Goal: Task Accomplishment & Management: Complete application form

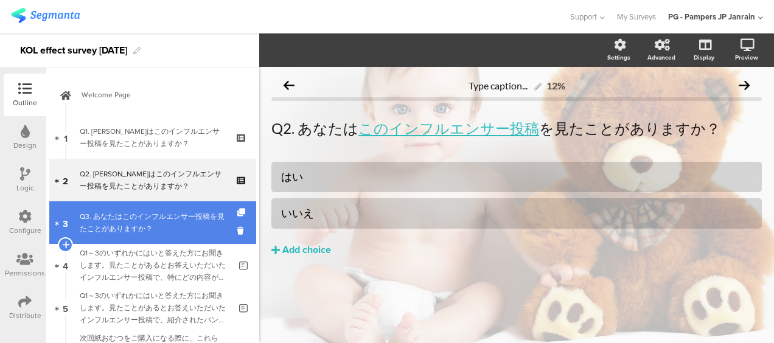
click at [131, 209] on link "3 Q3. あなたはこのインフルエンサー投稿を見たことがありますか？" at bounding box center [152, 222] width 207 height 43
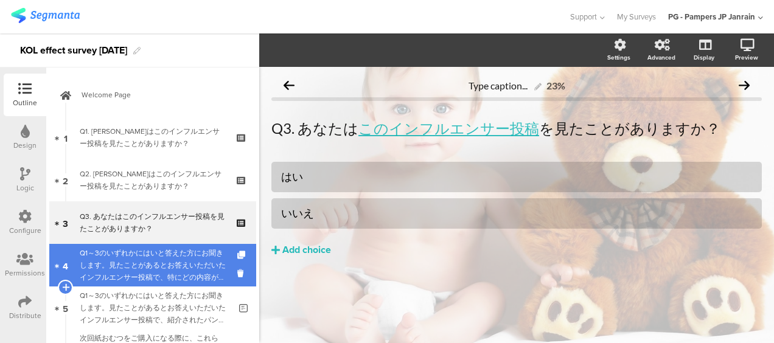
scroll to position [61, 0]
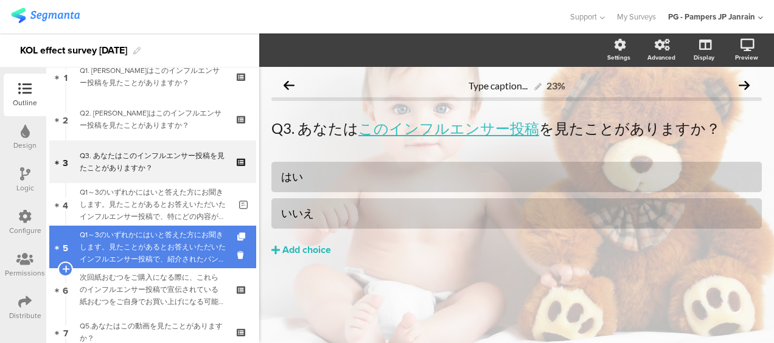
click at [144, 267] on link "5 Q1～3のいずれかにはいと答えた方にお聞きします。見たことがあるとお答えいただいたインフルエンサー投稿で、紹介されたパンパース製品の便益や魅力について、ど…" at bounding box center [152, 247] width 207 height 43
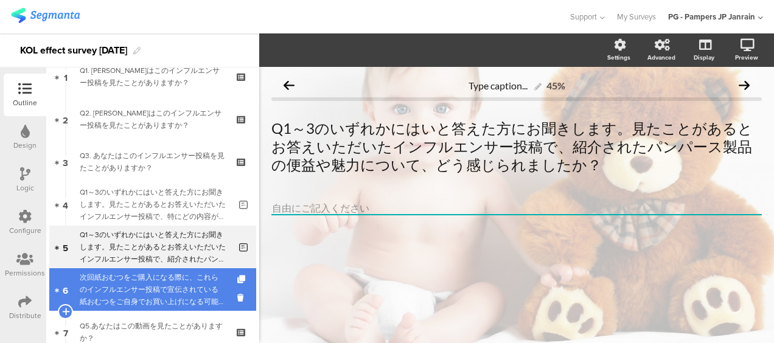
scroll to position [1, 0]
click at [144, 287] on div "次回紙おむつをご購入になる際に、これらのインフルエンサー投稿で宣伝されている紙おむつをご自身でお買い上げになる可能性がどのくらいあるかをお答えください。" at bounding box center [152, 289] width 145 height 36
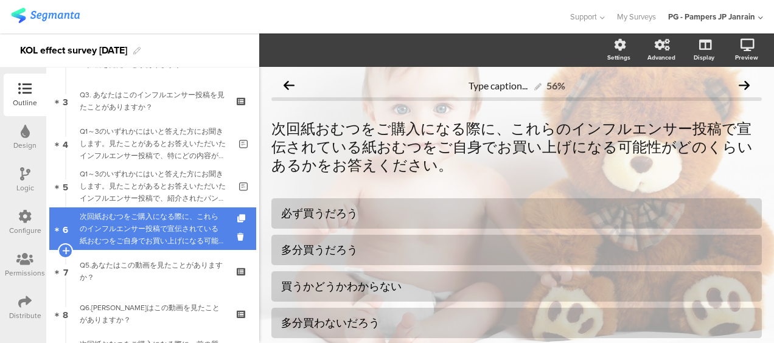
scroll to position [182, 0]
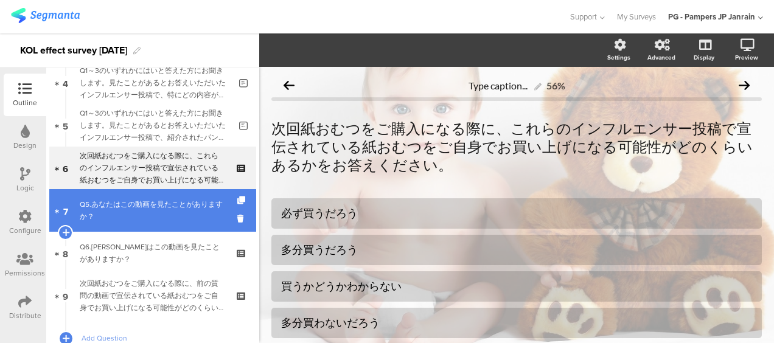
click at [169, 230] on link "7 Q5.あなたはこの動画を見たことがありますか？" at bounding box center [152, 210] width 207 height 43
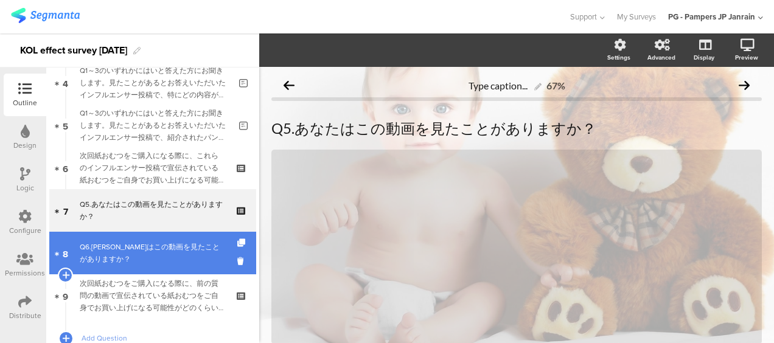
click at [154, 257] on div "Q6.あなたはこの動画を見たことがありますか？" at bounding box center [152, 253] width 145 height 24
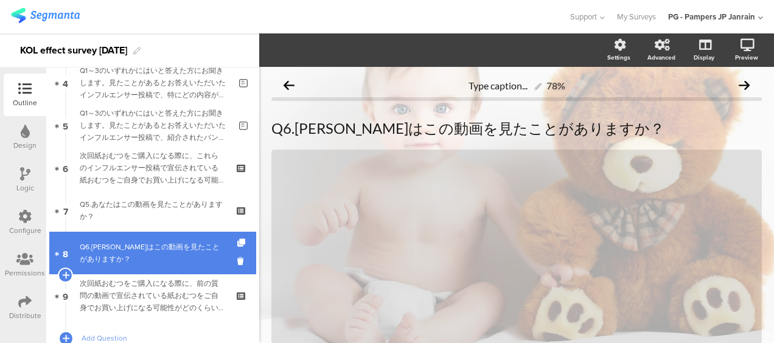
scroll to position [243, 0]
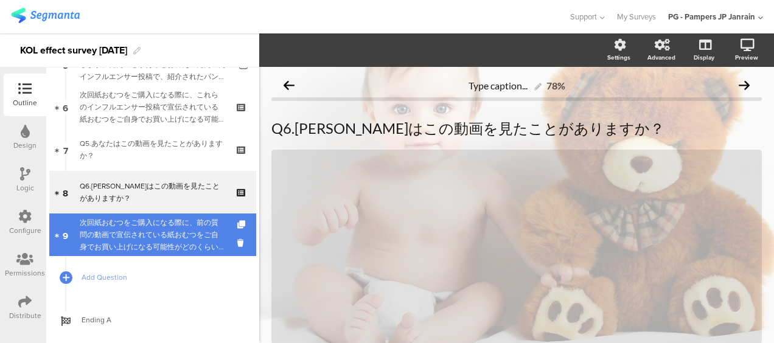
click at [162, 237] on div "次回紙おむつをご購入になる際に、前の質問の動画で宣伝されている紙おむつをご自身でお買い上げになる可能性がどのくらいあるかをお答えください。" at bounding box center [152, 234] width 145 height 36
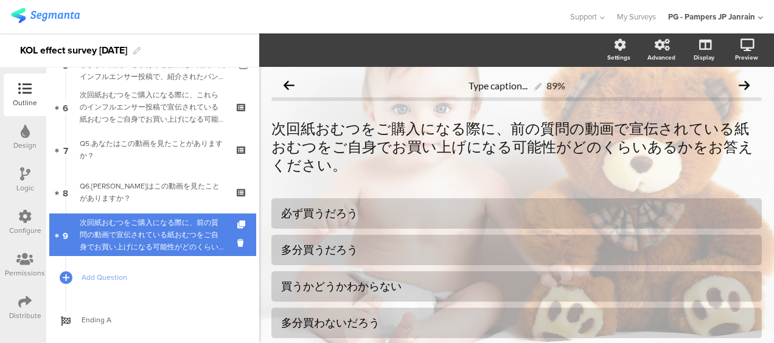
scroll to position [269, 0]
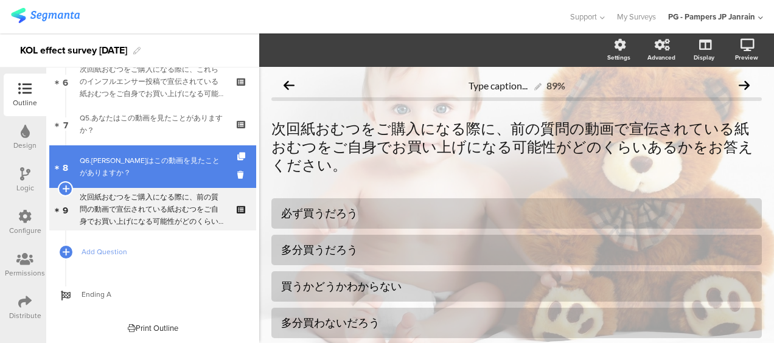
click at [164, 175] on div "Q6.あなたはこの動画を見たことがありますか？" at bounding box center [152, 166] width 145 height 24
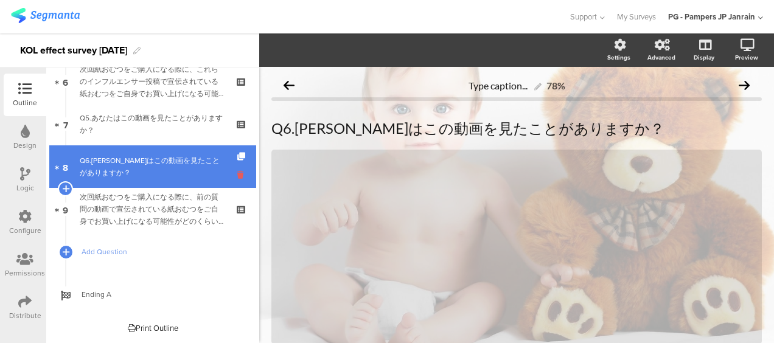
click at [237, 172] on icon at bounding box center [242, 175] width 10 height 12
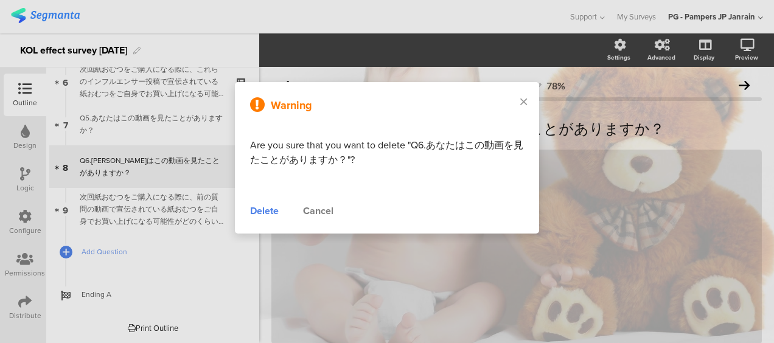
click at [270, 210] on div "Delete" at bounding box center [264, 211] width 29 height 15
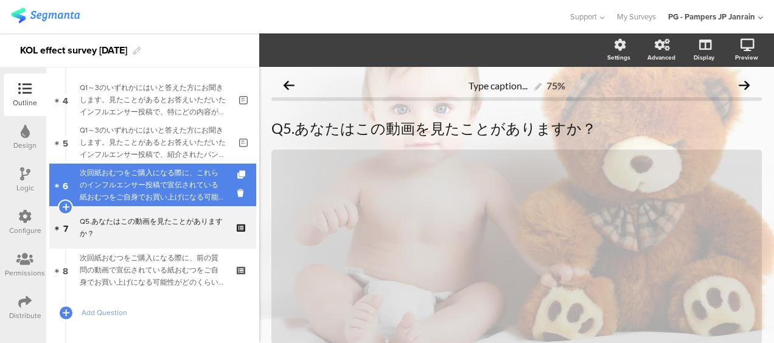
scroll to position [44, 0]
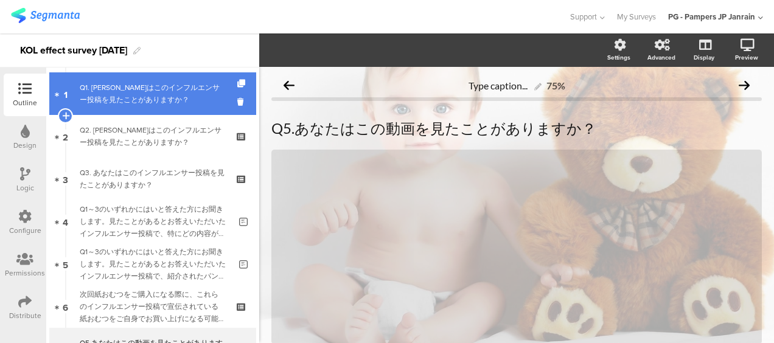
click at [181, 89] on div "Q1. あなたはこのインフルエンサー投稿を見たことがありますか？" at bounding box center [152, 93] width 145 height 24
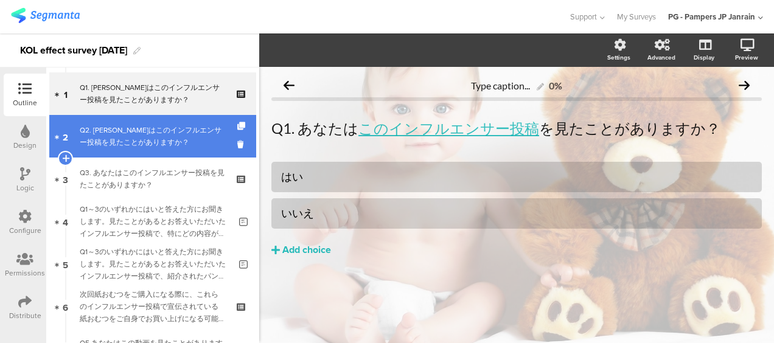
click at [181, 141] on div "Q2. あなたはこのインフルエンサー投稿を見たことがありますか？" at bounding box center [152, 136] width 145 height 24
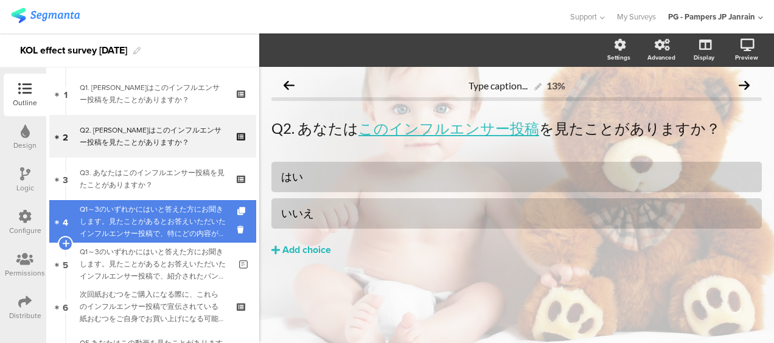
click at [164, 232] on div "Q1～3のいずれかにはいと答えた方にお聞きします。見たことがあるとお答えいただいたインフルエンサー投稿で、特にどの内容が印象に残りましたか？" at bounding box center [155, 221] width 150 height 36
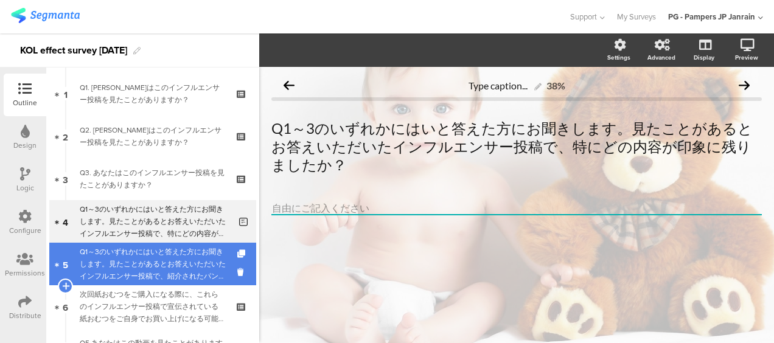
scroll to position [1, 0]
click at [158, 258] on div "Q1～3のいずれかにはいと答えた方にお聞きします。見たことがあるとお答えいただいたインフルエンサー投稿で、紹介されたパンパース製品の便益や魅力について、どう感…" at bounding box center [155, 264] width 150 height 36
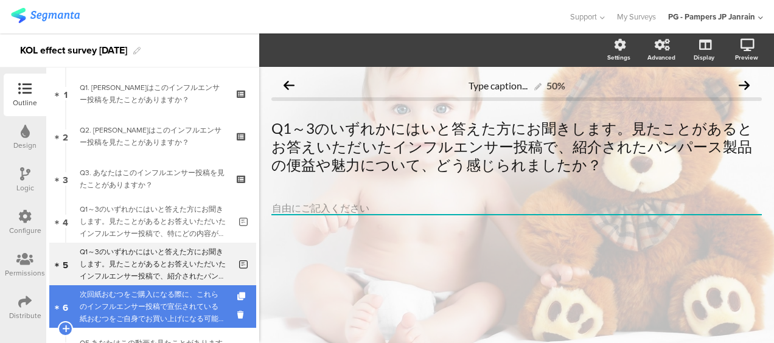
click at [164, 303] on div "次回紙おむつをご購入になる際に、これらのインフルエンサー投稿で宣伝されている紙おむつをご自身でお買い上げになる可能性がどのくらいあるかをお答えください。" at bounding box center [152, 306] width 145 height 36
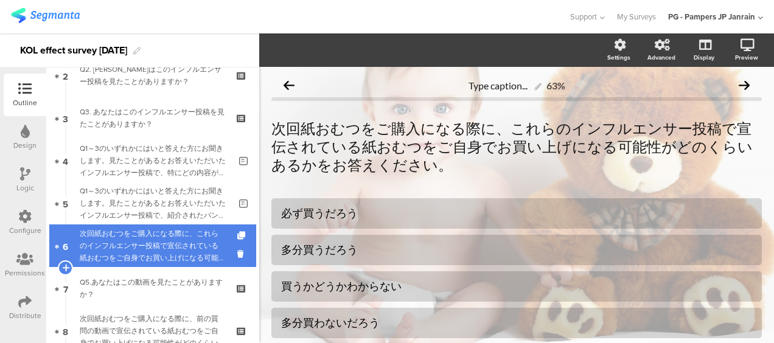
scroll to position [226, 0]
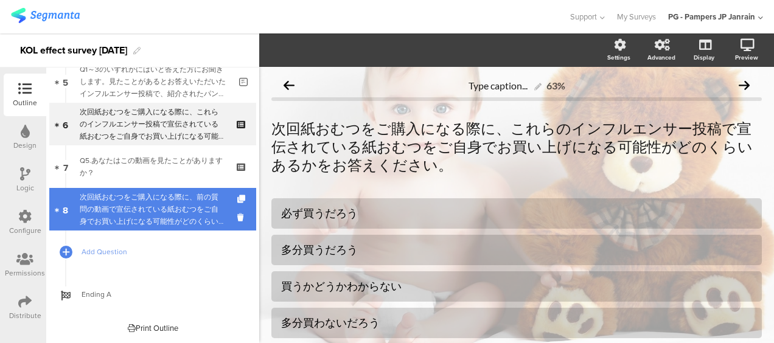
click at [182, 215] on div "次回紙おむつをご購入になる際に、前の質問の動画で宣伝されている紙おむつをご自身でお買い上げになる可能性がどのくらいあるかをお答えください。" at bounding box center [152, 209] width 145 height 36
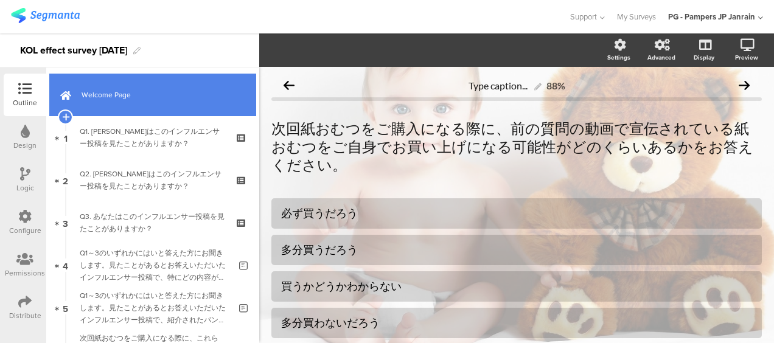
click at [175, 91] on span "Welcome Page" at bounding box center [159, 95] width 156 height 12
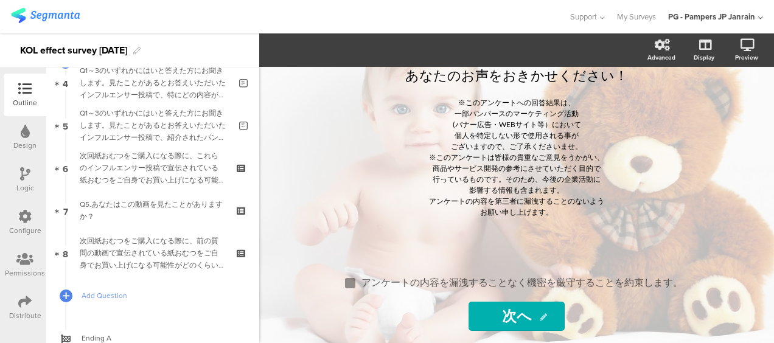
scroll to position [226, 0]
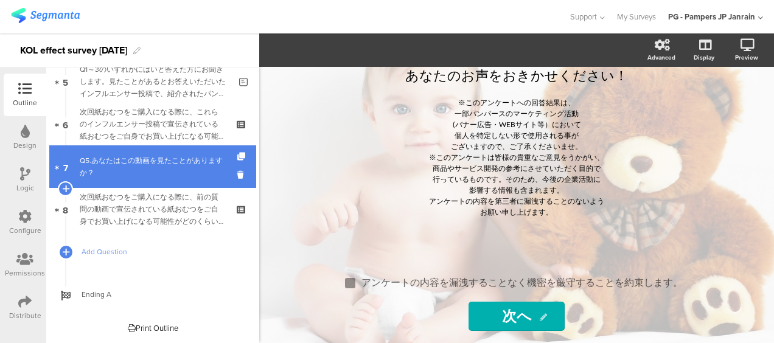
click at [168, 171] on div "Q5.あなたはこの動画を見たことがありますか？" at bounding box center [152, 166] width 145 height 24
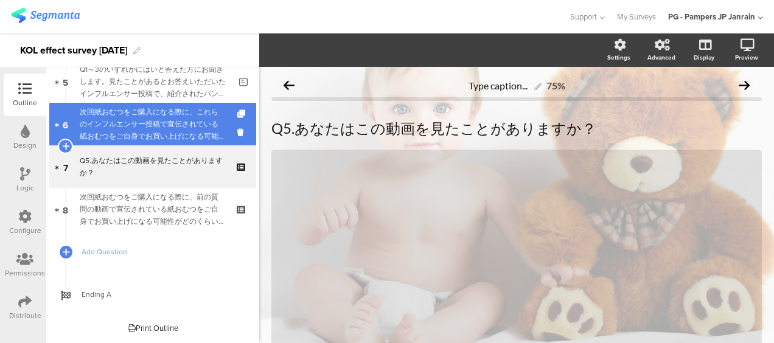
click at [139, 140] on div "次回紙おむつをご購入になる際に、これらのインフルエンサー投稿で宣伝されている紙おむつをご自身でお買い上げになる可能性がどのくらいあるかをお答えください。" at bounding box center [152, 124] width 145 height 36
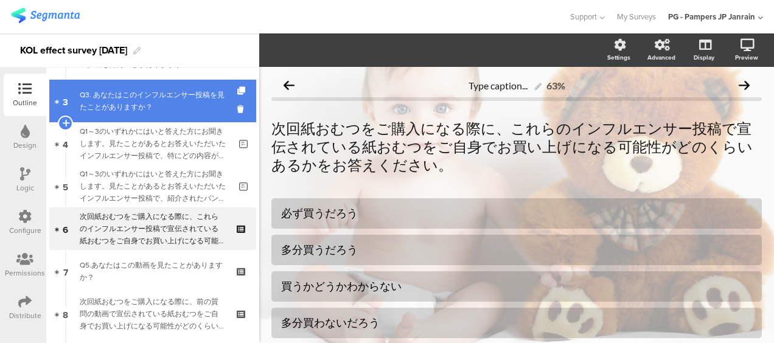
scroll to position [226, 0]
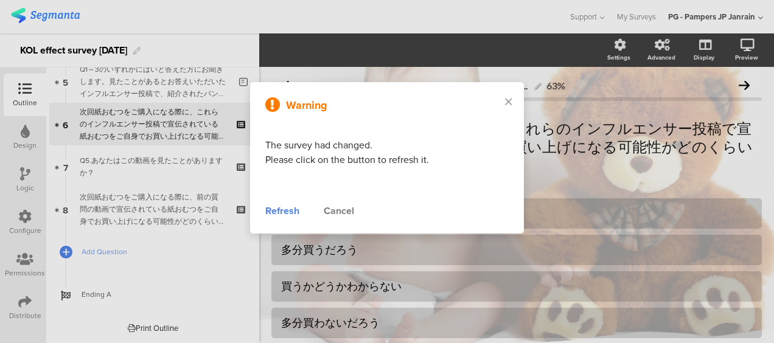
click at [291, 212] on div "Refresh" at bounding box center [282, 211] width 34 height 15
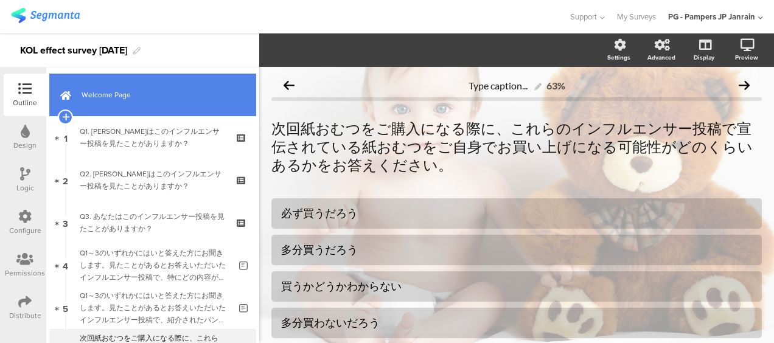
click at [166, 114] on link "Welcome Page" at bounding box center [152, 95] width 207 height 43
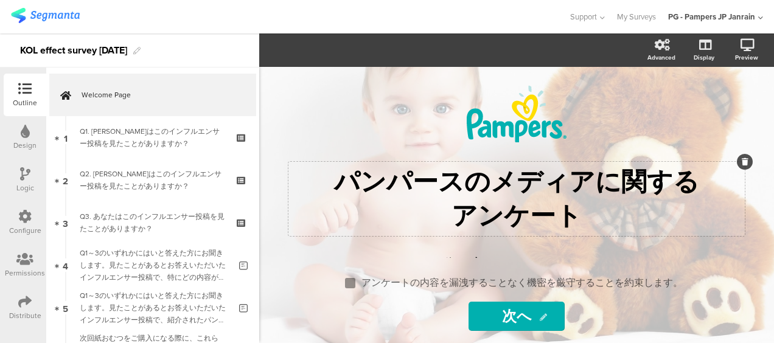
click at [591, 182] on p "パンパースのメディアに関する" at bounding box center [516, 182] width 450 height 34
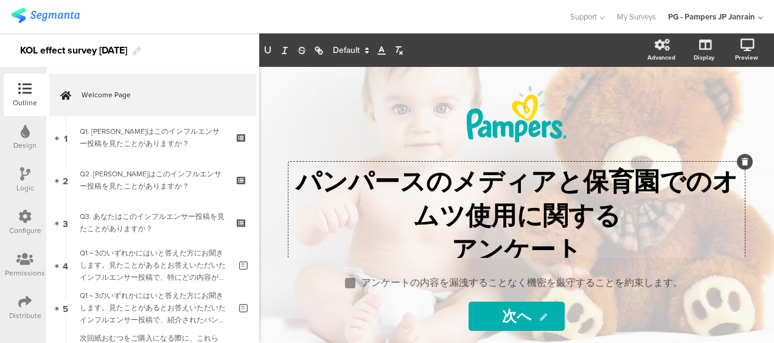
click at [573, 179] on p "パンパースのメディアと保育園でのオムツ使用に関する" at bounding box center [516, 199] width 450 height 68
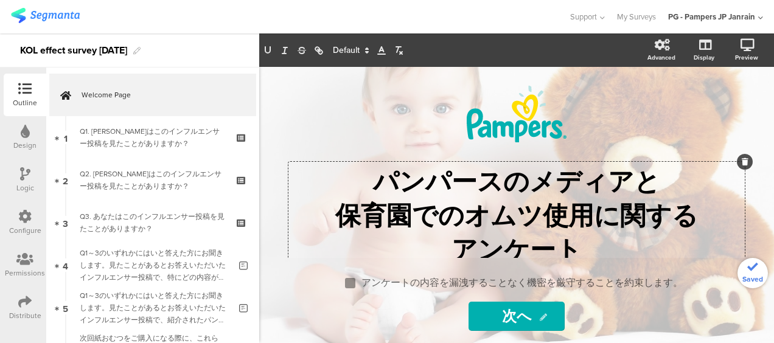
scroll to position [61, 0]
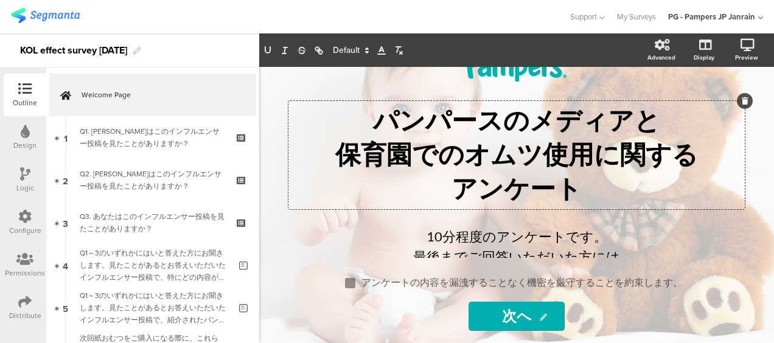
click at [613, 161] on p "保育園でのオムツ使用に関する" at bounding box center [516, 155] width 450 height 34
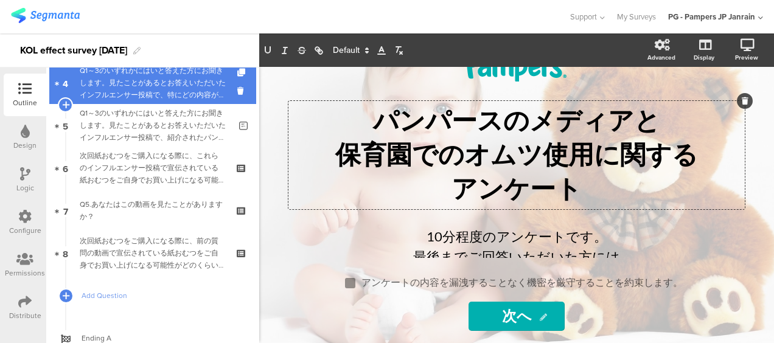
scroll to position [226, 0]
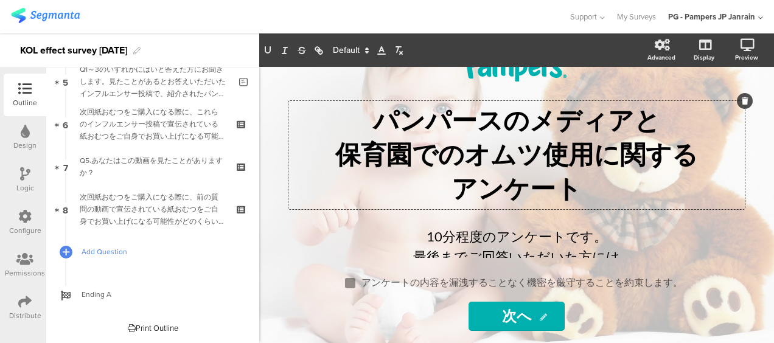
click at [123, 260] on link "Add Question" at bounding box center [152, 251] width 207 height 43
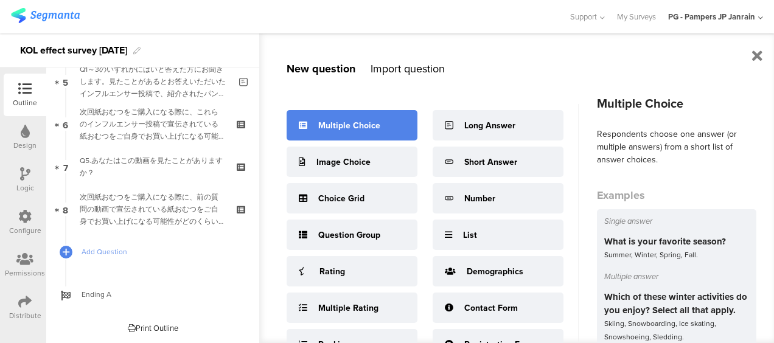
click at [343, 133] on div "Multiple Choice" at bounding box center [351, 125] width 131 height 30
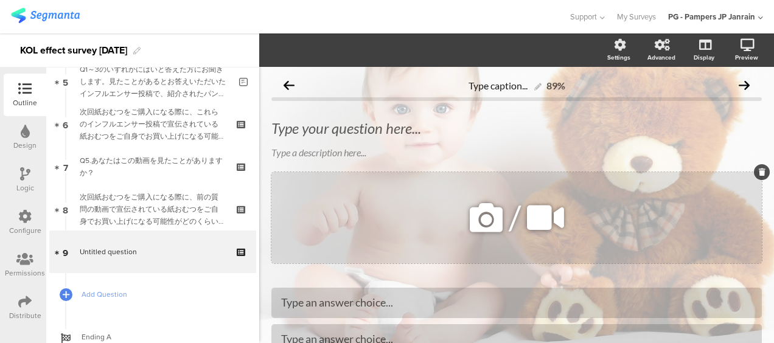
click at [317, 221] on div "/" at bounding box center [516, 217] width 490 height 91
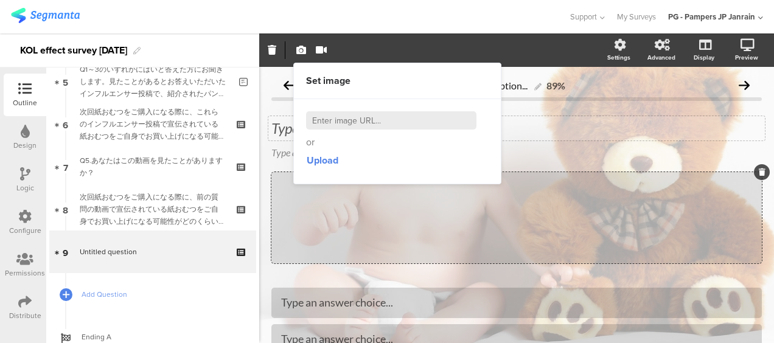
click at [561, 116] on div "Type your question here..." at bounding box center [516, 128] width 496 height 24
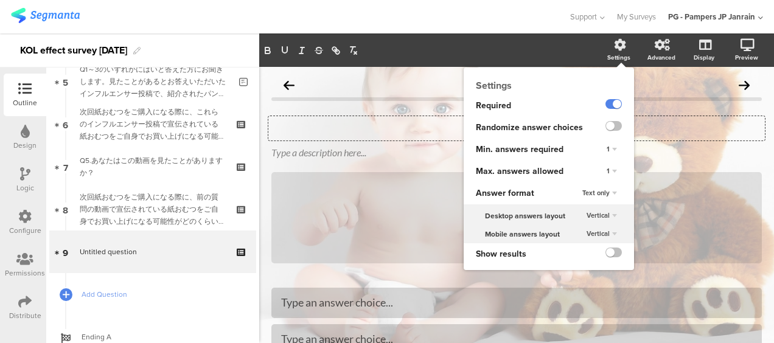
click at [582, 193] on span "Text only" at bounding box center [595, 193] width 27 height 10
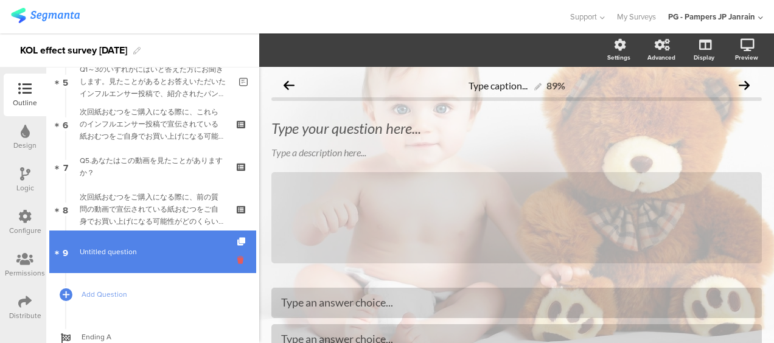
click at [238, 262] on icon at bounding box center [242, 260] width 10 height 12
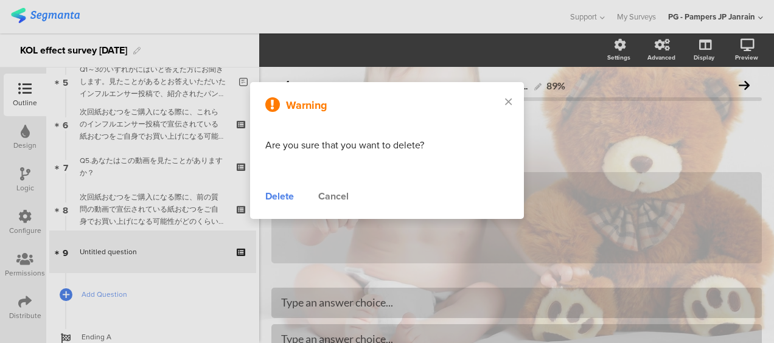
click at [270, 193] on div "Delete" at bounding box center [279, 196] width 29 height 15
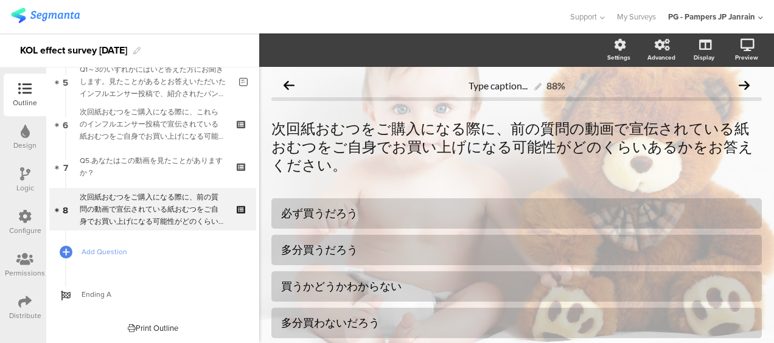
click at [113, 255] on span "Add Question" at bounding box center [159, 252] width 156 height 12
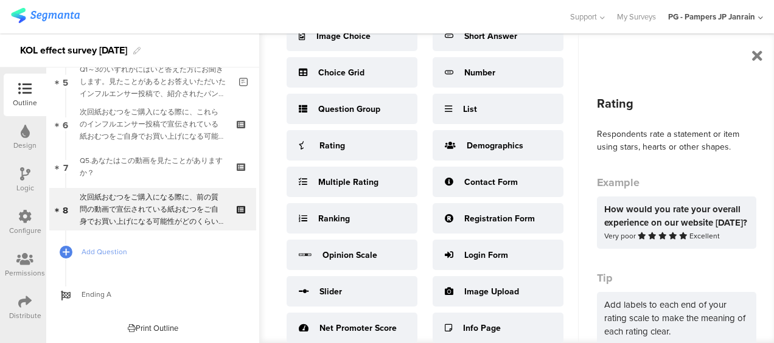
scroll to position [4, 0]
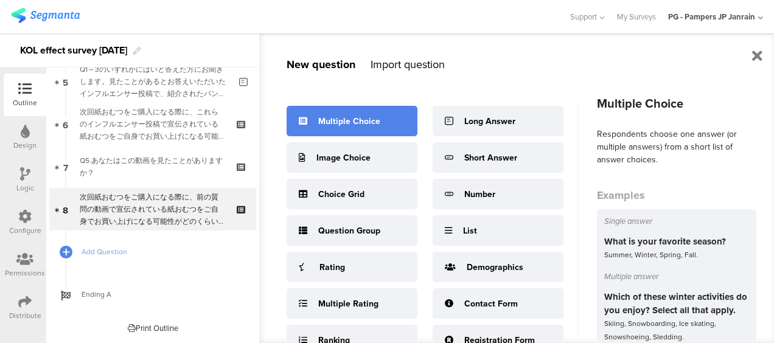
click at [367, 119] on div "Multiple Choice" at bounding box center [349, 121] width 62 height 13
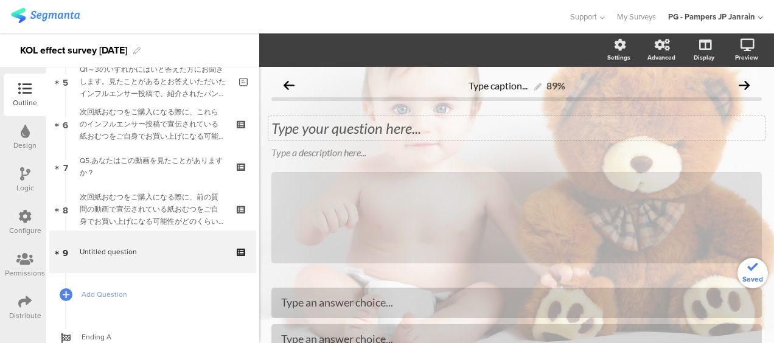
click at [393, 123] on div "Type your question here..." at bounding box center [516, 128] width 496 height 24
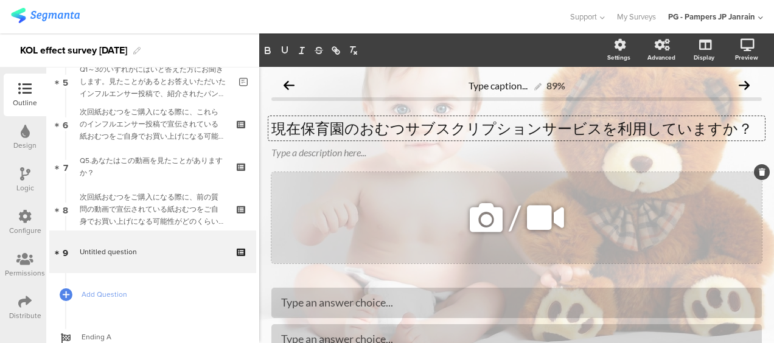
click at [397, 199] on div "/" at bounding box center [516, 217] width 490 height 91
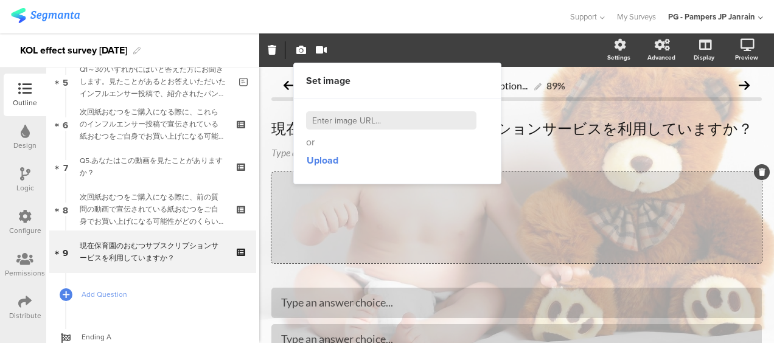
click at [512, 286] on div "Type caption... 89% 現在保育園のおむつサブスクリプションサービスを利用していますか？ 現在保育園のおむつサブスクリプションサービスを利用し…" at bounding box center [516, 253] width 490 height 361
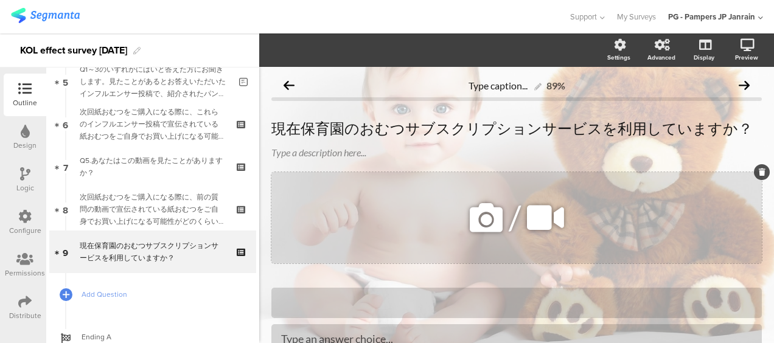
click at [758, 170] on icon at bounding box center [761, 171] width 7 height 7
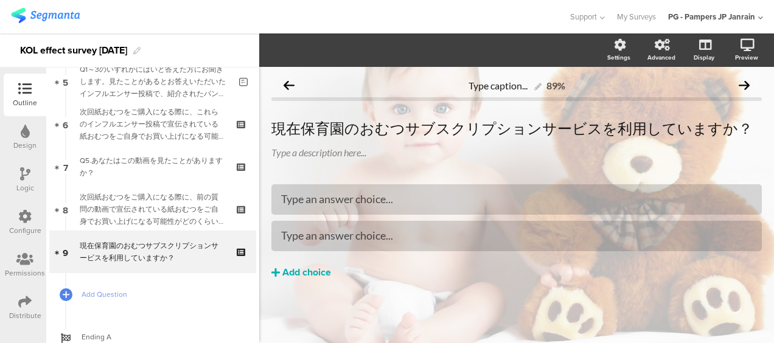
click at [307, 273] on div "Add choice" at bounding box center [306, 272] width 49 height 13
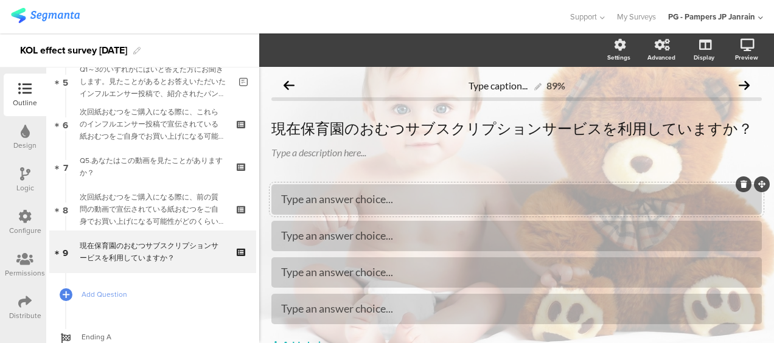
click at [406, 199] on div "Type an answer choice..." at bounding box center [516, 199] width 471 height 14
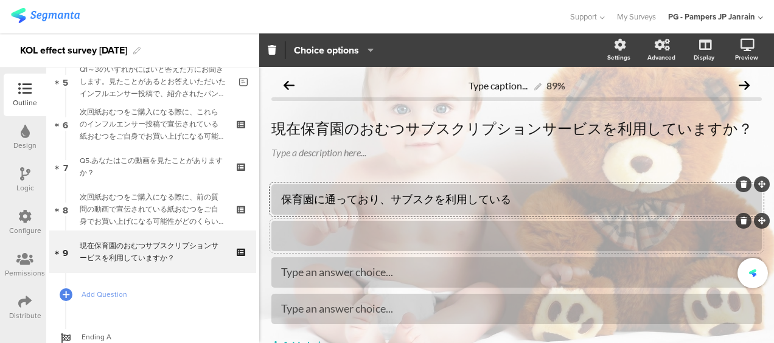
click at [370, 227] on div at bounding box center [516, 236] width 471 height 20
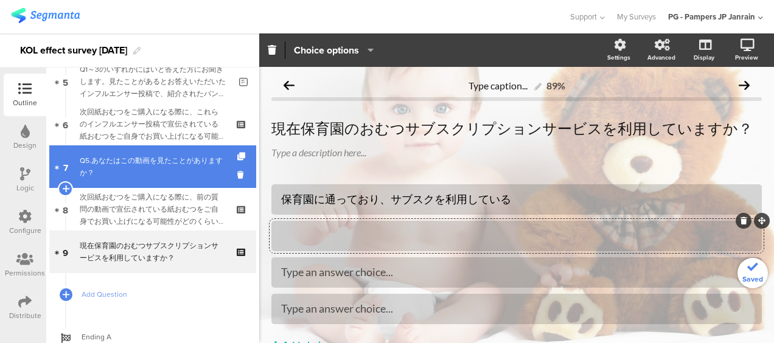
click at [159, 159] on div "Q5.あなたはこの動画を見たことがありますか？" at bounding box center [152, 166] width 145 height 24
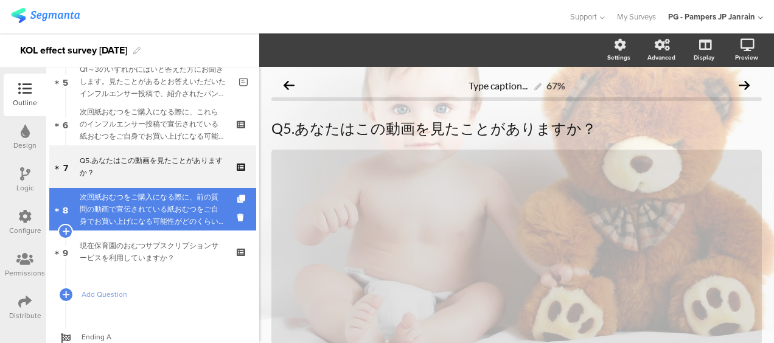
click at [151, 214] on div "次回紙おむつをご購入になる際に、前の質問の動画で宣伝されている紙おむつをご自身でお買い上げになる可能性がどのくらいあるかをお答えください。" at bounding box center [152, 209] width 145 height 36
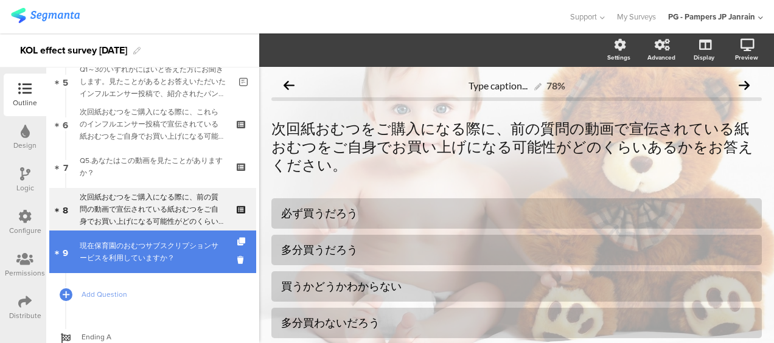
click at [144, 252] on div "現在保育園のおむつサブスクリプションサービスを利用していますか？" at bounding box center [152, 252] width 145 height 24
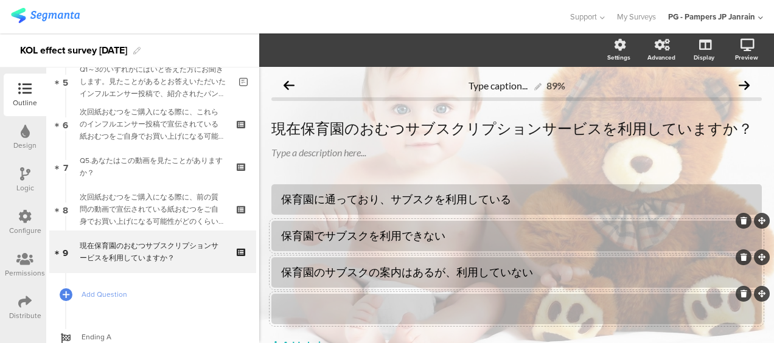
click at [398, 310] on div at bounding box center [516, 309] width 471 height 14
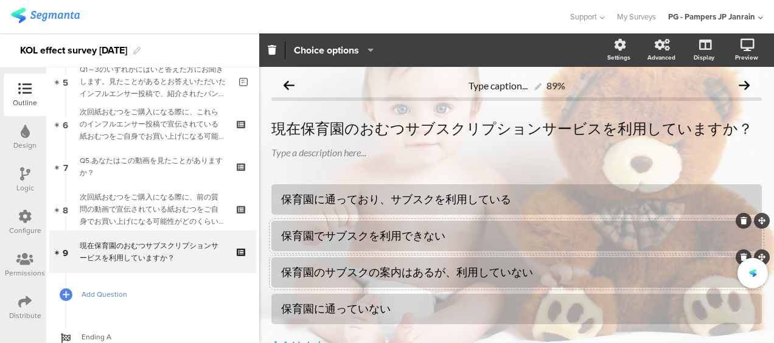
click at [192, 303] on link "Add Question" at bounding box center [152, 294] width 207 height 43
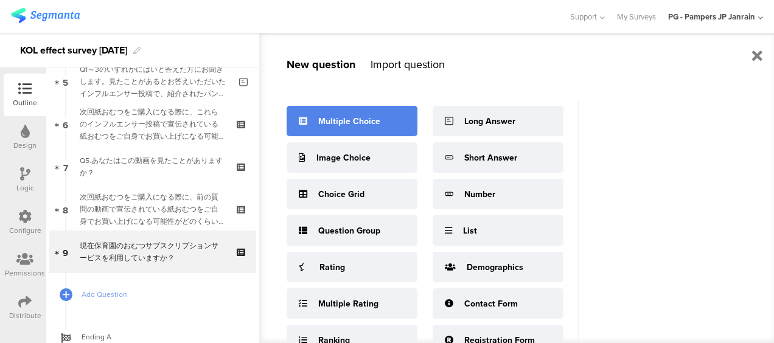
click at [343, 120] on div "Multiple Choice" at bounding box center [349, 121] width 62 height 13
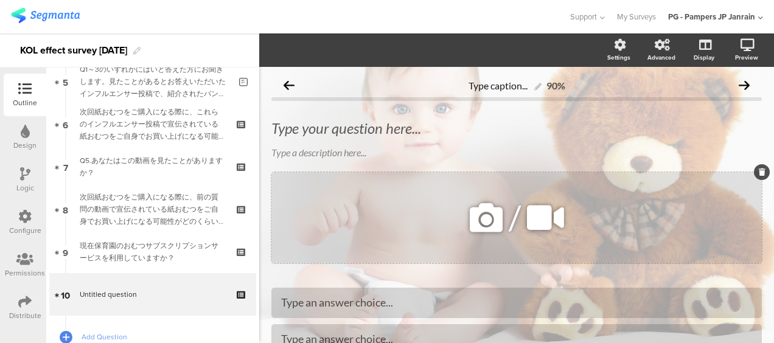
click at [753, 176] on div at bounding box center [761, 172] width 16 height 16
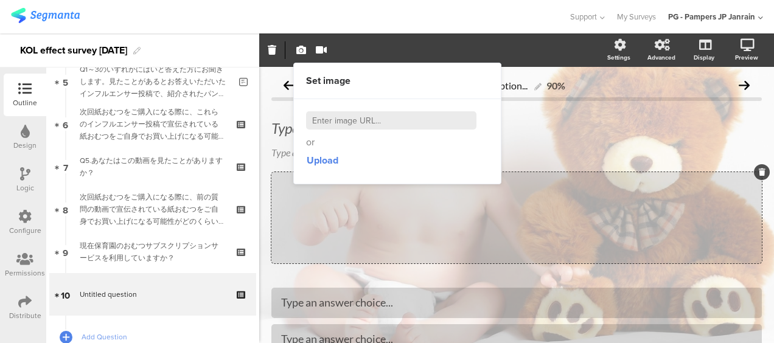
click at [728, 142] on span "Type your question here... Type a description here..." at bounding box center [516, 139] width 490 height 41
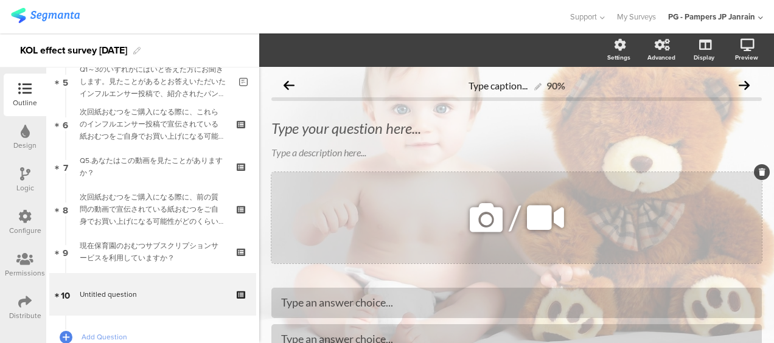
click at [735, 187] on div "/" at bounding box center [516, 217] width 490 height 91
click at [758, 169] on icon at bounding box center [761, 171] width 7 height 7
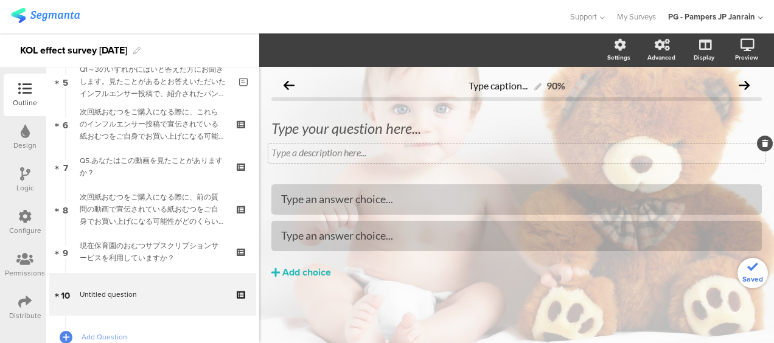
click at [387, 147] on div "Type a description here..." at bounding box center [516, 153] width 496 height 19
click at [400, 126] on div "Type your question here..." at bounding box center [516, 128] width 496 height 24
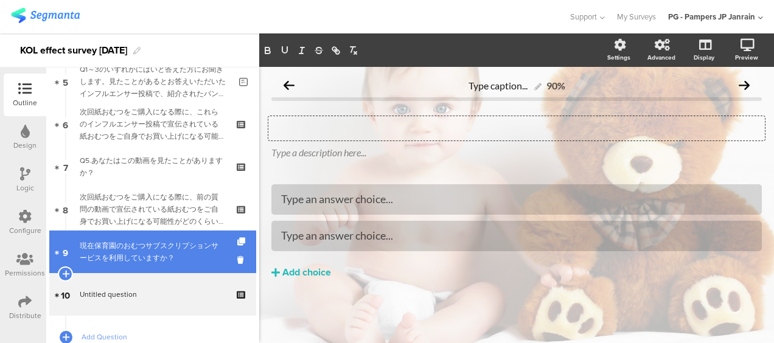
click at [159, 263] on div "現在保育園のおむつサブスクリプションサービスを利用していますか？" at bounding box center [152, 252] width 145 height 24
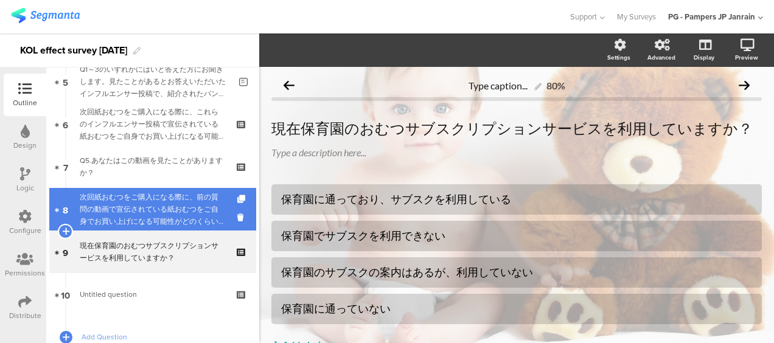
click at [171, 222] on div "次回紙おむつをご購入になる際に、前の質問の動画で宣伝されている紙おむつをご自身でお買い上げになる可能性がどのくらいあるかをお答えください。" at bounding box center [152, 209] width 145 height 36
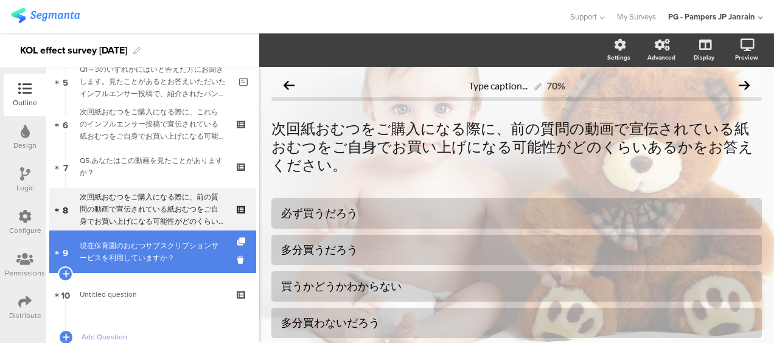
click at [159, 259] on div "現在保育園のおむつサブスクリプションサービスを利用していますか？" at bounding box center [152, 252] width 145 height 24
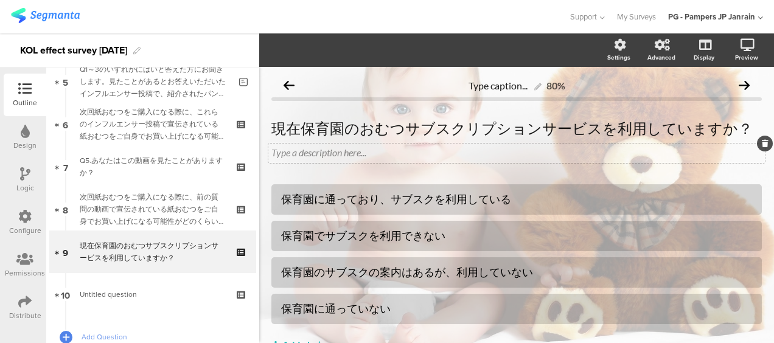
click at [761, 142] on icon at bounding box center [764, 143] width 7 height 7
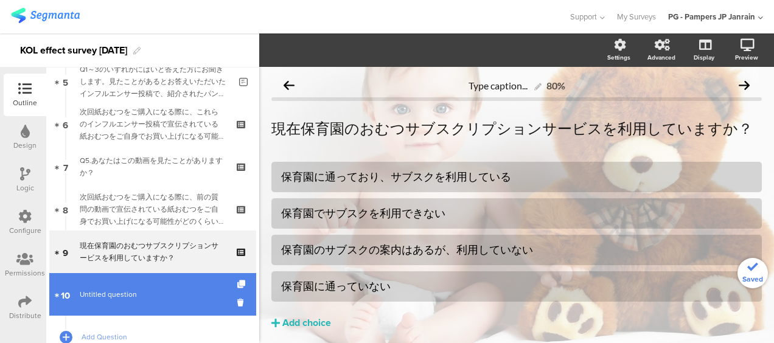
click at [120, 289] on span "Untitled question" at bounding box center [108, 294] width 57 height 11
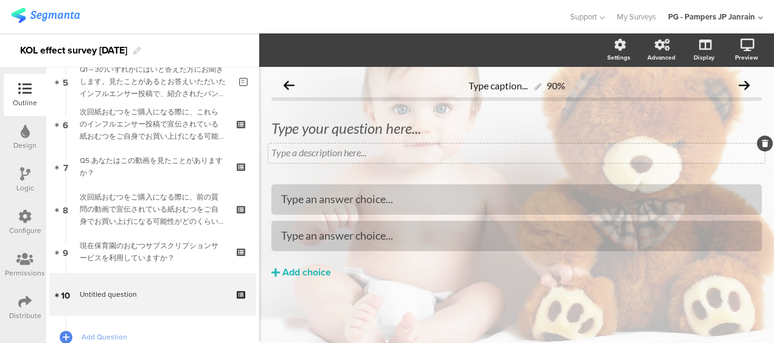
click at [769, 148] on div "Settings Advanced Display Preview Type caption... 90%" at bounding box center [516, 188] width 514 height 310
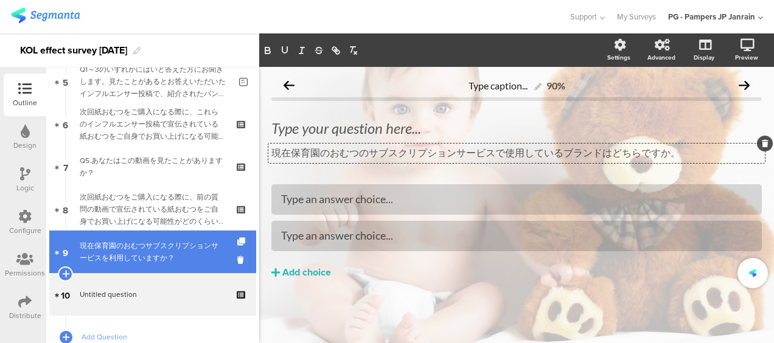
click at [182, 244] on div "現在保育園のおむつサブスクリプションサービスを利用していますか？" at bounding box center [152, 252] width 145 height 24
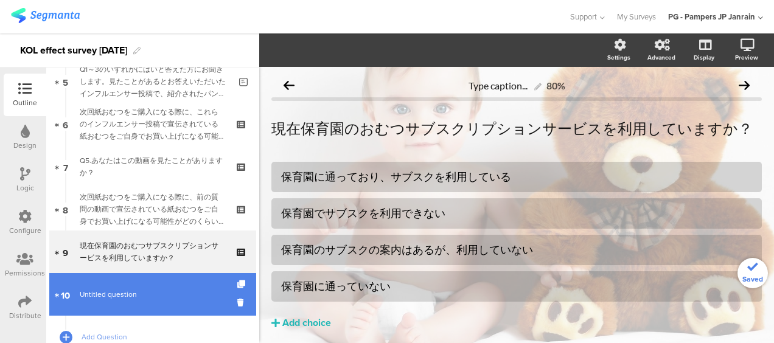
click at [171, 303] on link "10 Untitled question" at bounding box center [152, 294] width 207 height 43
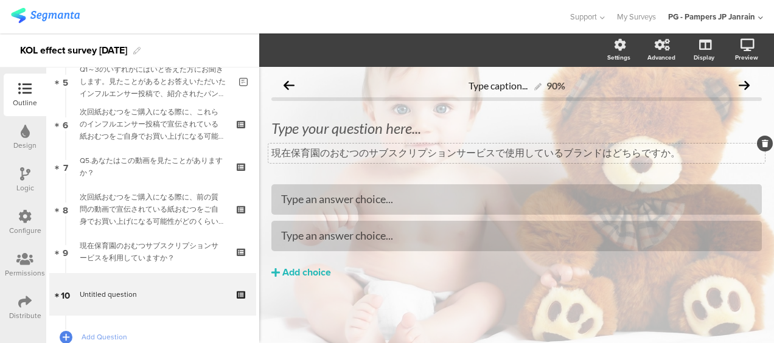
click at [458, 162] on div "現在保育園のおむつのサブスクリプションサービスで使用しているブランドはどちらですか。 現在保育園のおむつのサブスクリプションサービスで使用しているブランドはど…" at bounding box center [516, 153] width 496 height 19
click at [612, 161] on div "現在保育園のおむつのサブスクリプションサービスで使用しているブランドはどちらですか。 現在保育園のおむつのサブスクリプションサービスで使用しているブランドはど…" at bounding box center [516, 153] width 496 height 19
drag, startPoint x: 602, startPoint y: 154, endPoint x: 687, endPoint y: 145, distance: 85.1
click at [687, 145] on div "現在保育園のおむつのサブスクリプションサービスで使用しているブランドはどちらですか。 現在保育園のおむつのサブスクリプションサービスで使用しているブランドはど…" at bounding box center [516, 153] width 496 height 19
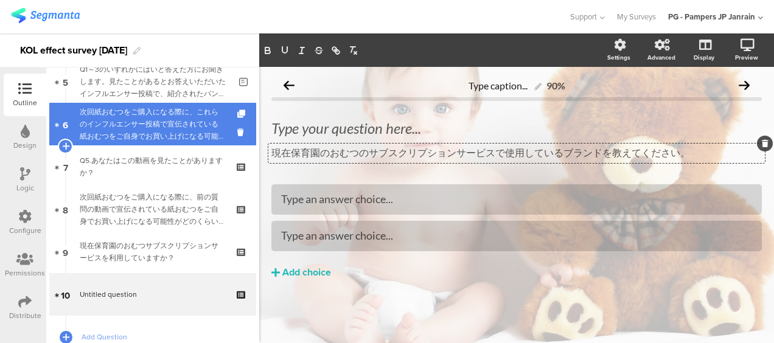
click at [178, 139] on div "次回紙おむつをご購入になる際に、これらのインフルエンサー投稿で宣伝されている紙おむつをご自身でお買い上げになる可能性がどのくらいあるかをお答えください。" at bounding box center [152, 124] width 145 height 36
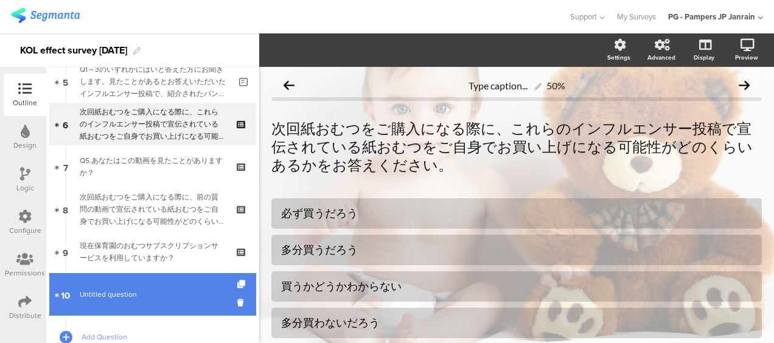
click at [161, 291] on span "Untitled question" at bounding box center [152, 294] width 145 height 12
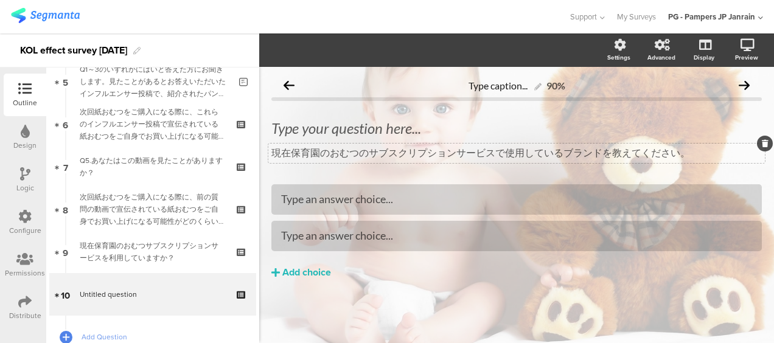
click at [688, 153] on div "現在保育園のおむつのサブスクリプションサービスで使用しているブランドを教えてください。 現在保育園のおむつのサブスクリプションサービスで使用しているブランドを…" at bounding box center [516, 153] width 496 height 19
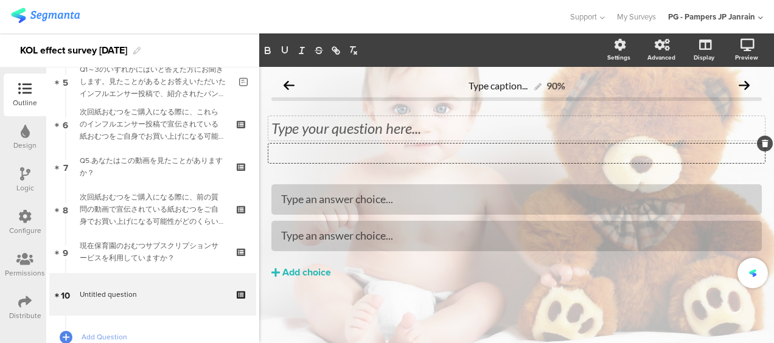
click at [438, 135] on div "Type your question here..." at bounding box center [516, 128] width 496 height 24
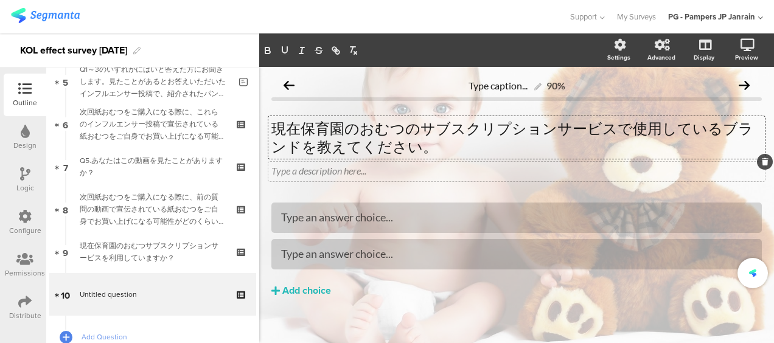
click at [760, 163] on div at bounding box center [765, 162] width 16 height 16
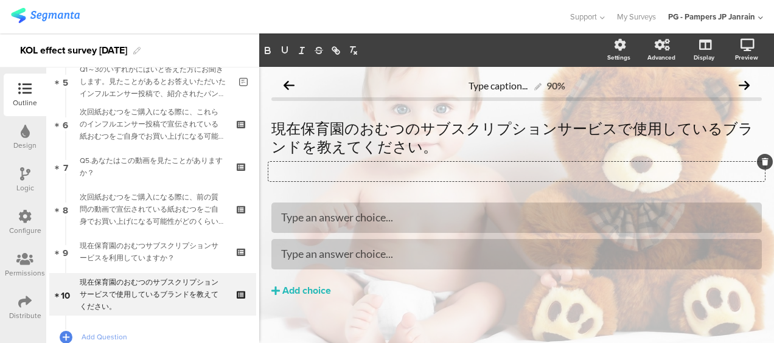
click at [761, 161] on icon at bounding box center [764, 161] width 7 height 7
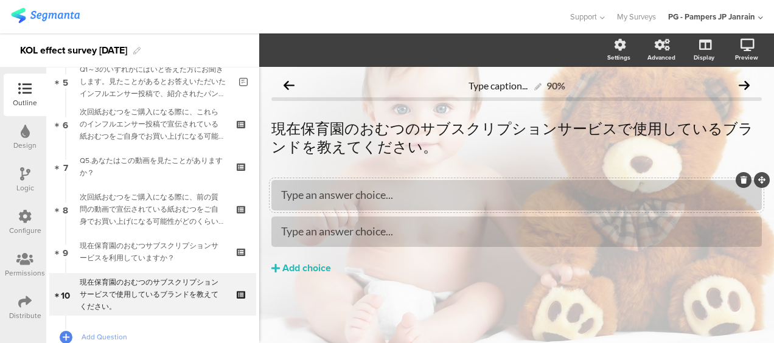
click at [424, 193] on div "Type an answer choice..." at bounding box center [516, 195] width 471 height 14
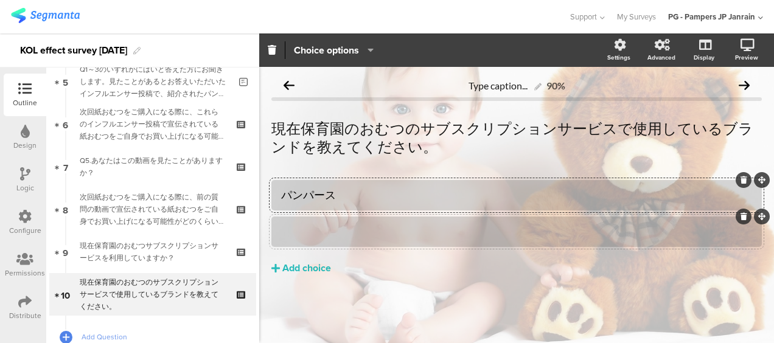
click at [438, 237] on div at bounding box center [516, 231] width 471 height 14
click at [325, 268] on div "Add choice" at bounding box center [306, 268] width 49 height 13
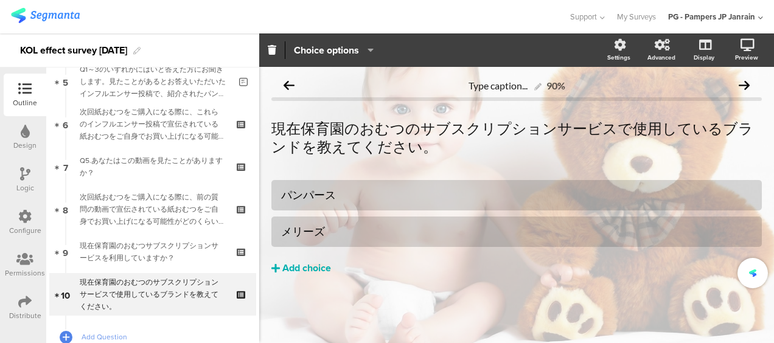
click at [325, 268] on div "Add choice" at bounding box center [306, 268] width 49 height 13
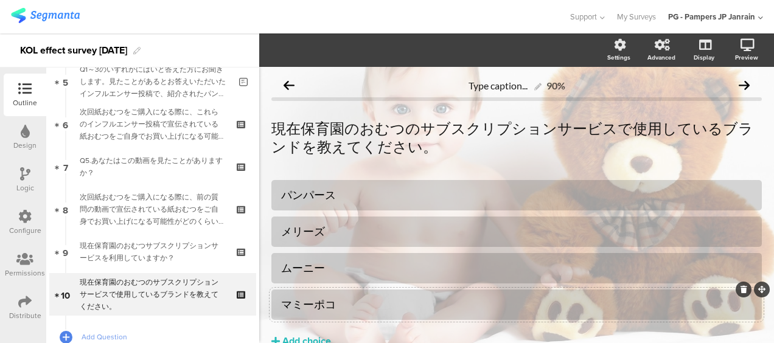
scroll to position [62, 0]
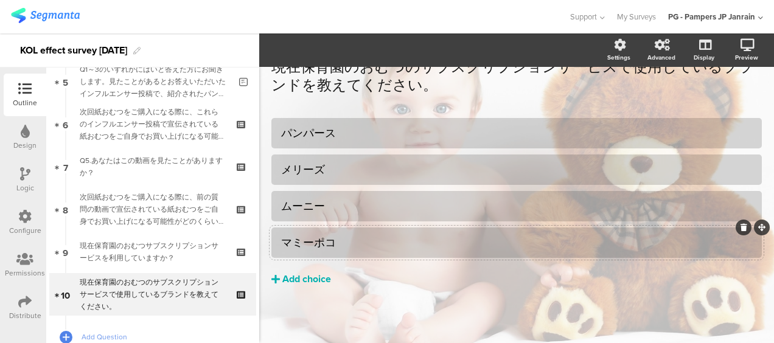
click at [325, 283] on div "Add choice" at bounding box center [306, 279] width 49 height 13
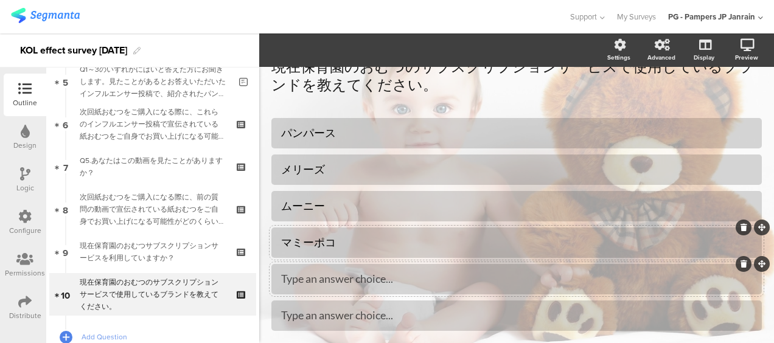
click at [364, 272] on div "Type an answer choice..." at bounding box center [516, 279] width 471 height 14
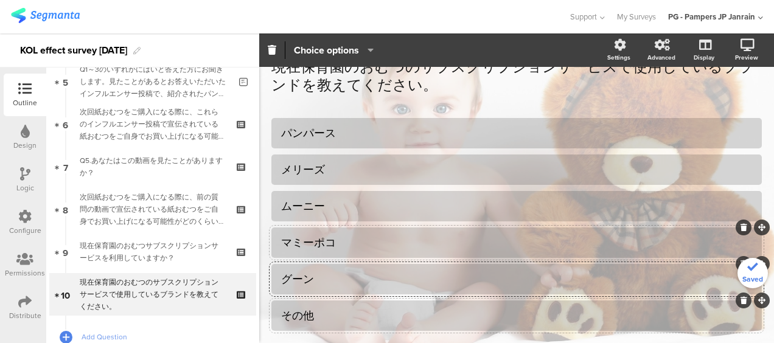
scroll to position [123, 0]
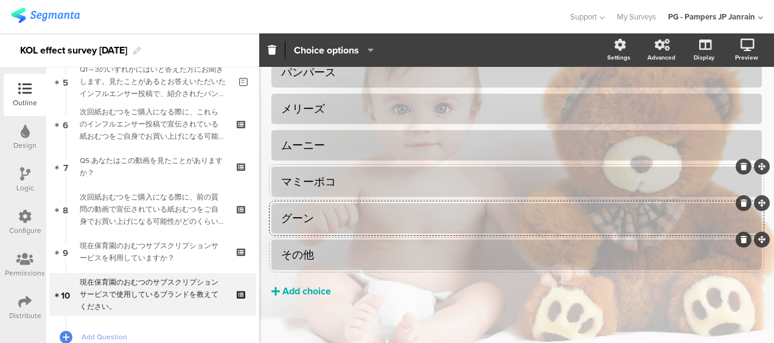
drag, startPoint x: 296, startPoint y: 279, endPoint x: 297, endPoint y: 286, distance: 8.0
click at [296, 280] on button "Add choice" at bounding box center [516, 291] width 490 height 30
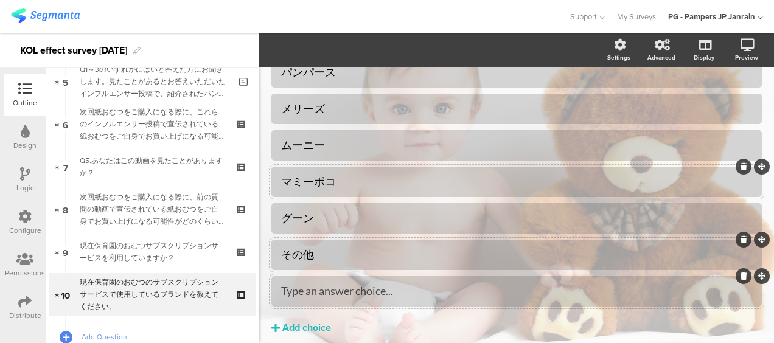
click at [740, 276] on icon at bounding box center [743, 275] width 7 height 7
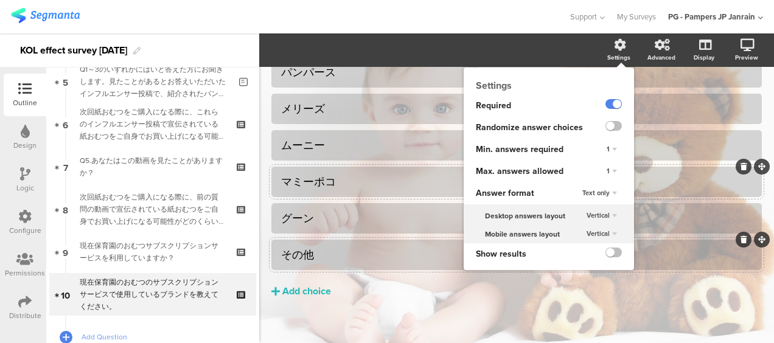
click at [606, 68] on div "Settings Required Randomize answer choices Min. answers required 1 Max. answers…" at bounding box center [548, 169] width 170 height 203
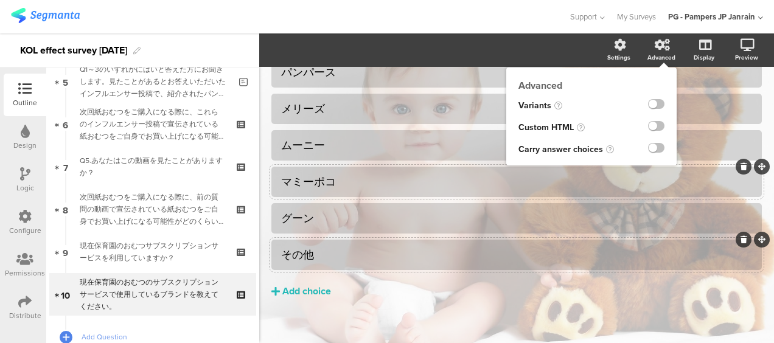
click at [653, 55] on div "Advanced" at bounding box center [661, 57] width 28 height 9
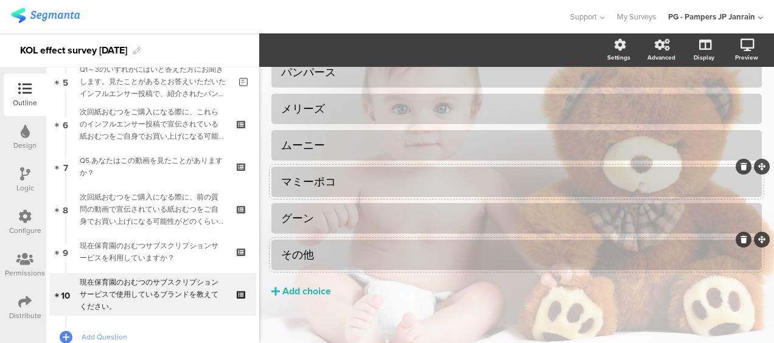
scroll to position [135, 0]
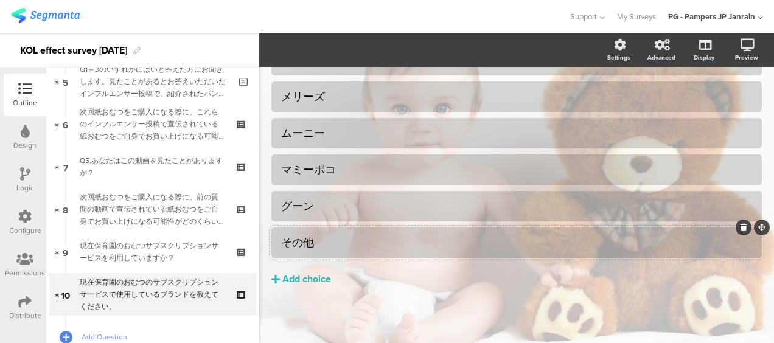
click at [331, 244] on div "その他" at bounding box center [516, 242] width 471 height 14
click at [336, 244] on div "その他" at bounding box center [516, 242] width 471 height 14
click at [375, 49] on div "Pin in place Exclusive answer Allow commenting Choice options" at bounding box center [333, 50] width 97 height 18
click at [370, 49] on icon "button" at bounding box center [367, 50] width 12 height 10
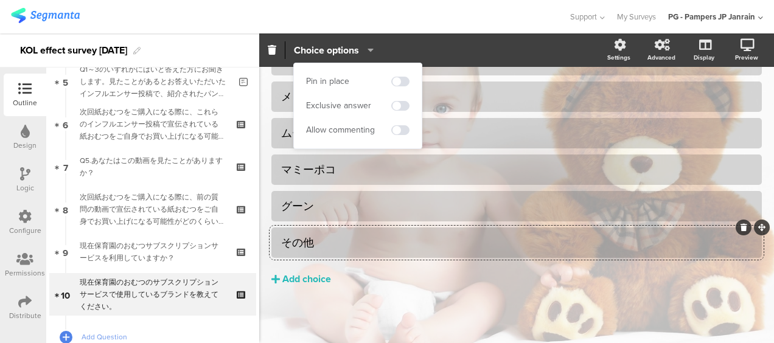
click at [397, 135] on div "Allow commenting" at bounding box center [357, 130] width 103 height 18
click at [400, 129] on span at bounding box center [400, 130] width 18 height 10
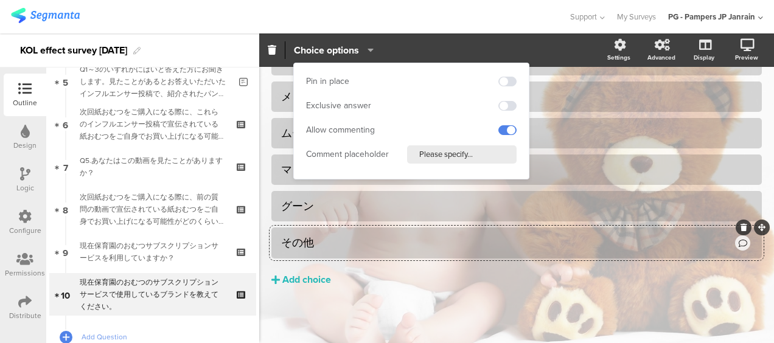
click at [421, 154] on input "Please specify..." at bounding box center [461, 154] width 109 height 18
type input "具"
type input "具体的に教えてください"
click at [392, 282] on button "Add choice" at bounding box center [516, 280] width 490 height 30
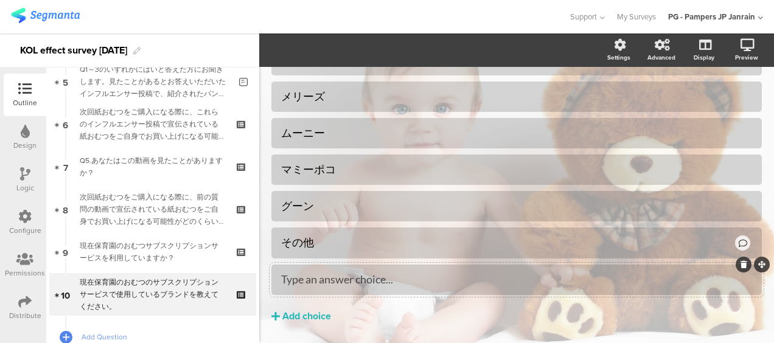
click at [735, 265] on div at bounding box center [743, 265] width 16 height 16
click at [738, 241] on icon at bounding box center [742, 243] width 9 height 9
click at [414, 249] on div "その他" at bounding box center [507, 242] width 452 height 14
click at [738, 243] on icon at bounding box center [742, 243] width 9 height 9
drag, startPoint x: 364, startPoint y: 74, endPoint x: 369, endPoint y: 68, distance: 7.7
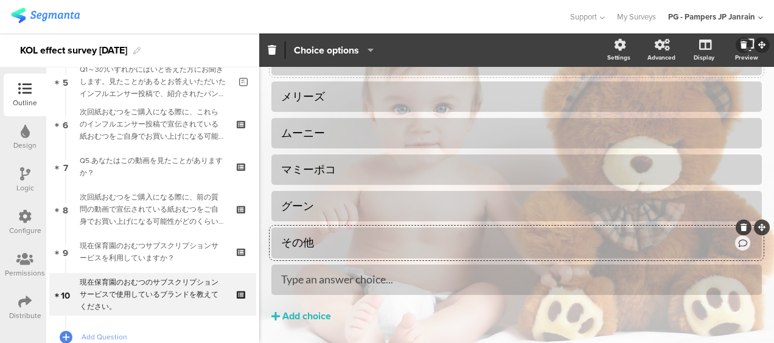
click at [365, 73] on div at bounding box center [516, 60] width 490 height 30
click at [386, 227] on div at bounding box center [516, 242] width 490 height 31
click at [343, 243] on div "その他" at bounding box center [507, 242] width 452 height 14
click at [377, 45] on div "Pin in place Exclusive answer Allow commenting Comment placeholder 具体的に教えてください …" at bounding box center [333, 50] width 97 height 18
click at [372, 50] on icon "button" at bounding box center [367, 50] width 12 height 10
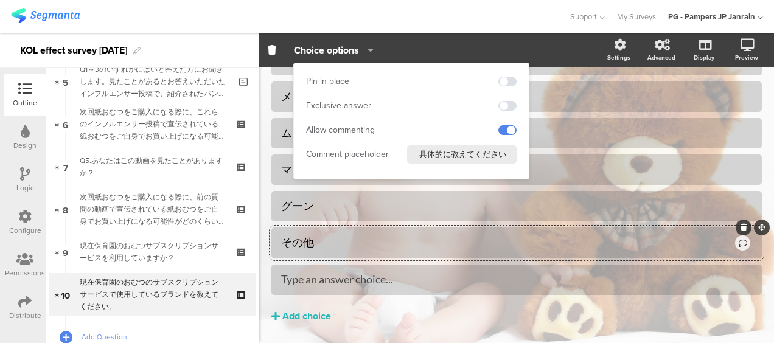
click at [468, 153] on input "具体的に教えてください" at bounding box center [461, 154] width 109 height 18
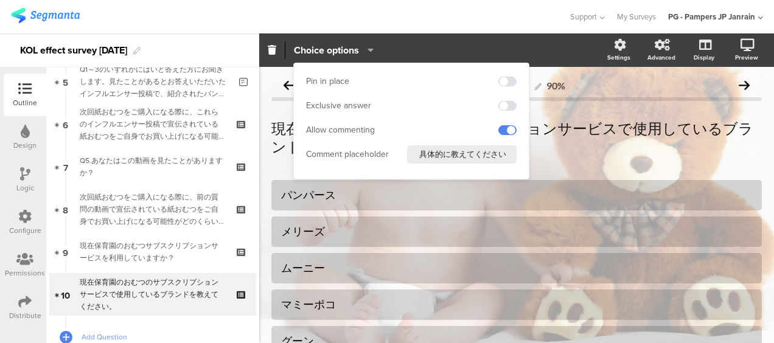
click at [365, 48] on icon "button" at bounding box center [367, 50] width 12 height 10
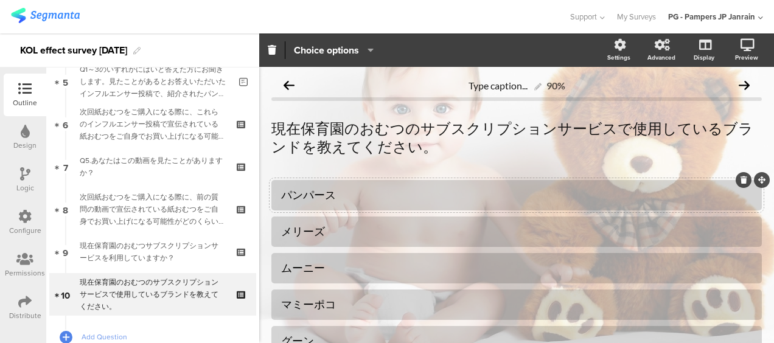
scroll to position [171, 0]
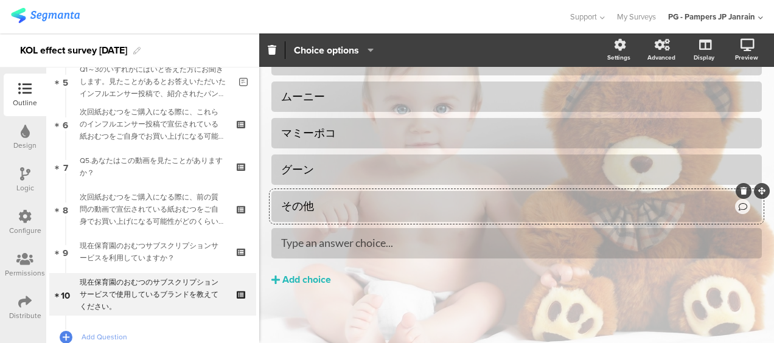
click at [406, 201] on div "その他" at bounding box center [507, 206] width 452 height 14
click at [348, 46] on span "Choice options" at bounding box center [326, 50] width 65 height 14
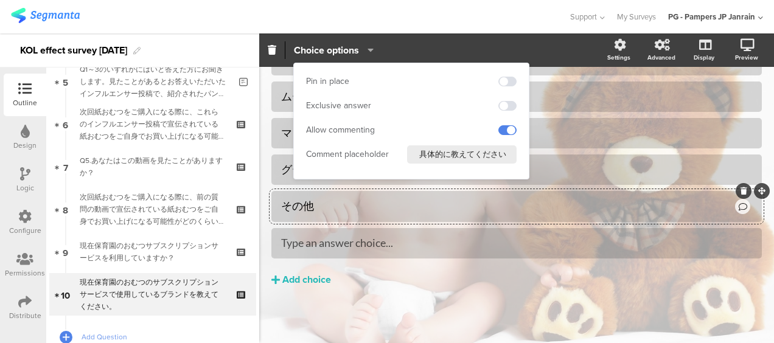
click at [446, 156] on input "具体的に教えてください" at bounding box center [461, 154] width 109 height 18
drag, startPoint x: 424, startPoint y: 153, endPoint x: 520, endPoint y: 157, distance: 96.2
click at [520, 157] on div "Pin in place Exclusive answer Allow commenting Comment placeholder 具体的に教えてください" at bounding box center [411, 121] width 235 height 116
type input "具"
type input "ブランド名を教えてください"
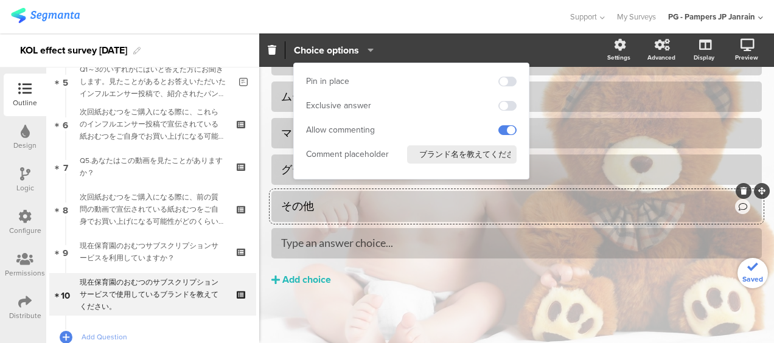
scroll to position [0, 11]
click at [476, 297] on div "パンパース メリーズ ムーニー" at bounding box center [516, 173] width 490 height 329
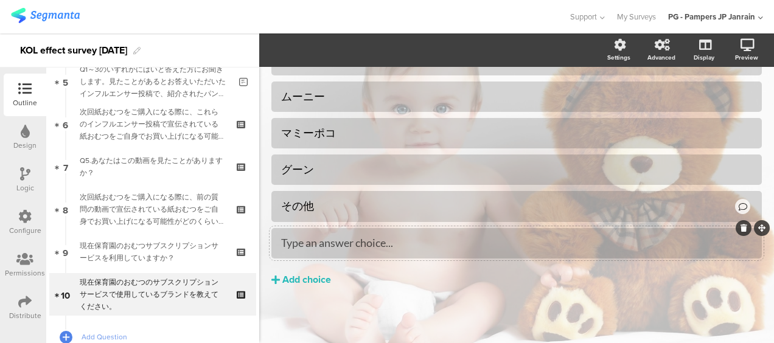
click at [740, 227] on icon at bounding box center [743, 227] width 7 height 7
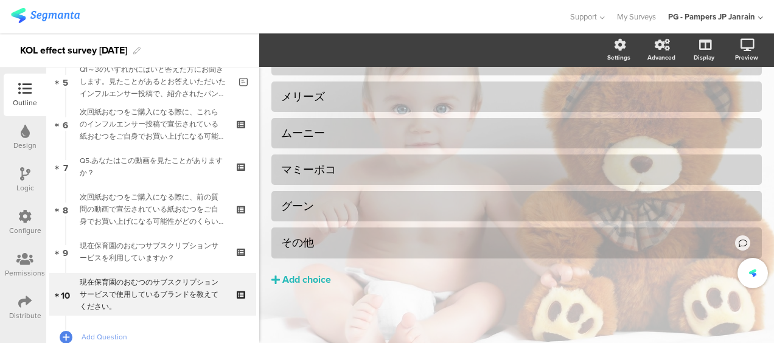
scroll to position [74, 0]
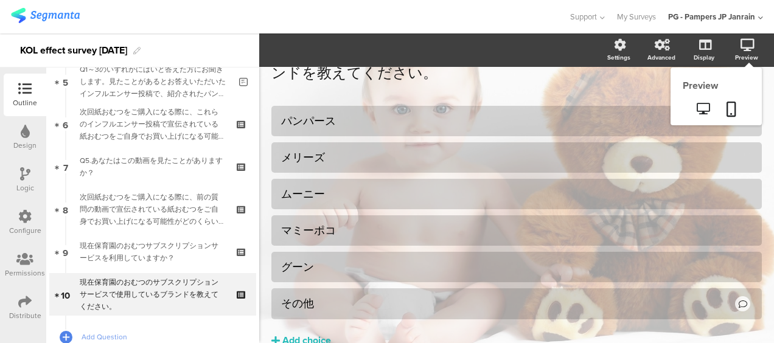
click at [741, 47] on icon at bounding box center [747, 45] width 14 height 12
click at [726, 106] on icon at bounding box center [731, 109] width 10 height 15
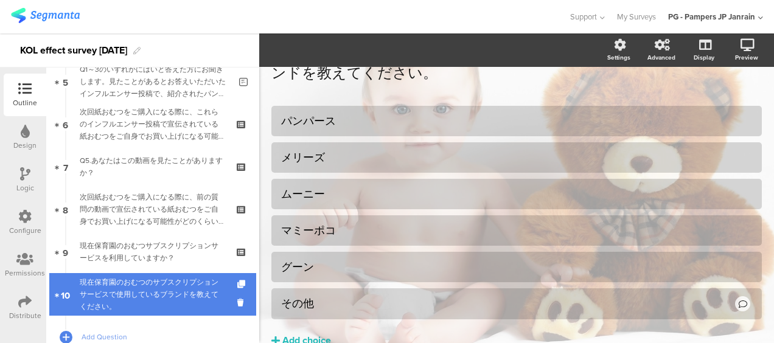
click at [142, 294] on div "現在保育園のおむつのサブスクリプションサービスで使用しているブランドを教えてください。" at bounding box center [152, 294] width 145 height 36
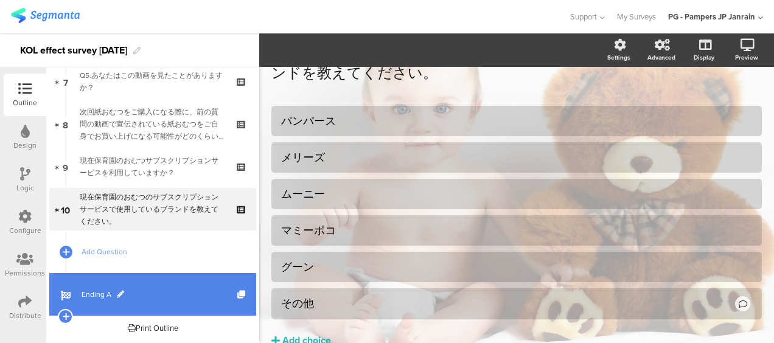
click at [139, 308] on link "Ending A" at bounding box center [152, 294] width 207 height 43
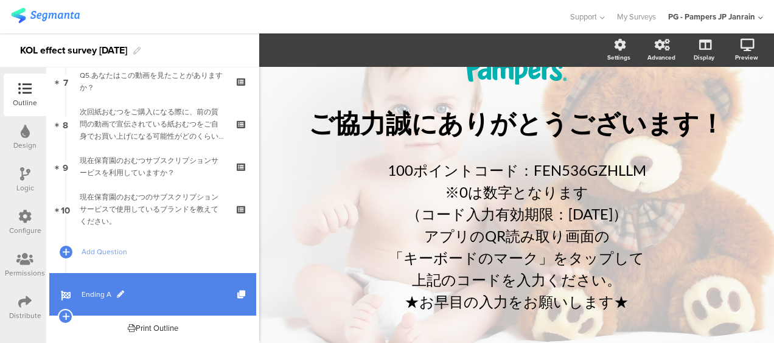
scroll to position [72, 0]
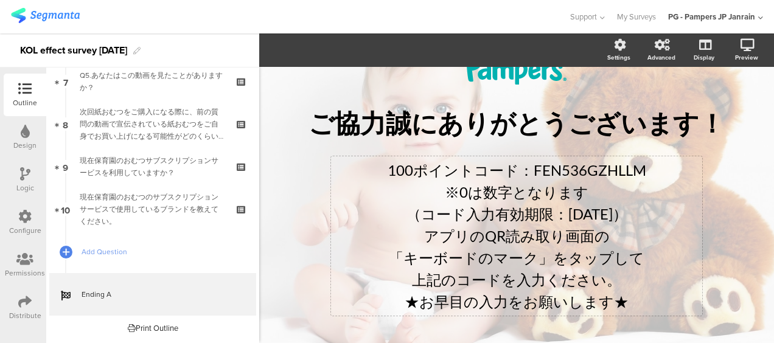
click at [591, 212] on p "（コード入力有効期限：2025年8月18日）" at bounding box center [516, 214] width 365 height 22
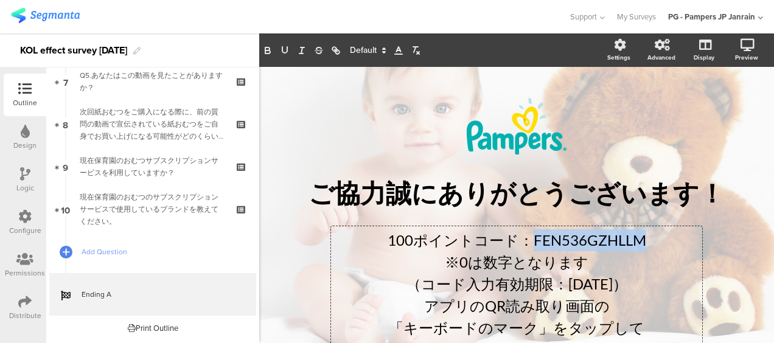
drag, startPoint x: 636, startPoint y: 243, endPoint x: 528, endPoint y: 241, distance: 107.6
click at [528, 241] on p "100ポイントコード：FEN536GZHLLM" at bounding box center [516, 240] width 365 height 22
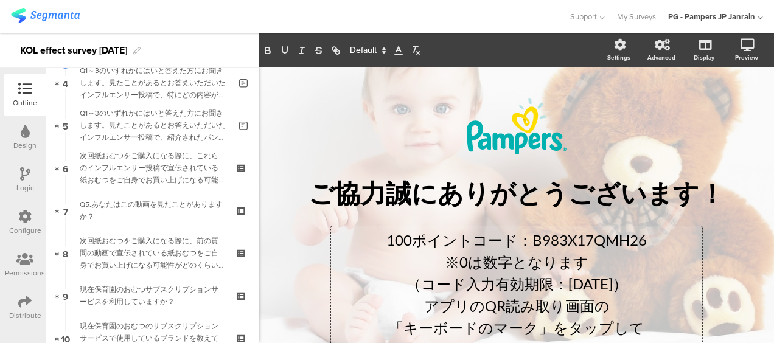
scroll to position [304, 0]
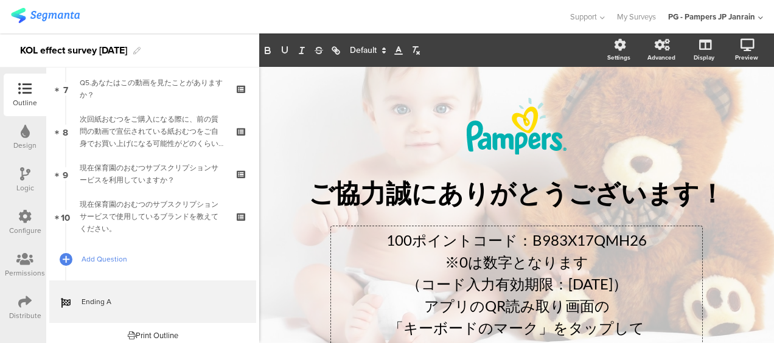
click at [127, 257] on span "Add Question" at bounding box center [159, 259] width 156 height 12
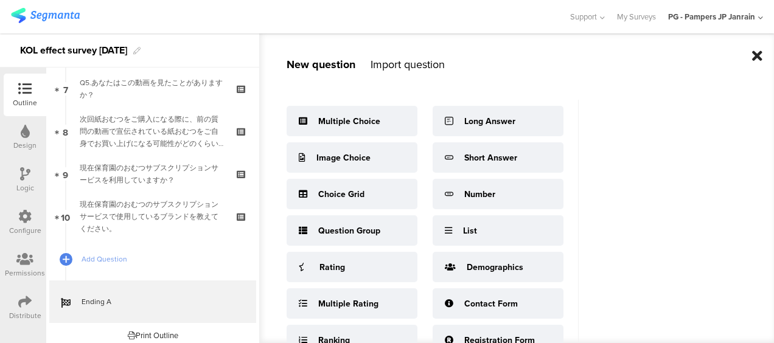
click at [752, 58] on icon at bounding box center [757, 56] width 10 height 15
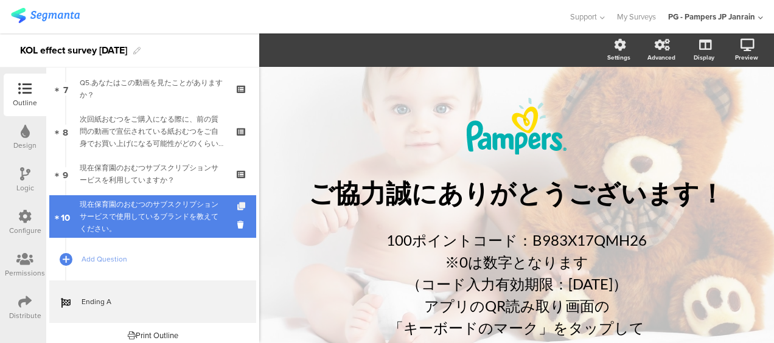
click at [237, 203] on icon at bounding box center [242, 207] width 10 height 8
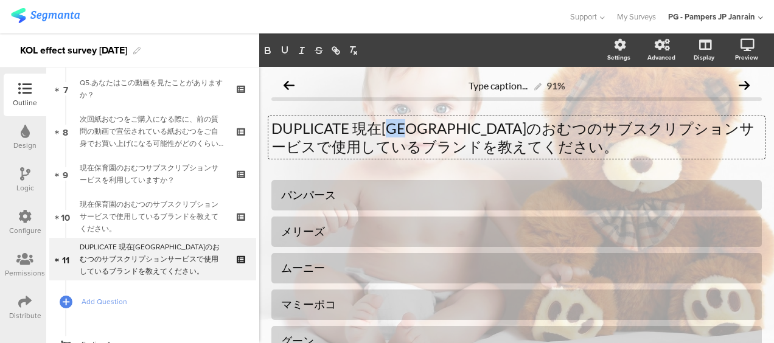
drag, startPoint x: 422, startPoint y: 127, endPoint x: 390, endPoint y: 127, distance: 31.6
click at [390, 127] on div "DUPLICATE 現在保育園のおむつのサブスクリプションサービスで使用しているブランドを教えてください。 DUPLICATE 現在保育園のおむつのサブスクリ…" at bounding box center [516, 137] width 496 height 43
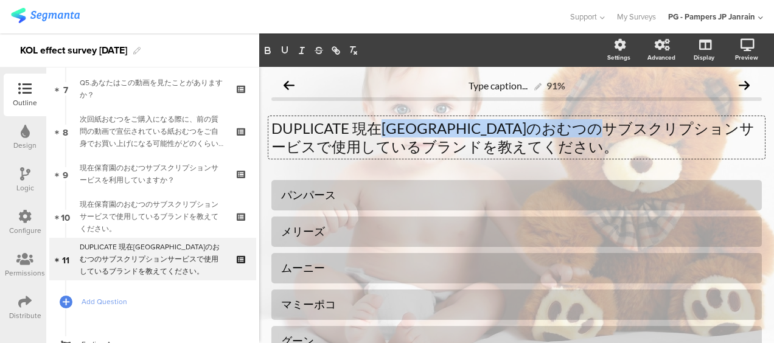
drag, startPoint x: 697, startPoint y: 123, endPoint x: 387, endPoint y: 134, distance: 310.3
click at [387, 134] on p "DUPLICATE 現在保育園のおむつのサブスクリプションサービスで使用しているブランドを教えてください。" at bounding box center [516, 137] width 490 height 36
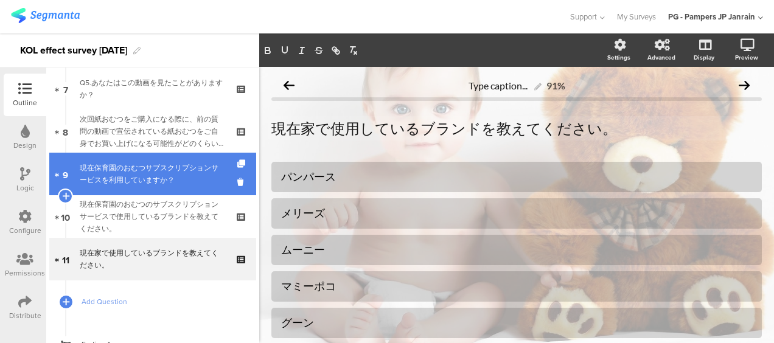
click at [149, 179] on div "現在保育園のおむつサブスクリプションサービスを利用していますか？" at bounding box center [152, 174] width 145 height 24
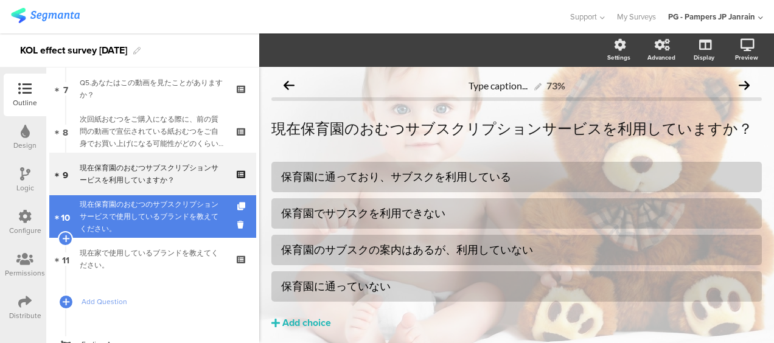
click at [136, 221] on div "現在保育園のおむつのサブスクリプションサービスで使用しているブランドを教えてください。" at bounding box center [152, 216] width 145 height 36
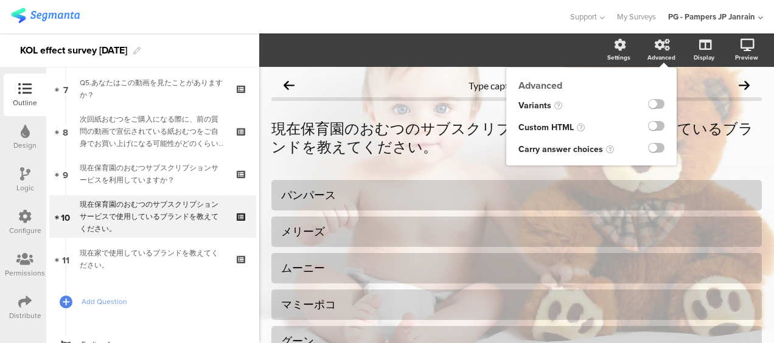
click at [649, 53] on div "Advanced" at bounding box center [661, 57] width 28 height 9
click at [606, 148] on icon at bounding box center [610, 149] width 8 height 8
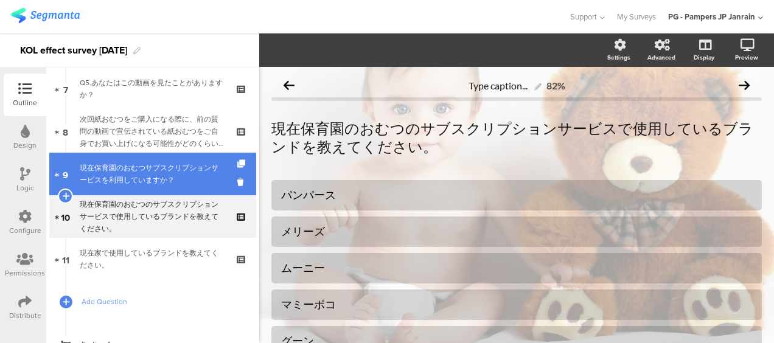
click at [131, 182] on div "現在保育園のおむつサブスクリプションサービスを利用していますか？" at bounding box center [152, 174] width 145 height 24
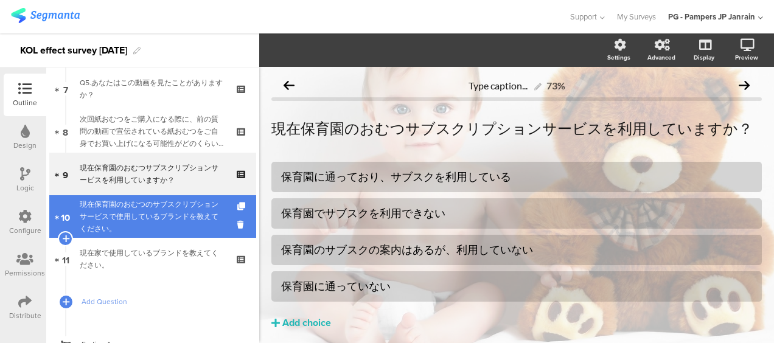
click at [189, 219] on div "現在保育園のおむつのサブスクリプションサービスで使用しているブランドを教えてください。" at bounding box center [152, 216] width 145 height 36
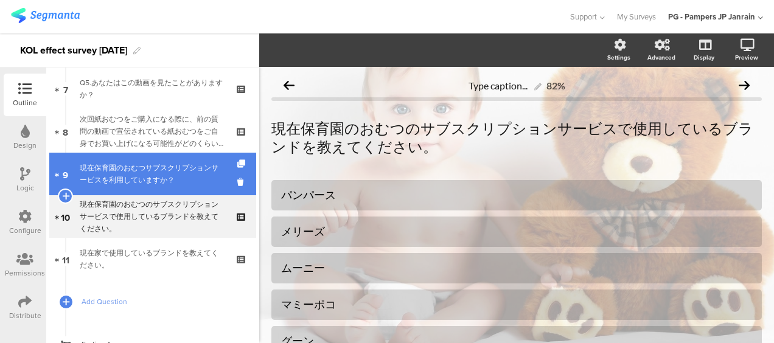
click at [184, 179] on div "現在保育園のおむつサブスクリプションサービスを利用していますか？" at bounding box center [152, 174] width 145 height 24
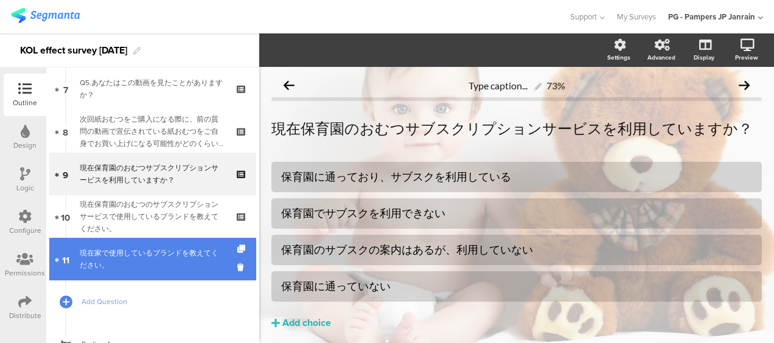
click at [159, 254] on div "現在家で使用しているブランドを教えてください。" at bounding box center [152, 259] width 145 height 24
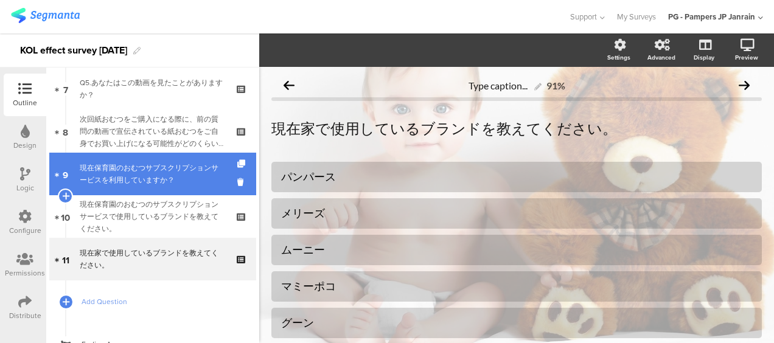
click at [198, 184] on div "現在保育園のおむつサブスクリプションサービスを利用していますか？" at bounding box center [152, 174] width 145 height 24
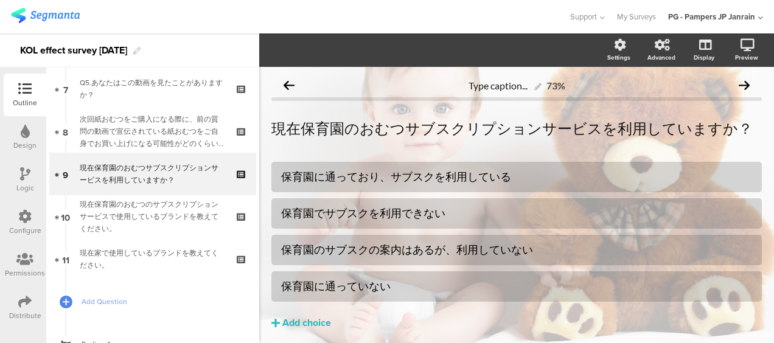
click at [21, 176] on icon at bounding box center [25, 173] width 10 height 13
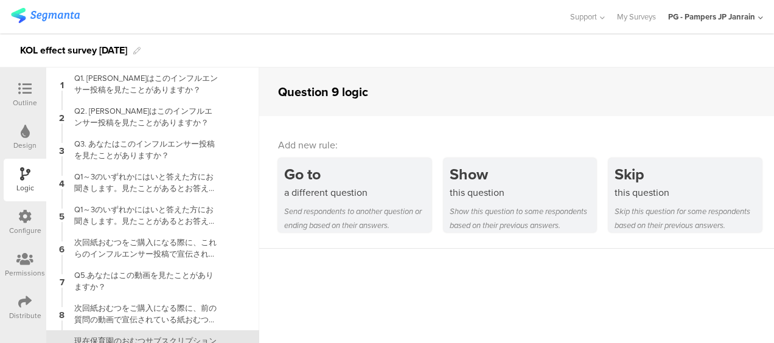
scroll to position [85, 0]
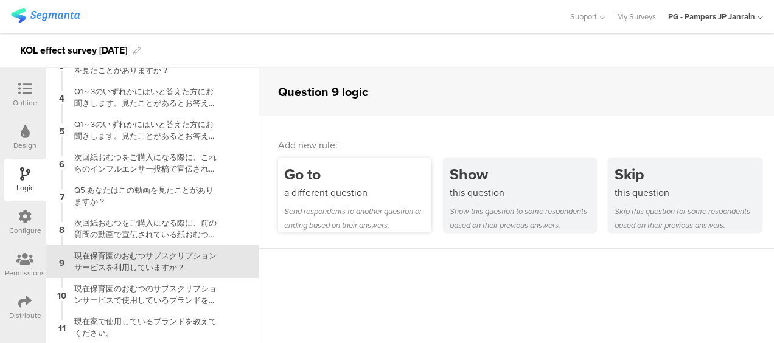
click at [343, 191] on div "a different question" at bounding box center [357, 192] width 147 height 14
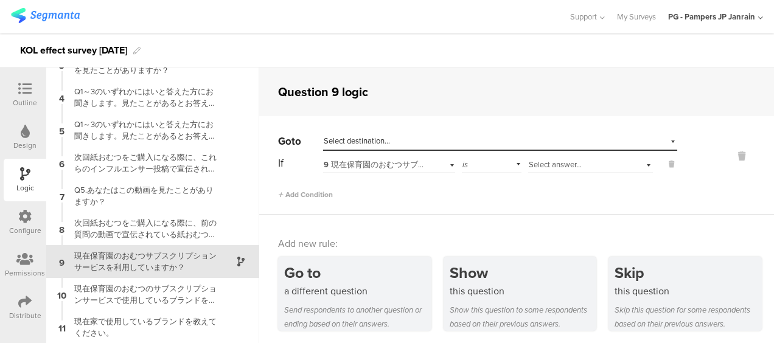
click at [501, 164] on div "is" at bounding box center [492, 163] width 60 height 19
click at [487, 178] on div "is" at bounding box center [491, 180] width 58 height 17
click at [592, 164] on div "Select answer..." at bounding box center [576, 164] width 97 height 11
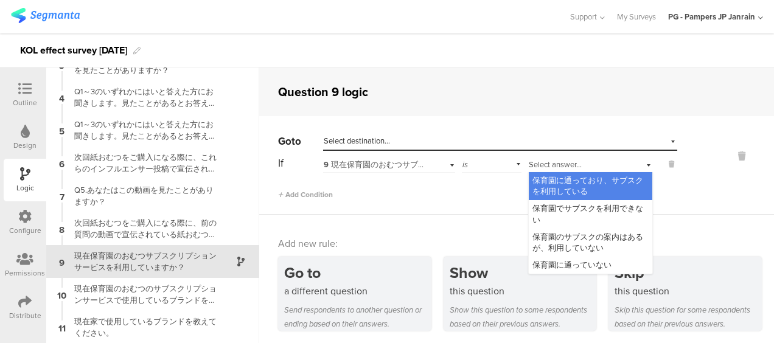
click at [572, 181] on span "保育園に通っており、サブスクを利用している" at bounding box center [587, 186] width 111 height 23
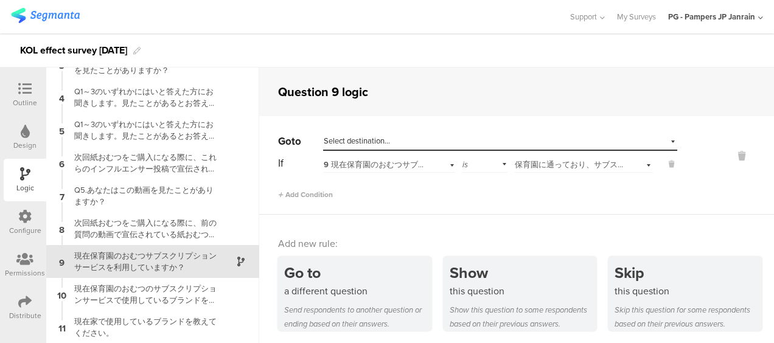
click at [465, 165] on div "is" at bounding box center [485, 163] width 46 height 19
click at [478, 193] on div "is not" at bounding box center [484, 197] width 44 height 17
click at [485, 167] on div "is not" at bounding box center [485, 163] width 46 height 19
click at [488, 182] on div "is" at bounding box center [484, 180] width 44 height 17
click at [537, 168] on span "保育園に通っており、サブスクを利用している" at bounding box center [597, 165] width 166 height 12
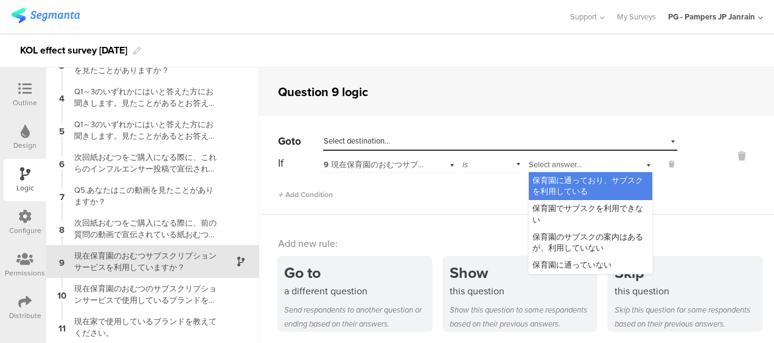
click at [538, 184] on span "保育園に通っており、サブスクを利用している" at bounding box center [587, 186] width 111 height 23
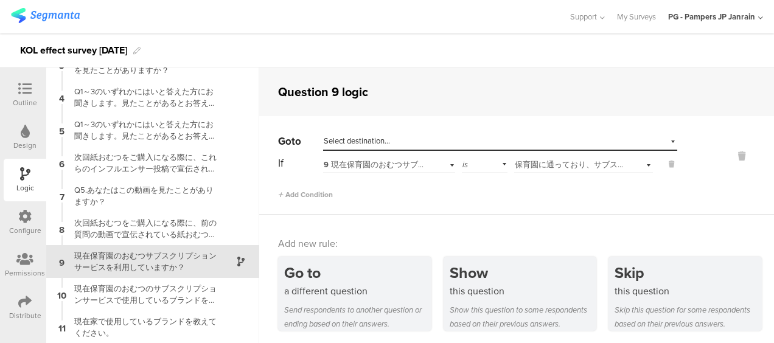
click at [390, 139] on div "Select destination..." at bounding box center [444, 141] width 241 height 11
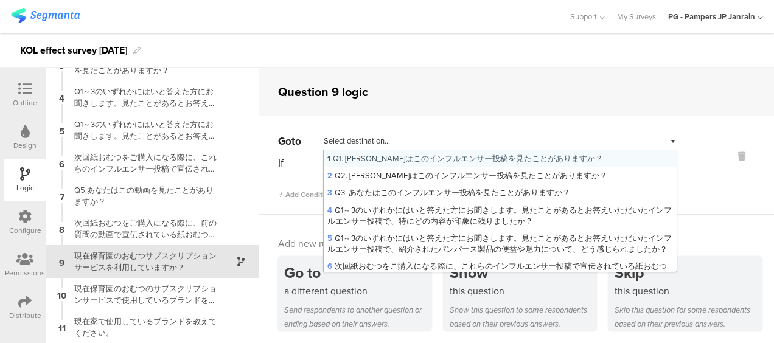
scroll to position [150, 0]
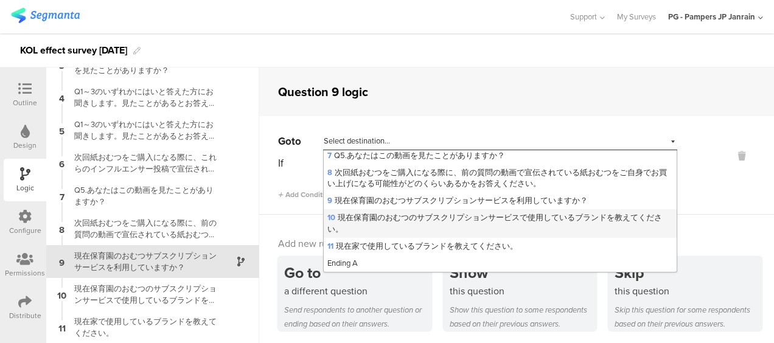
click at [437, 219] on span "10 現在保育園のおむつのサブスクリプションサービスで使用しているブランドを教えてください。" at bounding box center [494, 223] width 334 height 23
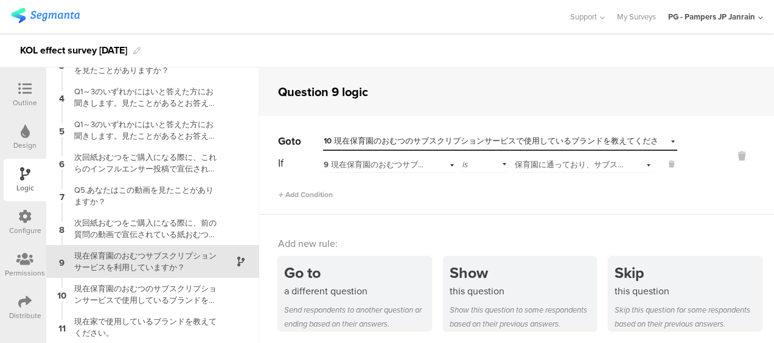
click at [320, 200] on div "Go to Select destination... 10 現在保育園のおむつのサブスクリプションサービスで使用しているブランドを教えてください。 If 9…" at bounding box center [516, 165] width 514 height 99
click at [320, 198] on span "Add Condition" at bounding box center [305, 194] width 55 height 11
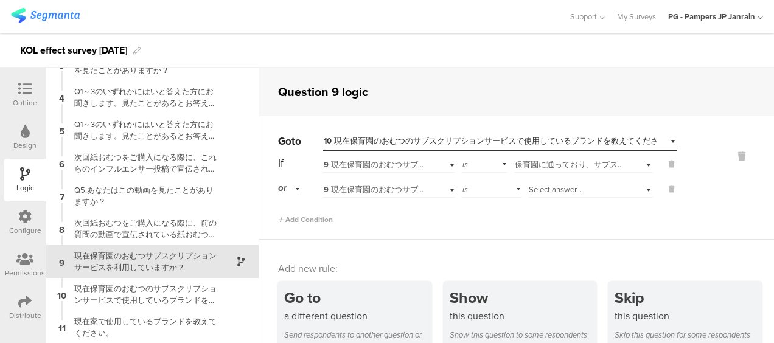
click at [468, 184] on div "is" at bounding box center [492, 188] width 60 height 19
click at [467, 221] on span "is not" at bounding box center [475, 222] width 19 height 12
click at [530, 192] on span "Select answer..." at bounding box center [554, 190] width 53 height 12
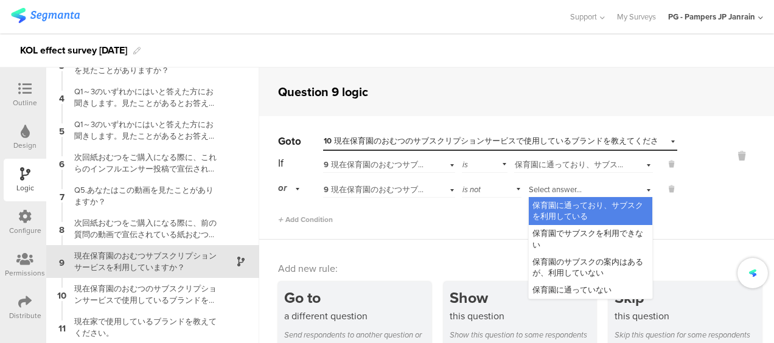
click at [530, 199] on div "保育園に通っており、サブスクを利用している" at bounding box center [589, 211] width 123 height 28
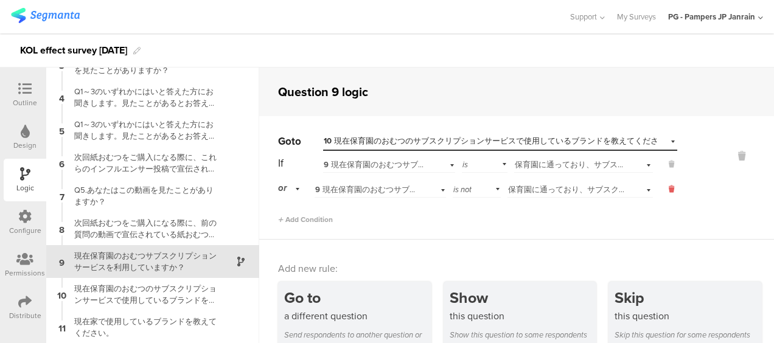
click at [668, 190] on icon at bounding box center [670, 189] width 5 height 11
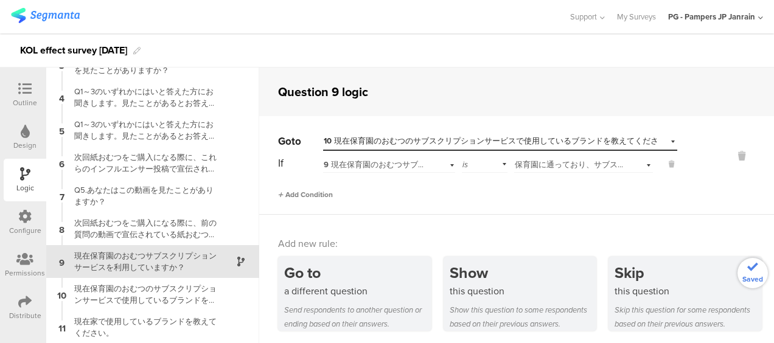
click at [308, 193] on span "Add Condition" at bounding box center [305, 194] width 55 height 11
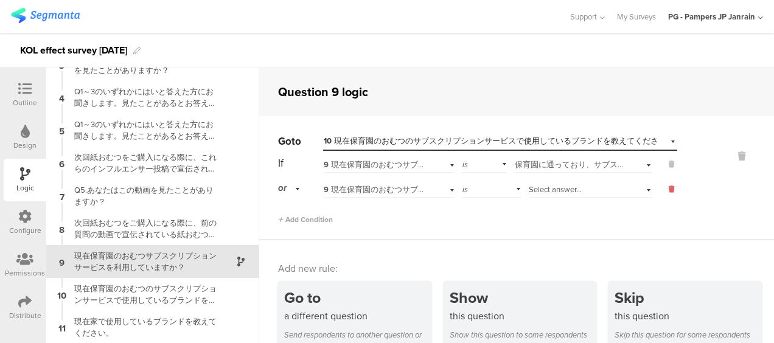
click at [657, 189] on button at bounding box center [665, 189] width 24 height 11
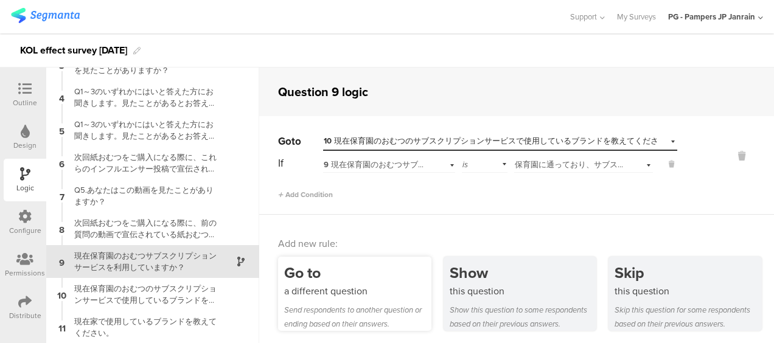
click at [348, 278] on div "Go to" at bounding box center [357, 273] width 147 height 23
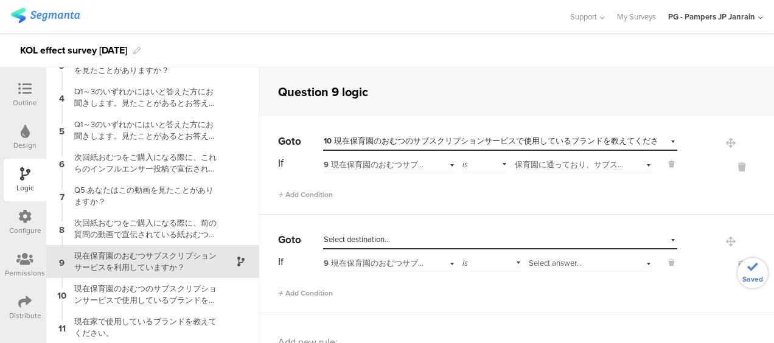
scroll to position [61, 0]
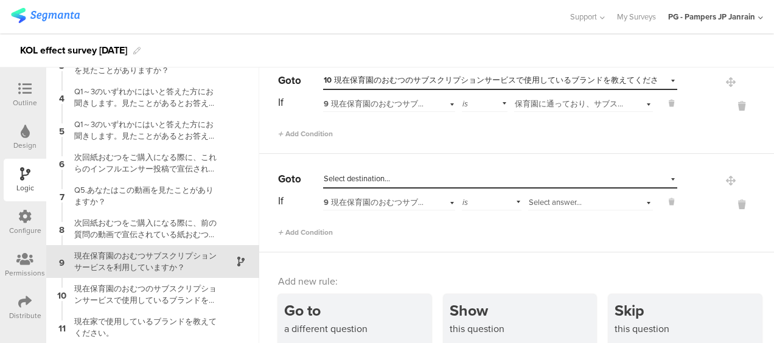
click at [427, 176] on div "Select destination..." at bounding box center [444, 178] width 241 height 11
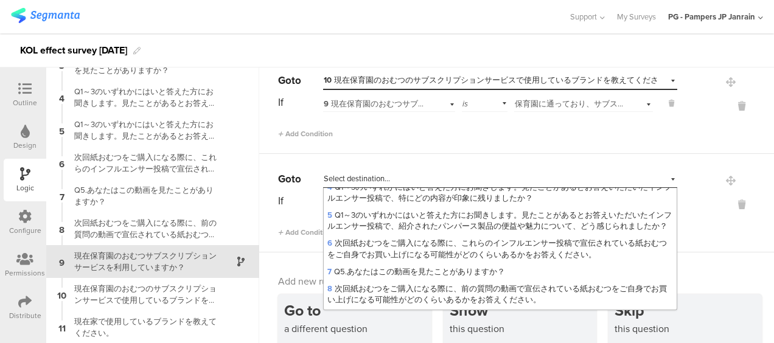
click at [488, 159] on div "Go to Select destination... 1 Q1. あなたはこのインフルエンサー投稿を見たことがありますか？ 2 Q2. あなたはこのインフル…" at bounding box center [516, 203] width 514 height 99
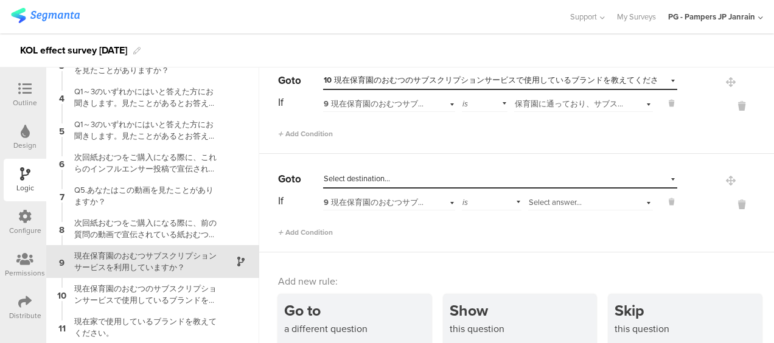
click at [494, 198] on div "is" at bounding box center [492, 201] width 60 height 19
click at [491, 238] on div "is not" at bounding box center [491, 235] width 58 height 17
click at [533, 203] on span "Select answer..." at bounding box center [554, 202] width 53 height 12
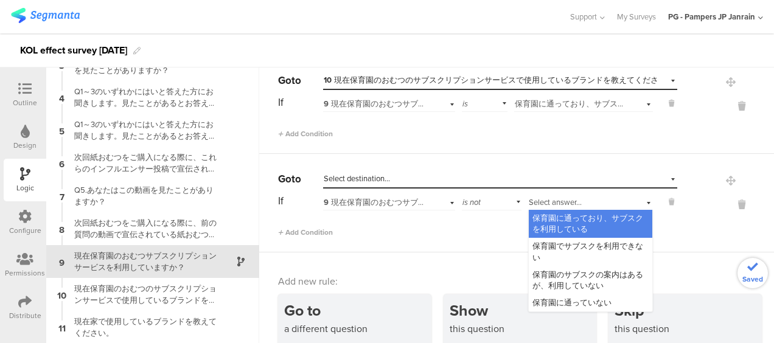
click at [536, 212] on span "保育園に通っており、サブスクを利用している" at bounding box center [587, 223] width 111 height 23
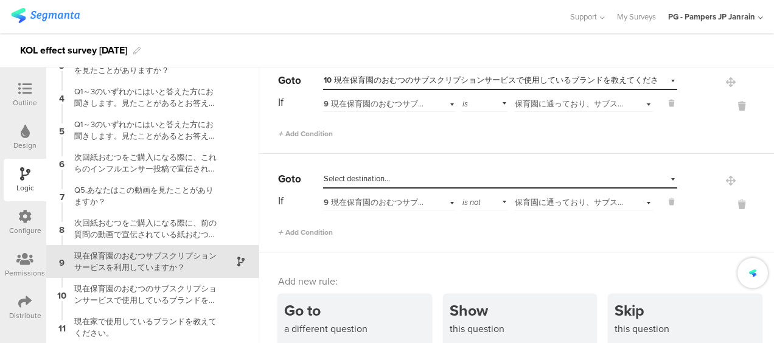
click at [484, 177] on div "Select destination..." at bounding box center [444, 178] width 241 height 11
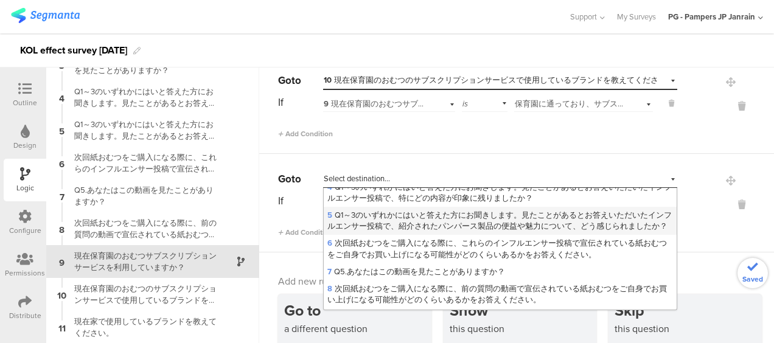
scroll to position [150, 0]
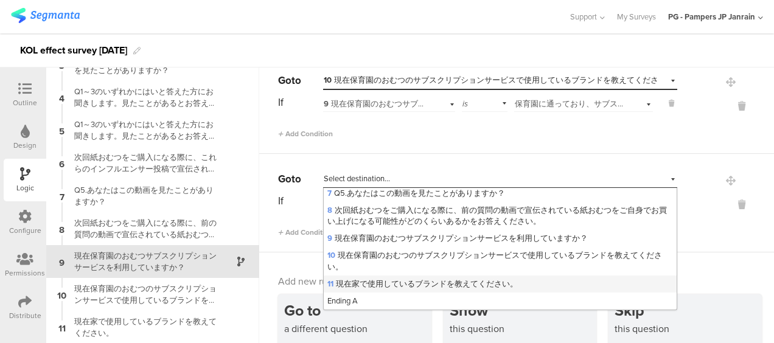
click at [443, 281] on span "11 現在家で使用しているブランドを教えてください。" at bounding box center [422, 284] width 190 height 12
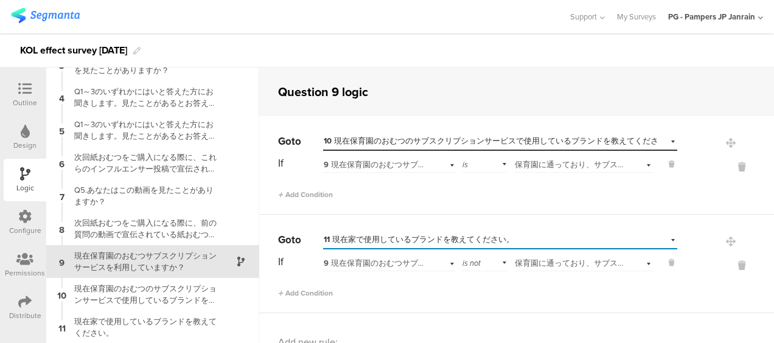
scroll to position [0, 0]
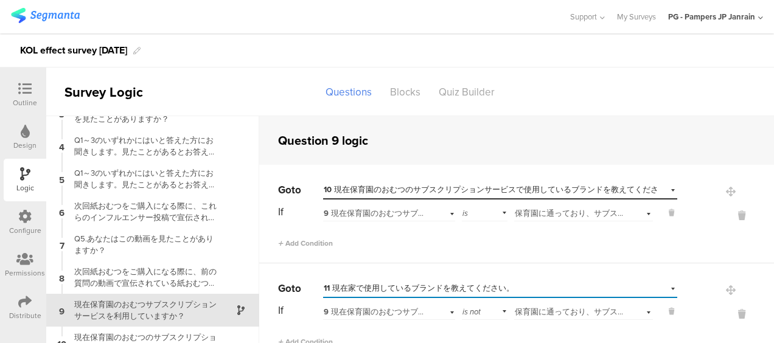
click at [18, 145] on div "Design" at bounding box center [24, 145] width 23 height 11
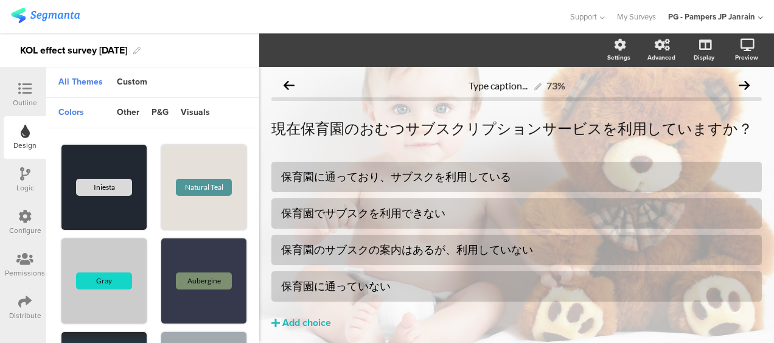
scroll to position [44, 0]
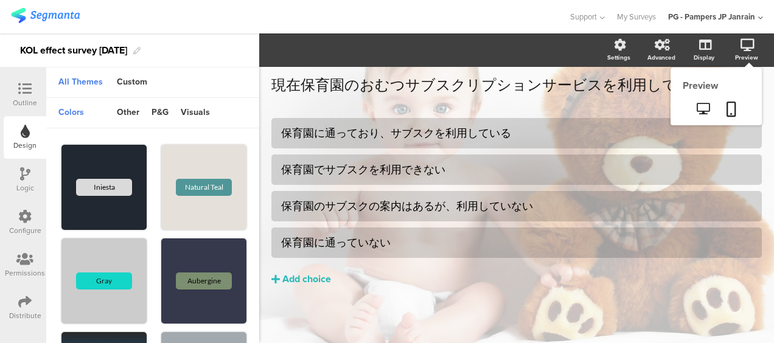
click at [753, 52] on div "Preview" at bounding box center [752, 50] width 43 height 30
click at [746, 49] on div "Preview" at bounding box center [752, 50] width 43 height 30
click at [726, 103] on icon at bounding box center [731, 109] width 10 height 15
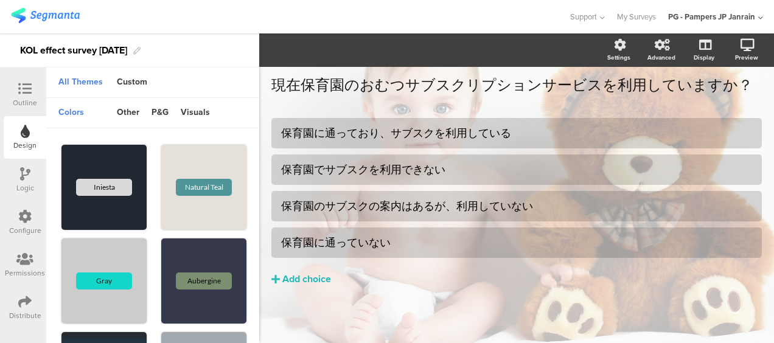
click at [29, 103] on div "Outline" at bounding box center [25, 102] width 24 height 11
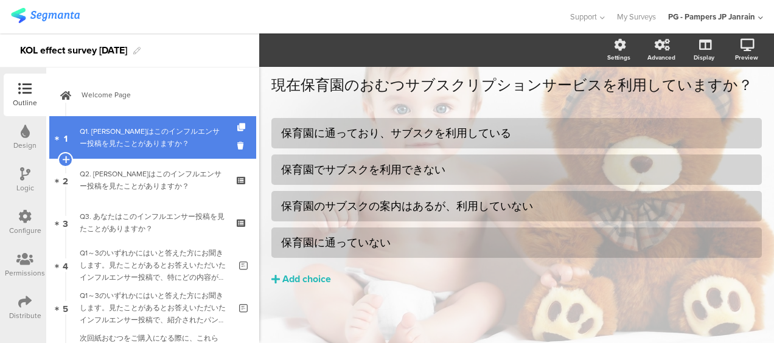
click at [168, 122] on link "1 Q1. あなたはこのインフルエンサー投稿を見たことがありますか？" at bounding box center [152, 137] width 207 height 43
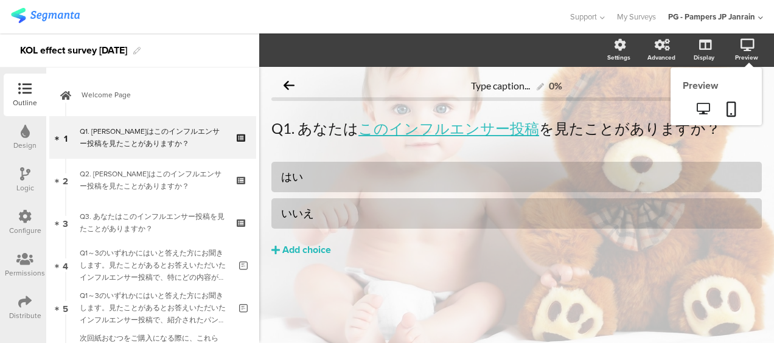
click at [737, 46] on div "Preview" at bounding box center [752, 50] width 43 height 30
click at [730, 102] on icon at bounding box center [731, 109] width 10 height 15
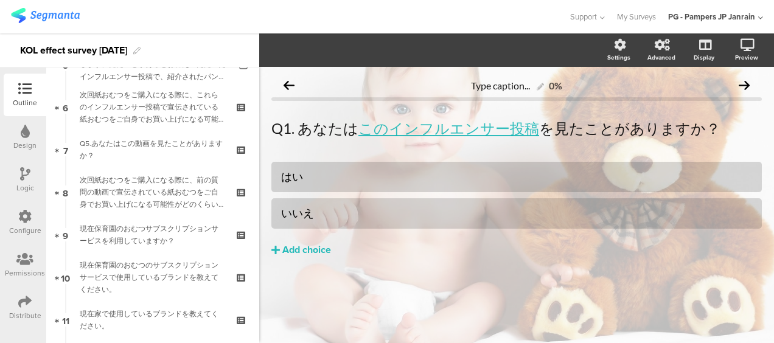
scroll to position [354, 0]
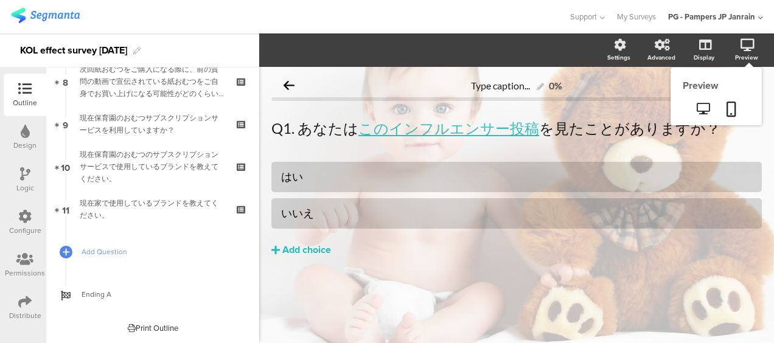
click at [764, 56] on div "Preview" at bounding box center [752, 50] width 43 height 30
click at [703, 103] on icon at bounding box center [702, 109] width 13 height 12
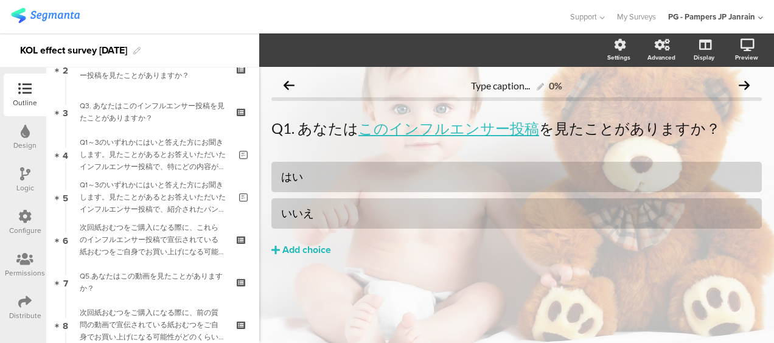
scroll to position [0, 0]
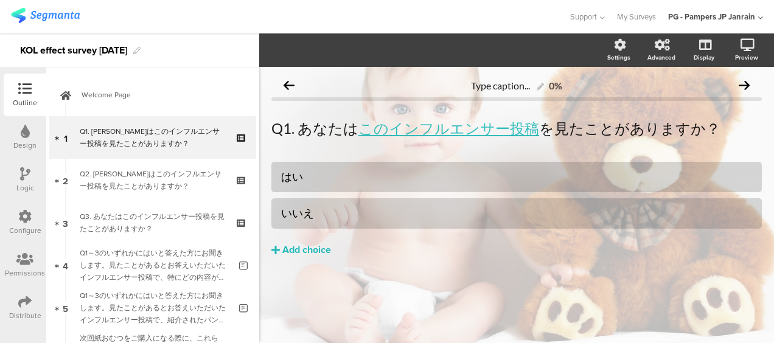
click at [26, 181] on div at bounding box center [25, 174] width 10 height 15
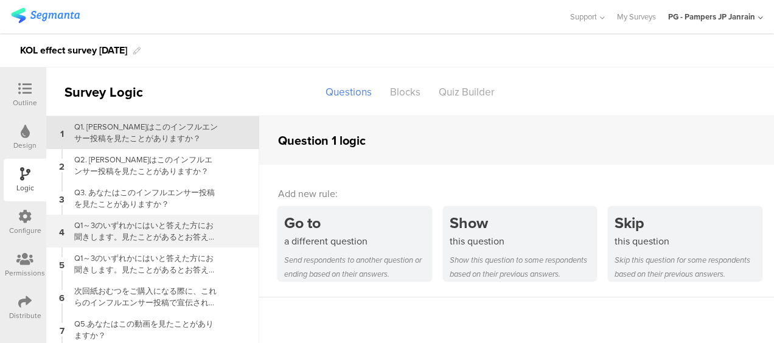
click at [156, 234] on div "Q1～3のいずれかにはいと答えた方にお聞きします。見たことがあるとお答えいただいたインフルエンサー投稿で、特にどの内容が印象に残りましたか？" at bounding box center [143, 231] width 152 height 23
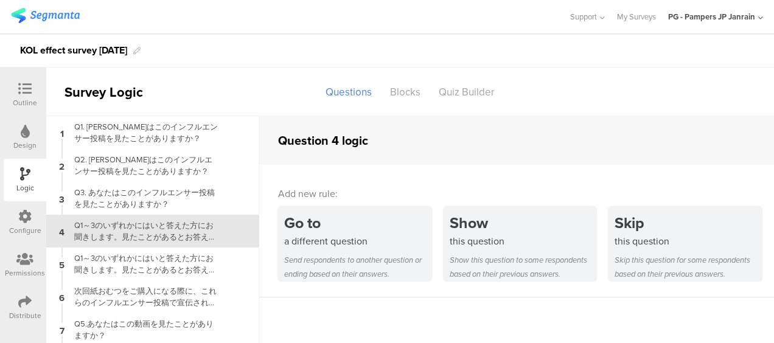
scroll to position [26, 0]
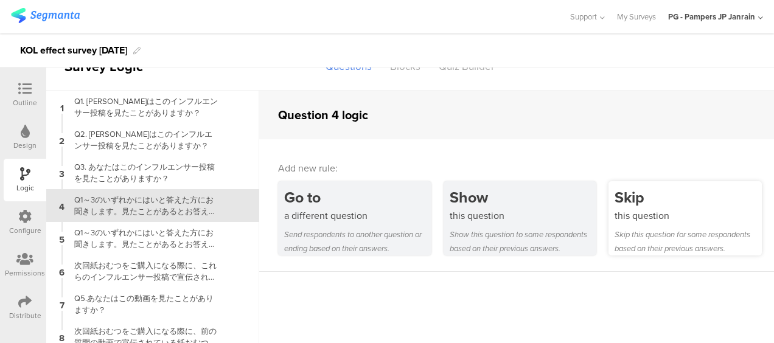
click at [622, 227] on div "Skip this question for some respondents based on their previous answers." at bounding box center [687, 241] width 147 height 28
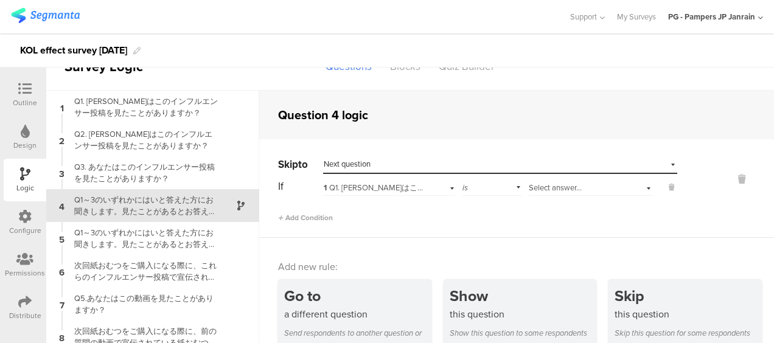
click at [401, 169] on div "Select destination... Next question" at bounding box center [493, 164] width 338 height 11
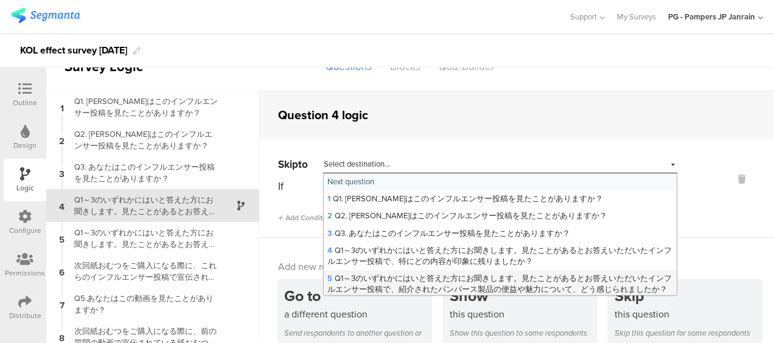
scroll to position [61, 0]
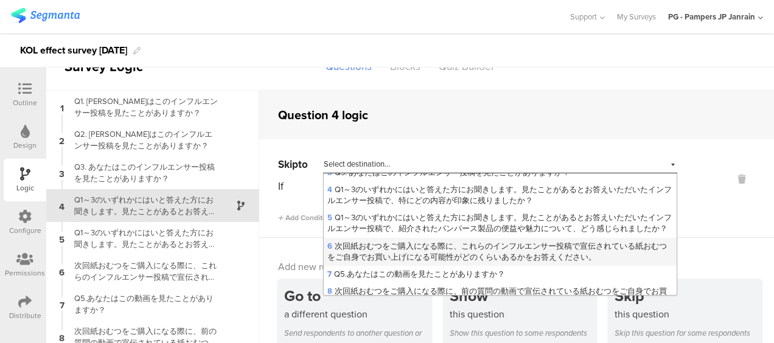
click at [480, 248] on div "6 次回紙おむつをご購入になる際に、これらのインフルエンサー投稿で宣伝されている紙おむつをご自身でお買い上げになる可能性がどのくらいあるかをお答えください。" at bounding box center [500, 252] width 353 height 28
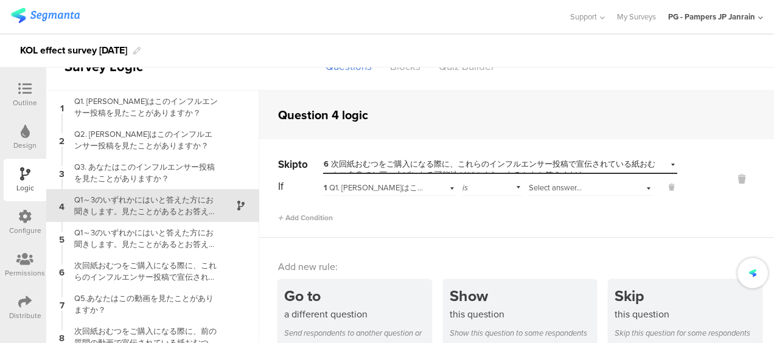
click at [434, 185] on div "1 Q1. [PERSON_NAME]はこのインフルエンサー投稿を見たことがありますか？" at bounding box center [388, 186] width 131 height 19
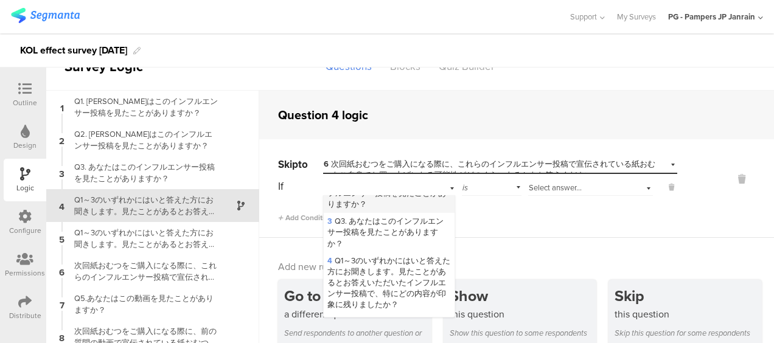
scroll to position [0, 0]
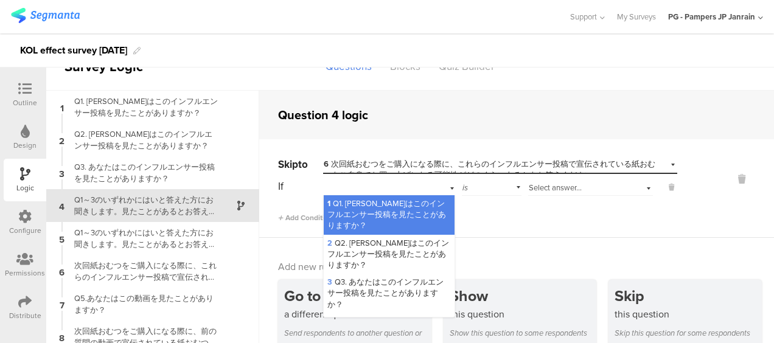
click at [528, 185] on span "Select answer..." at bounding box center [554, 188] width 53 height 12
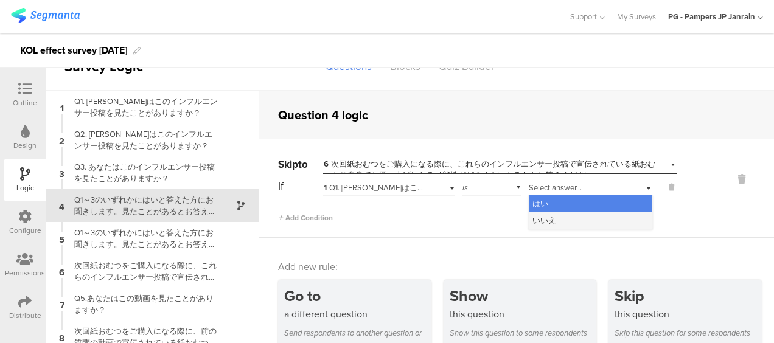
click at [532, 218] on span "いいえ" at bounding box center [544, 221] width 24 height 12
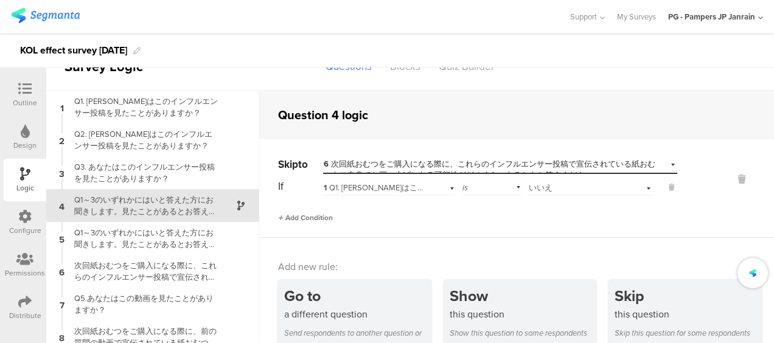
click at [299, 212] on span "Add Condition" at bounding box center [305, 217] width 55 height 11
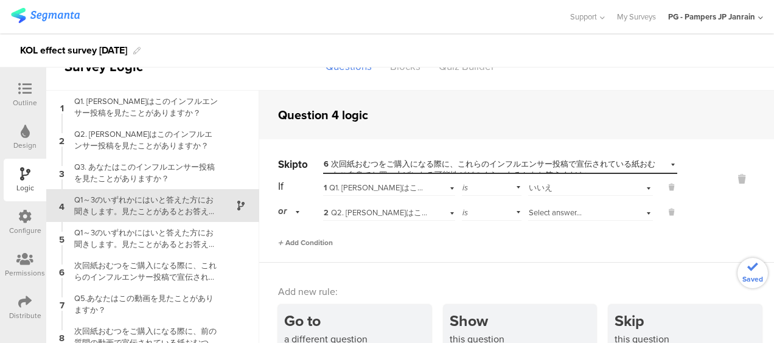
click at [300, 212] on div "or" at bounding box center [291, 211] width 26 height 19
click at [415, 246] on div "Add Condition" at bounding box center [477, 237] width 399 height 21
click at [296, 233] on div "Add Condition" at bounding box center [477, 237] width 399 height 21
click at [296, 235] on div "Add Condition" at bounding box center [477, 237] width 399 height 21
click at [295, 237] on span "Add Condition" at bounding box center [305, 242] width 55 height 11
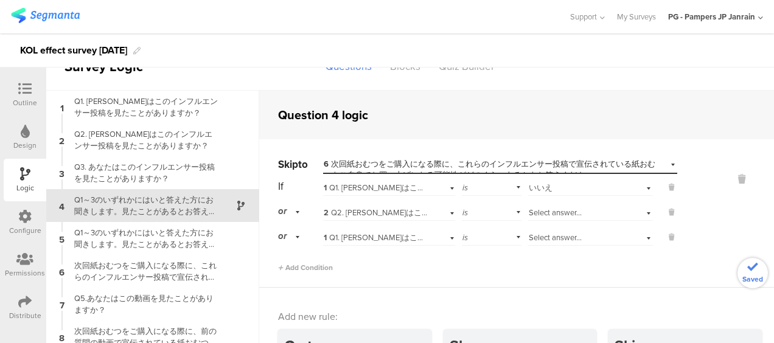
click at [431, 220] on div "2 Q2. [PERSON_NAME]はこのインフルエンサー投稿を見たことがありますか？" at bounding box center [388, 211] width 131 height 19
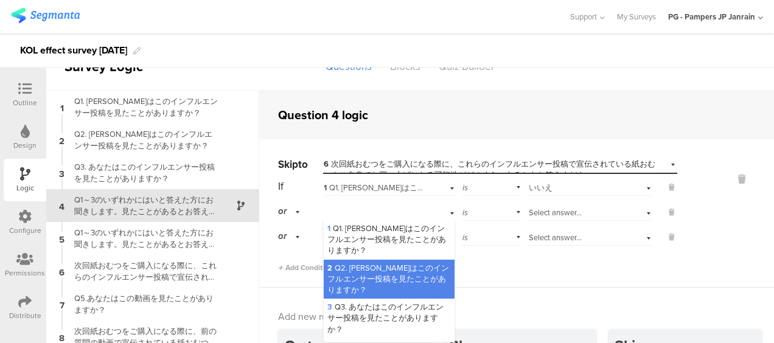
click at [382, 277] on span "2 Q2. [PERSON_NAME]はこのインフルエンサー投稿を見たことがありますか？" at bounding box center [388, 278] width 122 height 33
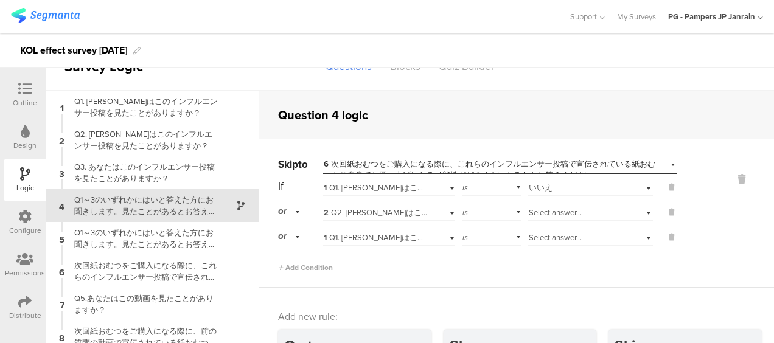
click at [581, 215] on div "Select answer..." at bounding box center [576, 212] width 97 height 11
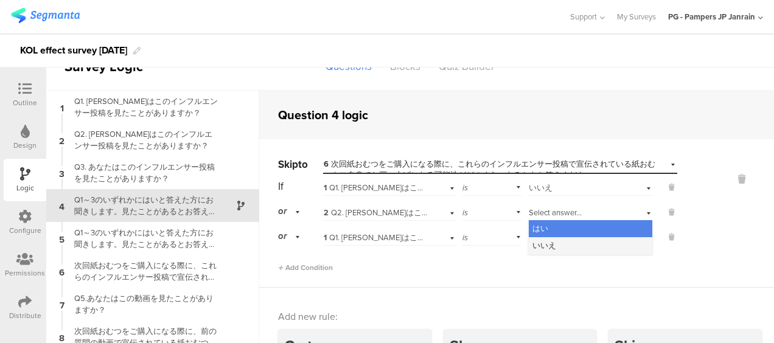
click at [570, 238] on div "いいえ" at bounding box center [589, 245] width 123 height 17
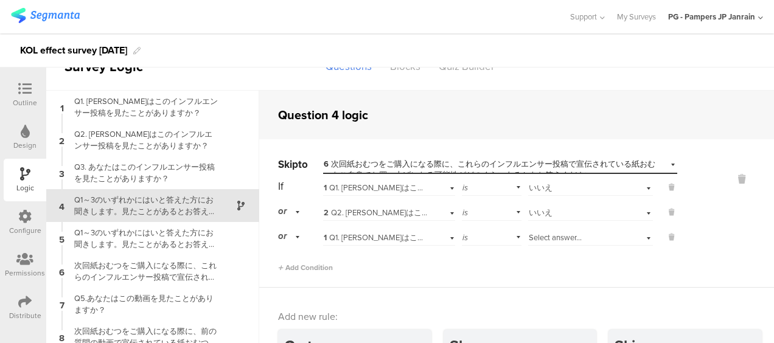
click at [385, 240] on span "1 Q1. [PERSON_NAME]はこのインフルエンサー投稿を見たことがありますか？" at bounding box center [461, 238] width 275 height 12
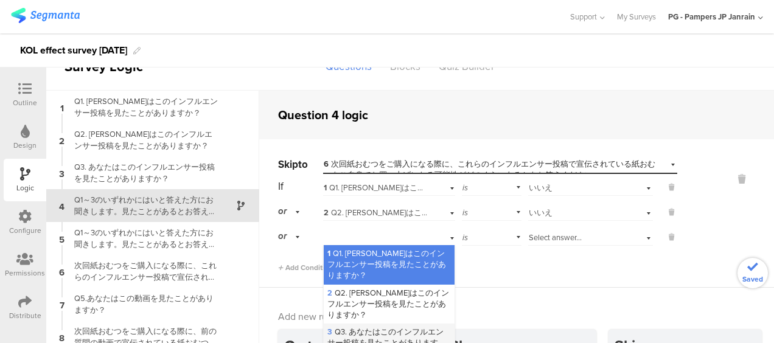
click at [352, 333] on span "3 Q3. あなたはこのインフルエンサー投稿を見たことがありますか？" at bounding box center [385, 342] width 116 height 33
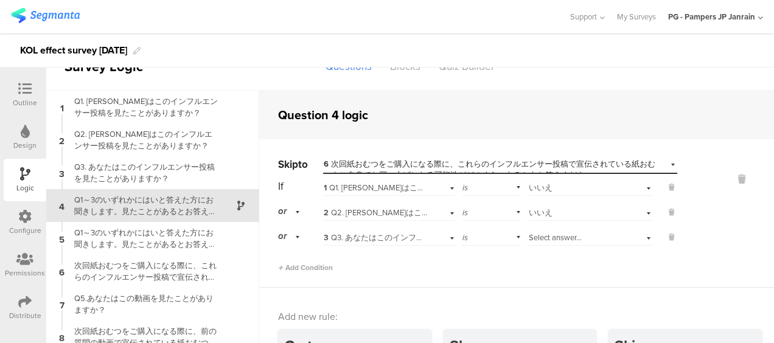
click at [595, 247] on div "If 1 Q1. あなたはこのインフルエンサー投稿を見たことがありますか？ is Select answer... いいえ or 2 Q2. あなたはこのイン…" at bounding box center [477, 225] width 399 height 96
click at [594, 234] on div "Select answer..." at bounding box center [576, 237] width 97 height 11
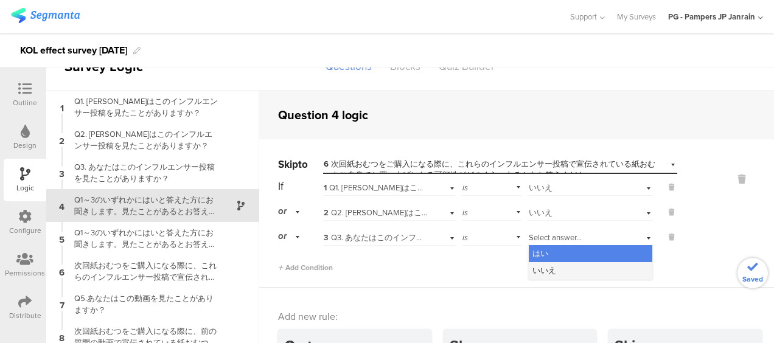
click at [569, 274] on div "いいえ" at bounding box center [589, 270] width 123 height 17
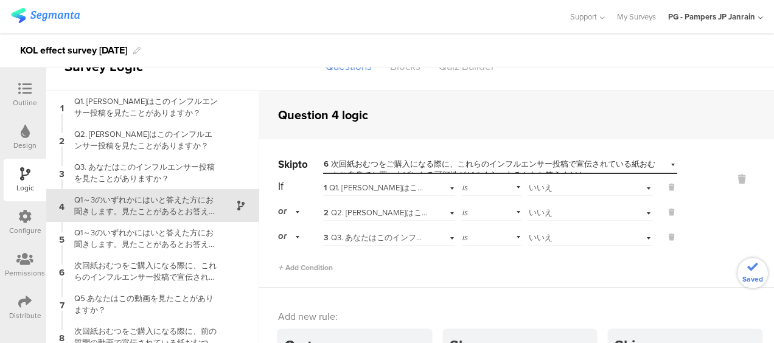
scroll to position [61, 0]
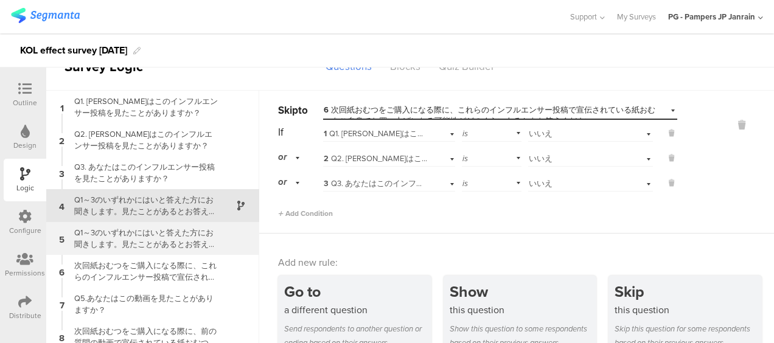
click at [170, 252] on div "5 Q1～3のいずれかにはいと答えた方にお聞きします。見たことがあるとお答えいただいたインフルエンサー投稿で、紹介されたパンパース製品の便益や魅力について、ど…" at bounding box center [152, 238] width 213 height 33
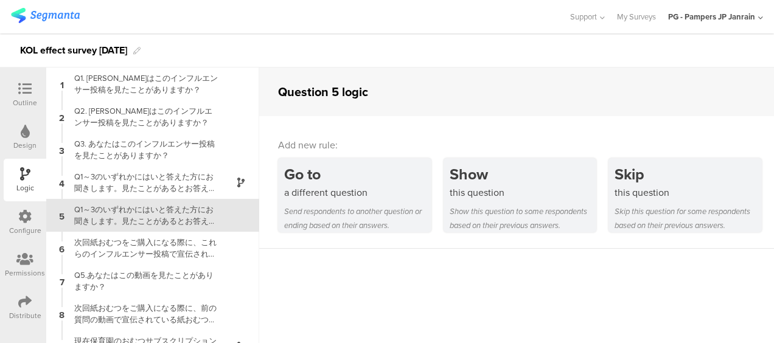
scroll to position [10, 0]
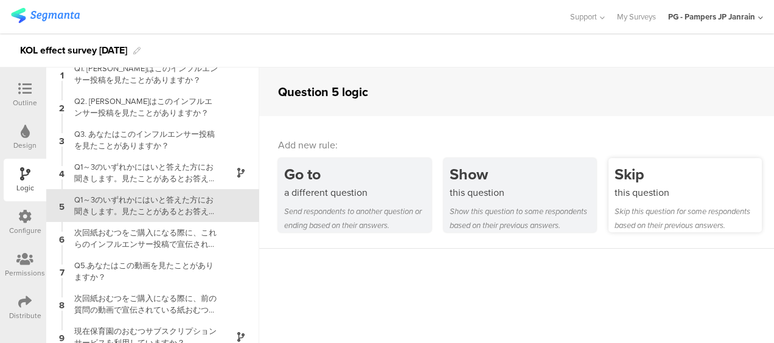
click at [704, 201] on div "Skip this question Skip this question for some respondents based on their previ…" at bounding box center [684, 195] width 153 height 74
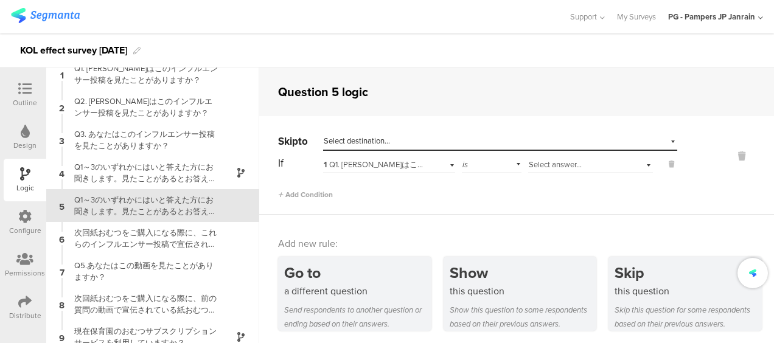
scroll to position [0, 0]
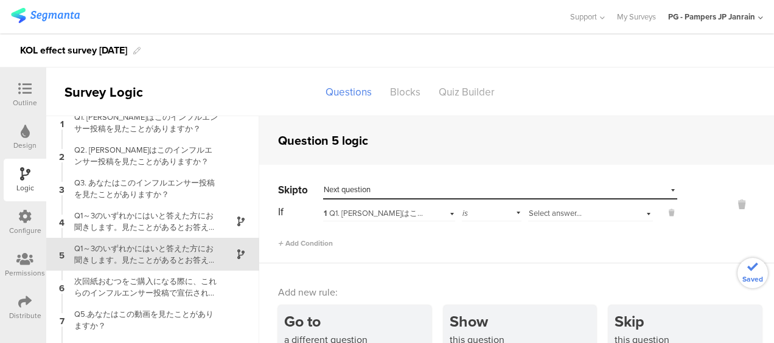
click at [379, 189] on div "Select destination... Next question" at bounding box center [493, 189] width 338 height 11
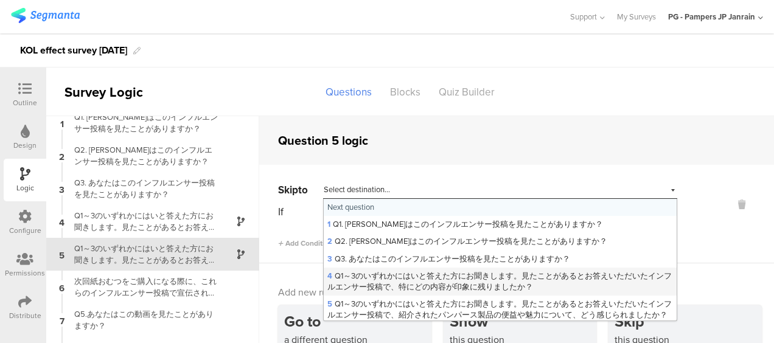
scroll to position [61, 0]
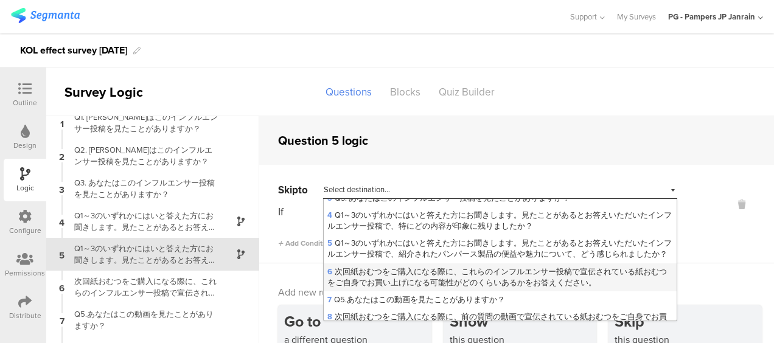
click at [383, 288] on span "6 次回紙おむつをご購入になる際に、これらのインフルエンサー投稿で宣伝されている紙おむつをご自身でお買い上げになる可能性がどのくらいあるかをお答えください。" at bounding box center [496, 277] width 339 height 23
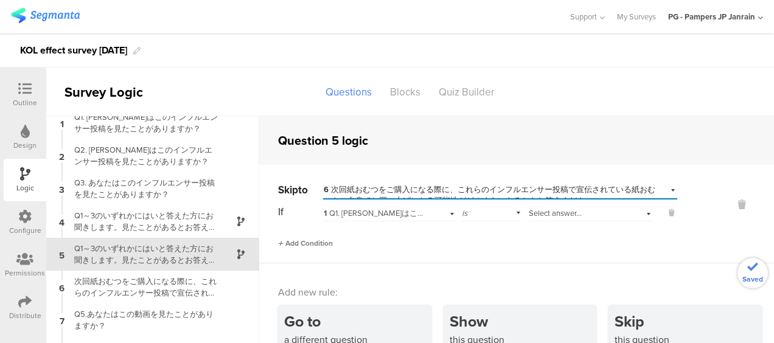
click at [302, 238] on span "Add Condition" at bounding box center [305, 243] width 55 height 11
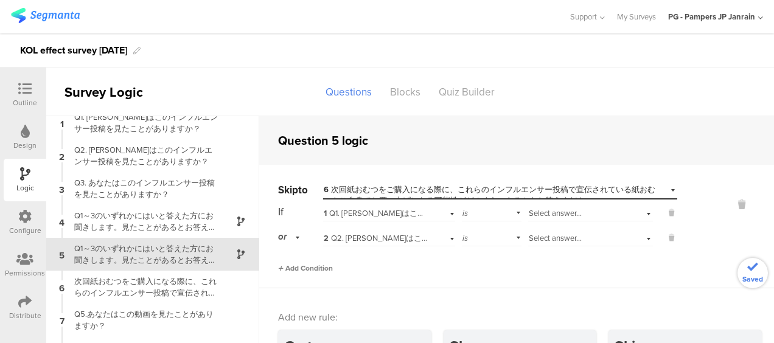
click at [294, 268] on span "Add Condition" at bounding box center [305, 268] width 55 height 11
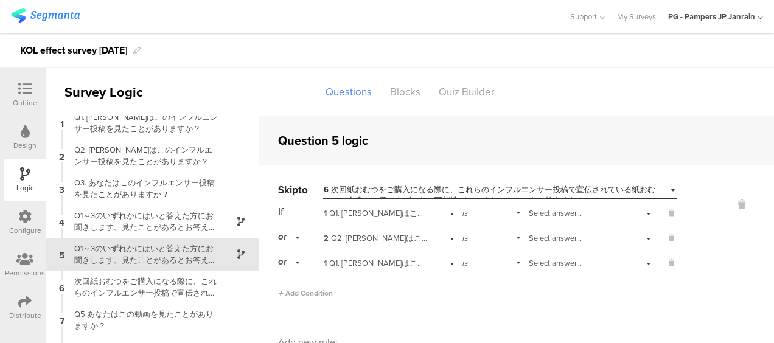
click at [493, 213] on div "is" at bounding box center [492, 212] width 60 height 19
click at [540, 209] on span "Select answer..." at bounding box center [554, 213] width 53 height 12
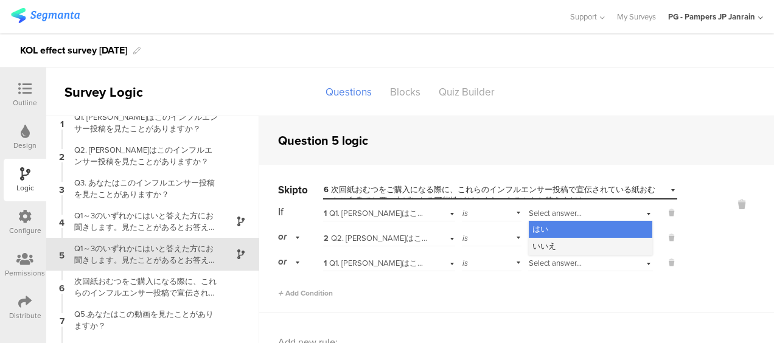
click at [532, 243] on span "いいえ" at bounding box center [544, 246] width 24 height 12
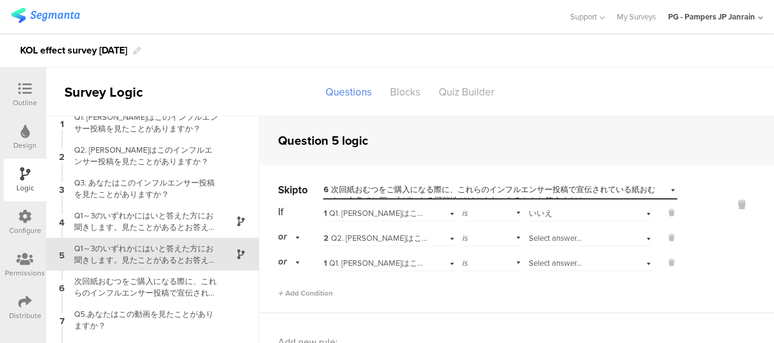
click at [546, 243] on span "Select answer..." at bounding box center [554, 238] width 53 height 12
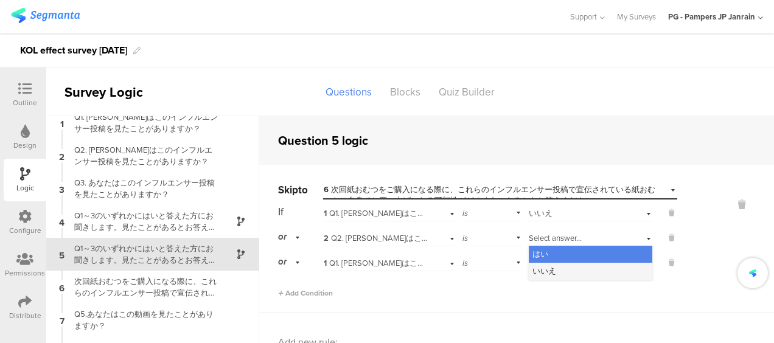
click at [545, 264] on div "いいえ" at bounding box center [589, 271] width 123 height 17
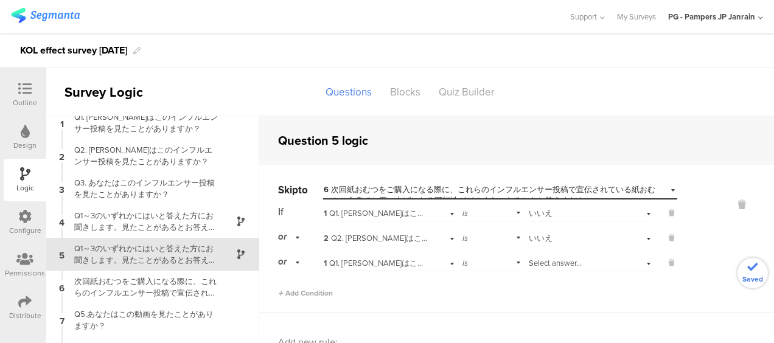
click at [555, 255] on div "Select answer..." at bounding box center [590, 261] width 125 height 19
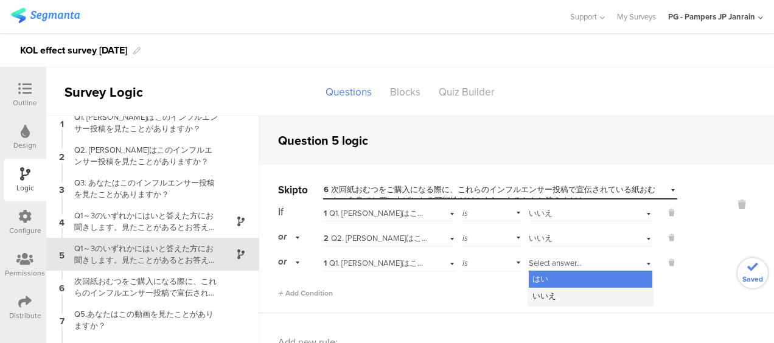
click at [544, 294] on span "いいえ" at bounding box center [544, 296] width 24 height 12
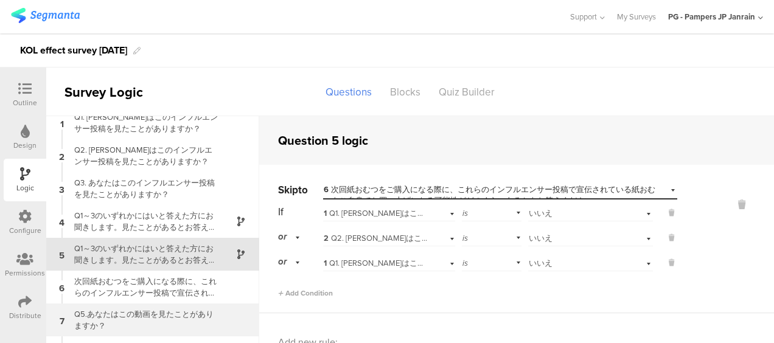
click at [148, 316] on div "Q5.あなたはこの動画を見たことがありますか？" at bounding box center [143, 319] width 152 height 23
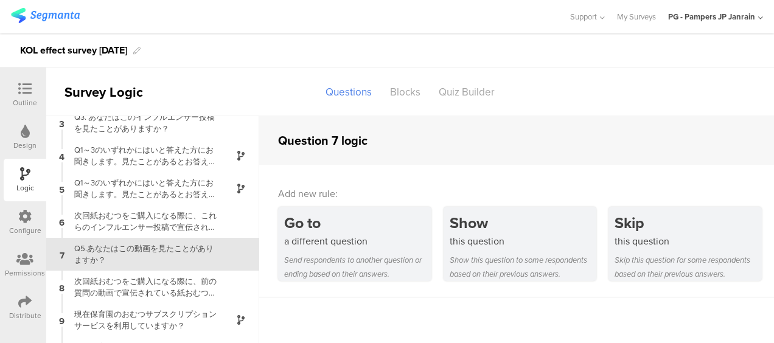
scroll to position [49, 0]
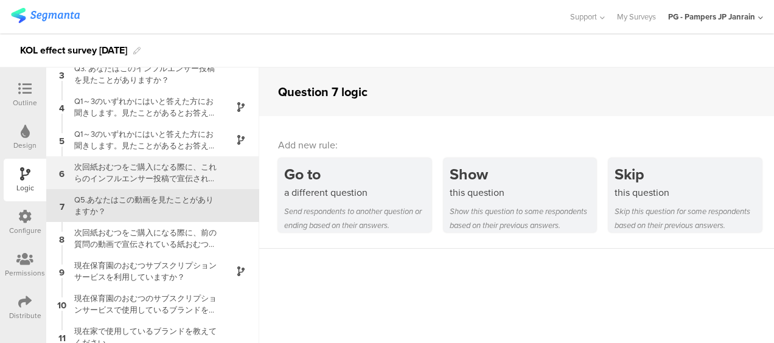
click at [142, 180] on div "次回紙おむつをご購入になる際に、これらのインフルエンサー投稿で宣伝されている紙おむつをご自身でお買い上げになる可能性がどのくらいあるかをお答えください。" at bounding box center [143, 172] width 152 height 23
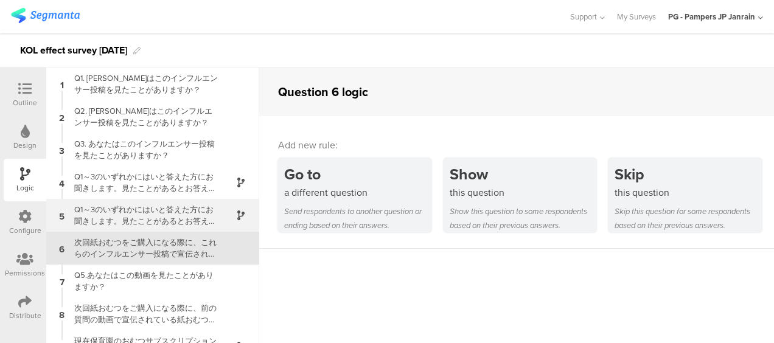
click at [135, 223] on div "Q1～3のいずれかにはいと答えた方にお聞きします。見たことがあるとお答えいただいたインフルエンサー投稿で、紹介されたパンパース製品の便益や魅力について、どう感…" at bounding box center [143, 215] width 152 height 23
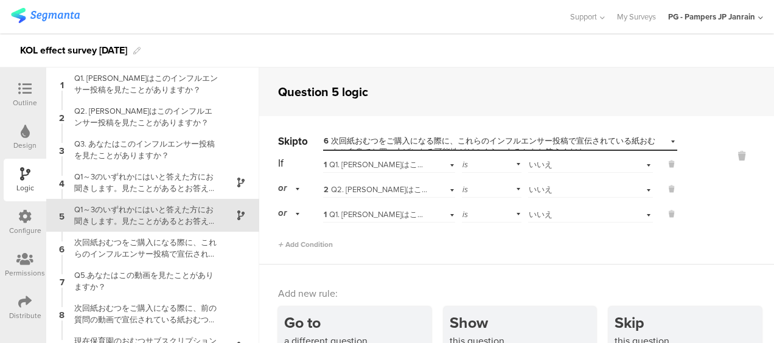
scroll to position [10, 0]
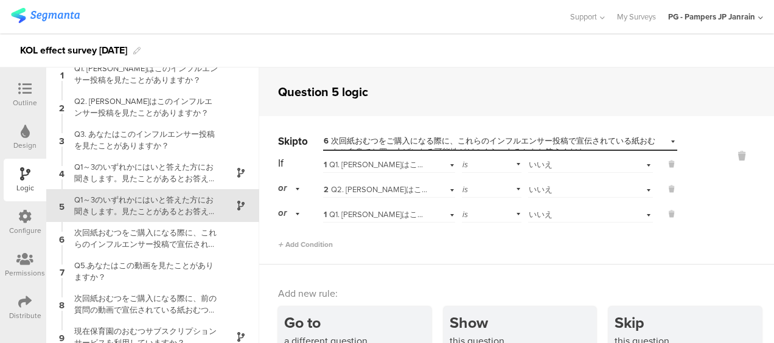
click at [28, 95] on div at bounding box center [25, 89] width 24 height 15
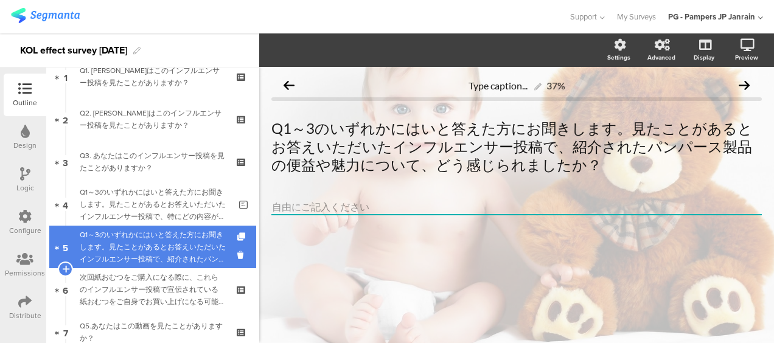
scroll to position [122, 0]
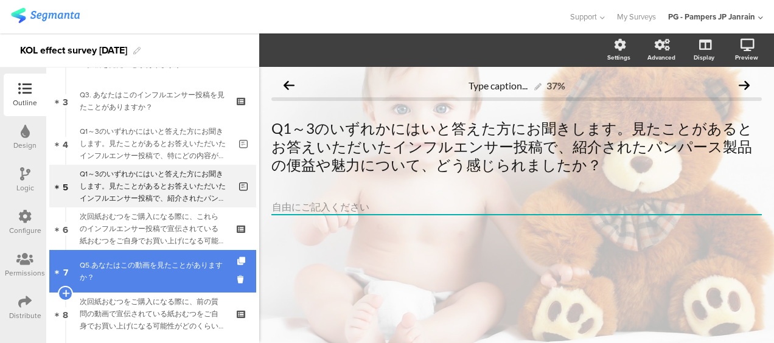
click at [145, 258] on link "7 Q5.あなたはこの動画を見たことがありますか？" at bounding box center [152, 271] width 207 height 43
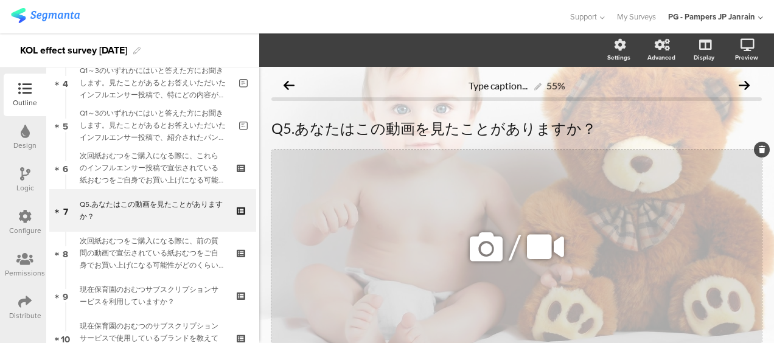
scroll to position [122, 0]
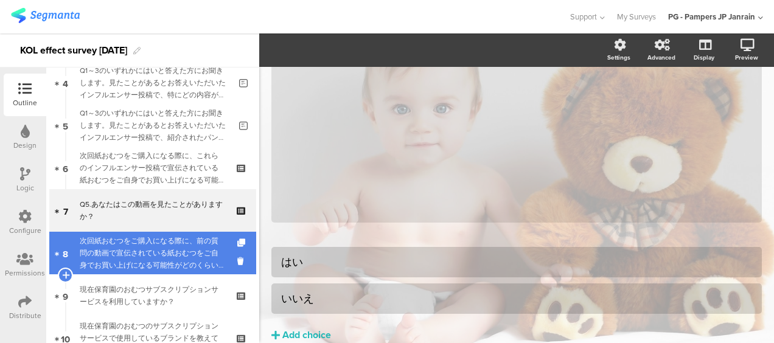
click at [165, 273] on link "8 次回紙おむつをご購入になる際に、前の質問の動画で宣伝されている紙おむつをご自身でお買い上げになる可能性がどのくらいあるかをお答えください。" at bounding box center [152, 253] width 207 height 43
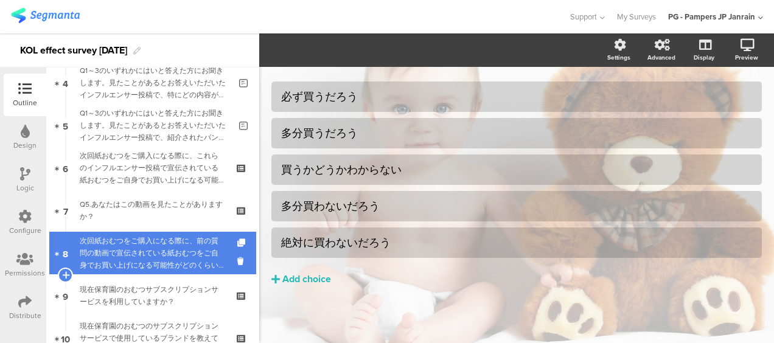
scroll to position [117, 0]
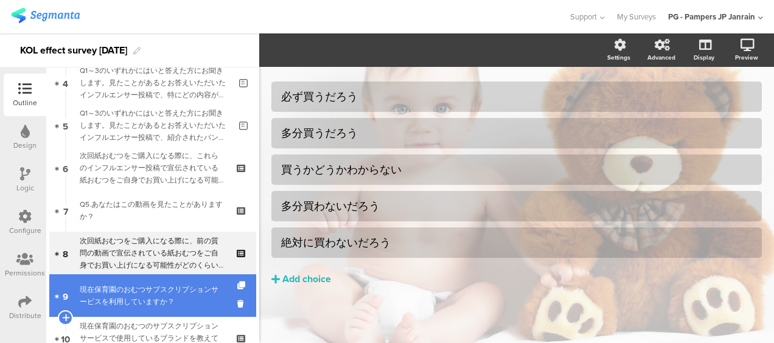
click at [161, 297] on div "現在保育園のおむつサブスクリプションサービスを利用していますか？" at bounding box center [152, 295] width 145 height 24
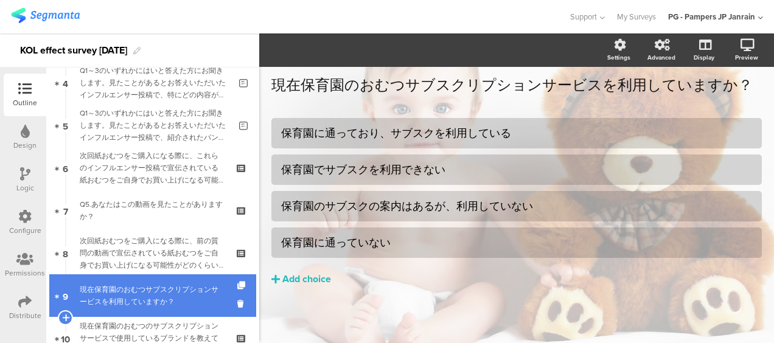
scroll to position [243, 0]
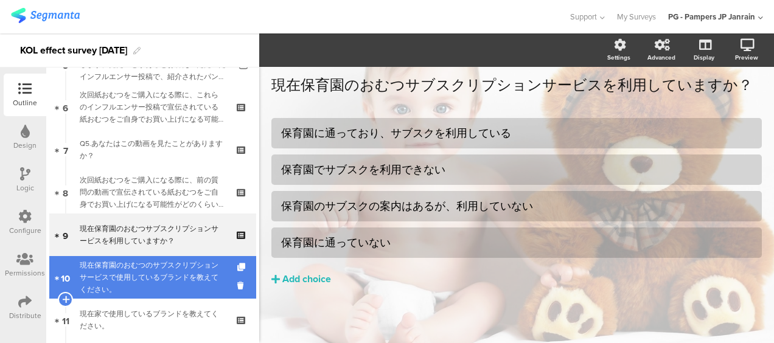
click at [161, 298] on link "10 現在保育園のおむつのサブスクリプションサービスで使用しているブランドを教えてください。" at bounding box center [152, 277] width 207 height 43
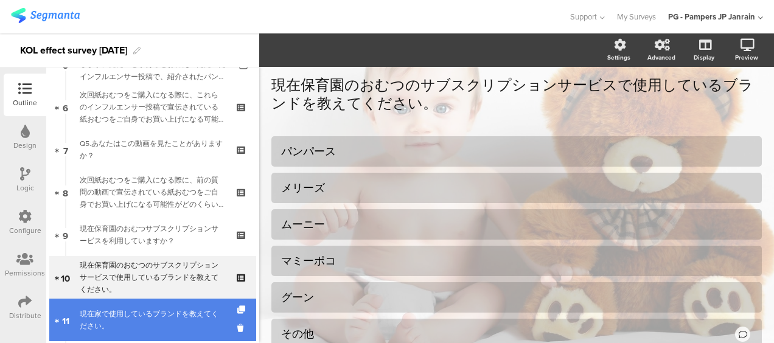
scroll to position [108, 0]
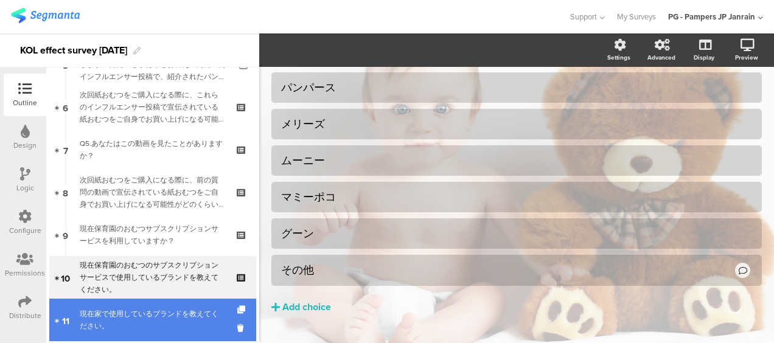
click at [150, 322] on div "現在家で使用しているブランドを教えてください。" at bounding box center [152, 320] width 145 height 24
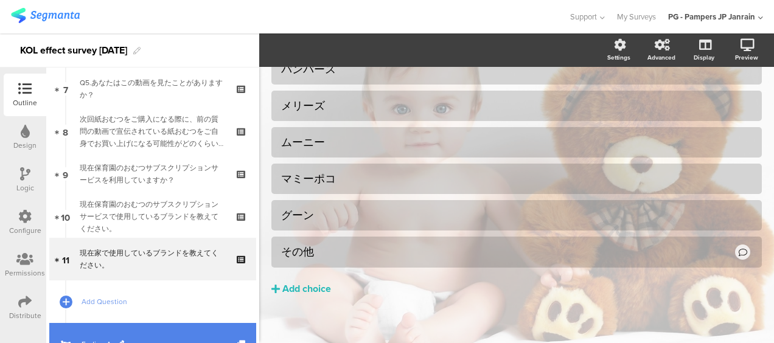
scroll to position [354, 0]
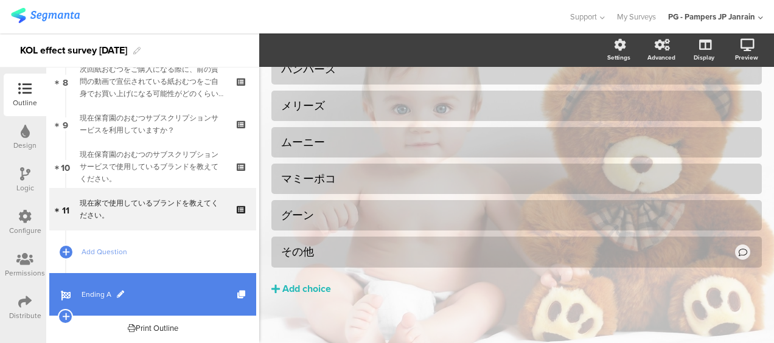
click at [157, 294] on span "Ending A" at bounding box center [159, 294] width 156 height 12
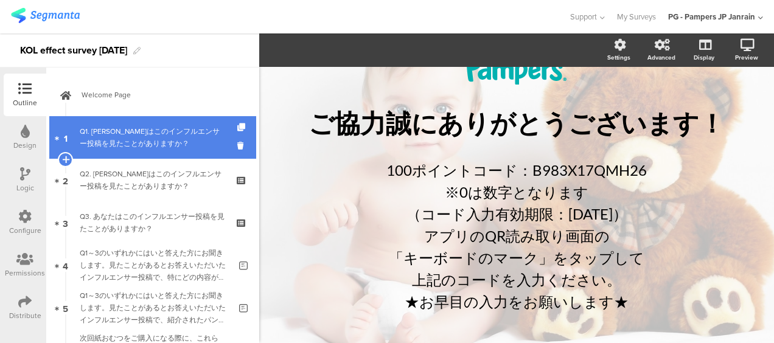
click at [169, 147] on div "Q1. [PERSON_NAME]はこのインフルエンサー投稿を見たことがありますか？" at bounding box center [152, 137] width 145 height 24
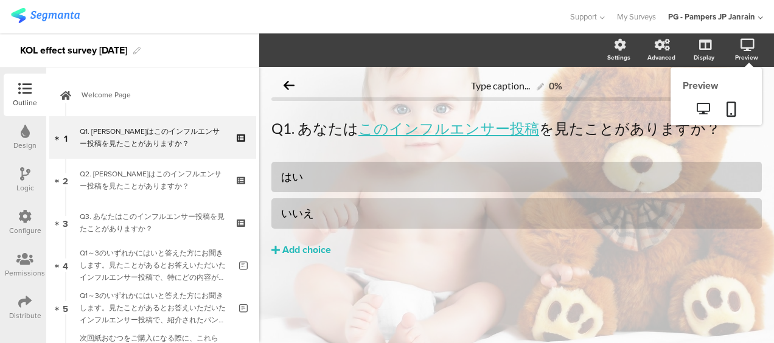
click at [755, 46] on div "Preview" at bounding box center [752, 50] width 43 height 30
click at [722, 111] on link at bounding box center [731, 110] width 27 height 23
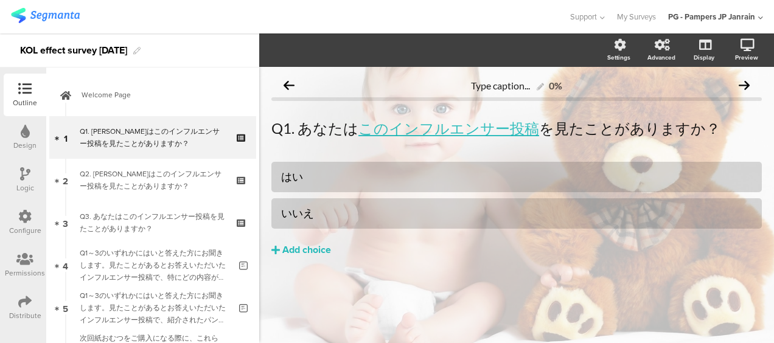
click at [29, 160] on div "Logic" at bounding box center [25, 180] width 43 height 43
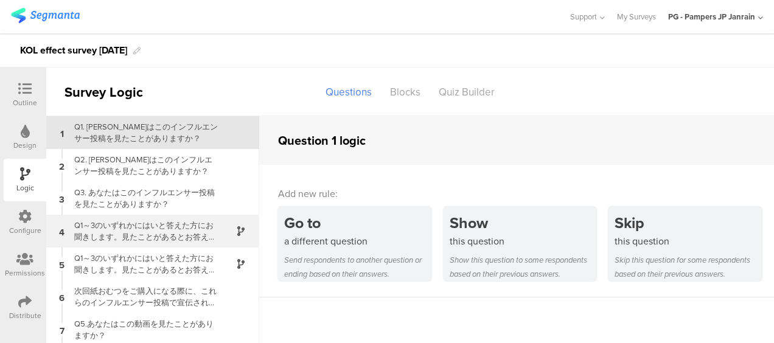
click at [116, 234] on div "Q1～3のいずれかにはいと答えた方にお聞きします。見たことがあるとお答えいただいたインフルエンサー投稿で、特にどの内容が印象に残りましたか？" at bounding box center [143, 231] width 152 height 23
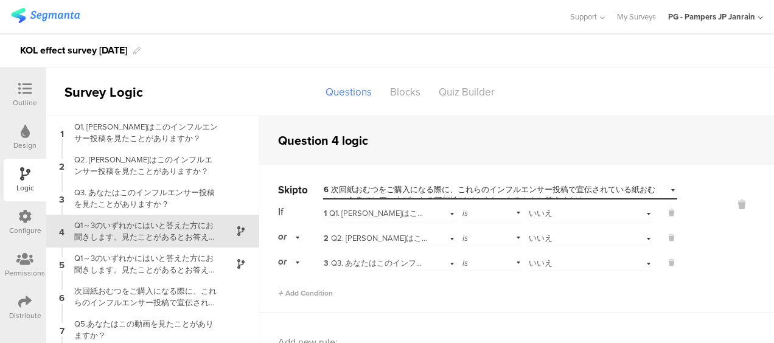
scroll to position [26, 0]
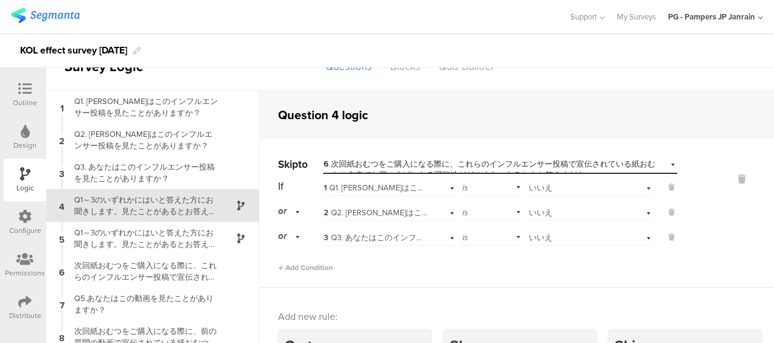
click at [296, 204] on div "or" at bounding box center [291, 211] width 26 height 19
click at [288, 240] on span "and" at bounding box center [288, 246] width 13 height 12
click at [299, 227] on div "and" at bounding box center [291, 236] width 26 height 19
click at [407, 258] on div "Add Condition" at bounding box center [477, 262] width 399 height 21
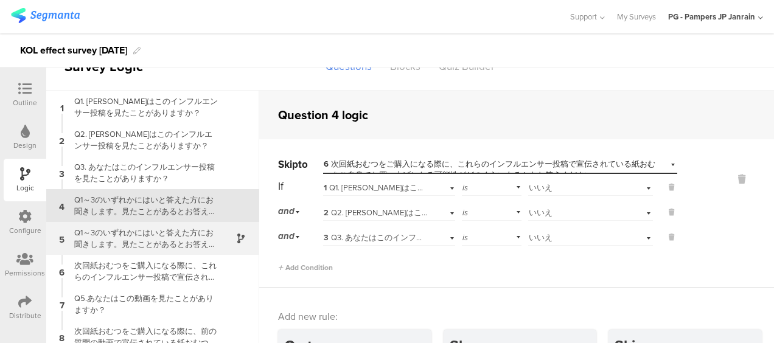
click at [167, 235] on div "Q1～3のいずれかにはいと答えた方にお聞きします。見たことがあるとお答えいただいたインフルエンサー投稿で、紹介されたパンパース製品の便益や魅力について、どう感…" at bounding box center [143, 238] width 152 height 23
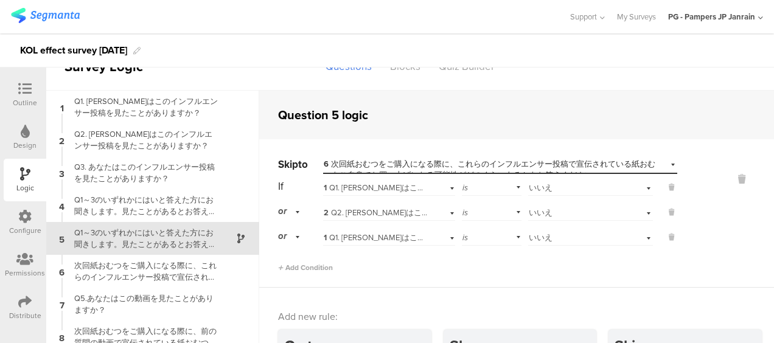
scroll to position [10, 0]
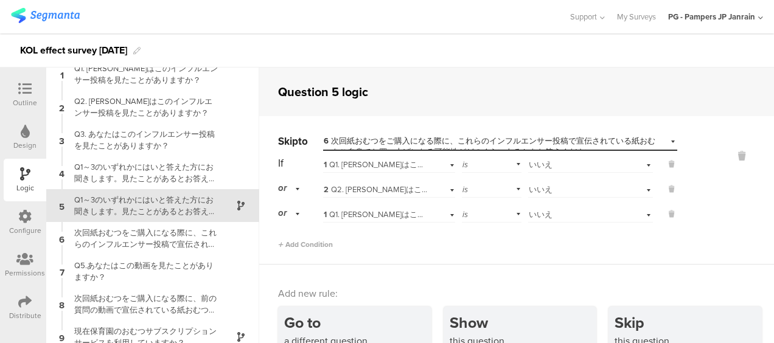
click at [299, 187] on div "or" at bounding box center [291, 188] width 26 height 19
click at [294, 217] on span "and" at bounding box center [288, 222] width 13 height 12
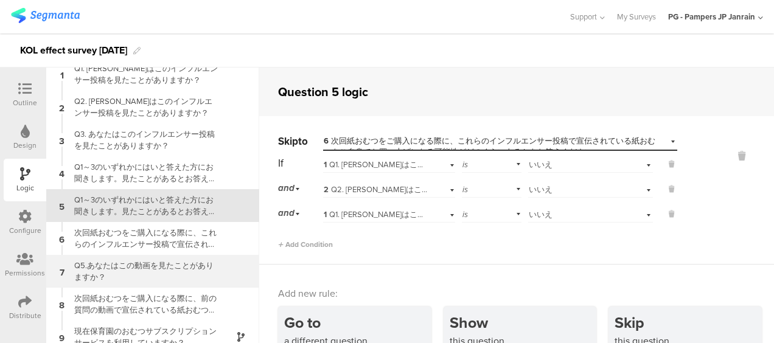
click at [137, 263] on div "Q5.あなたはこの動画を見たことがありますか？" at bounding box center [143, 271] width 152 height 23
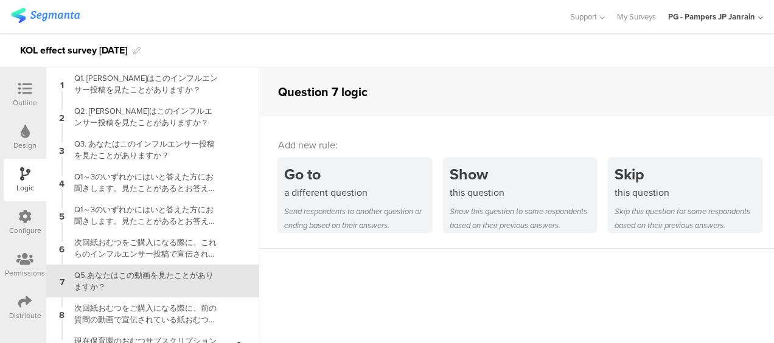
scroll to position [75, 0]
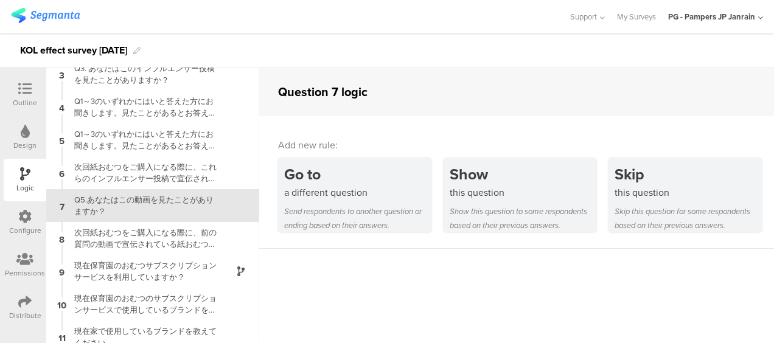
click at [139, 209] on div "Q5.あなたはこの動画を見たことがありますか？" at bounding box center [143, 205] width 152 height 23
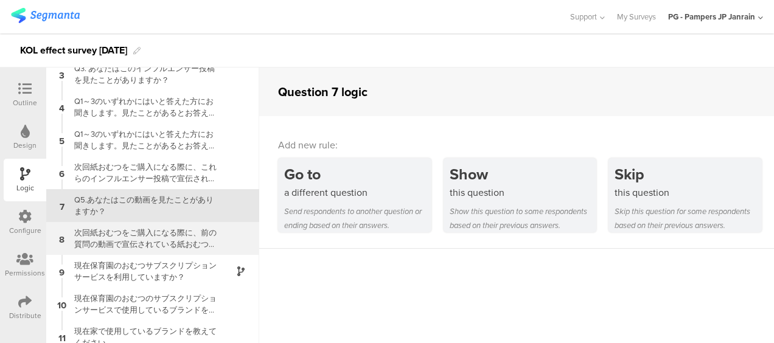
click at [128, 228] on div "次回紙おむつをご購入になる際に、前の質問の動画で宣伝されている紙おむつをご自身でお買い上げになる可能性がどのくらいあるかをお答えください。" at bounding box center [143, 238] width 152 height 23
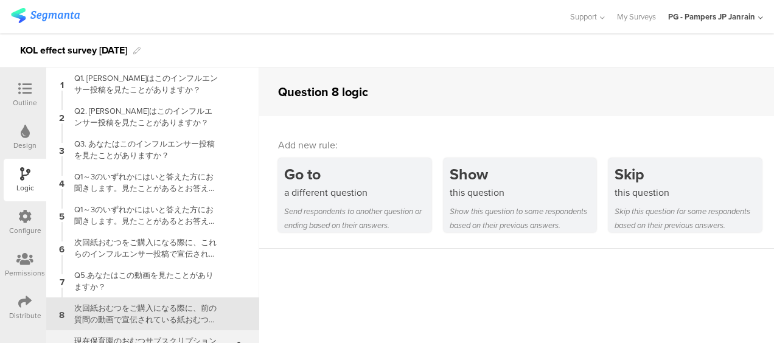
scroll to position [85, 0]
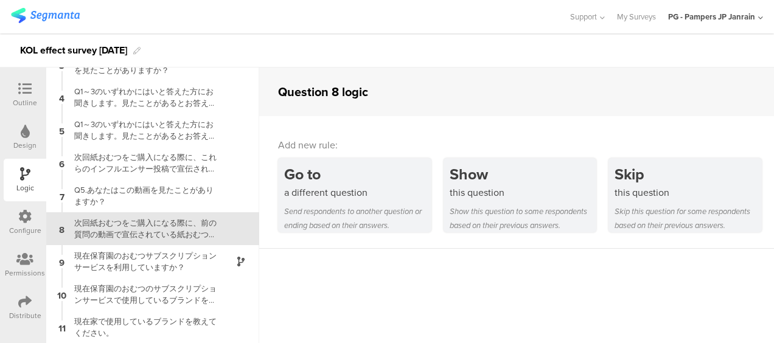
click at [35, 95] on div at bounding box center [25, 89] width 24 height 15
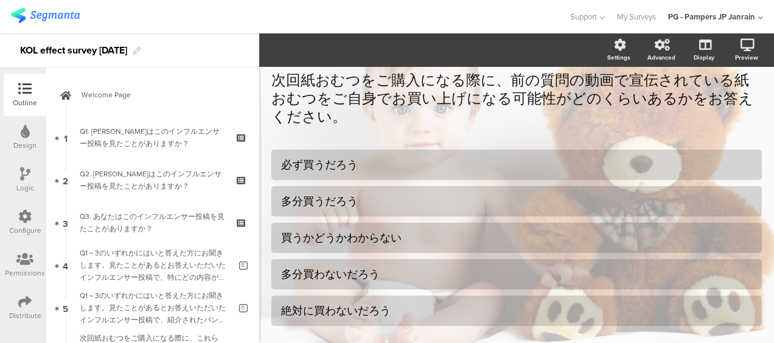
scroll to position [230, 0]
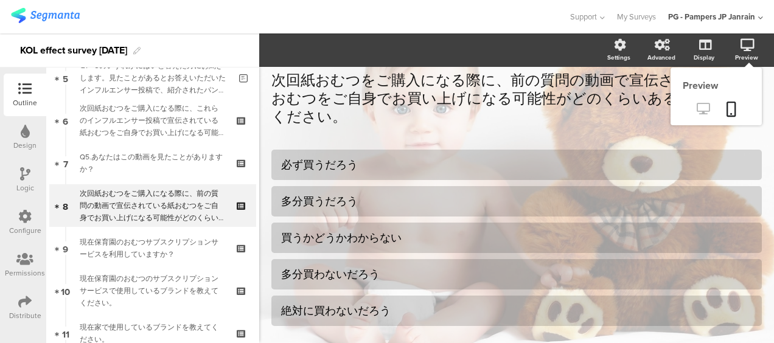
click at [696, 107] on icon at bounding box center [702, 109] width 13 height 12
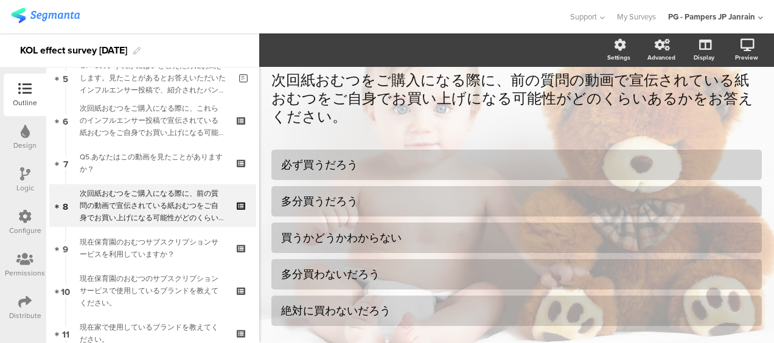
click at [32, 187] on div "Logic" at bounding box center [25, 187] width 18 height 11
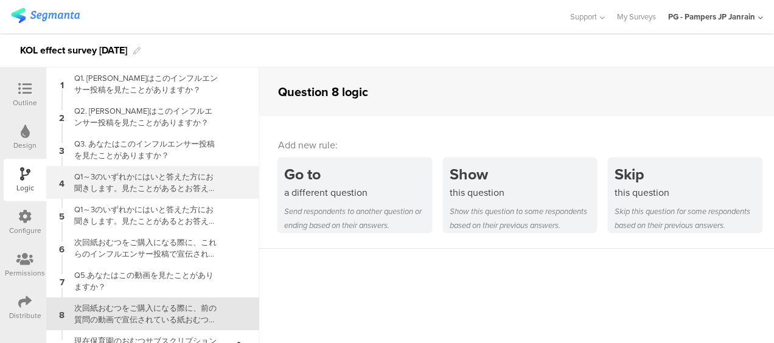
click at [176, 178] on div "Q1～3のいずれかにはいと答えた方にお聞きします。見たことがあるとお答えいただいたインフルエンサー投稿で、特にどの内容が印象に残りましたか？" at bounding box center [143, 182] width 152 height 23
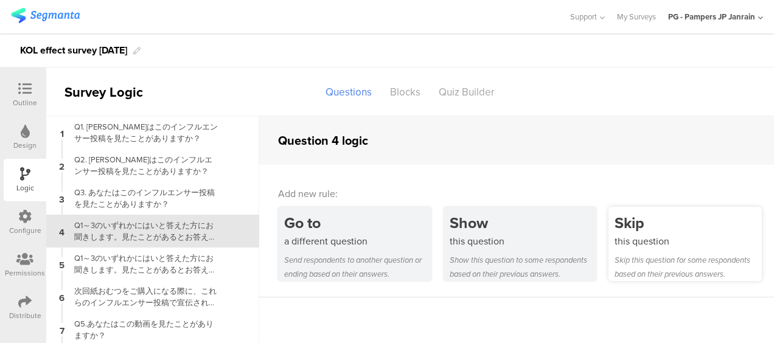
click at [645, 227] on div "Skip" at bounding box center [687, 223] width 147 height 23
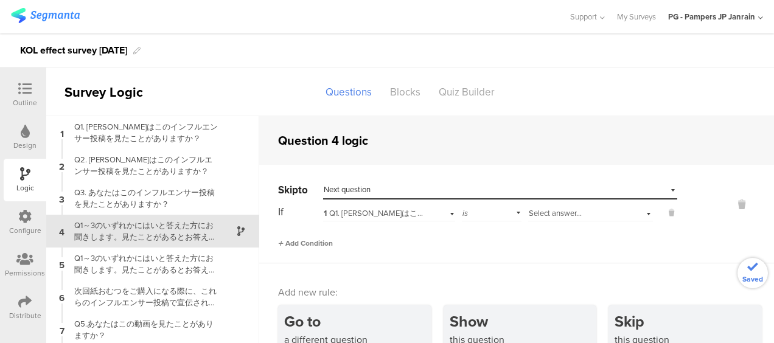
click at [316, 240] on span "Add Condition" at bounding box center [305, 243] width 55 height 11
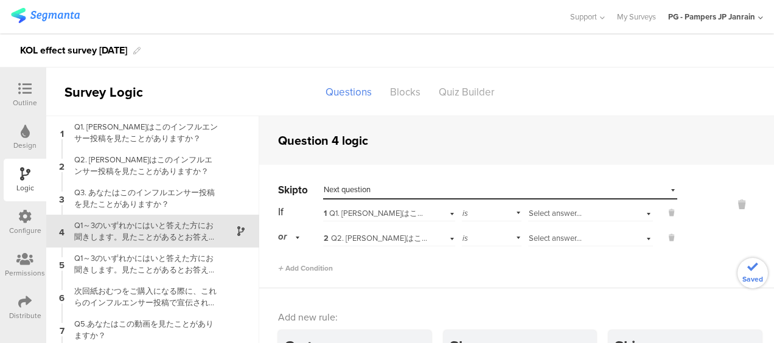
click at [316, 275] on div "Skip to Select destination... Next question If 1 Q1. あなたはこのインフルエンサー投稿を見たことがあります…" at bounding box center [516, 226] width 514 height 123
click at [319, 266] on span "Add Condition" at bounding box center [305, 268] width 55 height 11
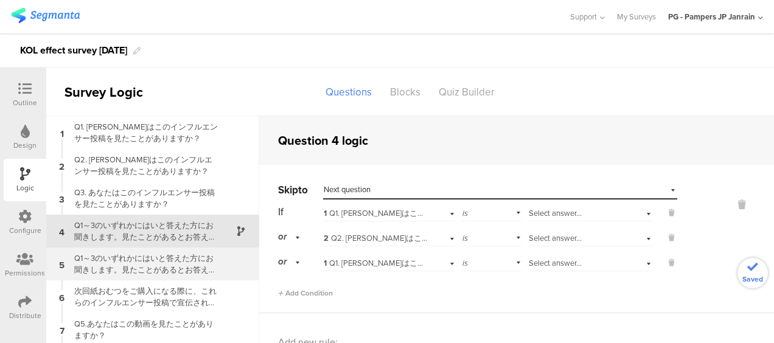
scroll to position [85, 0]
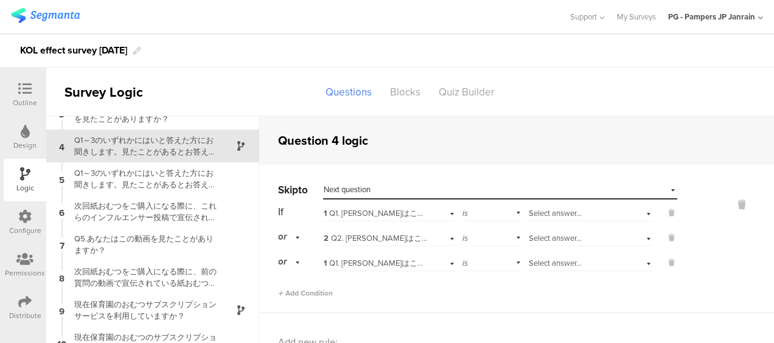
click at [297, 238] on div "or" at bounding box center [291, 236] width 26 height 19
click at [293, 268] on span "and" at bounding box center [288, 271] width 13 height 12
click at [293, 265] on span "and" at bounding box center [286, 261] width 16 height 13
click at [307, 293] on div "and" at bounding box center [300, 296] width 43 height 17
click at [535, 213] on span "Select answer..." at bounding box center [554, 213] width 53 height 12
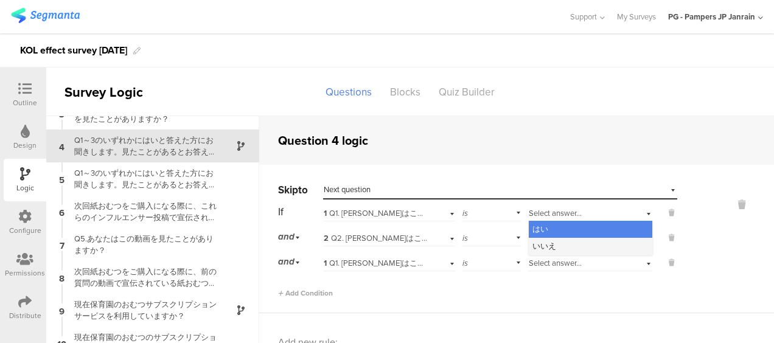
click at [556, 240] on div "いいえ" at bounding box center [589, 246] width 123 height 17
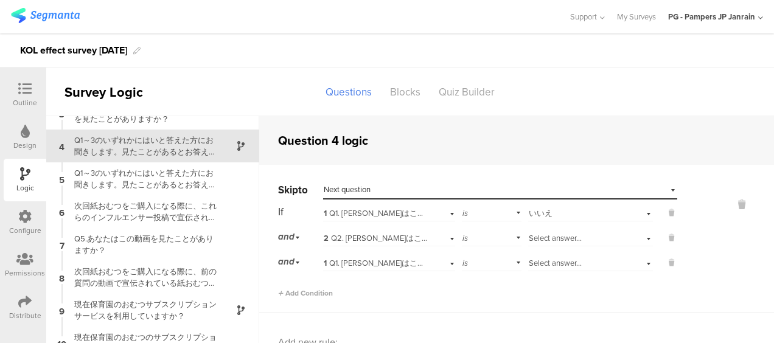
click at [558, 241] on span "Select answer..." at bounding box center [554, 238] width 53 height 12
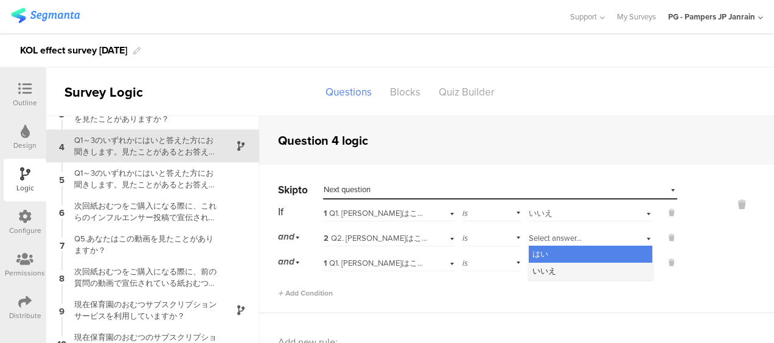
click at [561, 269] on div "いいえ" at bounding box center [589, 271] width 123 height 17
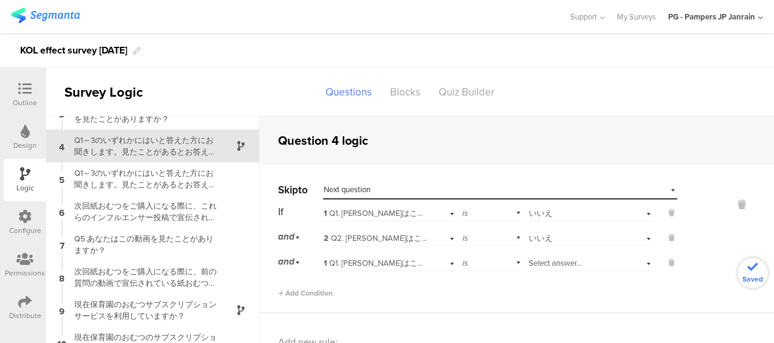
click at [565, 270] on div "Select answer..." at bounding box center [590, 261] width 125 height 19
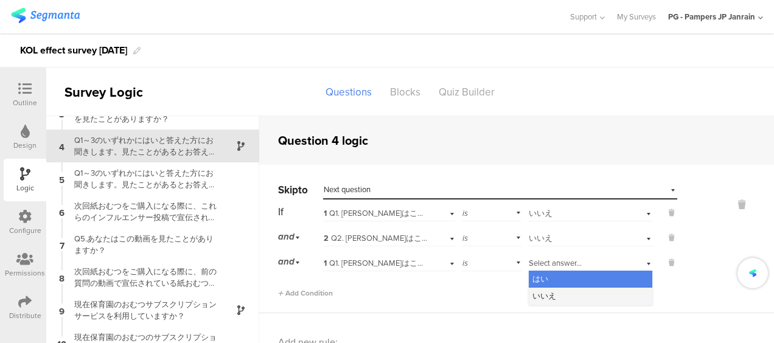
click at [556, 291] on div "いいえ" at bounding box center [589, 296] width 123 height 17
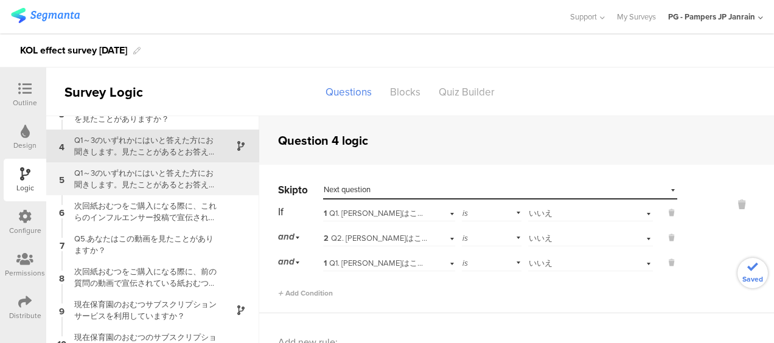
click at [110, 170] on div "Q1～3のいずれかにはいと答えた方にお聞きします。見たことがあるとお答えいただいたインフルエンサー投稿で、紹介されたパンパース製品の便益や魅力について、どう感…" at bounding box center [143, 178] width 152 height 23
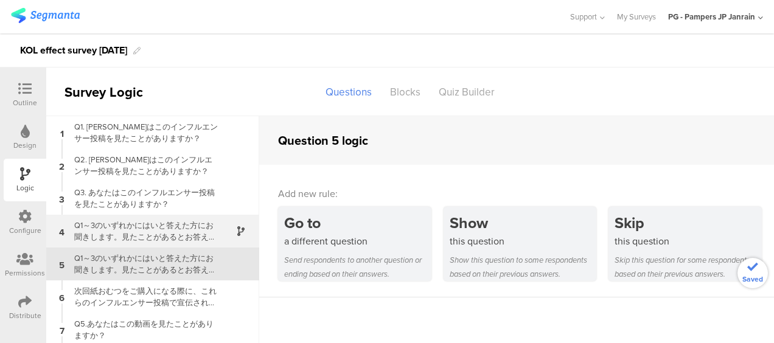
scroll to position [49, 0]
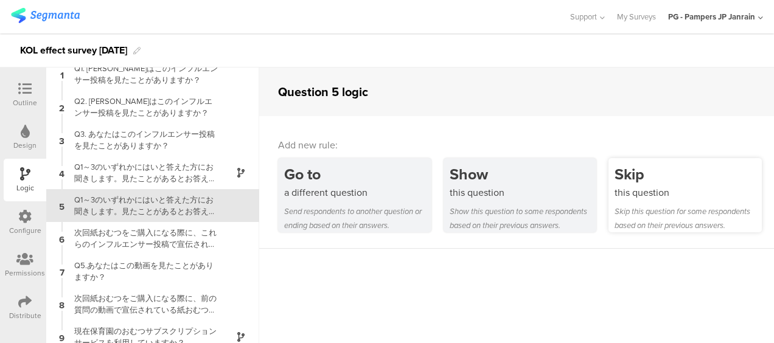
click at [665, 199] on div "this question" at bounding box center [687, 192] width 147 height 14
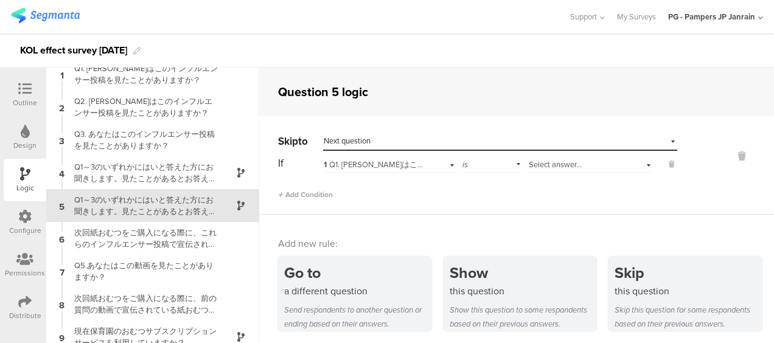
click at [429, 143] on div "Select destination... Next question" at bounding box center [493, 141] width 338 height 11
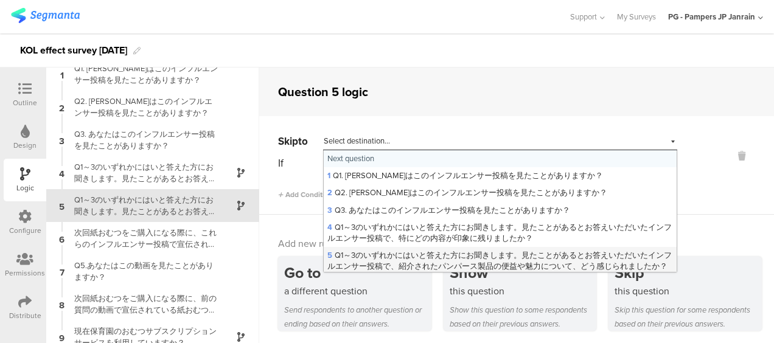
scroll to position [61, 0]
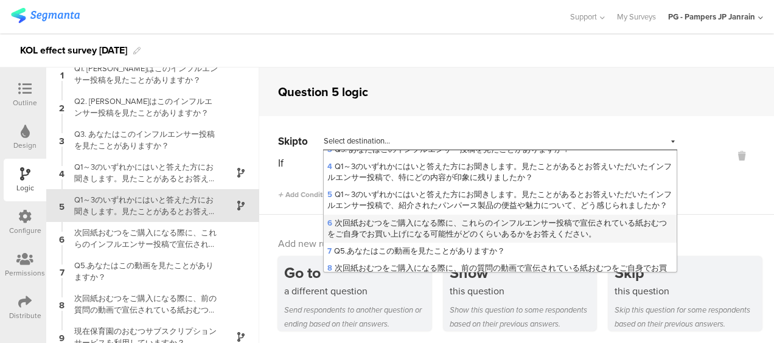
click at [424, 240] on span "6 次回紙おむつをご購入になる際に、これらのインフルエンサー投稿で宣伝されている紙おむつをご自身でお買い上げになる可能性がどのくらいあるかをお答えください。" at bounding box center [496, 228] width 339 height 23
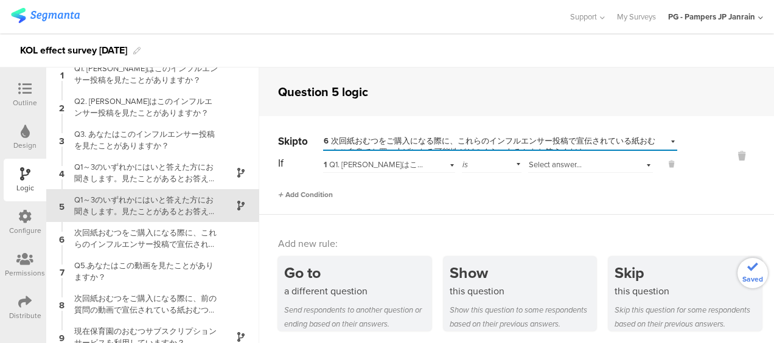
click at [299, 194] on span "Add Condition" at bounding box center [305, 194] width 55 height 11
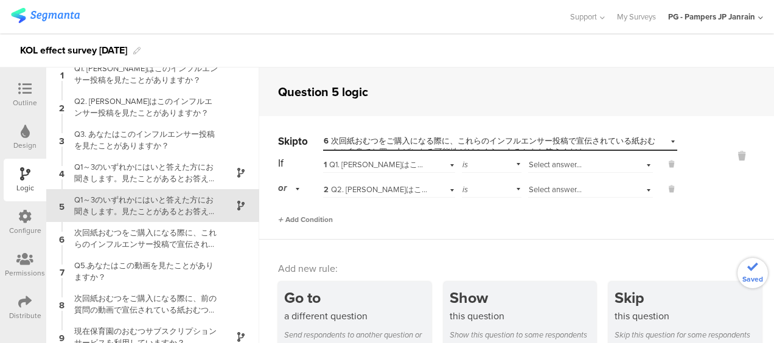
click at [302, 219] on span "Add Condition" at bounding box center [305, 219] width 55 height 11
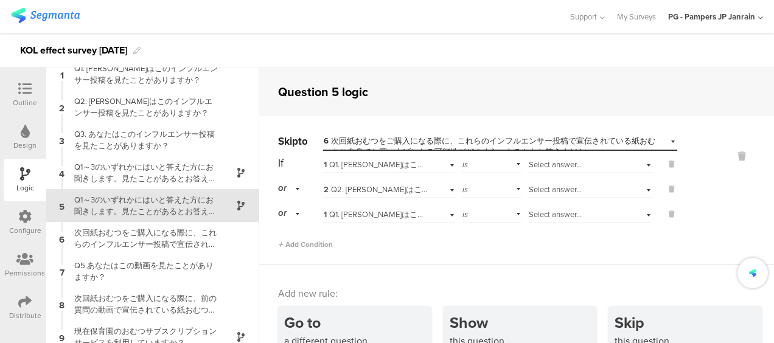
click at [288, 191] on div "or" at bounding box center [291, 188] width 26 height 19
click at [288, 219] on span "and" at bounding box center [288, 222] width 13 height 12
click at [587, 174] on div "If 1 Q1. あなたはこのインフルエンサー投稿を見たことがありますか？ is Select answer... and 2 Q2. あなたはこのインフルエ…" at bounding box center [477, 188] width 399 height 69
drag, startPoint x: 599, startPoint y: 164, endPoint x: 596, endPoint y: 170, distance: 6.3
click at [600, 164] on div "Select answer..." at bounding box center [576, 164] width 97 height 11
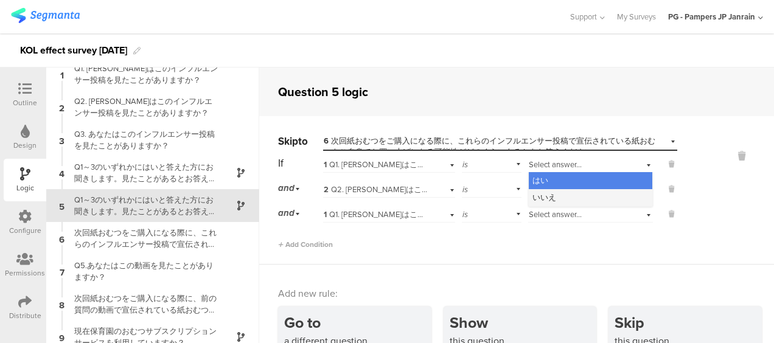
click at [587, 192] on div "いいえ" at bounding box center [589, 197] width 123 height 17
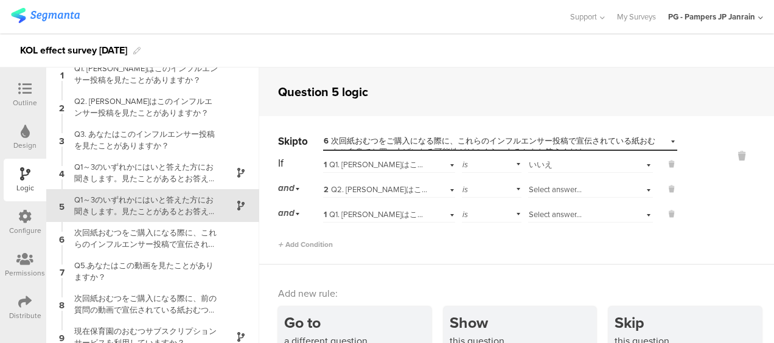
click at [589, 190] on div "Select answer..." at bounding box center [576, 189] width 97 height 11
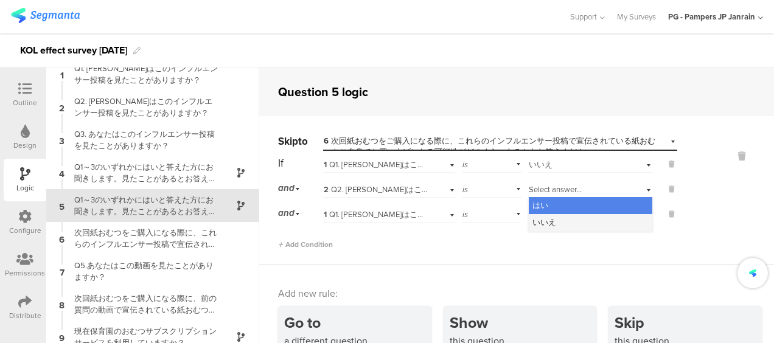
click at [572, 224] on div "いいえ" at bounding box center [589, 222] width 123 height 17
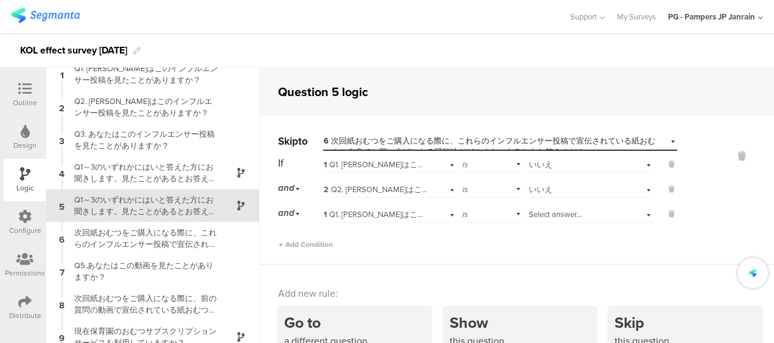
click at [577, 218] on div "Select answer..." at bounding box center [576, 214] width 97 height 11
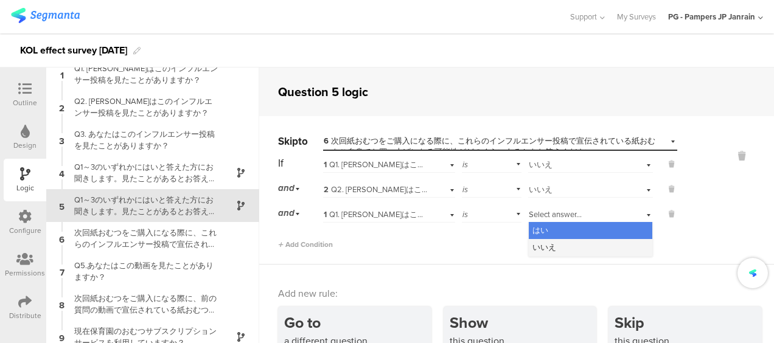
click at [566, 245] on div "いいえ" at bounding box center [589, 247] width 123 height 17
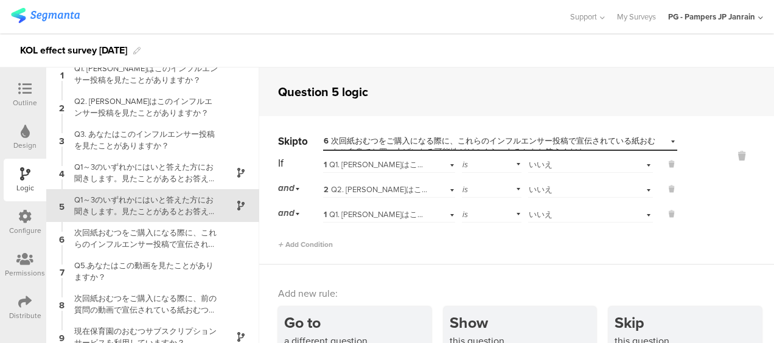
scroll to position [61, 0]
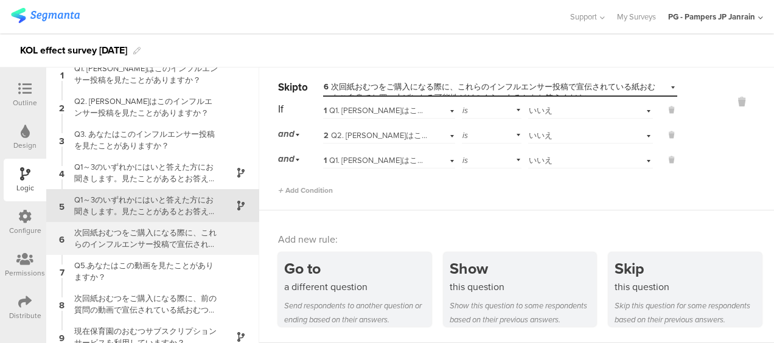
click at [123, 240] on div "次回紙おむつをご購入になる際に、これらのインフルエンサー投稿で宣伝されている紙おむつをご自身でお買い上げになる可能性がどのくらいあるかをお答えください。" at bounding box center [143, 238] width 152 height 23
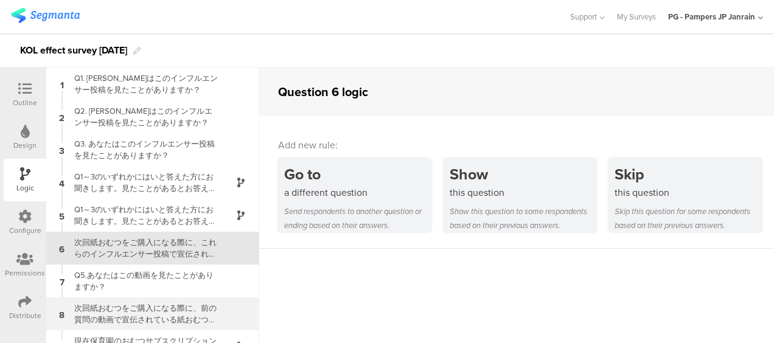
scroll to position [43, 0]
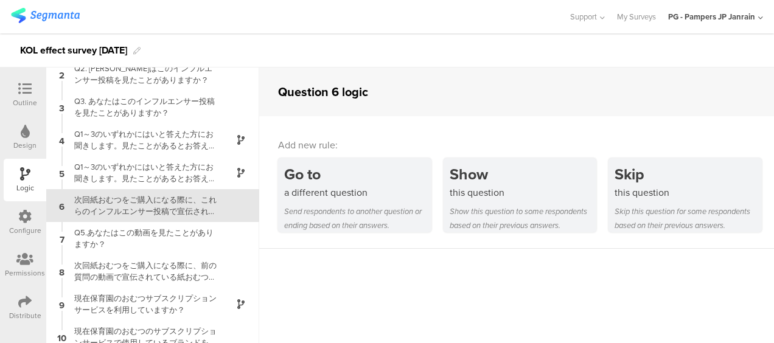
click at [26, 94] on icon at bounding box center [24, 88] width 13 height 13
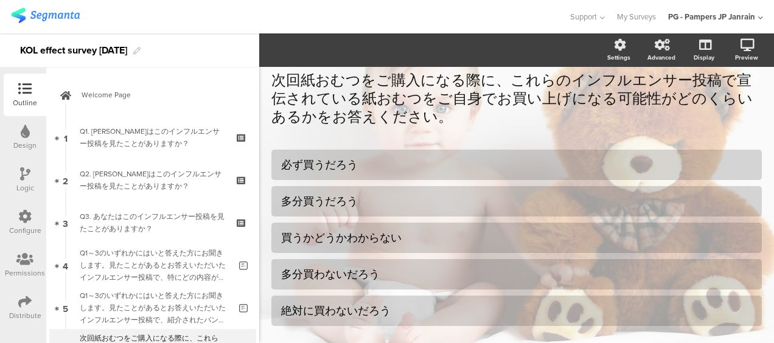
scroll to position [145, 0]
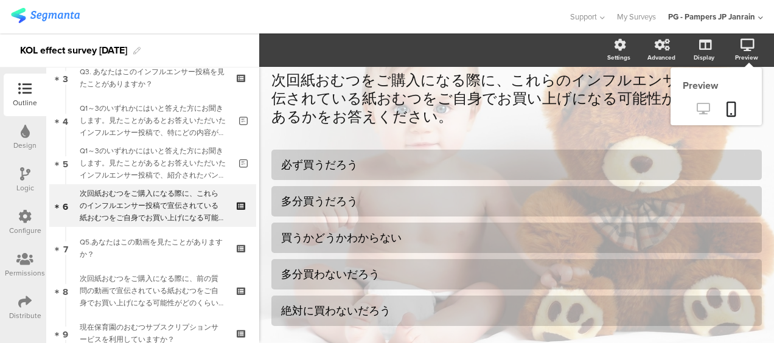
click at [700, 103] on link at bounding box center [703, 110] width 30 height 20
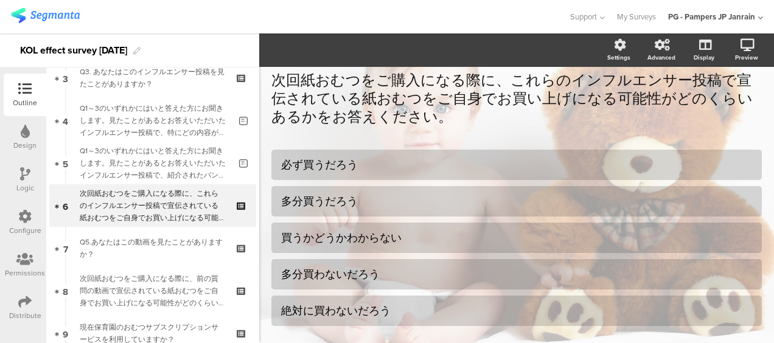
click at [17, 176] on div "Logic" at bounding box center [25, 180] width 43 height 43
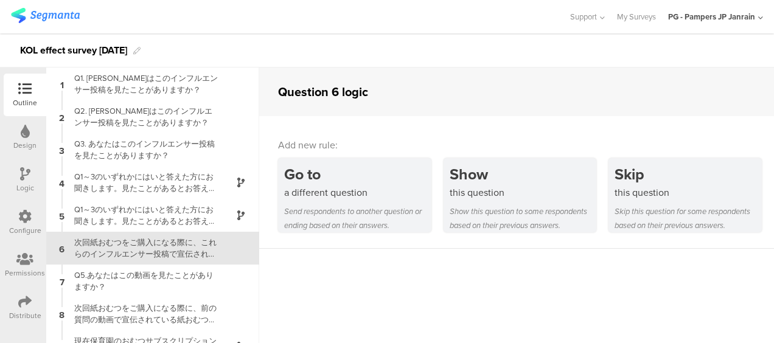
scroll to position [43, 0]
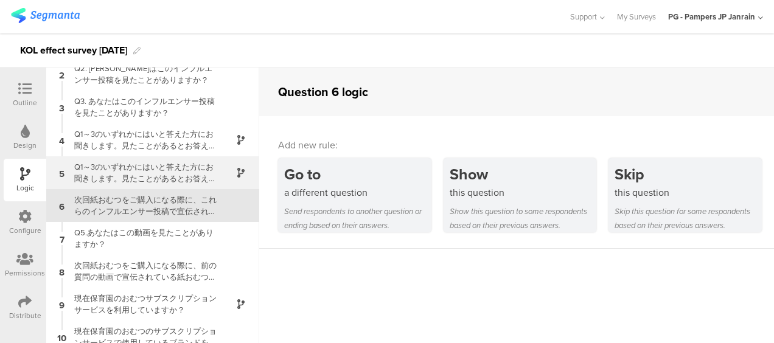
click at [190, 172] on div "Q1～3のいずれかにはいと答えた方にお聞きします。見たことがあるとお答えいただいたインフルエンサー投稿で、紹介されたパンパース製品の便益や魅力について、どう感…" at bounding box center [143, 172] width 152 height 23
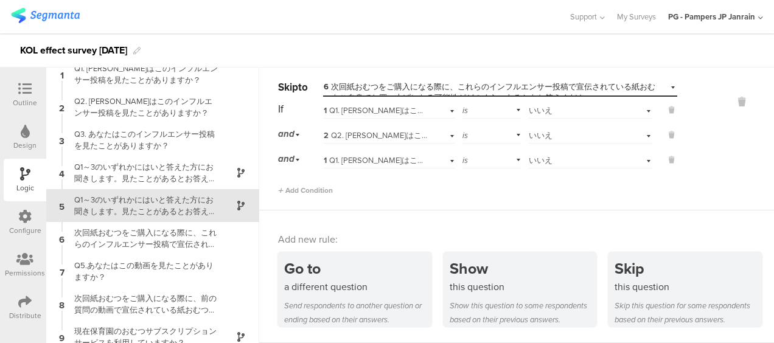
scroll to position [7, 0]
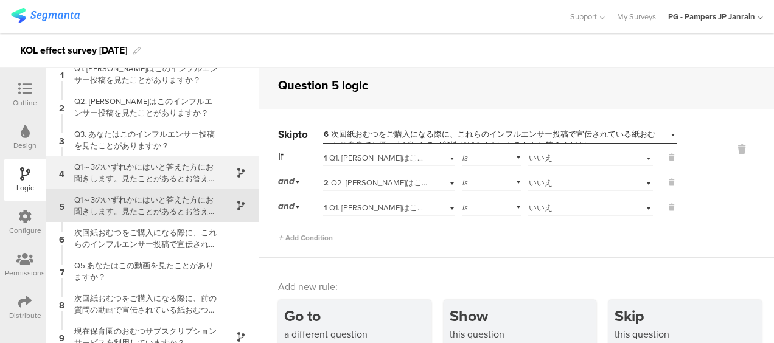
click at [112, 178] on div "Q1～3のいずれかにはいと答えた方にお聞きします。見たことがあるとお答えいただいたインフルエンサー投稿で、特にどの内容が印象に残りましたか？" at bounding box center [143, 172] width 152 height 23
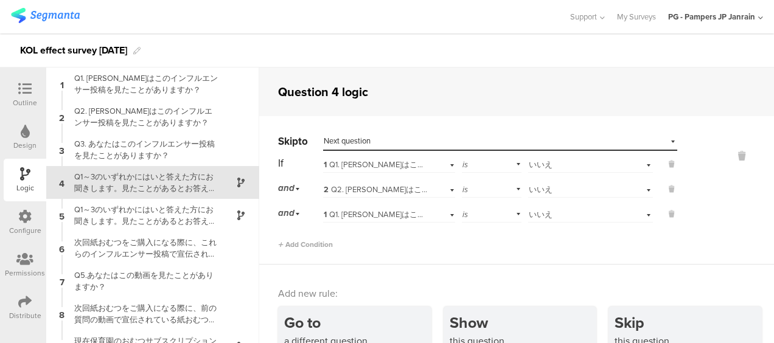
scroll to position [26, 0]
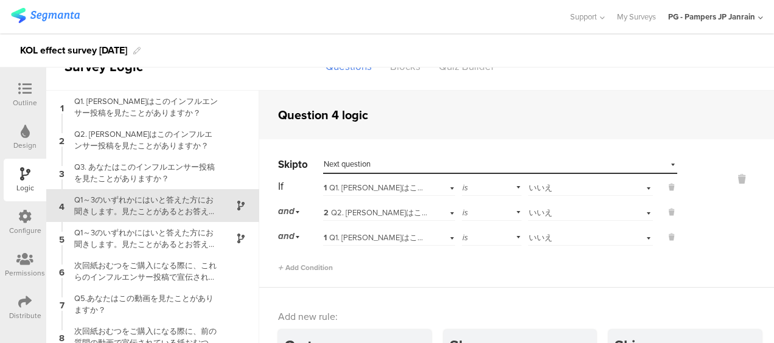
click at [30, 154] on div "Design" at bounding box center [25, 137] width 43 height 43
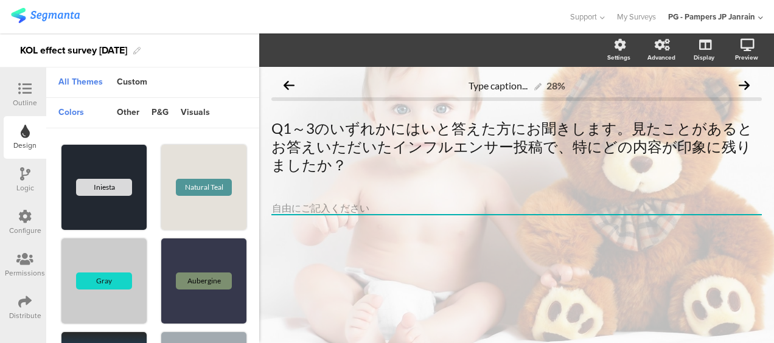
scroll to position [1, 0]
click at [33, 96] on div at bounding box center [25, 89] width 24 height 15
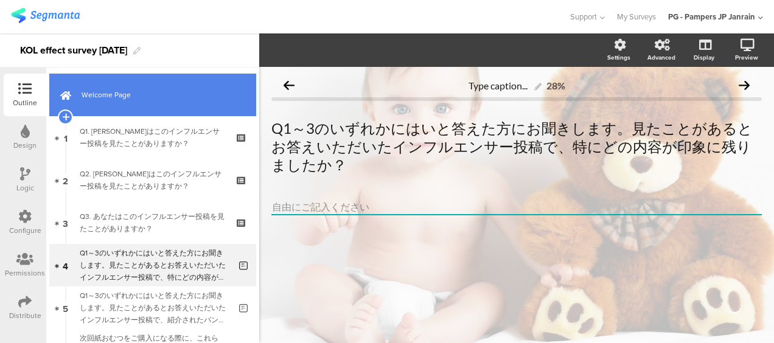
click at [122, 95] on span "Welcome Page" at bounding box center [159, 95] width 156 height 12
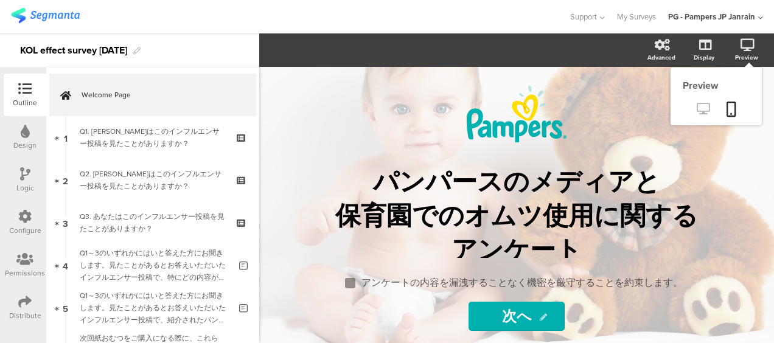
click at [697, 111] on icon at bounding box center [702, 109] width 13 height 12
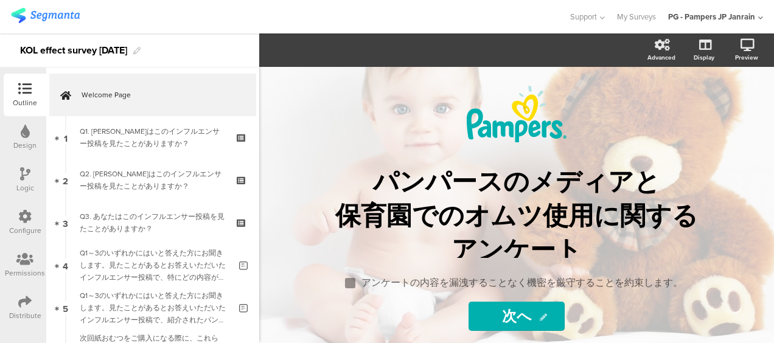
click at [23, 185] on div "Logic" at bounding box center [25, 187] width 18 height 11
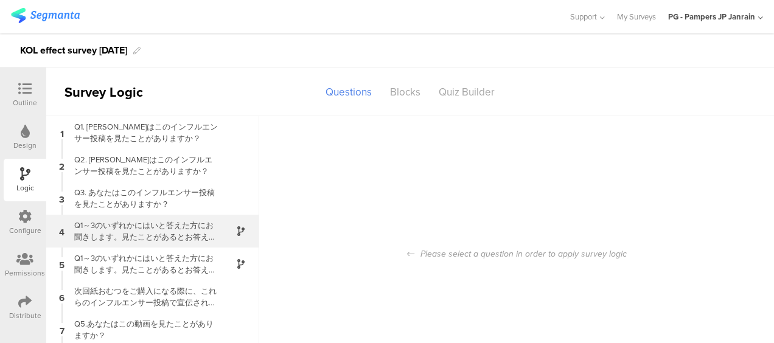
click at [159, 235] on div "Q1～3のいずれかにはいと答えた方にお聞きします。見たことがあるとお答えいただいたインフルエンサー投稿で、特にどの内容が印象に残りましたか？" at bounding box center [143, 231] width 152 height 23
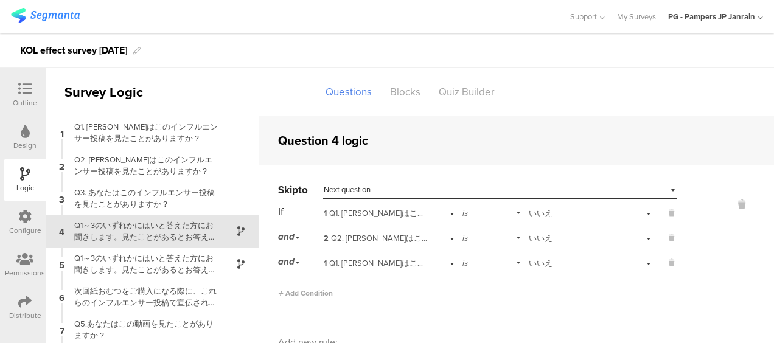
scroll to position [26, 0]
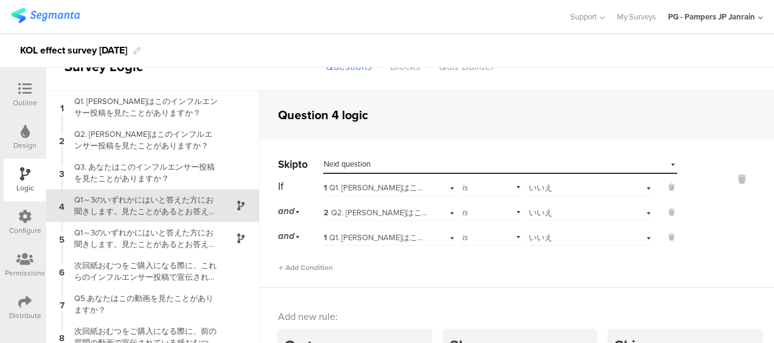
click at [406, 231] on div "1 Q1. あなたはこのインフルエンサー投稿を見たことがありますか？" at bounding box center [388, 236] width 131 height 19
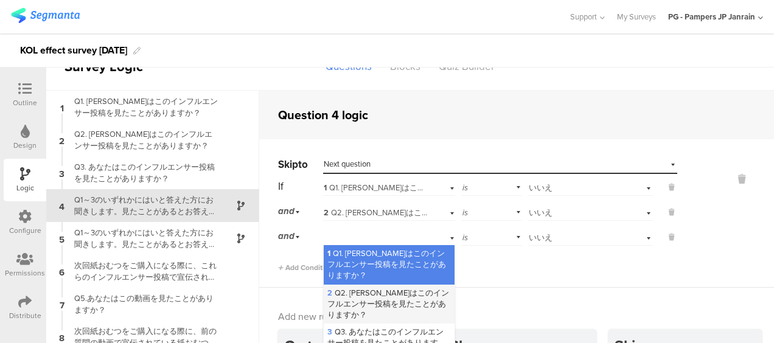
scroll to position [61, 0]
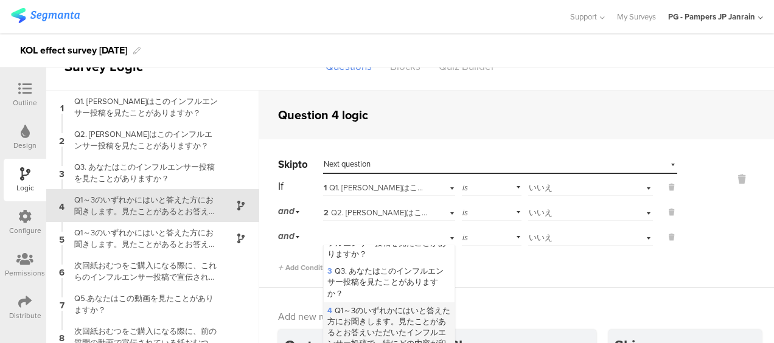
click at [376, 306] on span "4 Q1～3のいずれかにはいと答えた方にお聞きします。見たことがあるとお答えいただいたインフルエンサー投稿で、特にどの内容が印象に残りましたか？" at bounding box center [388, 333] width 123 height 56
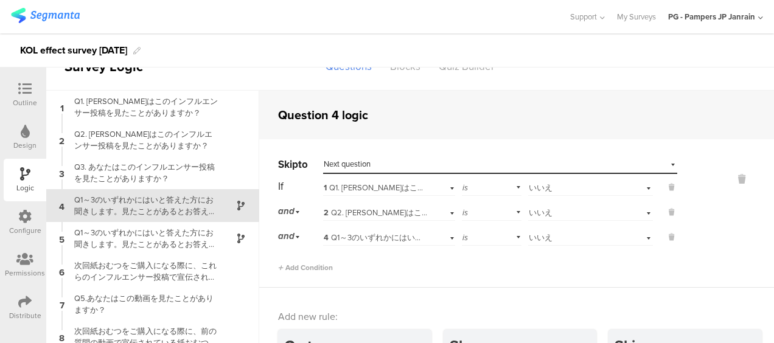
click at [387, 231] on div "4 Q1～3のいずれかにはいと答えた方にお聞きします。見たことがあるとお答えいただいたインフルエンサー投稿で、特にどの内容が印象に残りましたか？" at bounding box center [388, 236] width 131 height 19
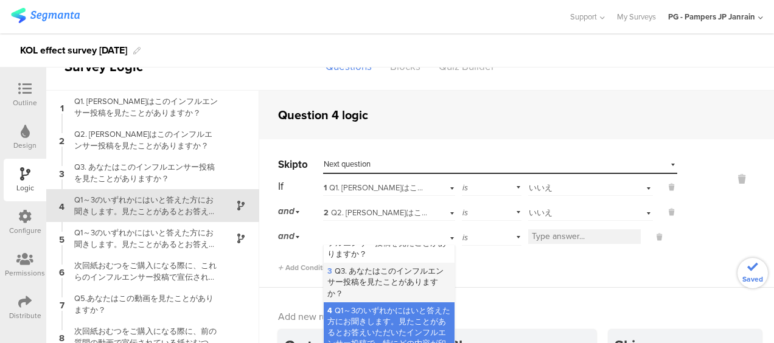
click at [370, 294] on div "3 Q3. あなたはこのインフルエンサー投稿を見たことがありますか？" at bounding box center [389, 283] width 130 height 40
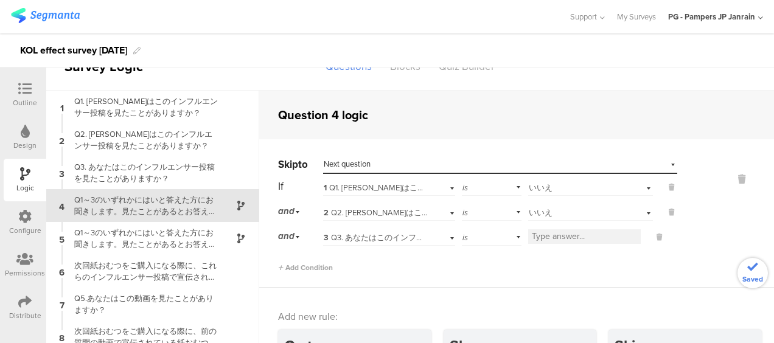
scroll to position [0, 0]
click at [566, 241] on span "Select answer..." at bounding box center [554, 238] width 53 height 12
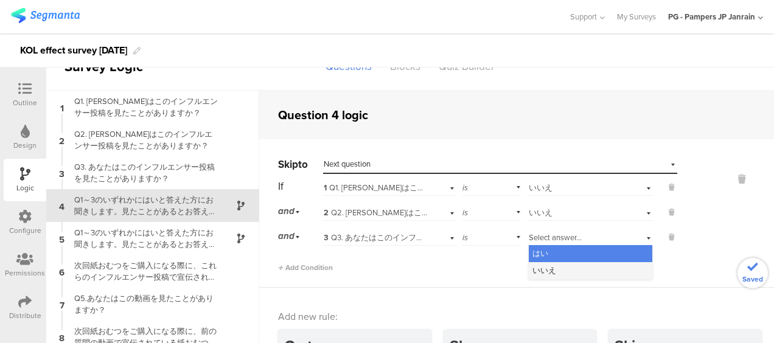
click at [558, 271] on div "いいえ" at bounding box center [589, 270] width 123 height 17
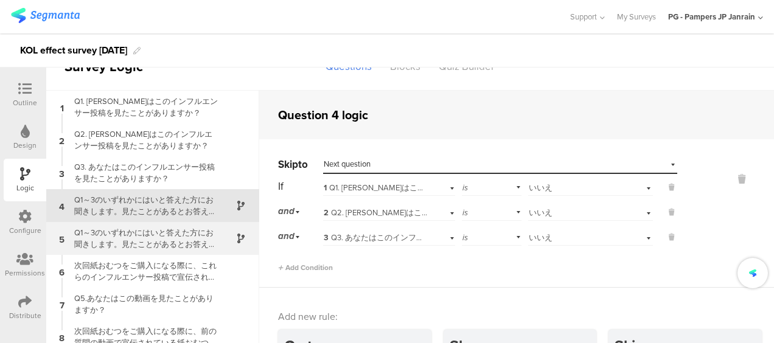
click at [175, 246] on div "Q1～3のいずれかにはいと答えた方にお聞きします。見たことがあるとお答えいただいたインフルエンサー投稿で、紹介されたパンパース製品の便益や魅力について、どう感…" at bounding box center [143, 238] width 152 height 23
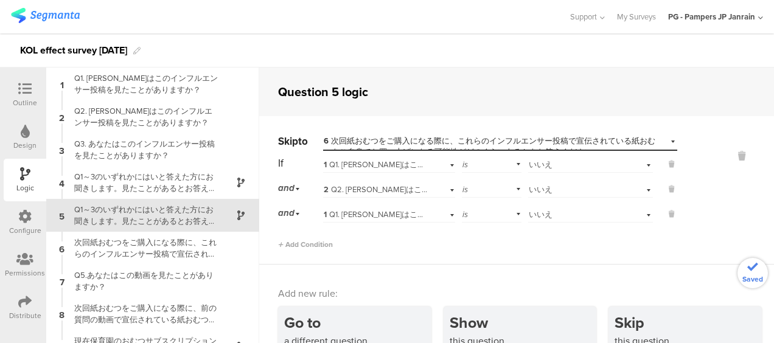
scroll to position [10, 0]
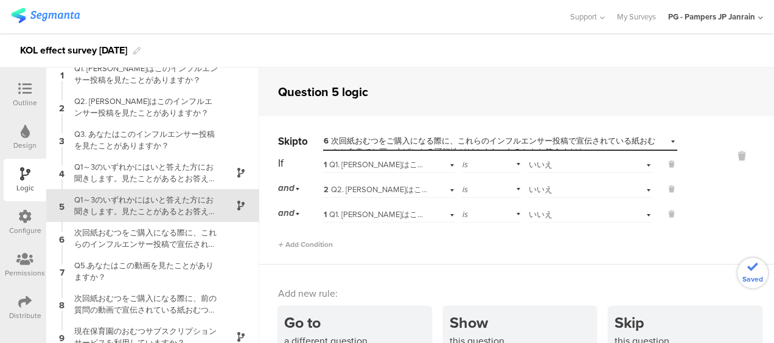
click at [404, 214] on span "1 Q1. あなたはこのインフルエンサー投稿を見たことがありますか？" at bounding box center [461, 215] width 275 height 12
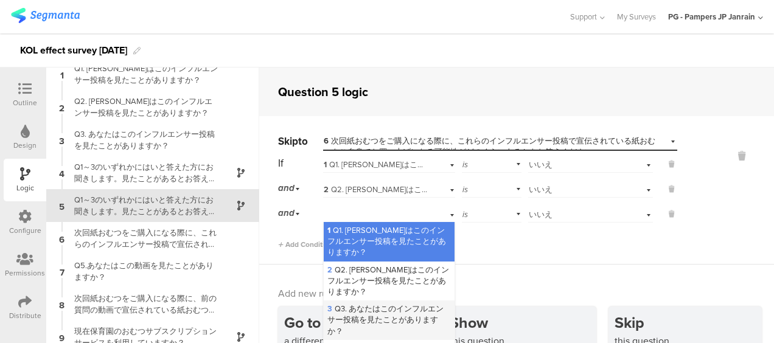
click at [361, 307] on span "3 Q3. あなたはこのインフルエンサー投稿を見たことがありますか？" at bounding box center [385, 319] width 116 height 33
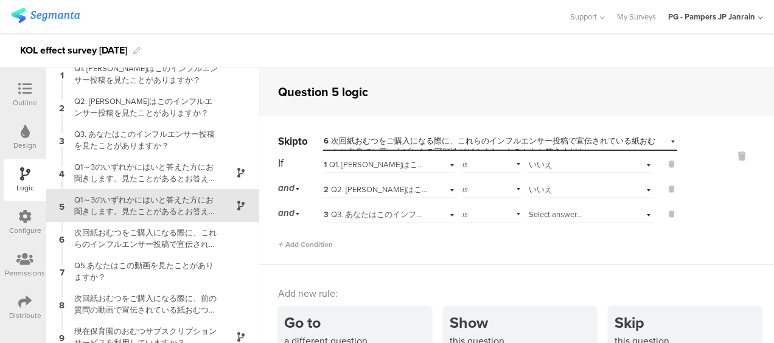
click at [29, 103] on div "Outline" at bounding box center [25, 102] width 24 height 11
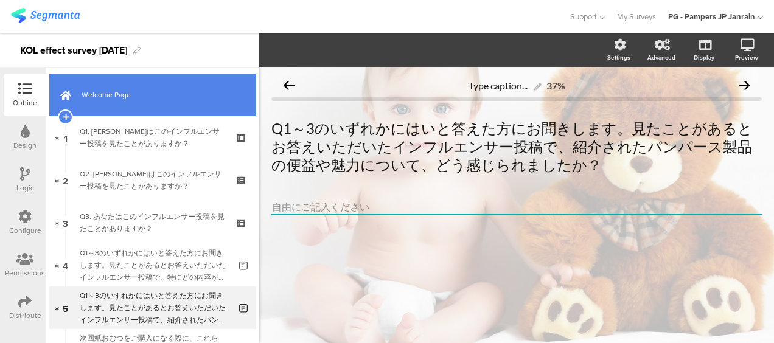
click at [100, 97] on span "Welcome Page" at bounding box center [159, 95] width 156 height 12
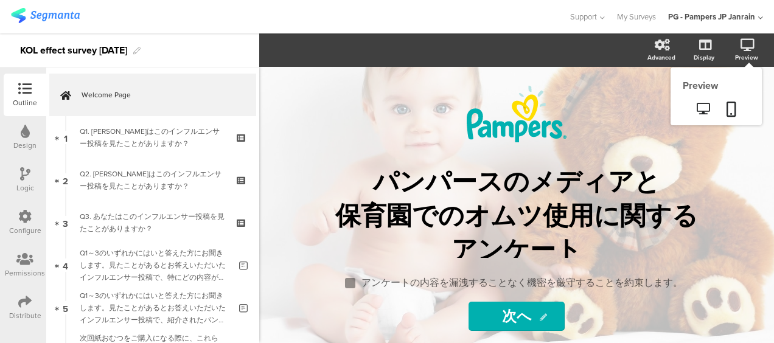
click at [758, 45] on div "Preview" at bounding box center [752, 50] width 43 height 30
click at [705, 110] on icon at bounding box center [702, 109] width 13 height 12
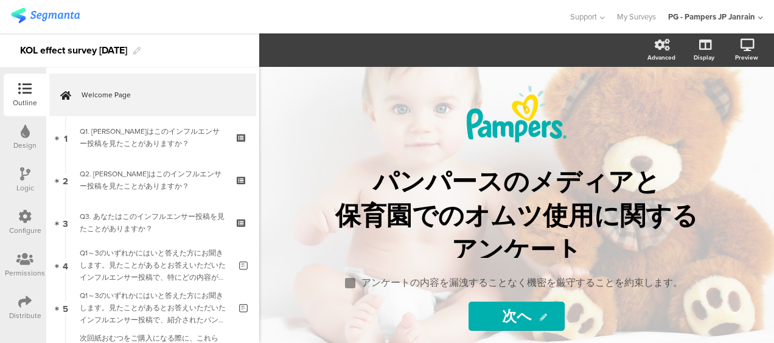
click at [24, 137] on icon at bounding box center [25, 131] width 9 height 13
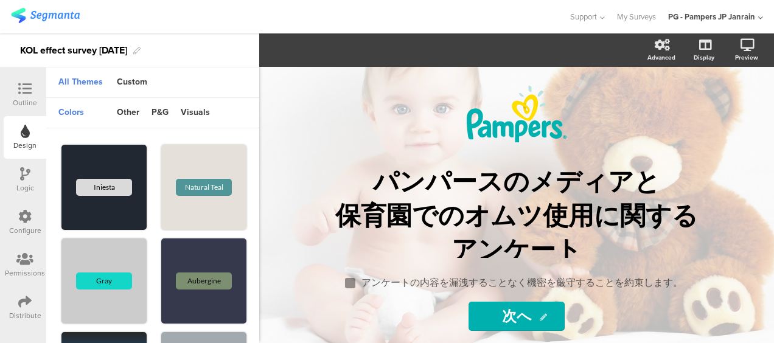
click at [23, 181] on div at bounding box center [25, 174] width 10 height 15
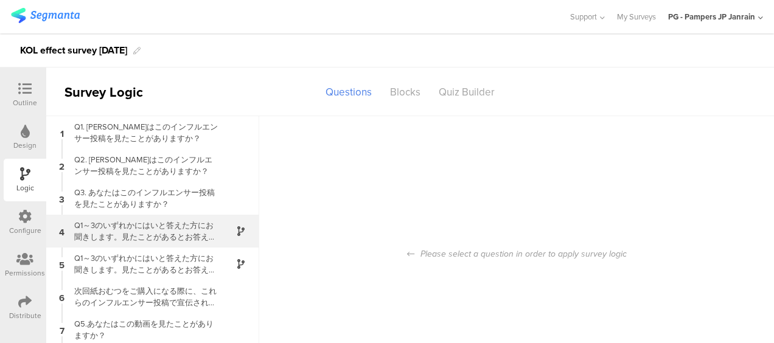
click at [152, 238] on div "Q1～3のいずれかにはいと答えた方にお聞きします。見たことがあるとお答えいただいたインフルエンサー投稿で、特にどの内容が印象に残りましたか？" at bounding box center [143, 231] width 152 height 23
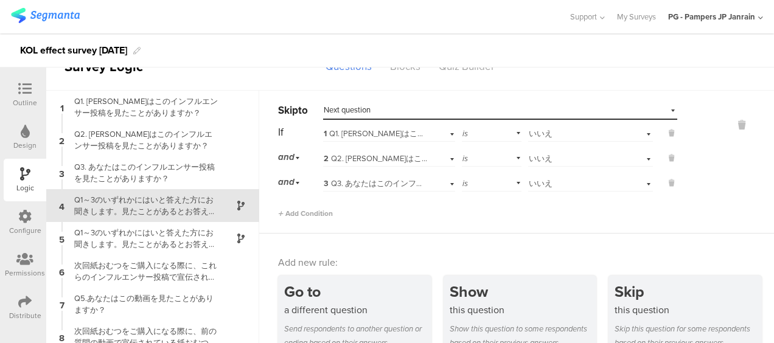
scroll to position [7, 0]
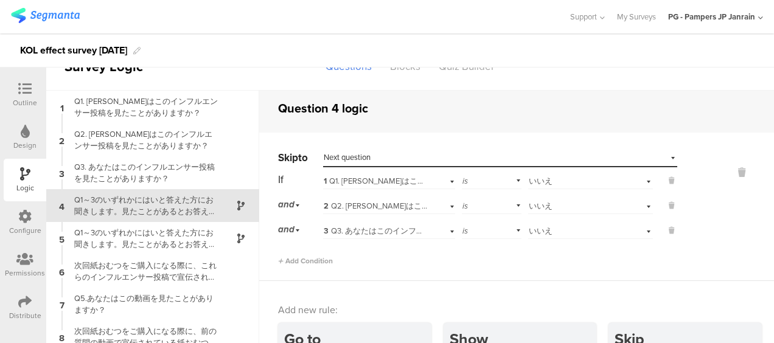
click at [430, 162] on div "Select destination... Next question" at bounding box center [500, 157] width 354 height 19
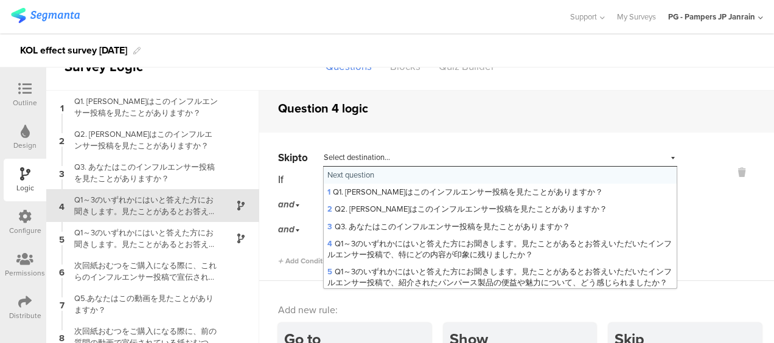
scroll to position [61, 0]
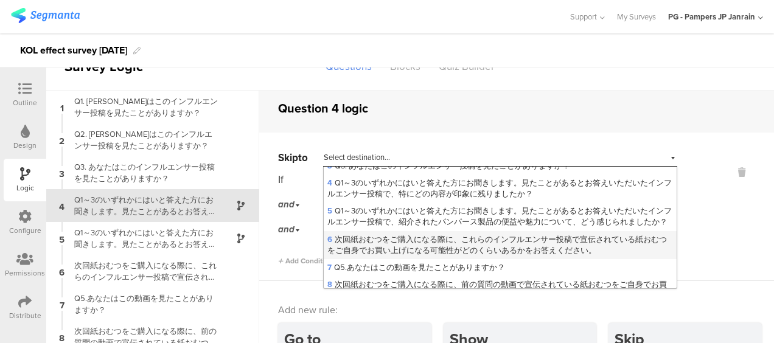
click at [410, 254] on span "6 次回紙おむつをご購入になる際に、これらのインフルエンサー投稿で宣伝されている紙おむつをご自身でお買い上げになる可能性がどのくらいあるかをお答えください。" at bounding box center [496, 245] width 339 height 23
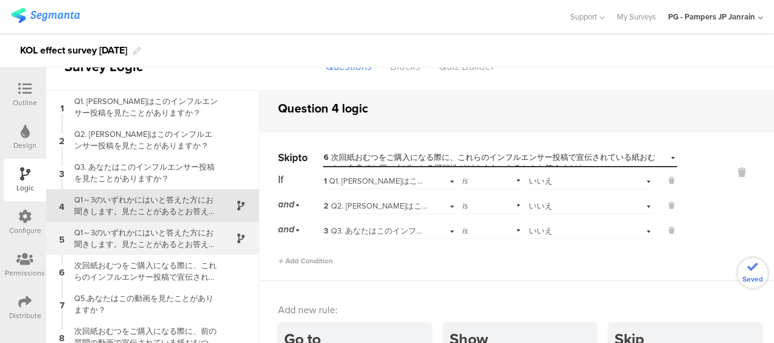
click at [156, 233] on div "Q1～3のいずれかにはいと答えた方にお聞きします。見たことがあるとお答えいただいたインフルエンサー投稿で、紹介されたパンパース製品の便益や魅力について、どう感…" at bounding box center [143, 238] width 152 height 23
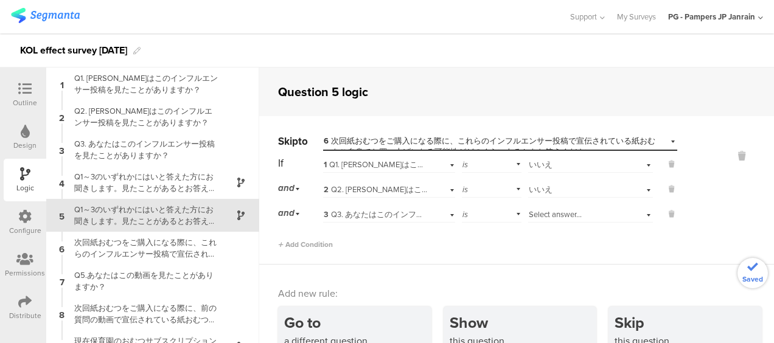
scroll to position [10, 0]
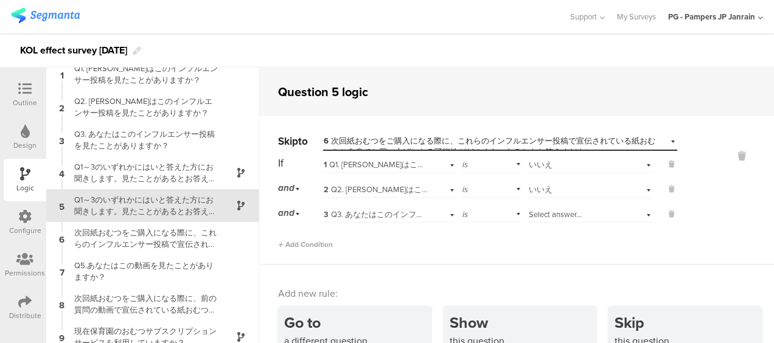
click at [595, 217] on div "Select answer..." at bounding box center [576, 214] width 97 height 11
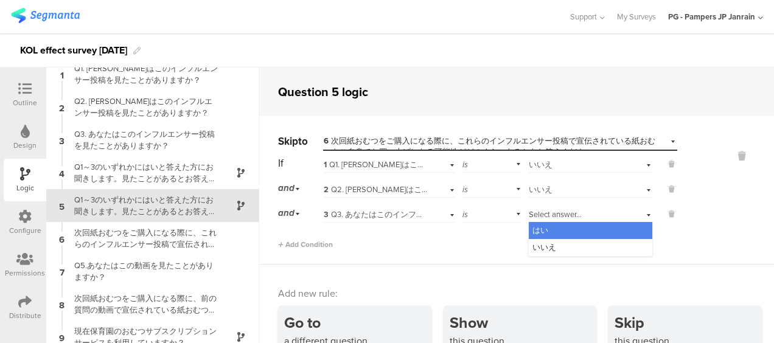
click at [581, 242] on div "いいえ" at bounding box center [589, 247] width 123 height 17
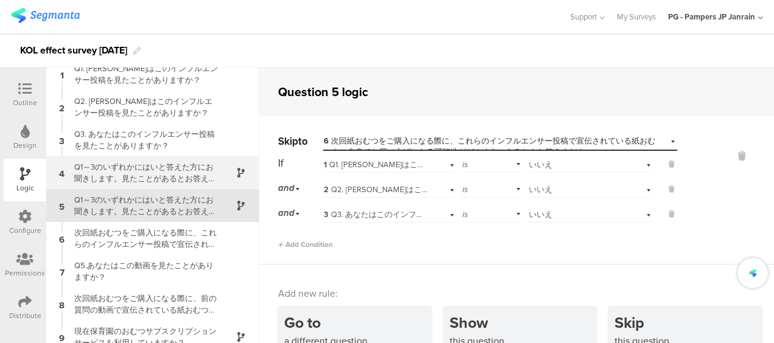
click at [184, 178] on div "Q1～3のいずれかにはいと答えた方にお聞きします。見たことがあるとお答えいただいたインフルエンサー投稿で、特にどの内容が印象に残りましたか？" at bounding box center [143, 172] width 152 height 23
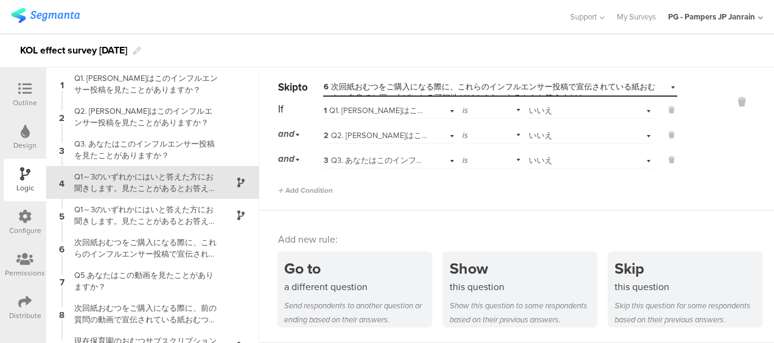
scroll to position [7, 0]
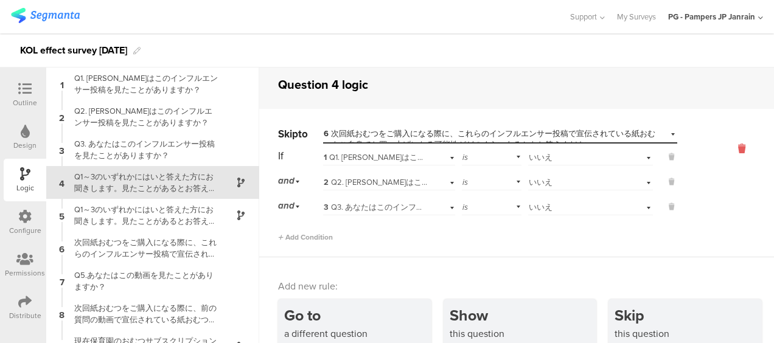
click at [727, 145] on icon at bounding box center [741, 149] width 29 height 14
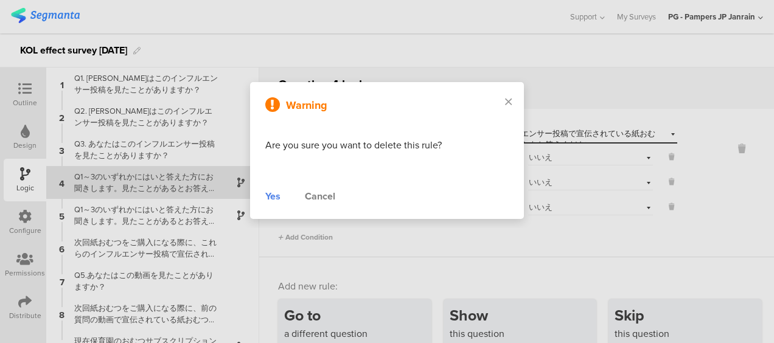
click at [271, 199] on div "Yes" at bounding box center [272, 196] width 15 height 15
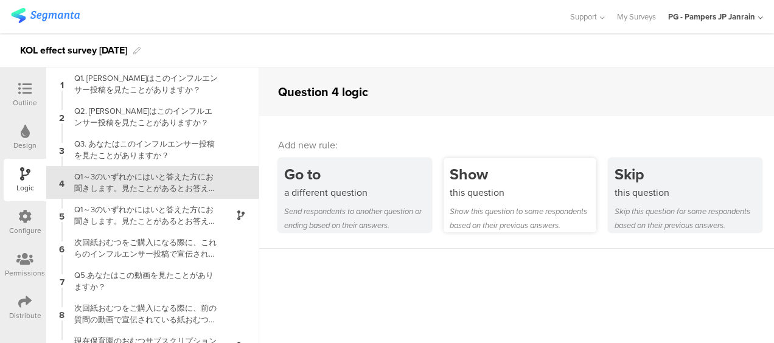
click at [480, 194] on div "this question" at bounding box center [522, 192] width 147 height 14
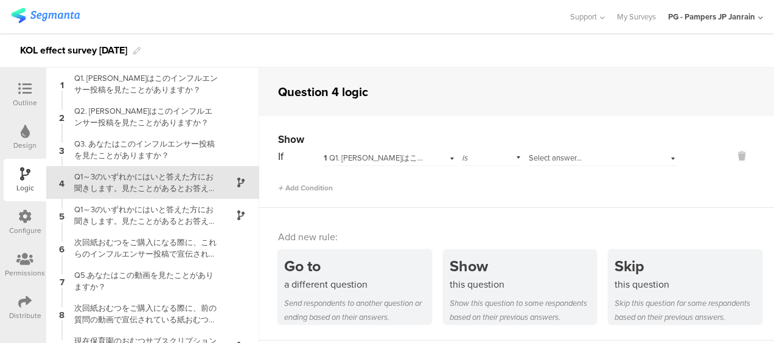
click at [559, 153] on span "Select answer..." at bounding box center [554, 158] width 53 height 12
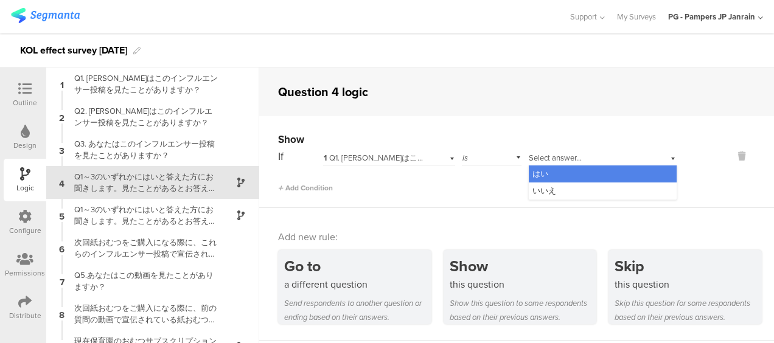
click at [558, 170] on div "はい" at bounding box center [602, 173] width 148 height 17
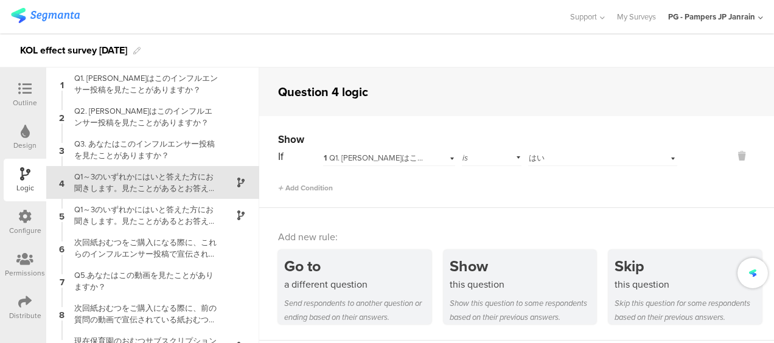
click at [339, 188] on div "Add Condition" at bounding box center [477, 182] width 399 height 21
click at [322, 192] on span "Add Condition" at bounding box center [305, 187] width 55 height 11
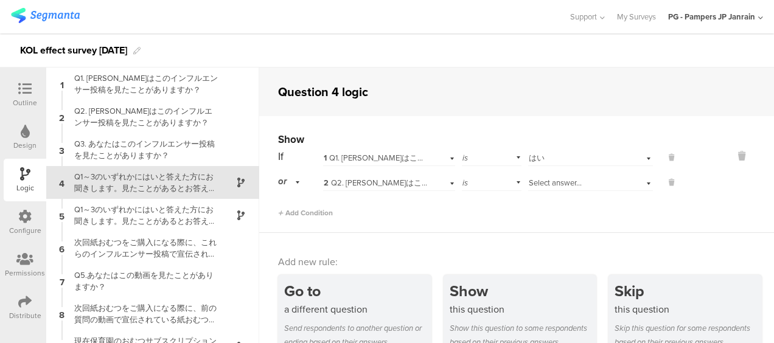
click at [310, 219] on div "Show If 1 Q1. あなたはこのインフルエンサー投稿を見たことがありますか？ is Select answer... はい or 2 Q2. あなたは…" at bounding box center [516, 174] width 514 height 117
click at [317, 212] on span "Add Condition" at bounding box center [305, 212] width 55 height 11
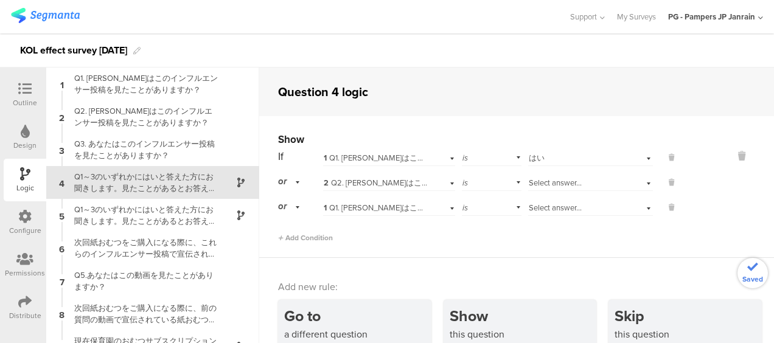
click at [547, 168] on div "If 1 Q1. あなたはこのインフルエンサー投稿を見たことがありますか？ is Select answer... はい or 2 Q2. あなたはこのインフ…" at bounding box center [477, 181] width 399 height 69
click at [546, 185] on span "Select answer..." at bounding box center [554, 183] width 53 height 12
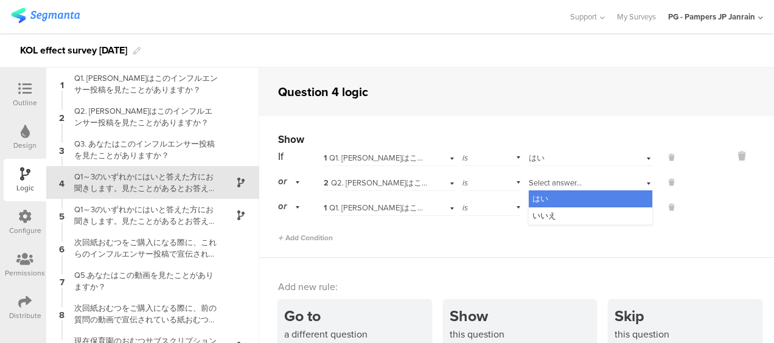
click at [550, 193] on div "はい" at bounding box center [589, 198] width 123 height 17
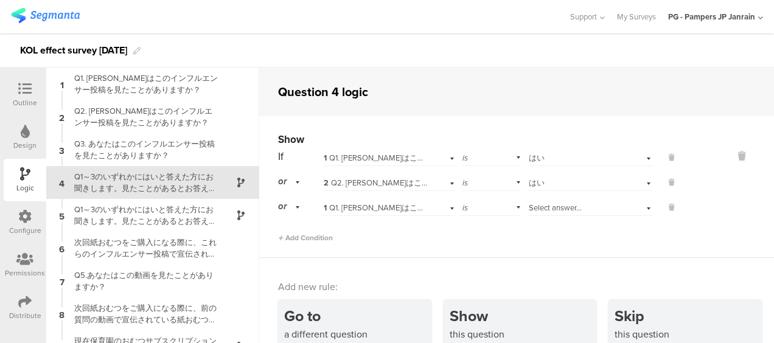
click at [546, 204] on span "Select answer..." at bounding box center [554, 208] width 53 height 12
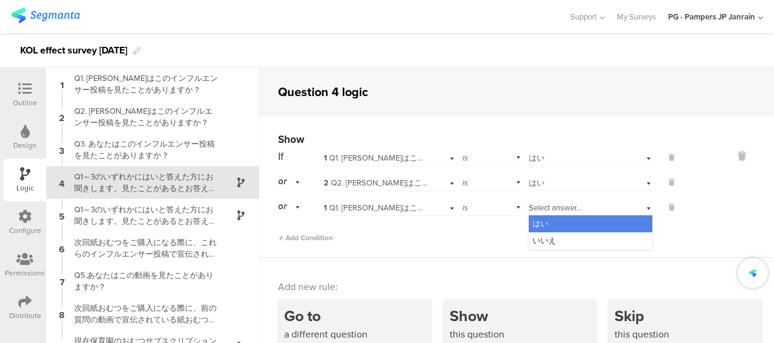
click at [541, 221] on div "はい" at bounding box center [589, 223] width 123 height 17
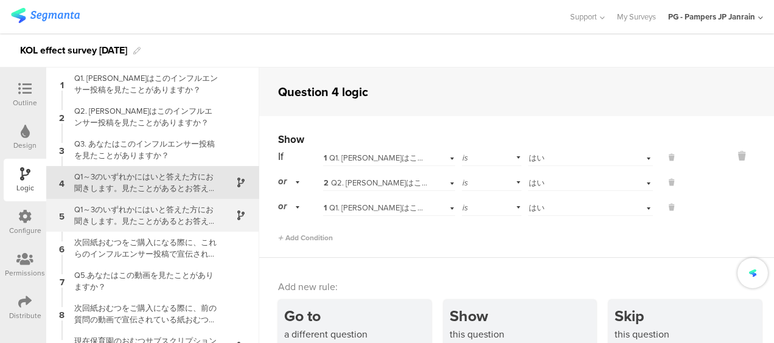
click at [167, 210] on div "Q1～3のいずれかにはいと答えた方にお聞きします。見たことがあるとお答えいただいたインフルエンサー投稿で、紹介されたパンパース製品の便益や魅力について、どう感…" at bounding box center [143, 215] width 152 height 23
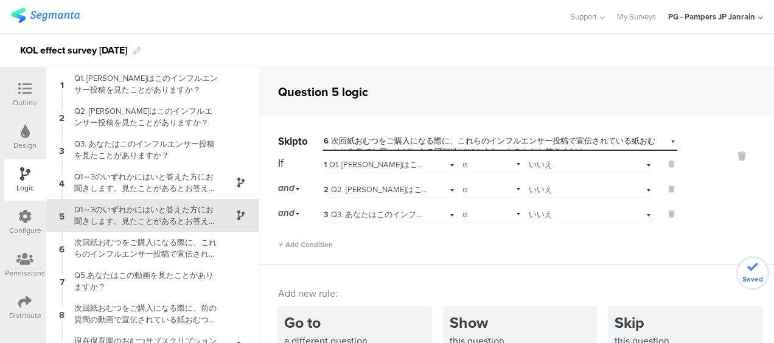
scroll to position [10, 0]
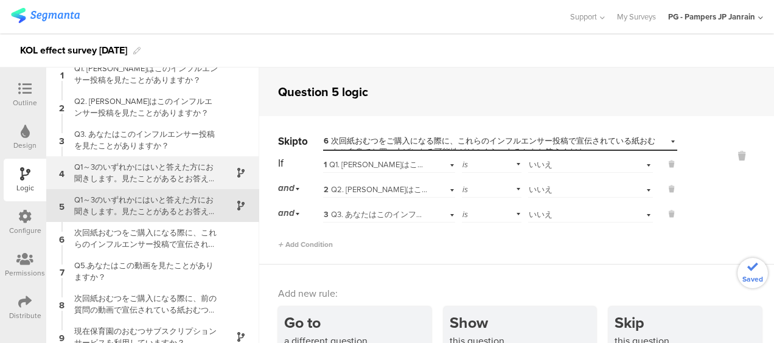
click at [171, 164] on div "Q1～3のいずれかにはいと答えた方にお聞きします。見たことがあるとお答えいただいたインフルエンサー投稿で、特にどの内容が印象に残りましたか？" at bounding box center [143, 172] width 152 height 23
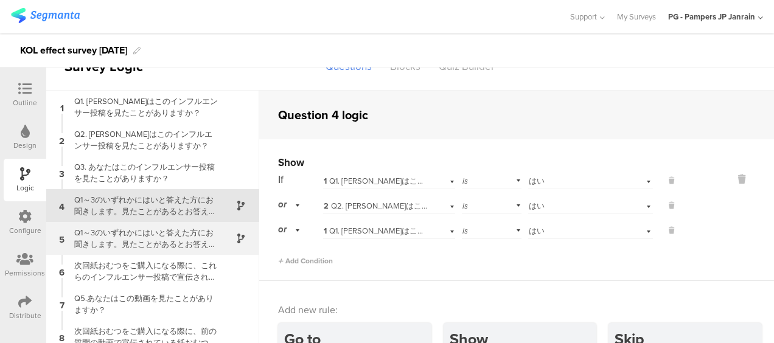
click at [164, 224] on div "5 Q1～3のいずれかにはいと答えた方にお聞きします。見たことがあるとお答えいただいたインフルエンサー投稿で、紹介されたパンパース製品の便益や魅力について、ど…" at bounding box center [152, 238] width 213 height 33
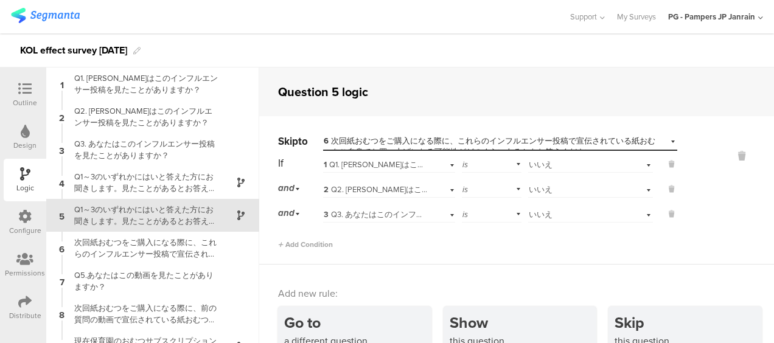
scroll to position [10, 0]
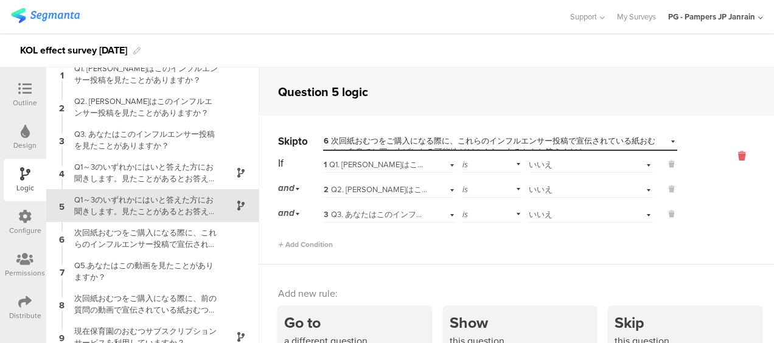
click at [727, 150] on icon at bounding box center [741, 156] width 29 height 14
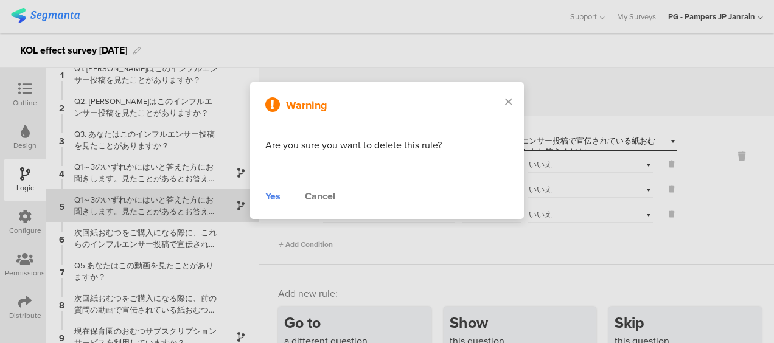
click at [278, 193] on div "Yes" at bounding box center [272, 196] width 15 height 15
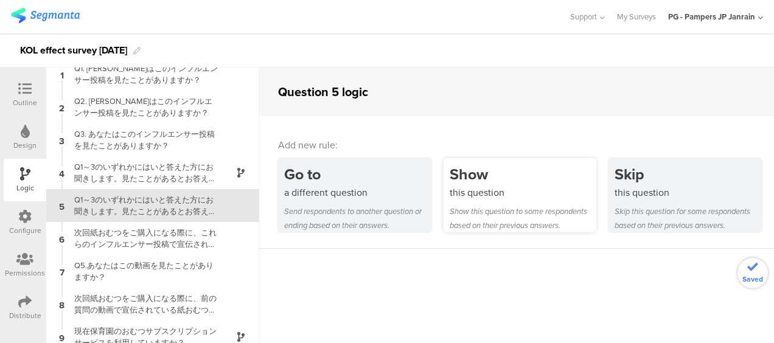
click at [514, 194] on div "this question" at bounding box center [522, 192] width 147 height 14
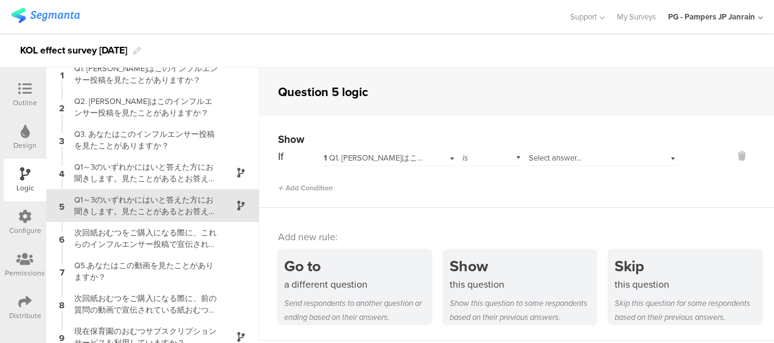
click at [384, 159] on span "1 Q1. あなたはこのインフルエンサー投稿を見たことがありますか？" at bounding box center [461, 158] width 275 height 12
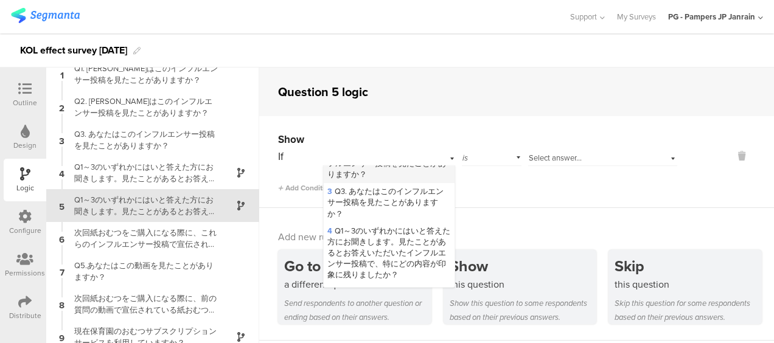
scroll to position [0, 0]
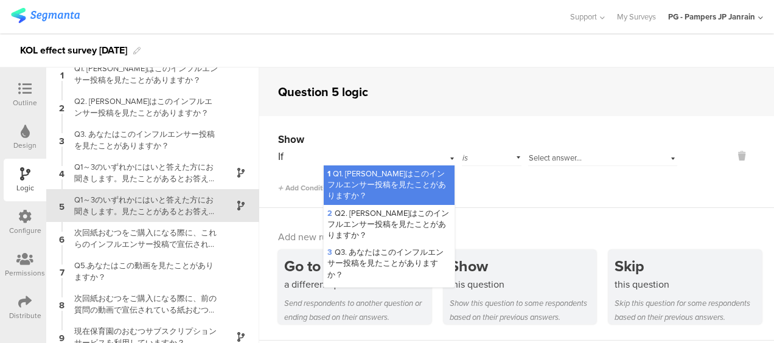
click at [556, 170] on div "If 1 Q1. あなたはこのインフルエンサー投稿を見たことがありますか？ 1 Q1. あなたはこのインフルエンサー投稿を見たことがありますか？ 2 Q2. …" at bounding box center [477, 170] width 399 height 46
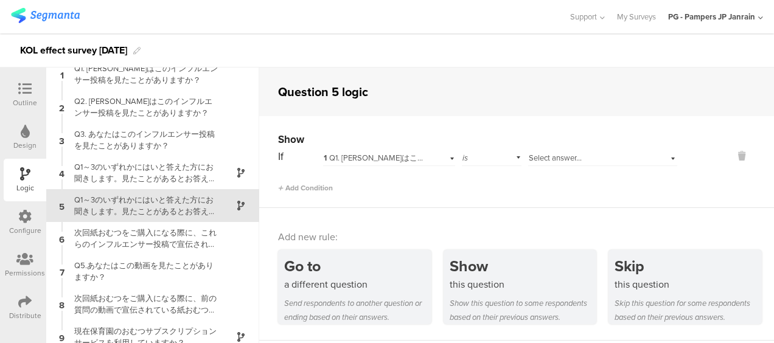
click at [282, 181] on div "Add Condition" at bounding box center [477, 182] width 399 height 21
click at [294, 189] on span "Add Condition" at bounding box center [305, 187] width 55 height 11
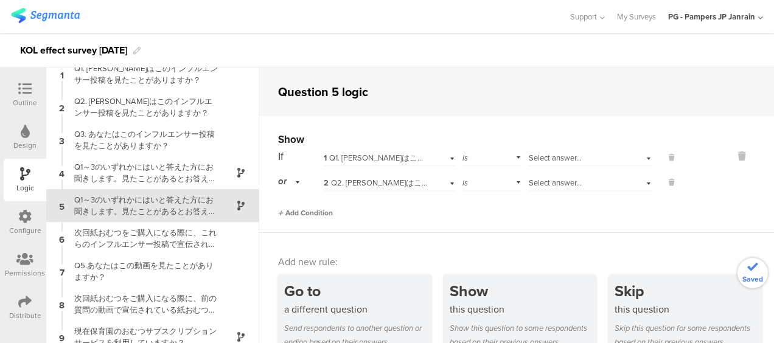
click at [296, 209] on span "Add Condition" at bounding box center [305, 212] width 55 height 11
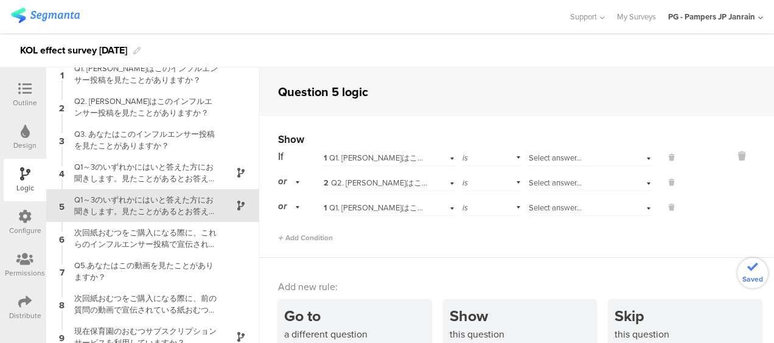
click at [589, 150] on div "Select answer..." at bounding box center [590, 156] width 125 height 19
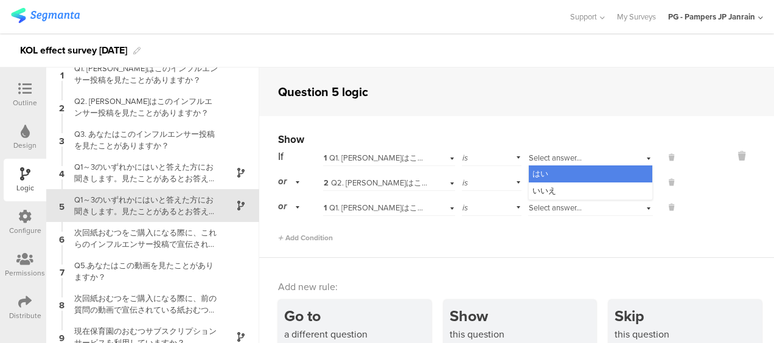
click at [586, 164] on div "Select answer..." at bounding box center [590, 156] width 125 height 19
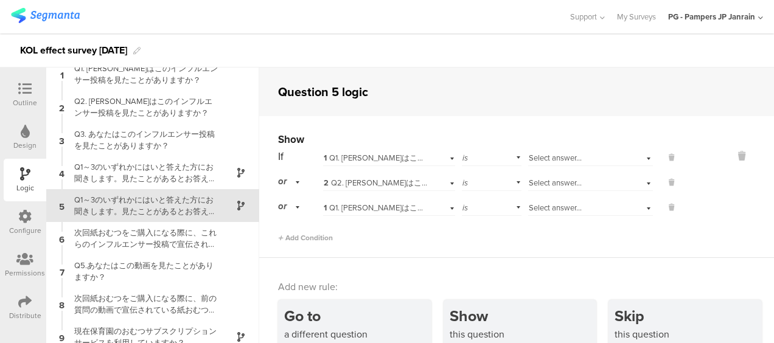
click at [579, 181] on div "Select answer..." at bounding box center [576, 183] width 97 height 11
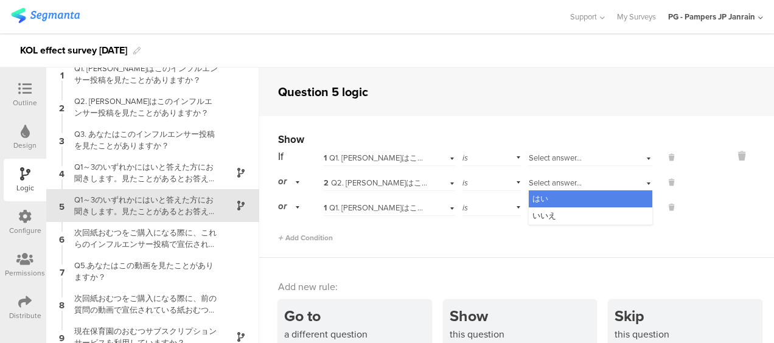
click at [573, 201] on div "はい" at bounding box center [589, 198] width 123 height 17
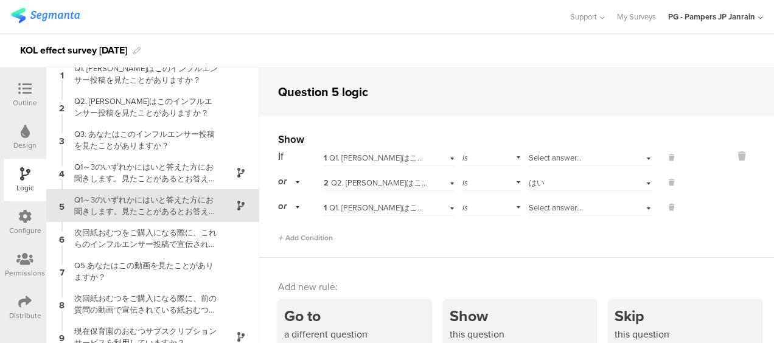
click at [591, 160] on div "Select answer..." at bounding box center [576, 158] width 97 height 11
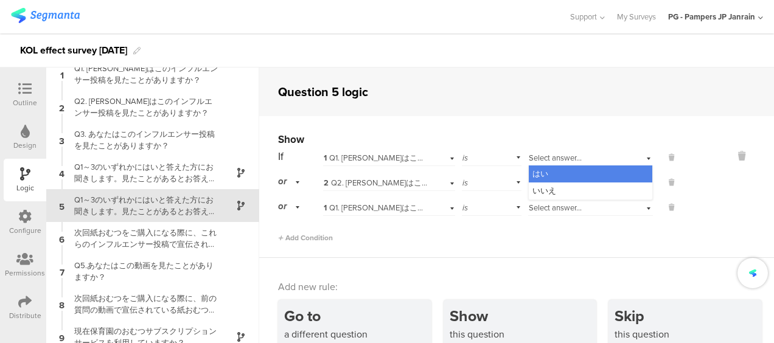
click at [592, 173] on div "はい" at bounding box center [589, 173] width 123 height 17
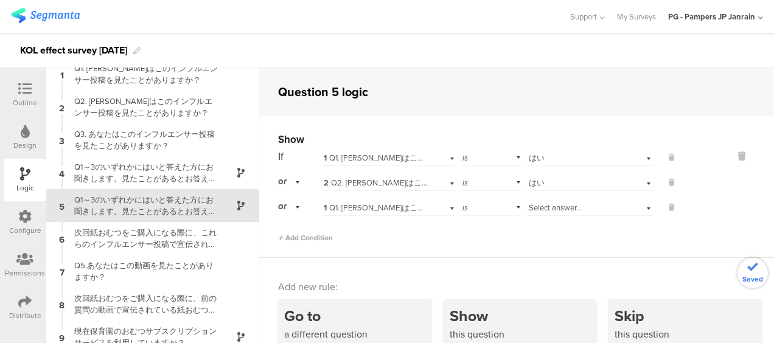
click at [578, 203] on div "Select answer..." at bounding box center [576, 208] width 97 height 11
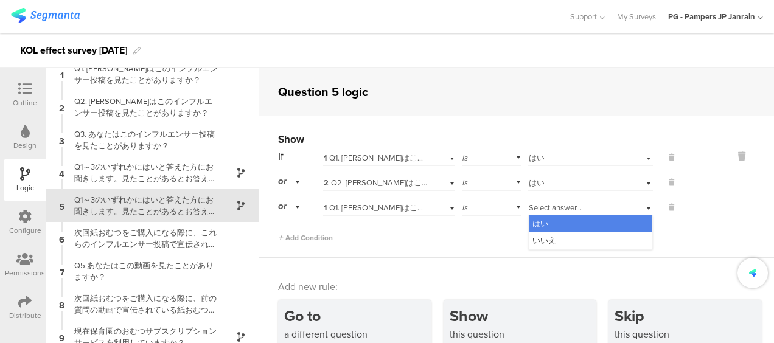
click at [563, 226] on div "はい" at bounding box center [589, 223] width 123 height 17
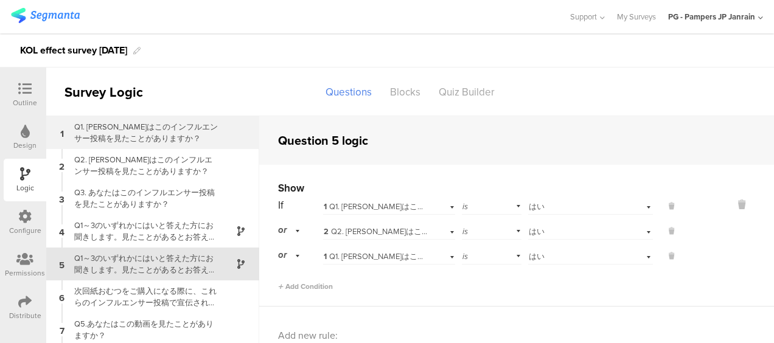
click at [130, 131] on div "Q1. [PERSON_NAME]はこのインフルエンサー投稿を見たことがありますか？" at bounding box center [143, 132] width 152 height 23
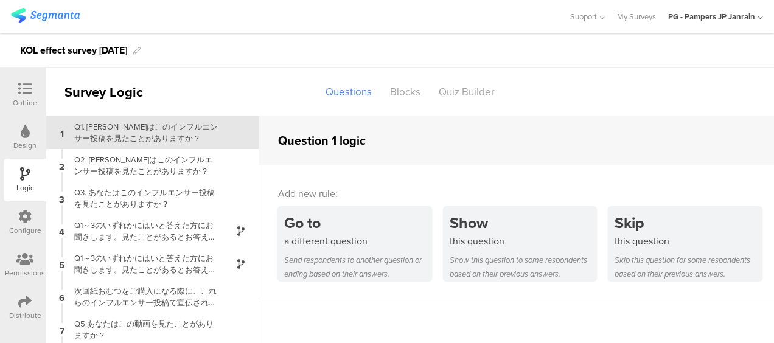
click at [27, 125] on icon at bounding box center [25, 131] width 9 height 13
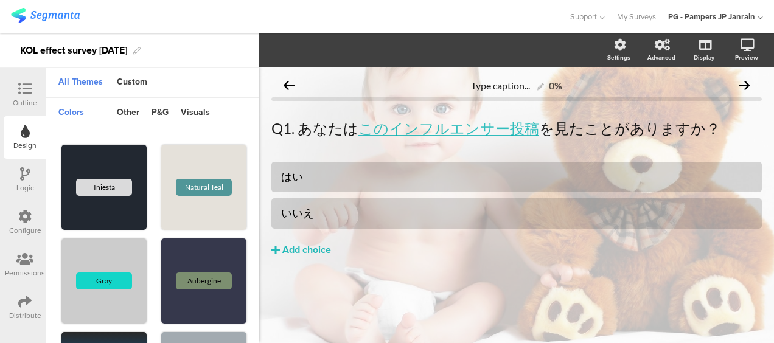
click at [26, 102] on div "Outline" at bounding box center [25, 102] width 24 height 11
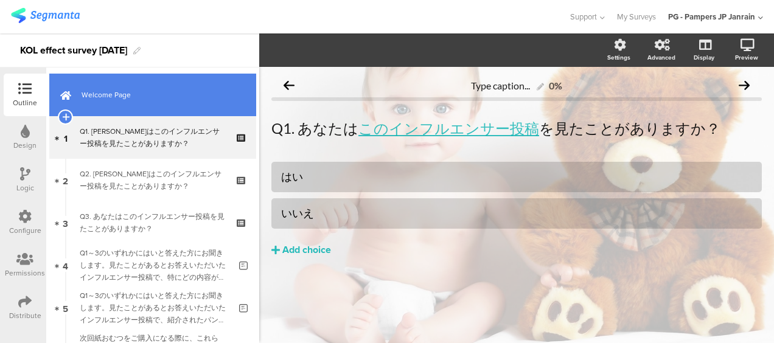
click at [108, 89] on span "Welcome Page" at bounding box center [159, 95] width 156 height 12
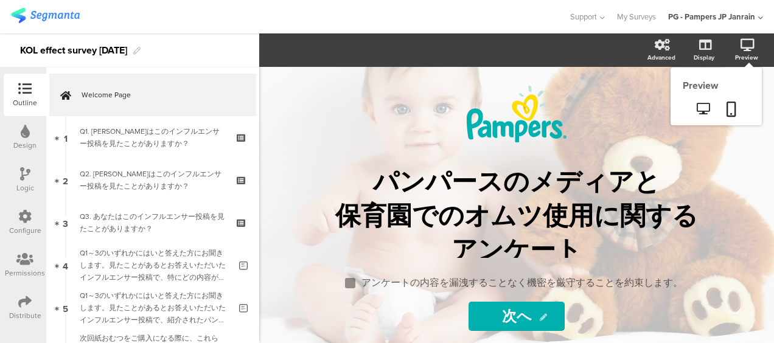
click at [748, 50] on icon at bounding box center [747, 45] width 14 height 12
click at [704, 104] on icon at bounding box center [702, 109] width 13 height 12
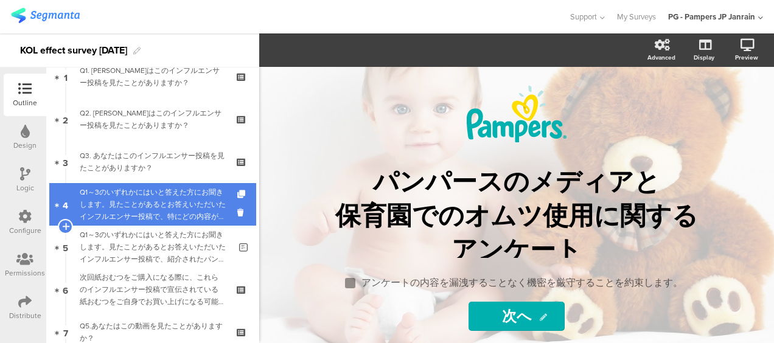
scroll to position [122, 0]
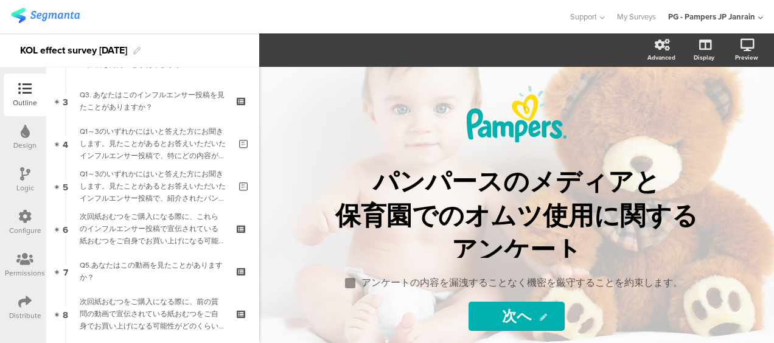
click at [37, 166] on div "Logic" at bounding box center [25, 180] width 43 height 43
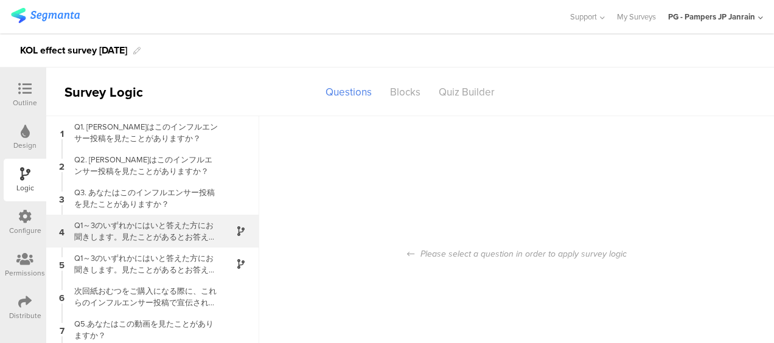
click at [116, 229] on div "Q1～3のいずれかにはいと答えた方にお聞きします。見たことがあるとお答えいただいたインフルエンサー投稿で、特にどの内容が印象に残りましたか？" at bounding box center [143, 231] width 152 height 23
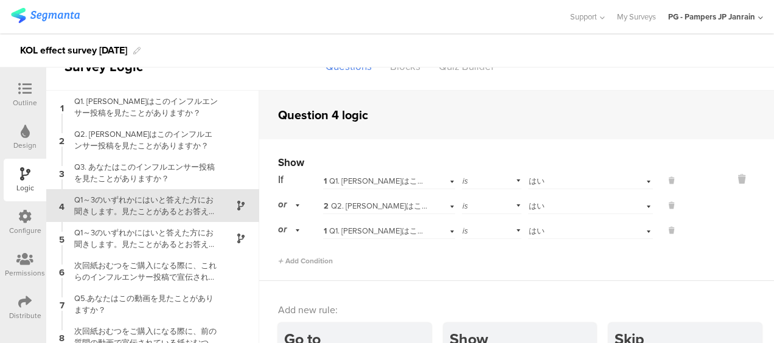
click at [420, 226] on div "1 Q1. あなたはこのインフルエンサー投稿を見たことがありますか？" at bounding box center [388, 229] width 131 height 19
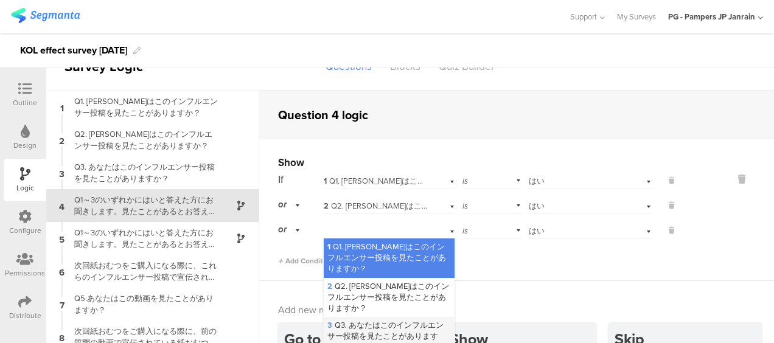
click at [386, 325] on span "3 Q3. あなたはこのインフルエンサー投稿を見たことがありますか？" at bounding box center [385, 335] width 116 height 33
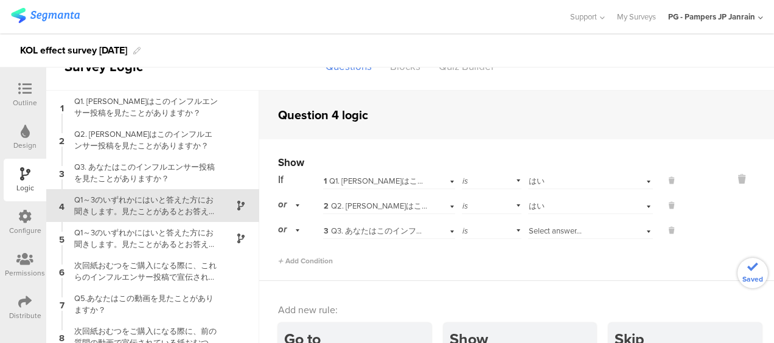
click at [542, 225] on span "Select answer..." at bounding box center [554, 231] width 53 height 12
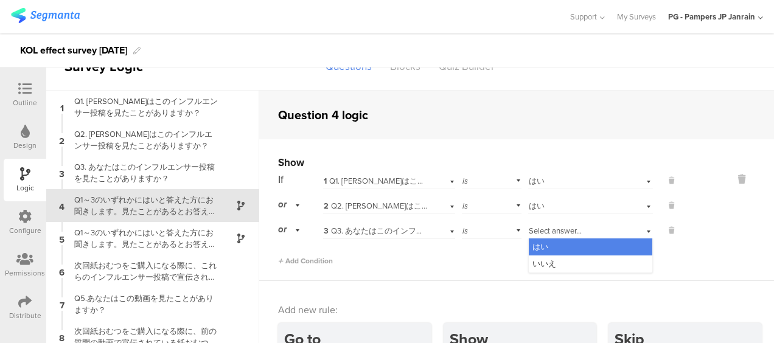
click at [541, 251] on div "はい" at bounding box center [589, 246] width 123 height 17
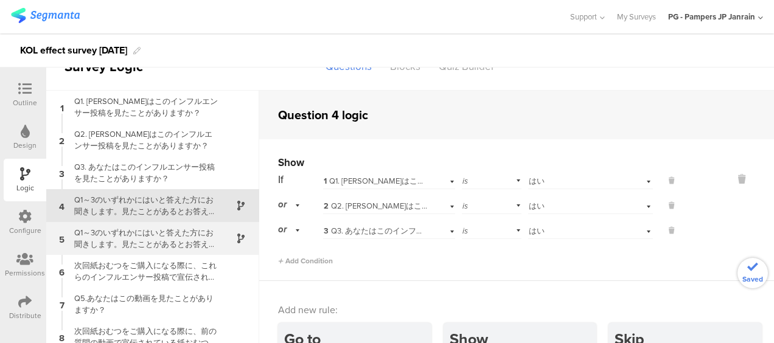
click at [154, 239] on div "Q1～3のいずれかにはいと答えた方にお聞きします。見たことがあるとお答えいただいたインフルエンサー投稿で、紹介されたパンパース製品の便益や魅力について、どう感…" at bounding box center [143, 238] width 152 height 23
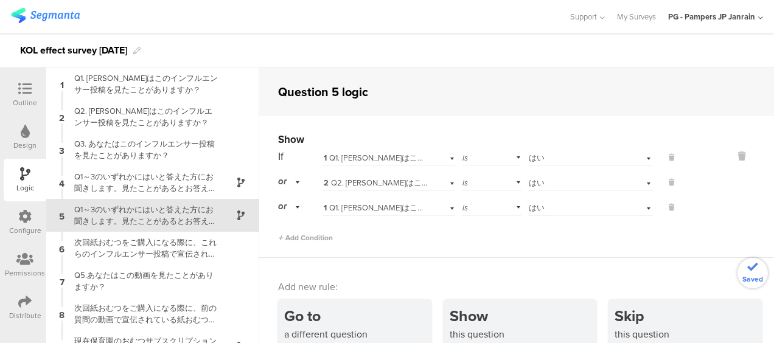
scroll to position [10, 0]
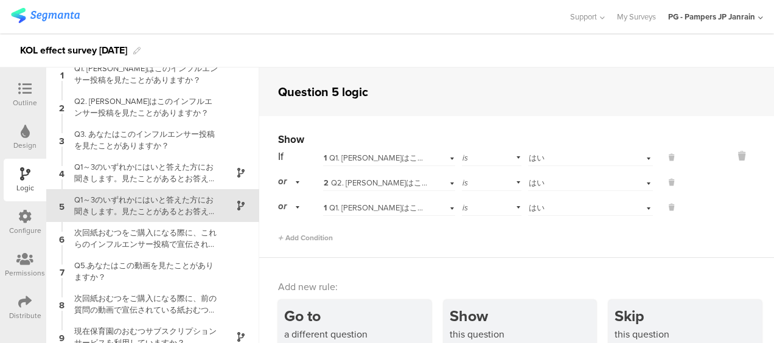
click at [389, 216] on div "If 1 Q1. あなたはこのインフルエンサー投稿を見たことがありますか？ is Select answer... はい or 2 Q2. あなたはこのインフ…" at bounding box center [477, 195] width 399 height 96
click at [403, 209] on span "1 Q1. あなたはこのインフルエンサー投稿を見たことがありますか？" at bounding box center [461, 208] width 275 height 12
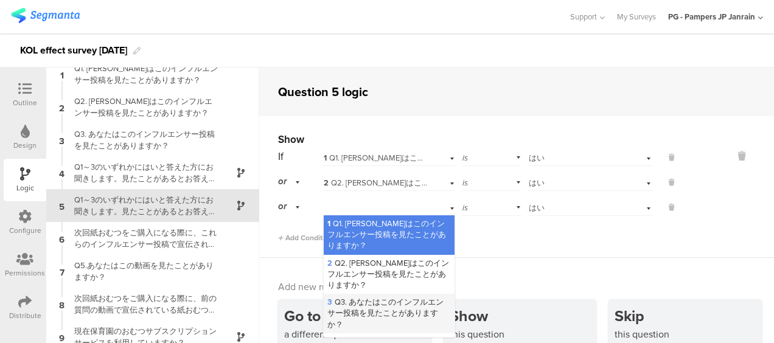
click at [356, 313] on span "3 Q3. あなたはこのインフルエンサー投稿を見たことがありますか？" at bounding box center [385, 312] width 116 height 33
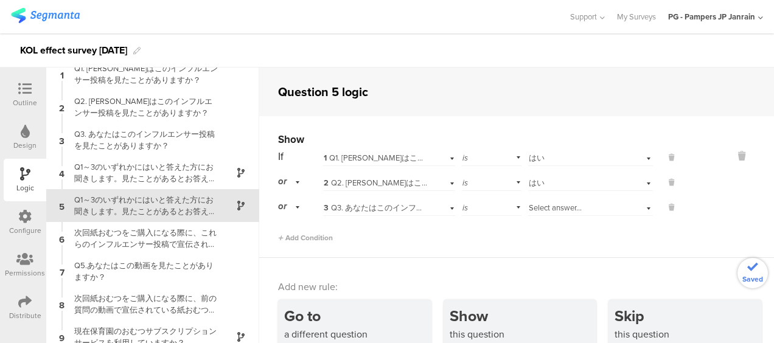
click at [546, 204] on span "Select answer..." at bounding box center [554, 208] width 53 height 12
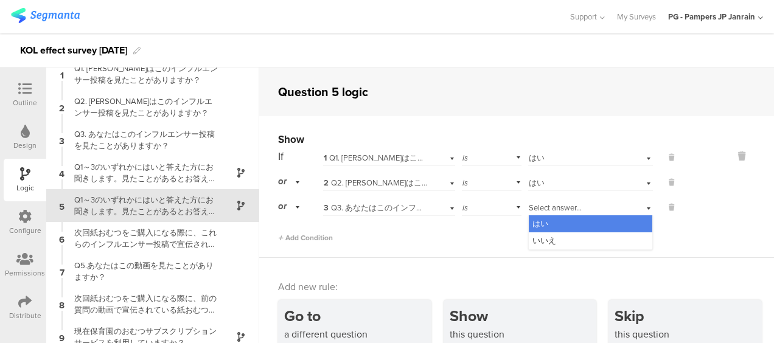
click at [544, 220] on div "はい" at bounding box center [589, 223] width 123 height 17
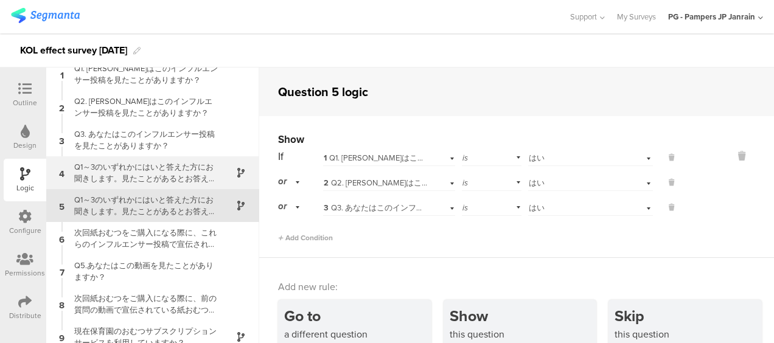
click at [134, 181] on div "Q1～3のいずれかにはいと答えた方にお聞きします。見たことがあるとお答えいただいたインフルエンサー投稿で、特にどの内容が印象に残りましたか？" at bounding box center [143, 172] width 152 height 23
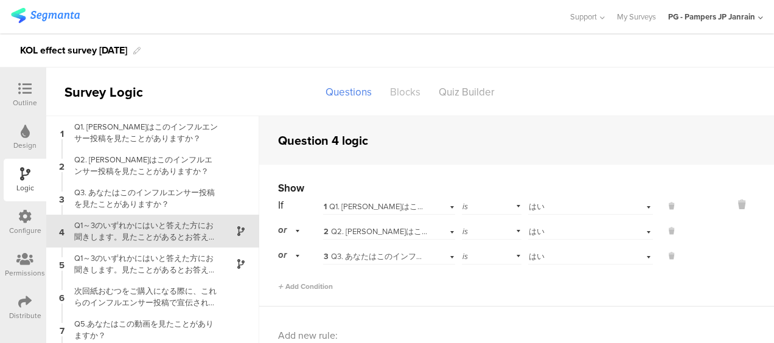
click at [406, 89] on div "Blocks" at bounding box center [405, 91] width 49 height 21
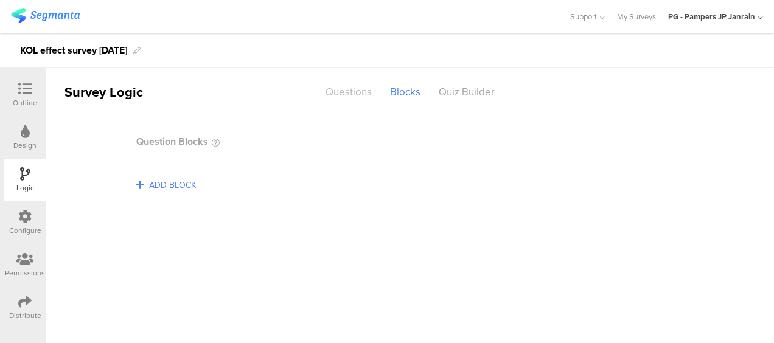
click at [376, 88] on div "Questions" at bounding box center [348, 91] width 64 height 21
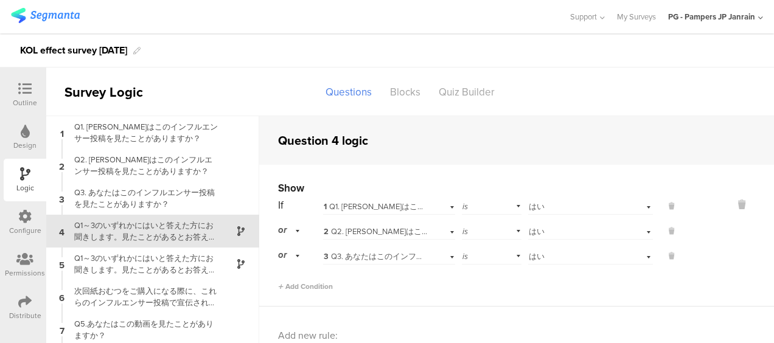
scroll to position [26, 0]
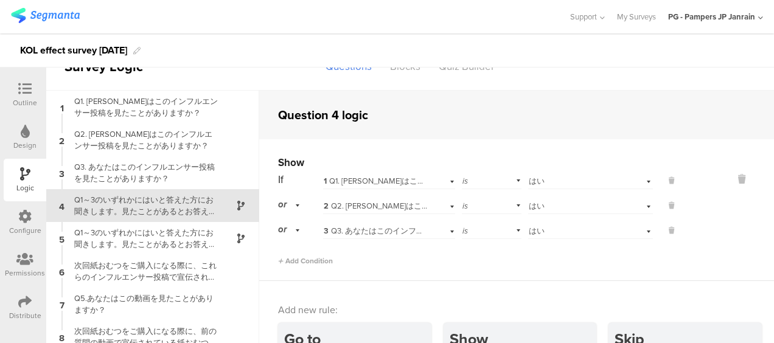
click at [28, 101] on div "Outline" at bounding box center [25, 102] width 24 height 11
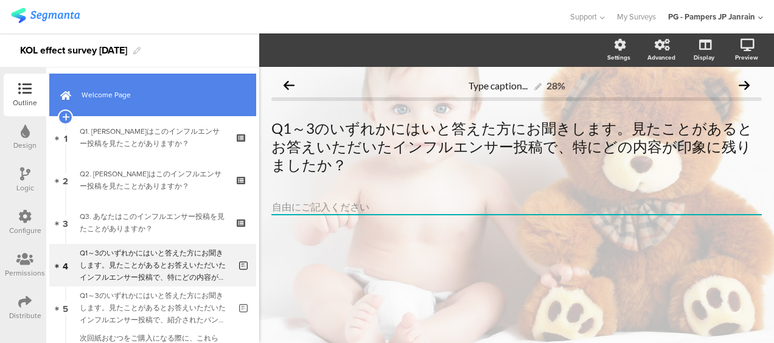
click at [156, 100] on span "Welcome Page" at bounding box center [159, 95] width 156 height 12
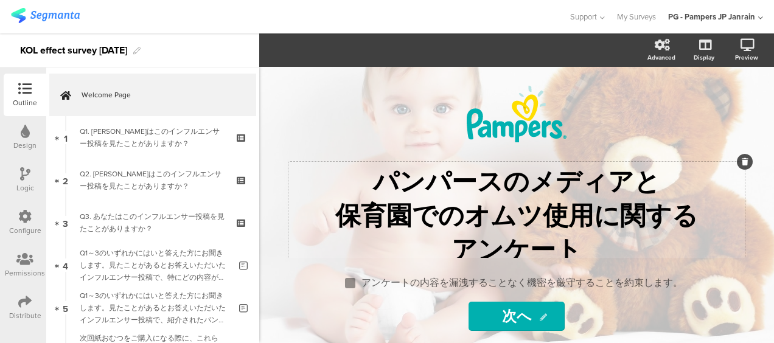
scroll to position [61, 0]
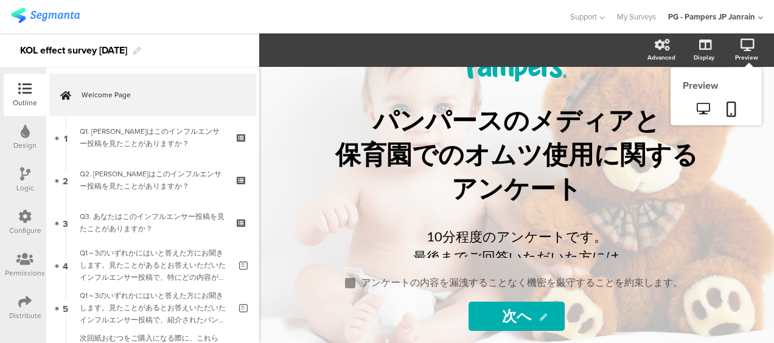
click at [755, 57] on div "Preview" at bounding box center [746, 57] width 23 height 9
click at [705, 111] on icon at bounding box center [702, 109] width 13 height 12
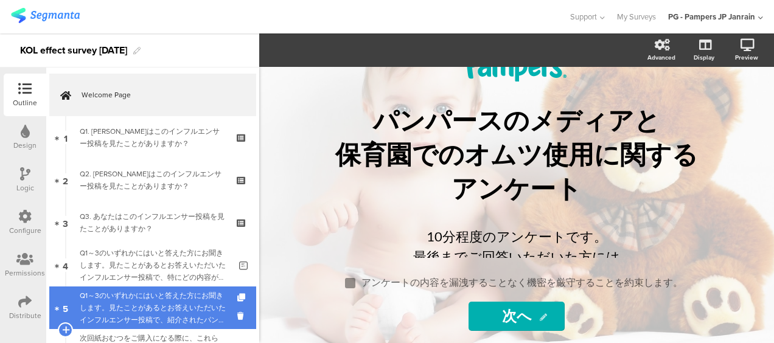
scroll to position [122, 0]
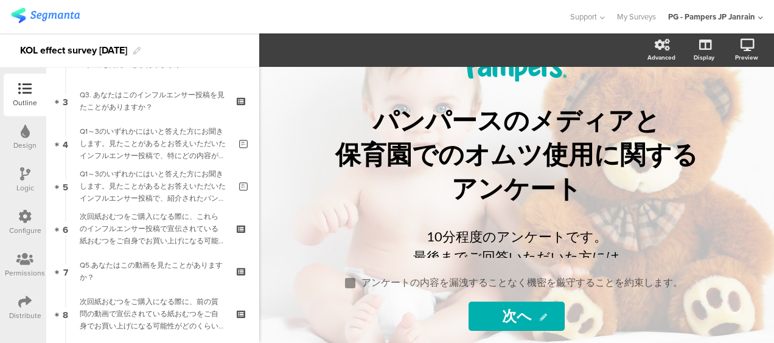
click at [38, 189] on div "Logic" at bounding box center [25, 180] width 43 height 43
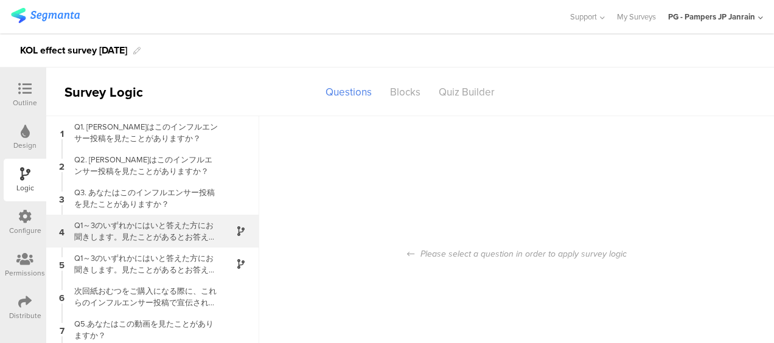
click at [170, 241] on div "Q1～3のいずれかにはいと答えた方にお聞きします。見たことがあるとお答えいただいたインフルエンサー投稿で、特にどの内容が印象に残りましたか？" at bounding box center [143, 231] width 152 height 23
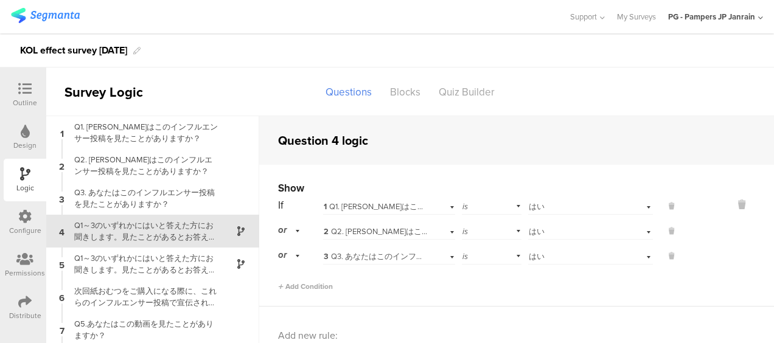
scroll to position [26, 0]
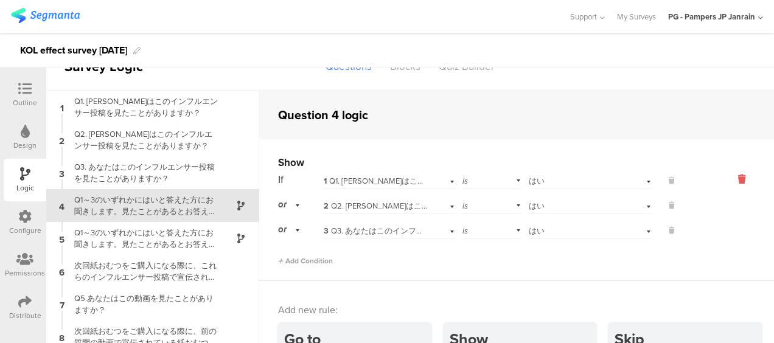
click at [727, 172] on icon at bounding box center [741, 179] width 29 height 14
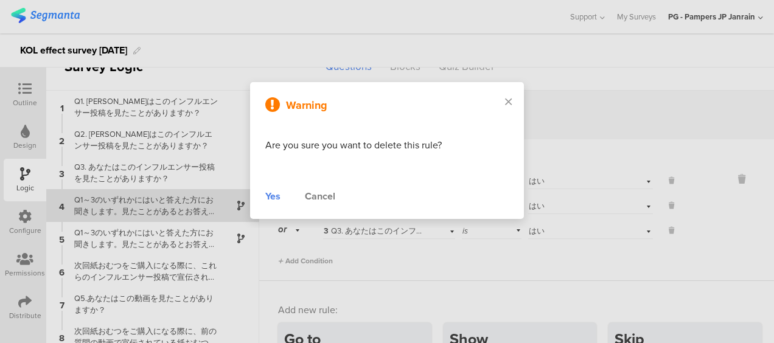
click at [272, 190] on div "Yes" at bounding box center [272, 196] width 15 height 15
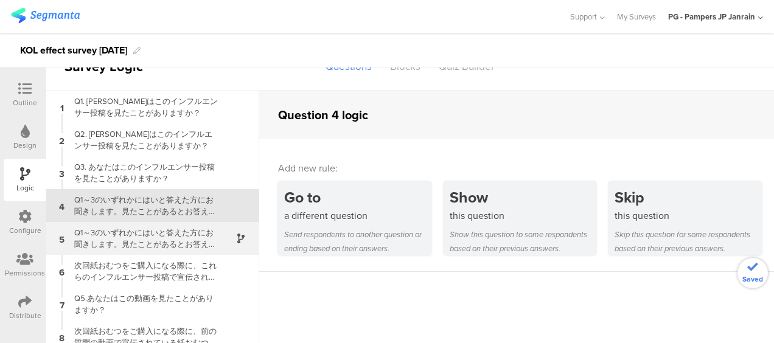
click at [219, 238] on div at bounding box center [234, 239] width 30 height 14
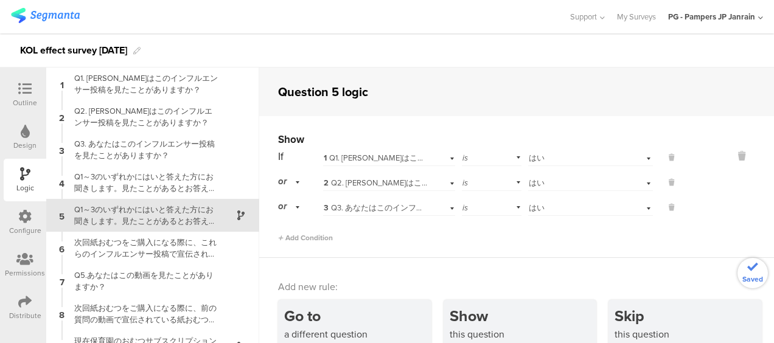
scroll to position [10, 0]
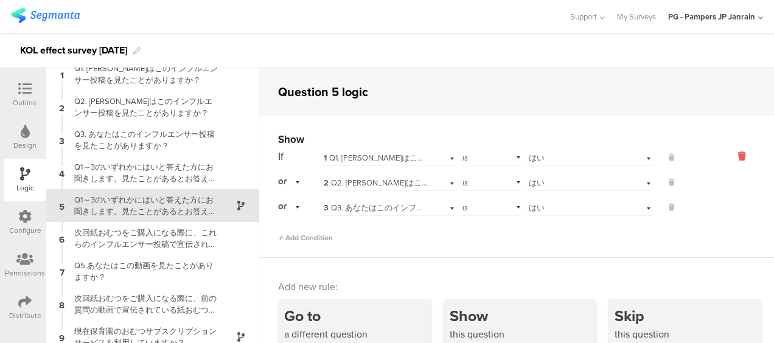
click at [733, 158] on icon at bounding box center [741, 156] width 29 height 14
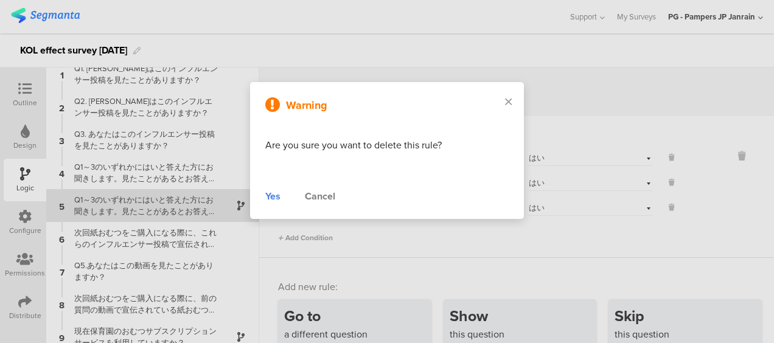
click at [270, 193] on div "Yes" at bounding box center [272, 196] width 15 height 15
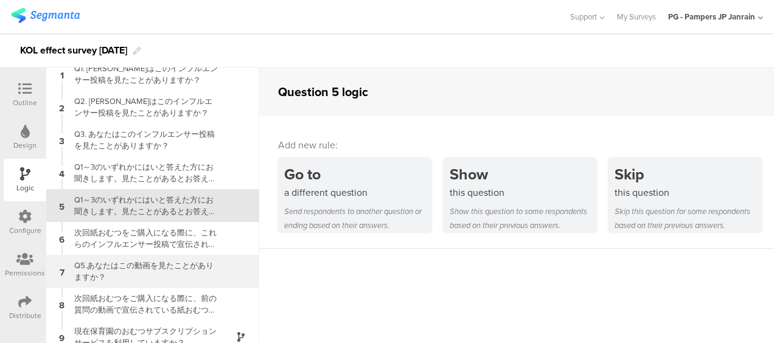
scroll to position [71, 0]
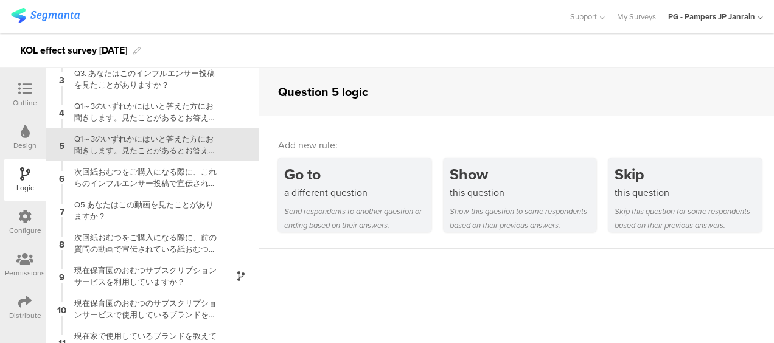
click at [26, 92] on icon at bounding box center [24, 88] width 13 height 13
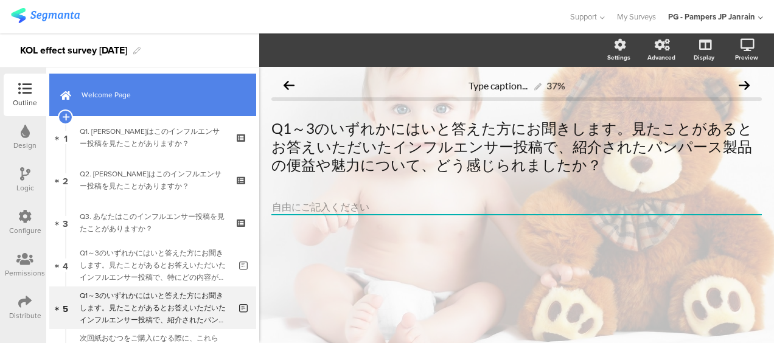
click at [116, 95] on span "Welcome Page" at bounding box center [159, 95] width 156 height 12
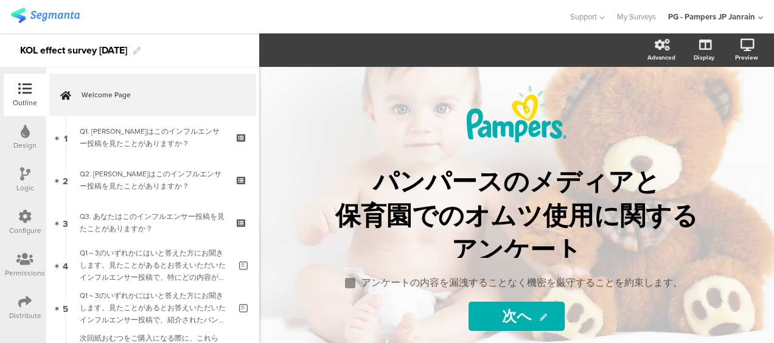
click at [760, 57] on div "Preview" at bounding box center [752, 50] width 43 height 30
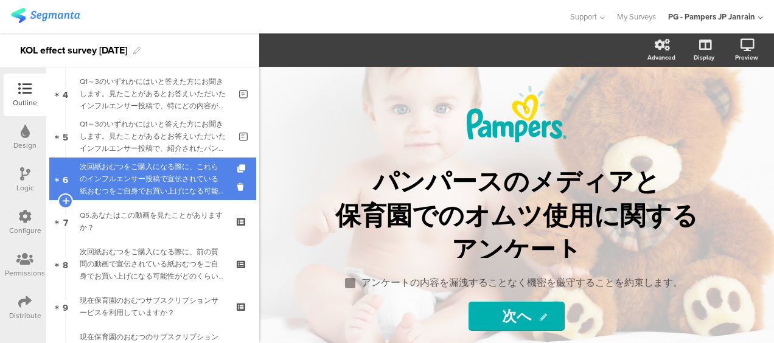
scroll to position [232, 0]
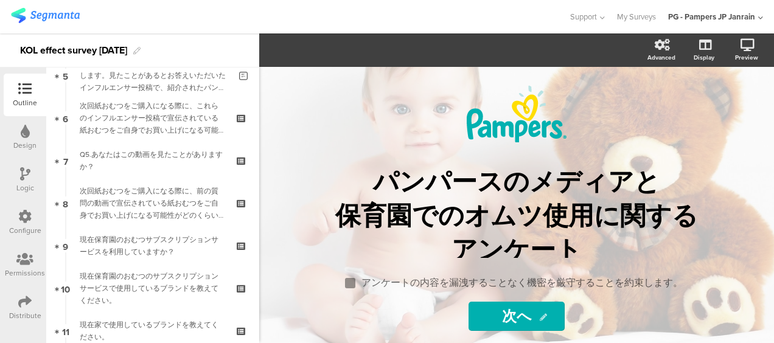
click at [26, 173] on icon at bounding box center [25, 173] width 10 height 13
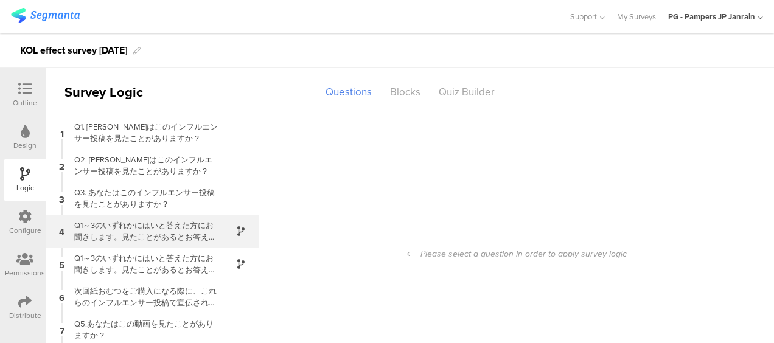
click at [126, 234] on div "Q1～3のいずれかにはいと答えた方にお聞きします。見たことがあるとお答えいただいたインフルエンサー投稿で、特にどの内容が印象に残りましたか？" at bounding box center [143, 231] width 152 height 23
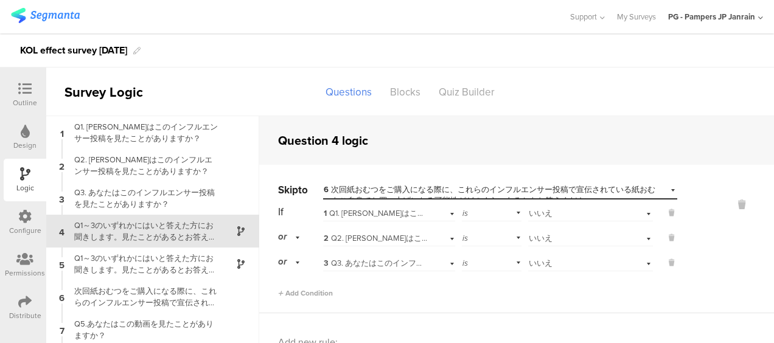
scroll to position [26, 0]
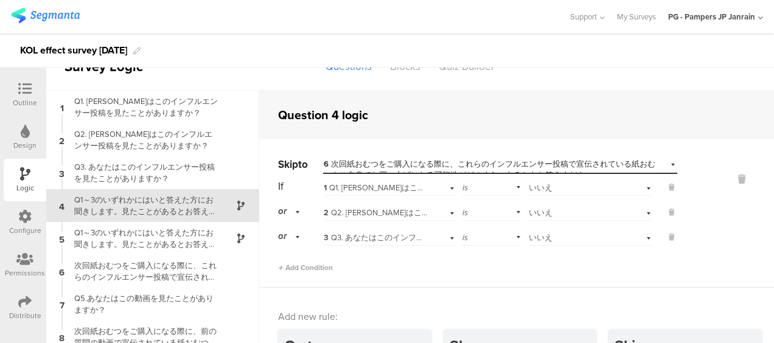
click at [294, 213] on div "or" at bounding box center [291, 211] width 26 height 19
click at [287, 243] on span "and" at bounding box center [288, 246] width 13 height 12
click at [295, 220] on div "If 1 Q1. あなたはこのインフルエンサー投稿を見たことがありますか？ is Select answer... いいえ and 2 Q2. あなたはこのイ…" at bounding box center [477, 211] width 399 height 69
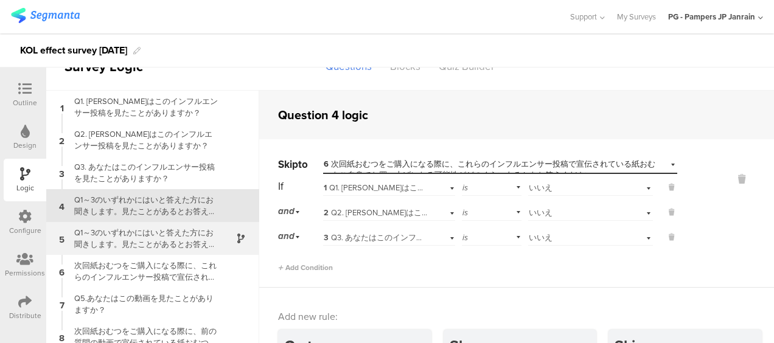
click at [152, 242] on div "Q1～3のいずれかにはいと答えた方にお聞きします。見たことがあるとお答えいただいたインフルエンサー投稿で、紹介されたパンパース製品の便益や魅力について、どう感…" at bounding box center [143, 238] width 152 height 23
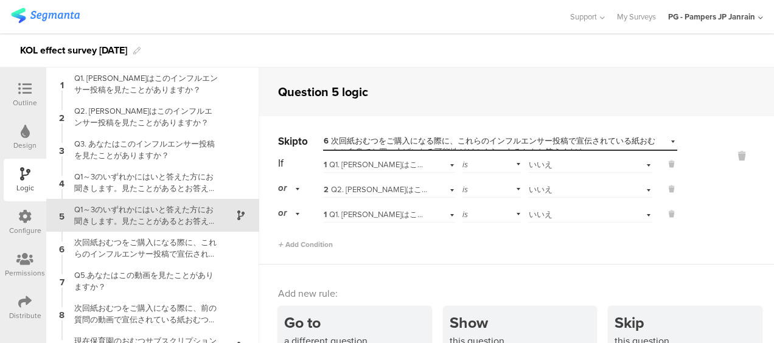
scroll to position [10, 0]
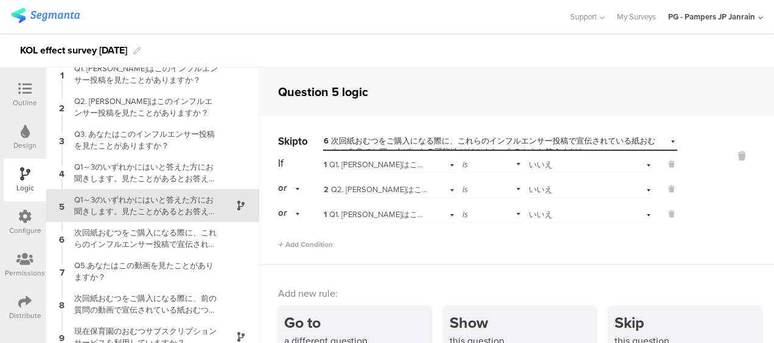
click at [300, 189] on div "or" at bounding box center [291, 188] width 26 height 19
click at [293, 232] on div "Add Condition" at bounding box center [477, 239] width 399 height 21
click at [294, 182] on div "or" at bounding box center [291, 188] width 26 height 19
click at [288, 225] on span "and" at bounding box center [288, 222] width 13 height 12
click at [349, 214] on span "1 Q1. あなたはこのインフルエンサー投稿を見たことがありますか？" at bounding box center [461, 215] width 275 height 12
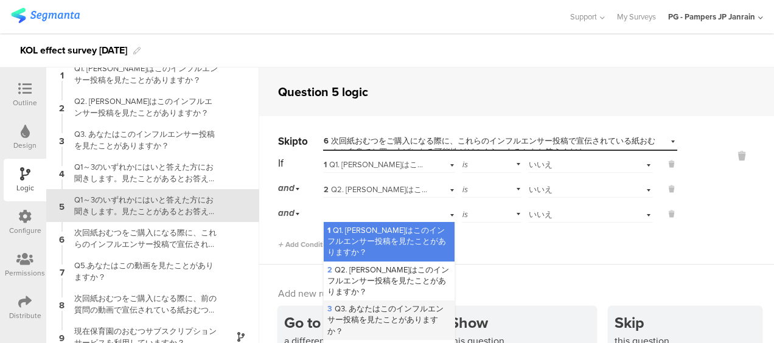
click at [357, 305] on span "3 Q3. あなたはこのインフルエンサー投稿を見たことがありますか？" at bounding box center [385, 319] width 116 height 33
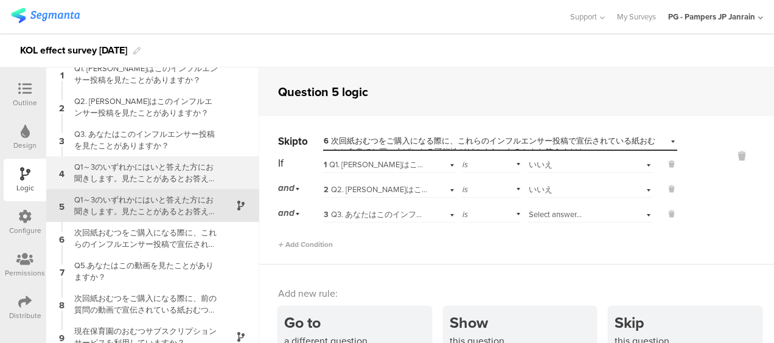
click at [178, 176] on div "Q1～3のいずれかにはいと答えた方にお聞きします。見たことがあるとお答えいただいたインフルエンサー投稿で、特にどの内容が印象に残りましたか？" at bounding box center [143, 172] width 152 height 23
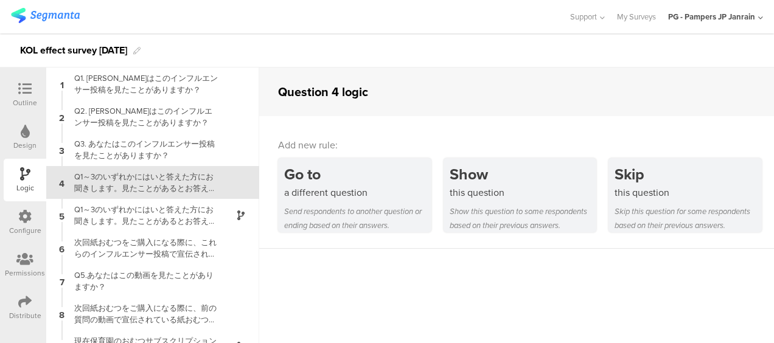
scroll to position [26, 0]
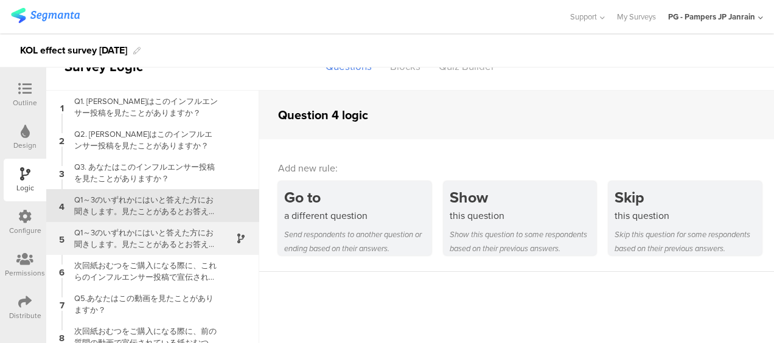
click at [172, 229] on div "Q1～3のいずれかにはいと答えた方にお聞きします。見たことがあるとお答えいただいたインフルエンサー投稿で、紹介されたパンパース製品の便益や魅力について、どう感…" at bounding box center [143, 238] width 152 height 23
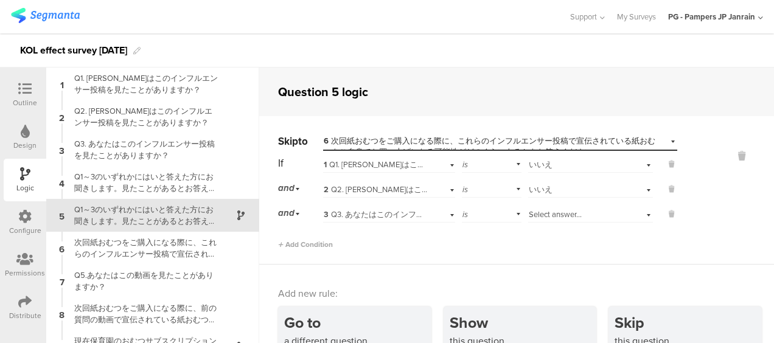
scroll to position [10, 0]
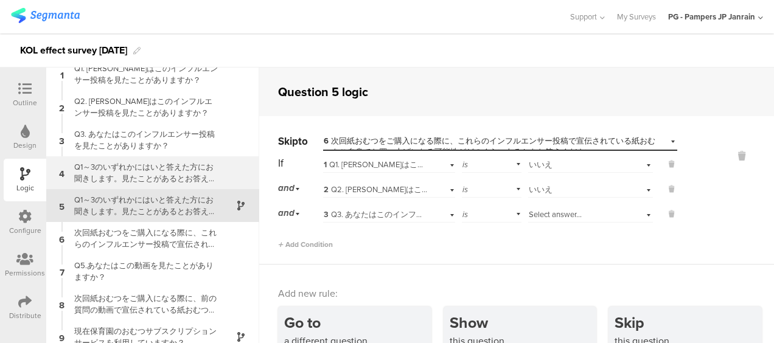
click at [185, 181] on div "Q1～3のいずれかにはいと答えた方にお聞きします。見たことがあるとお答えいただいたインフルエンサー投稿で、特にどの内容が印象に残りましたか？" at bounding box center [143, 172] width 152 height 23
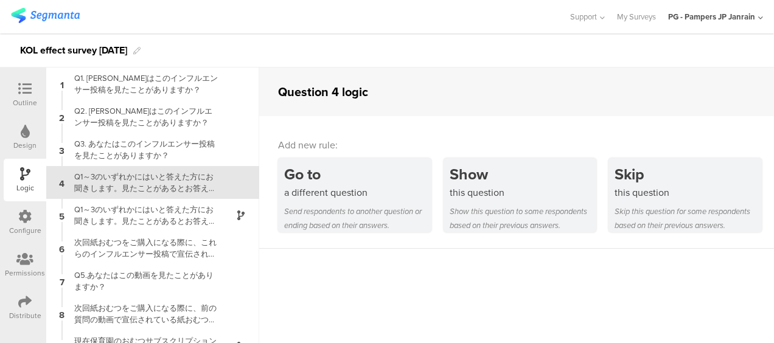
scroll to position [26, 0]
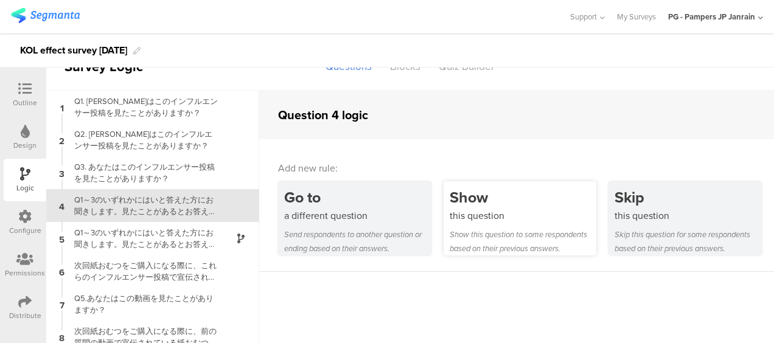
click at [514, 210] on div "this question" at bounding box center [522, 216] width 147 height 14
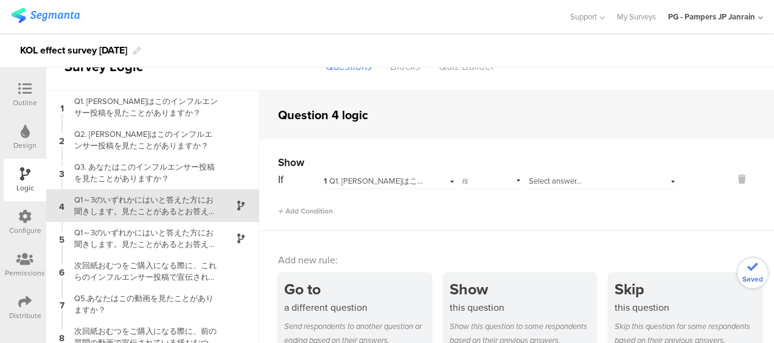
click at [384, 170] on div "1 Q1. あなたはこのインフルエンサー投稿を見たことがありますか？" at bounding box center [388, 179] width 131 height 19
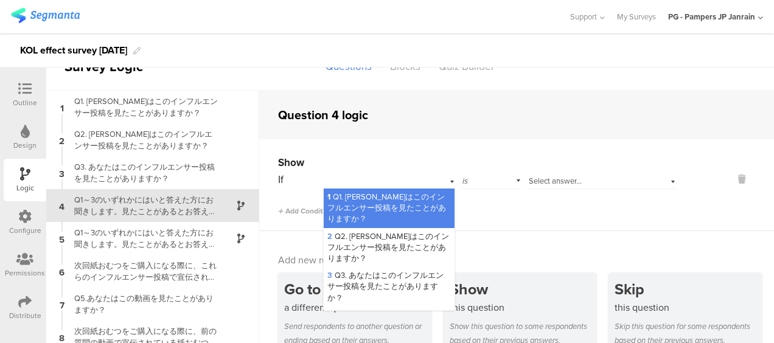
click at [574, 178] on span "Select answer..." at bounding box center [554, 181] width 53 height 12
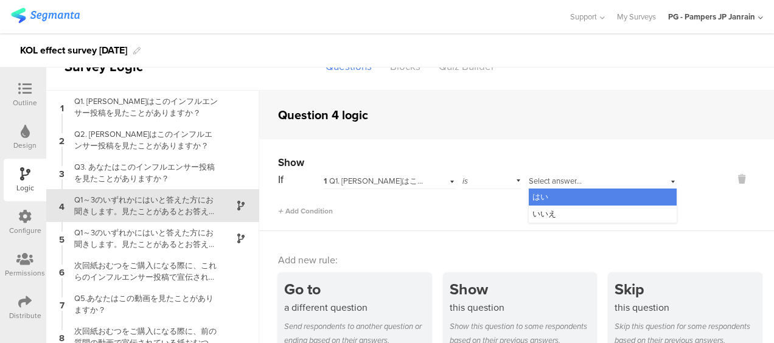
click at [567, 189] on div "はい" at bounding box center [602, 197] width 148 height 17
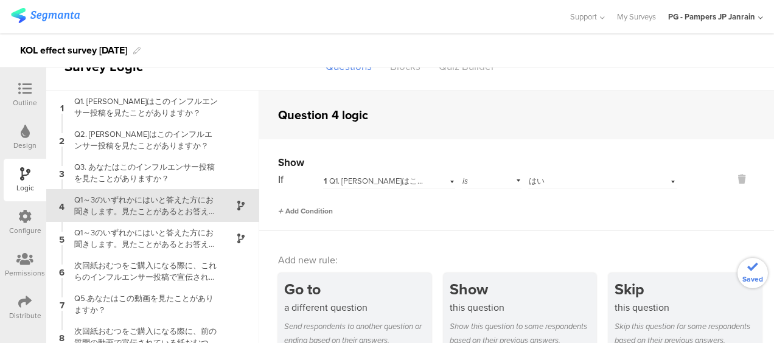
click at [307, 215] on span "Add Condition" at bounding box center [305, 211] width 55 height 11
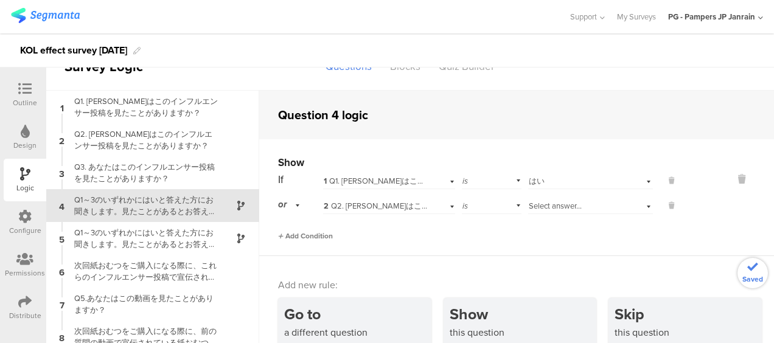
click at [300, 230] on span "Add Condition" at bounding box center [305, 235] width 55 height 11
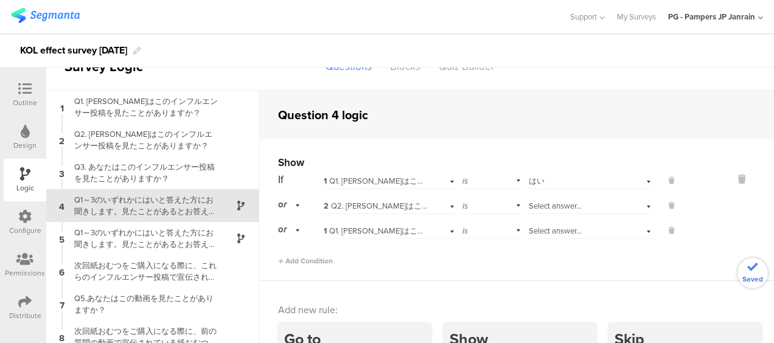
click at [384, 226] on span "1 Q1. あなたはこのインフルエンサー投稿を見たことがありますか？" at bounding box center [461, 231] width 275 height 12
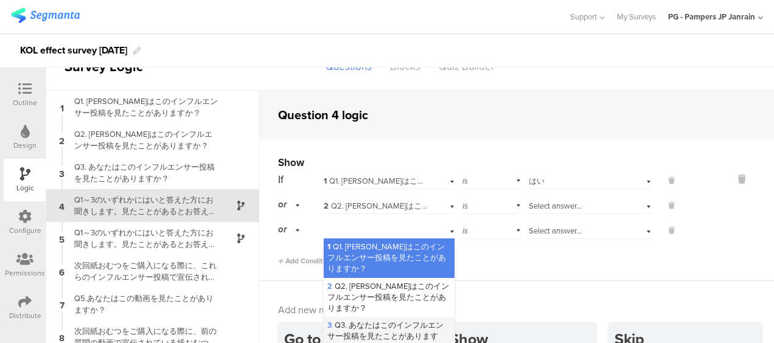
click at [381, 317] on div "3 Q3. あなたはこのインフルエンサー投稿を見たことがありますか？" at bounding box center [389, 337] width 130 height 40
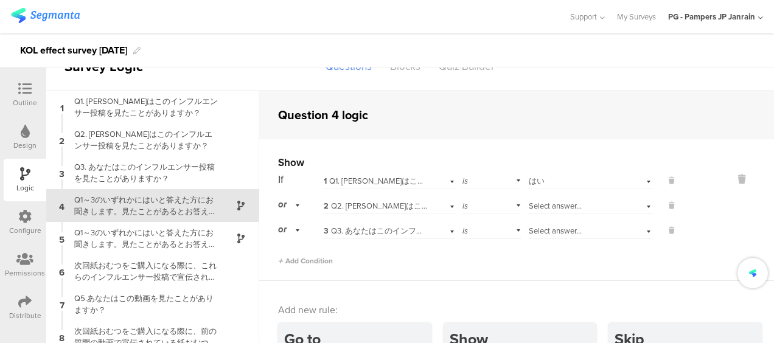
click at [546, 208] on span "Select answer..." at bounding box center [554, 206] width 53 height 12
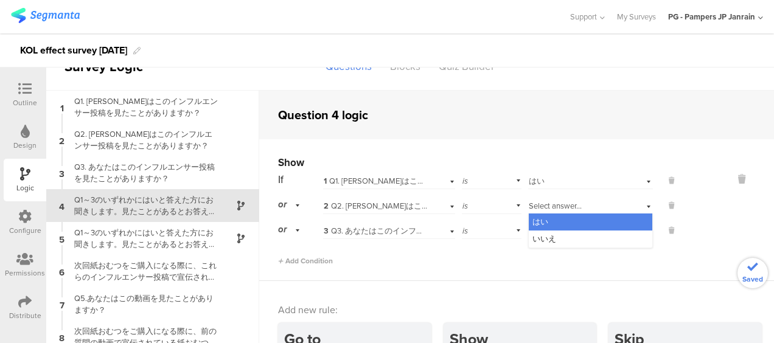
click at [542, 224] on div "はい" at bounding box center [589, 221] width 123 height 17
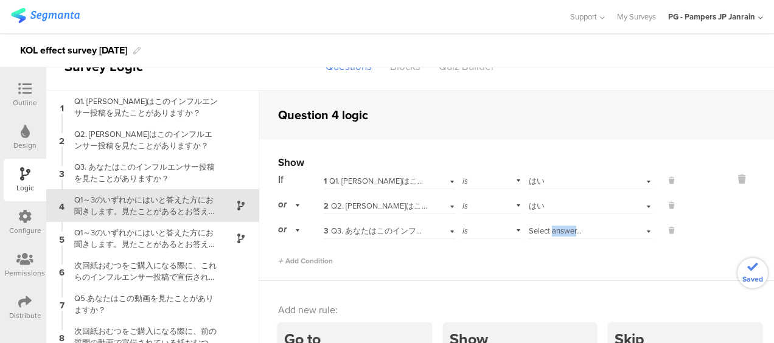
click at [542, 225] on span "Select answer..." at bounding box center [554, 231] width 53 height 12
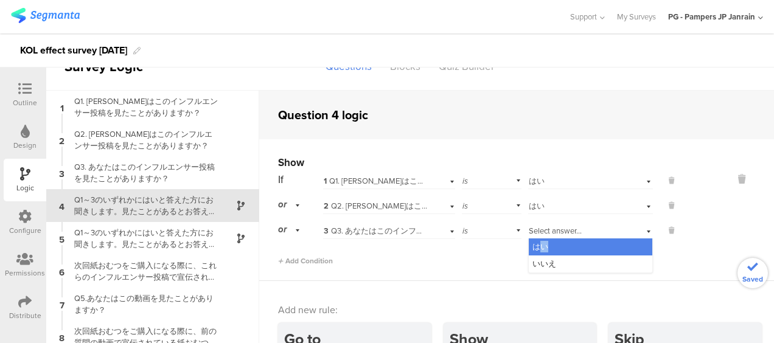
drag, startPoint x: 542, startPoint y: 225, endPoint x: 533, endPoint y: 244, distance: 21.8
click at [533, 244] on span "はい" at bounding box center [540, 247] width 16 height 12
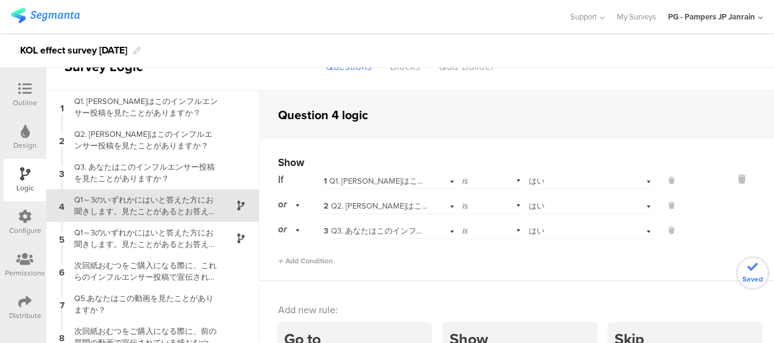
drag, startPoint x: 533, startPoint y: 244, endPoint x: 592, endPoint y: 125, distance: 133.3
click at [592, 125] on div "Question 4 logic" at bounding box center [516, 115] width 514 height 49
click at [752, 277] on div "Show If 1 Q1. あなたはこのインフルエンサー投稿を見たことがありますか？ is Select answer... はい or 2 Q2. あなたは…" at bounding box center [516, 210] width 514 height 142
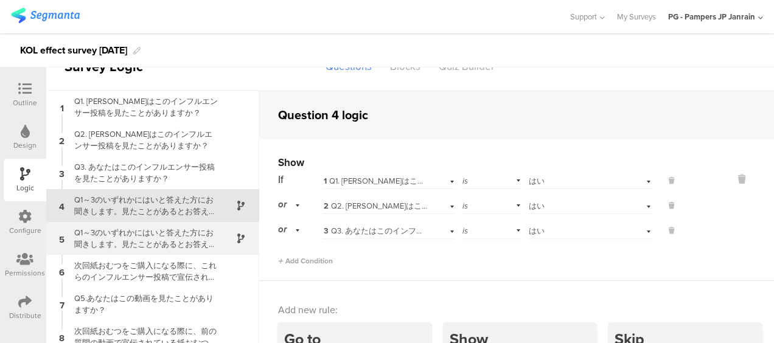
click at [112, 231] on div "Q1～3のいずれかにはいと答えた方にお聞きします。見たことがあるとお答えいただいたインフルエンサー投稿で、紹介されたパンパース製品の便益や魅力について、どう感…" at bounding box center [143, 238] width 152 height 23
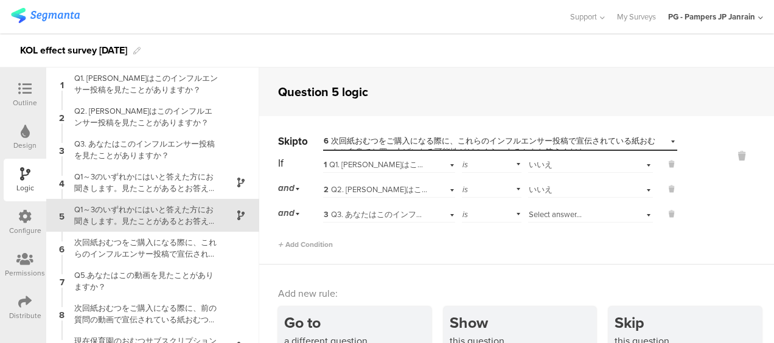
scroll to position [10, 0]
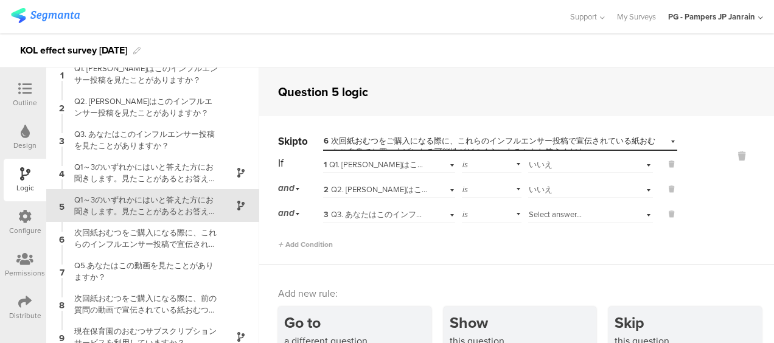
click at [563, 220] on div "Select answer..." at bounding box center [590, 213] width 125 height 19
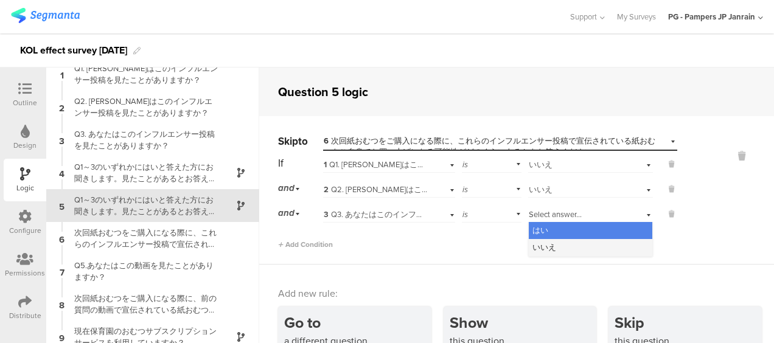
click at [552, 249] on div "いいえ" at bounding box center [589, 247] width 123 height 17
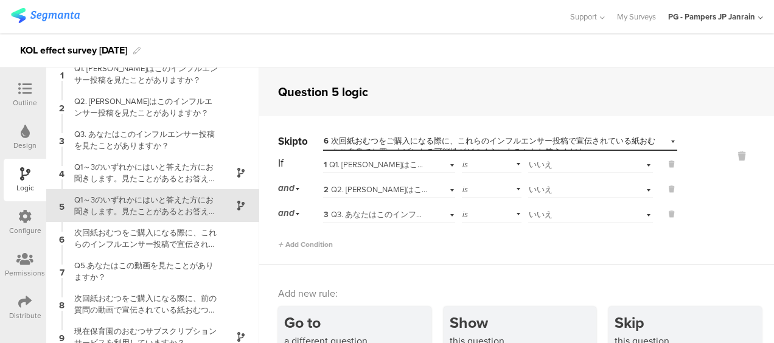
click at [16, 80] on div "Outline" at bounding box center [25, 95] width 43 height 43
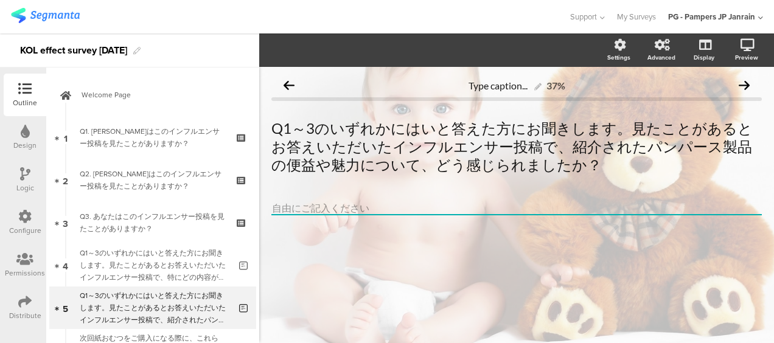
scroll to position [102, 0]
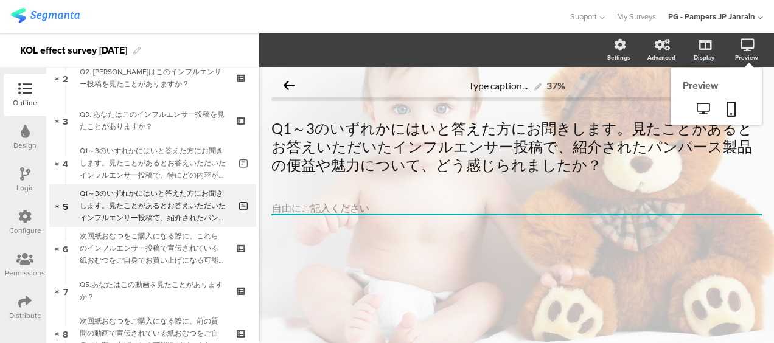
click at [758, 40] on div "Preview" at bounding box center [752, 50] width 43 height 30
click at [710, 109] on link at bounding box center [703, 110] width 30 height 20
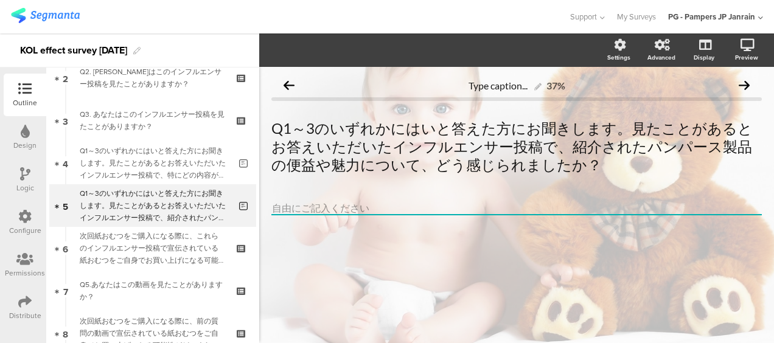
click at [28, 170] on icon at bounding box center [25, 173] width 10 height 13
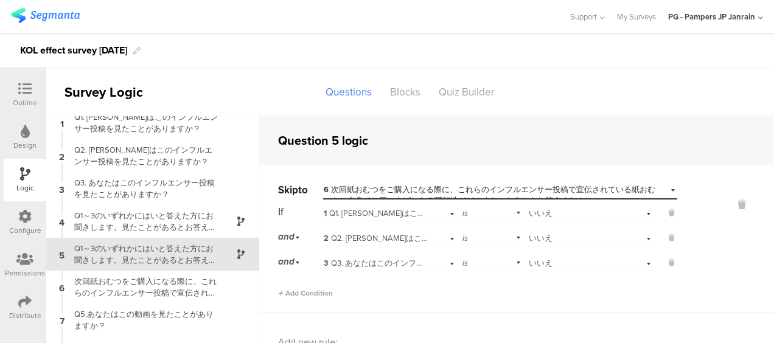
scroll to position [49, 0]
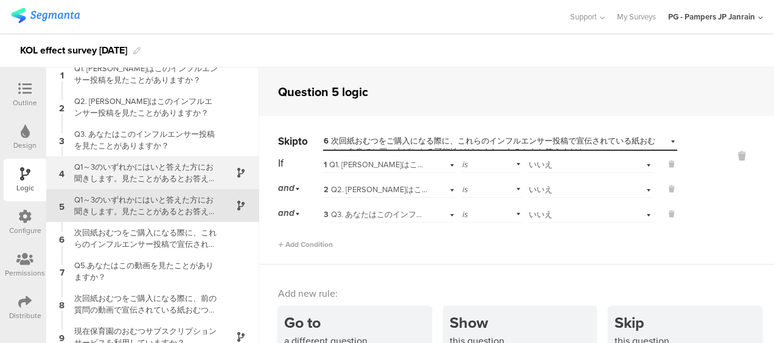
click at [99, 163] on div "Q1～3のいずれかにはいと答えた方にお聞きします。見たことがあるとお答えいただいたインフルエンサー投稿で、特にどの内容が印象に残りましたか？" at bounding box center [143, 172] width 152 height 23
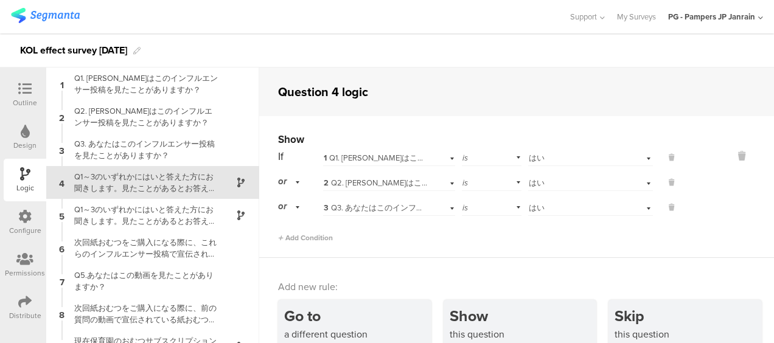
scroll to position [26, 0]
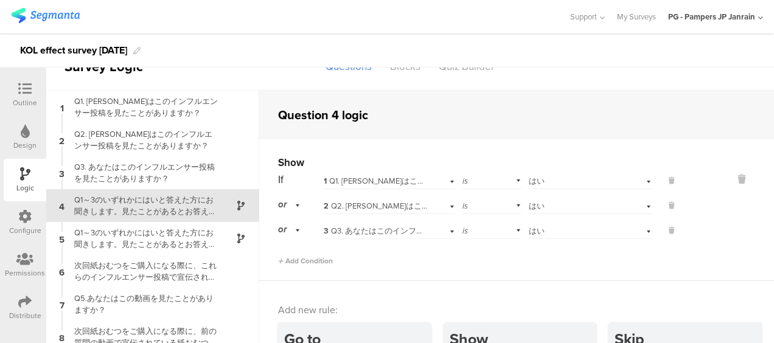
click at [57, 22] on img at bounding box center [45, 15] width 69 height 15
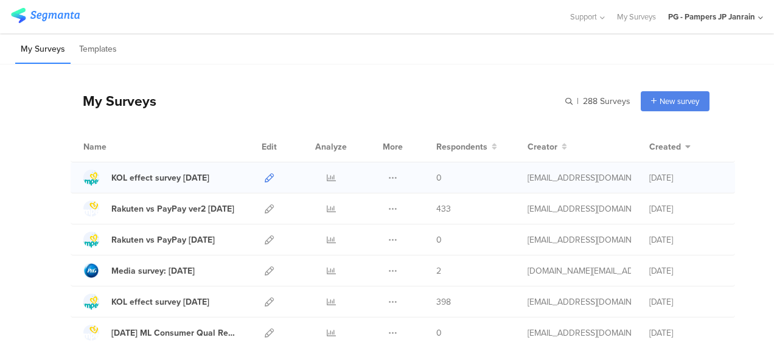
click at [265, 181] on icon at bounding box center [269, 177] width 9 height 9
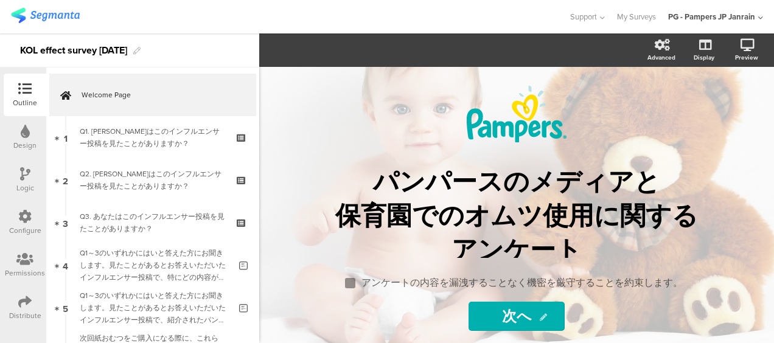
click at [15, 174] on div "Logic" at bounding box center [25, 180] width 43 height 43
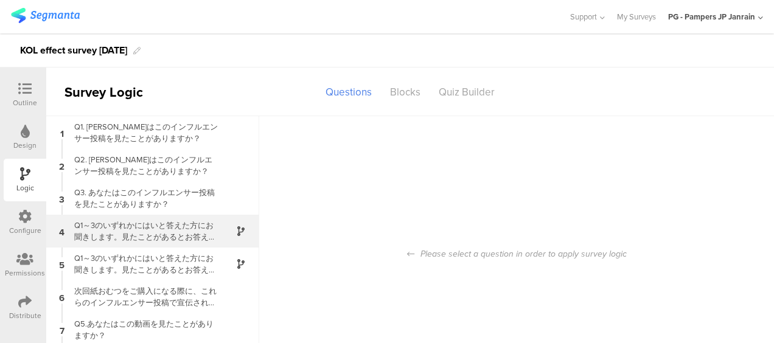
click at [104, 235] on div "Q1～3のいずれかにはいと答えた方にお聞きします。見たことがあるとお答えいただいたインフルエンサー投稿で、特にどの内容が印象に残りましたか？" at bounding box center [143, 231] width 152 height 23
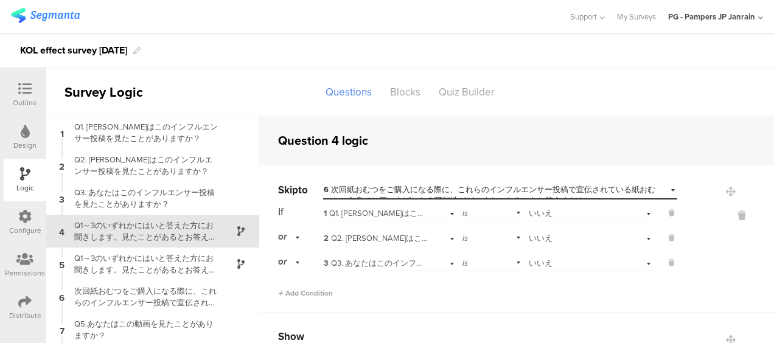
scroll to position [26, 0]
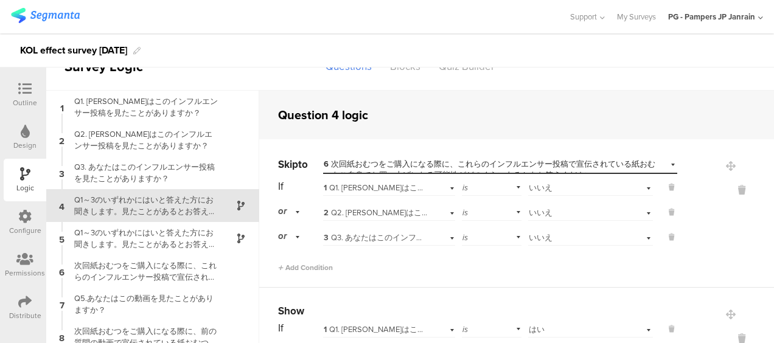
click at [279, 208] on span "or" at bounding box center [282, 210] width 9 height 13
click at [289, 244] on span "and" at bounding box center [288, 246] width 13 height 12
click at [294, 237] on div "and" at bounding box center [291, 236] width 26 height 19
click at [449, 280] on div "Skip to Select destination... 6 次回紙おむつをご購入になる際に、これらのインフルエンサー投稿で宣伝されている紙おむつをご自身で…" at bounding box center [516, 213] width 514 height 148
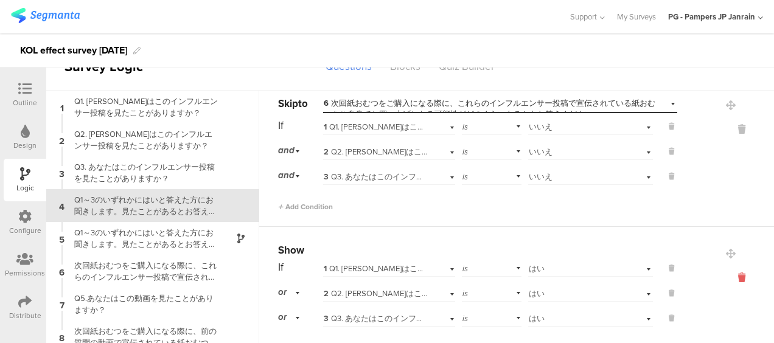
click at [727, 275] on icon at bounding box center [741, 278] width 29 height 14
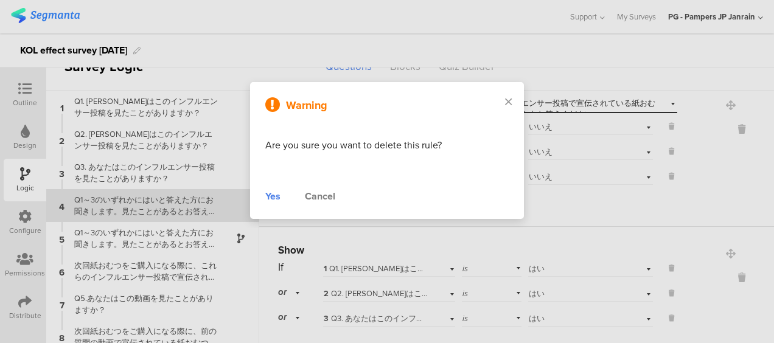
click at [277, 192] on div "Yes" at bounding box center [272, 196] width 15 height 15
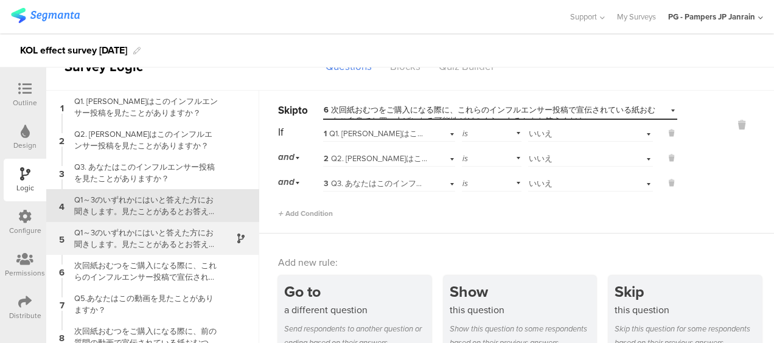
click at [111, 237] on div "Q1～3のいずれかにはいと答えた方にお聞きします。見たことがあるとお答えいただいたインフルエンサー投稿で、紹介されたパンパース製品の便益や魅力について、どう感…" at bounding box center [143, 238] width 152 height 23
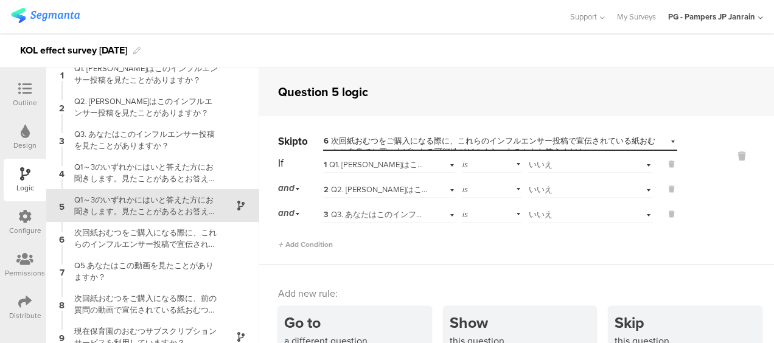
scroll to position [61, 0]
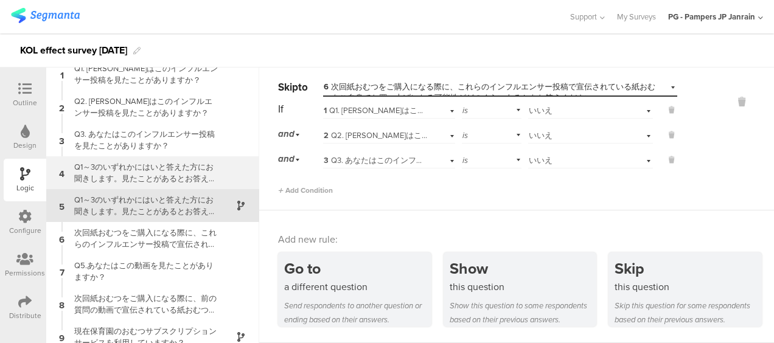
click at [151, 164] on div "Q1～3のいずれかにはいと答えた方にお聞きします。見たことがあるとお答えいただいたインフルエンサー投稿で、特にどの内容が印象に残りましたか？" at bounding box center [143, 172] width 152 height 23
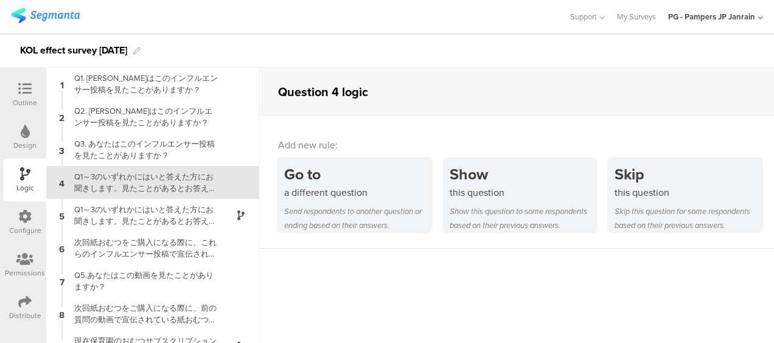
scroll to position [26, 0]
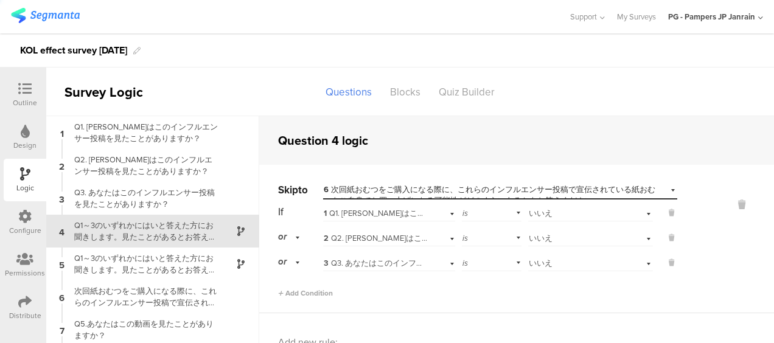
scroll to position [26, 0]
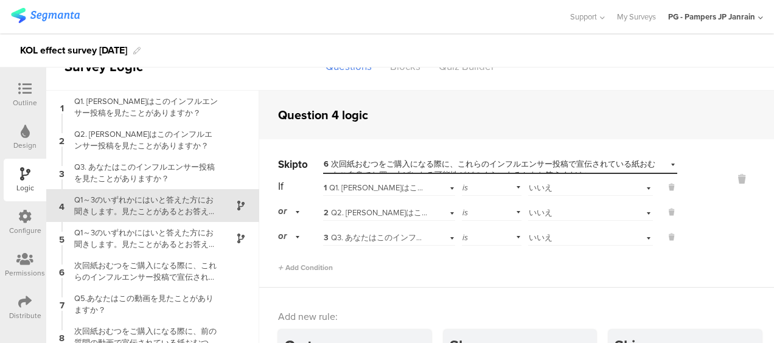
click at [36, 91] on div at bounding box center [25, 89] width 24 height 15
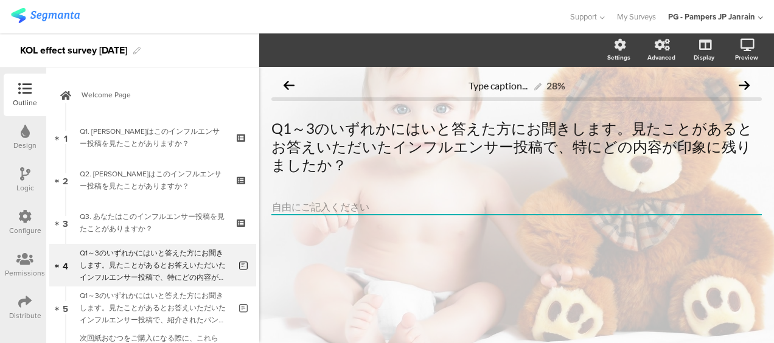
scroll to position [60, 0]
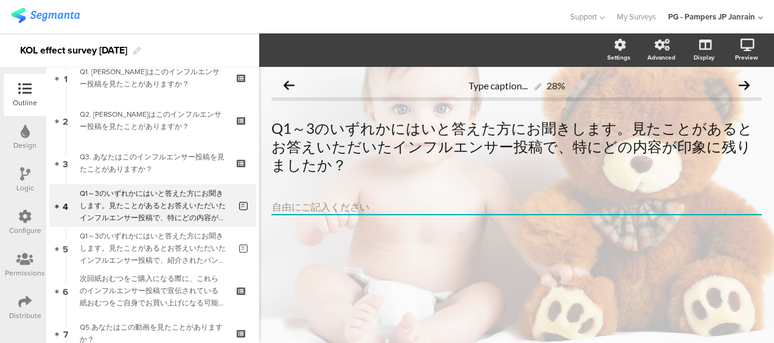
click at [19, 167] on div "Logic" at bounding box center [25, 180] width 43 height 43
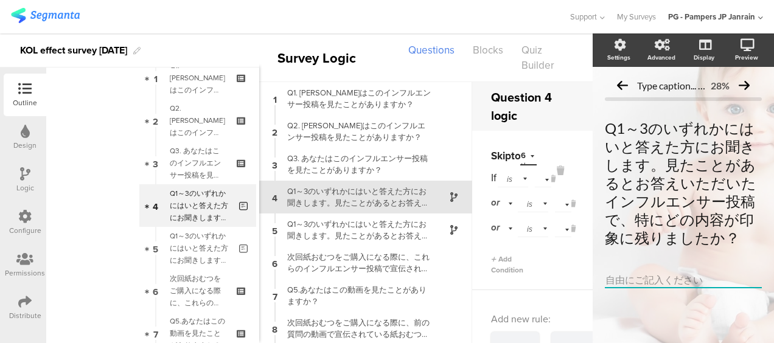
scroll to position [26, 0]
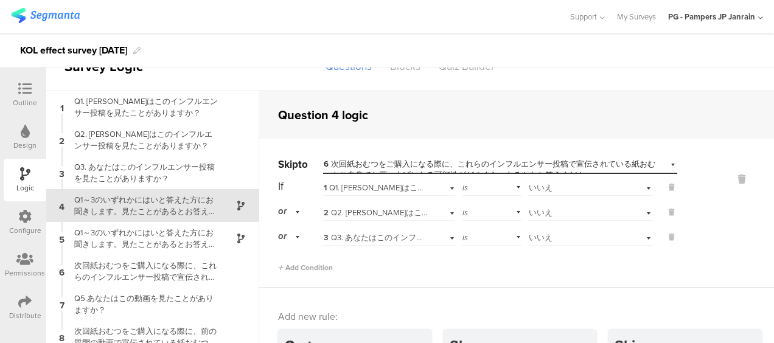
click at [293, 204] on div "or" at bounding box center [291, 211] width 26 height 19
click at [293, 238] on div "and" at bounding box center [300, 245] width 43 height 17
click at [293, 238] on span "and" at bounding box center [286, 235] width 16 height 13
click at [298, 265] on div "and" at bounding box center [300, 270] width 43 height 17
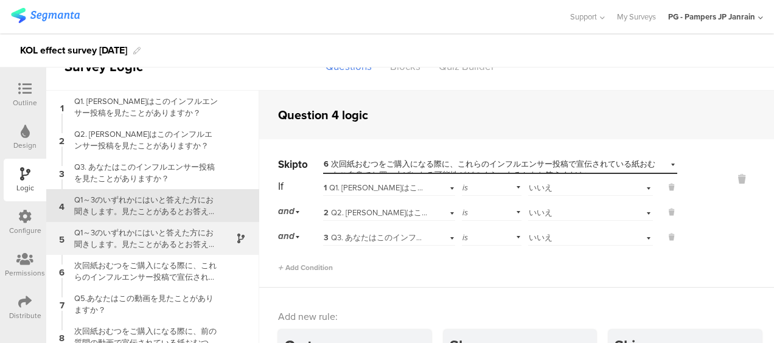
click at [131, 232] on div "Q1～3のいずれかにはいと答えた方にお聞きします。見たことがあるとお答えいただいたインフルエンサー投稿で、紹介されたパンパース製品の便益や魅力について、どう感…" at bounding box center [143, 238] width 152 height 23
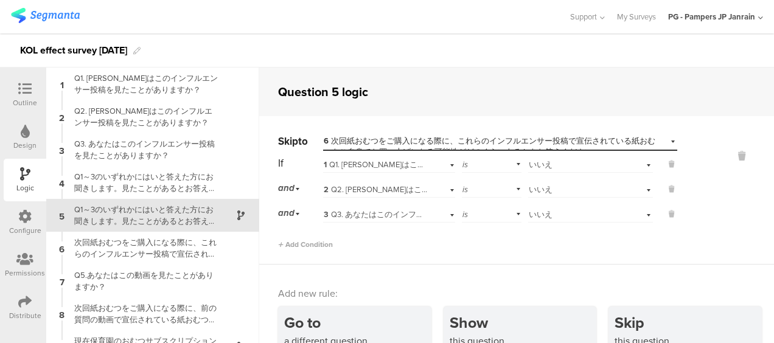
scroll to position [10, 0]
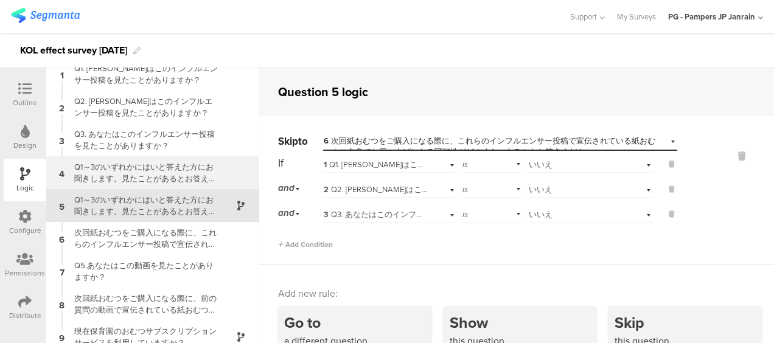
click at [154, 178] on div "Q1～3のいずれかにはいと答えた方にお聞きします。見たことがあるとお答えいただいたインフルエンサー投稿で、特にどの内容が印象に残りましたか？" at bounding box center [143, 172] width 152 height 23
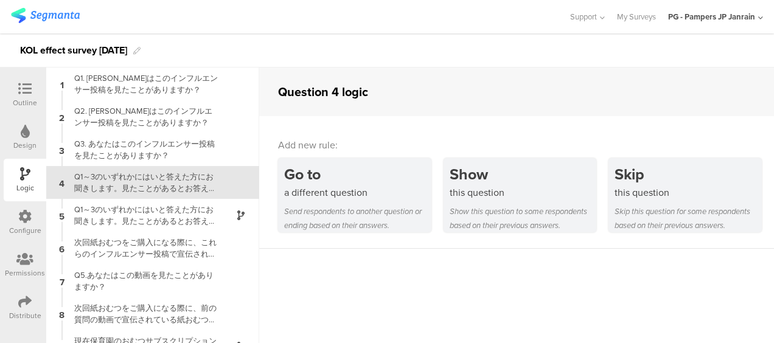
scroll to position [26, 0]
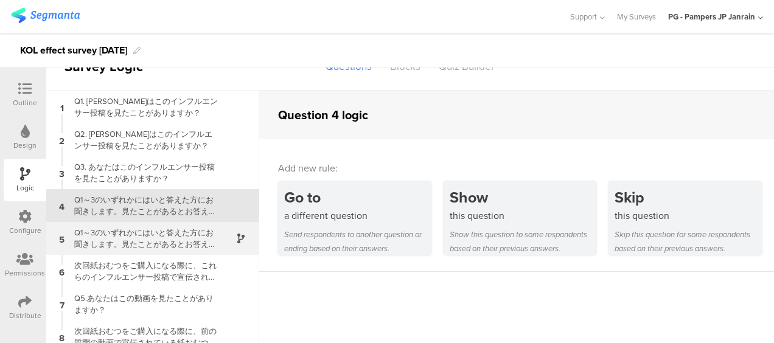
click at [129, 241] on div "Q1～3のいずれかにはいと答えた方にお聞きします。見たことがあるとお答えいただいたインフルエンサー投稿で、紹介されたパンパース製品の便益や魅力について、どう感…" at bounding box center [143, 238] width 152 height 23
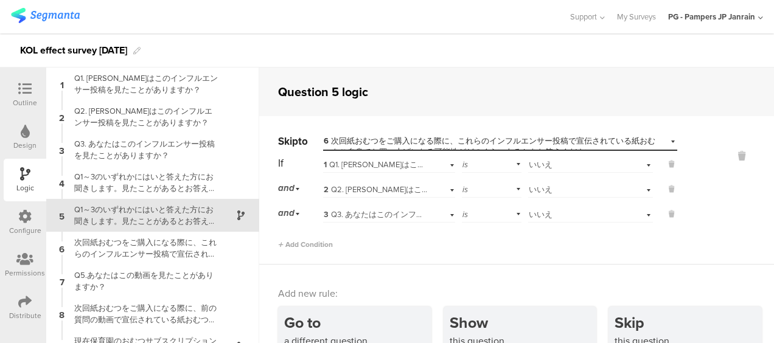
scroll to position [10, 0]
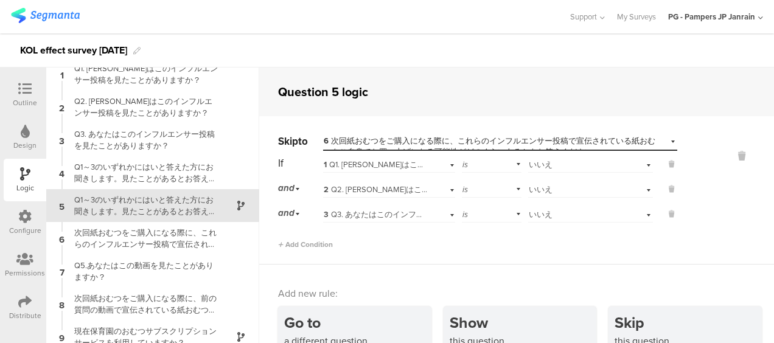
click at [142, 198] on div "Q1～3のいずれかにはいと答えた方にお聞きします。見たことがあるとお答えいただいたインフルエンサー投稿で、紹介されたパンパース製品の便益や魅力について、どう感…" at bounding box center [143, 205] width 152 height 23
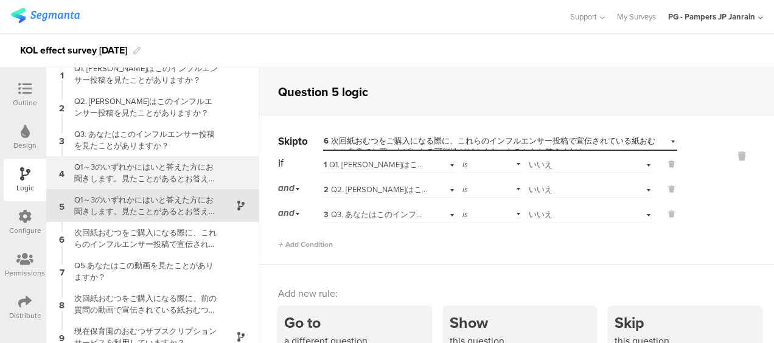
click at [158, 176] on div "Q1～3のいずれかにはいと答えた方にお聞きします。見たことがあるとお答えいただいたインフルエンサー投稿で、特にどの内容が印象に残りましたか？" at bounding box center [143, 172] width 152 height 23
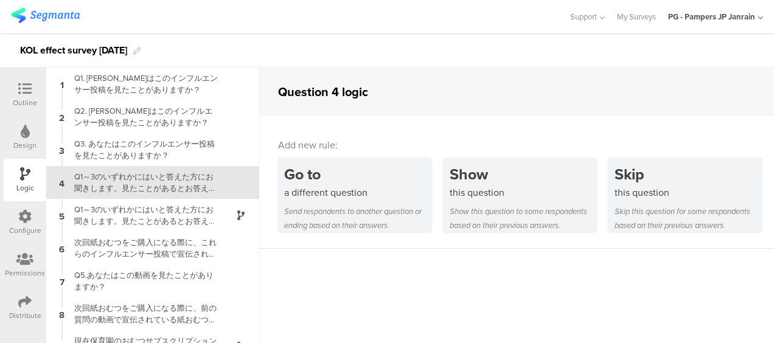
scroll to position [26, 0]
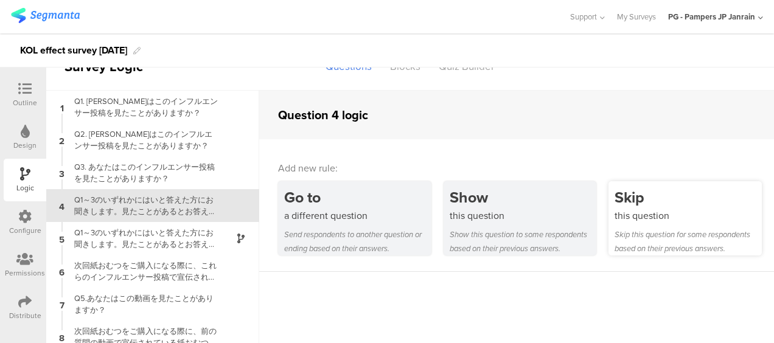
click at [654, 210] on div "this question" at bounding box center [687, 216] width 147 height 14
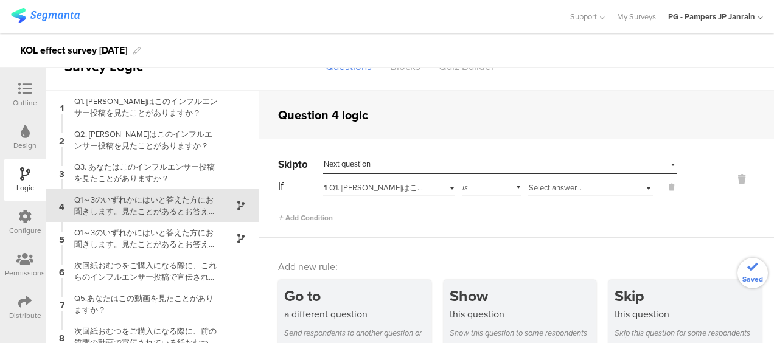
click at [445, 165] on div "Select destination... Next question" at bounding box center [493, 164] width 338 height 11
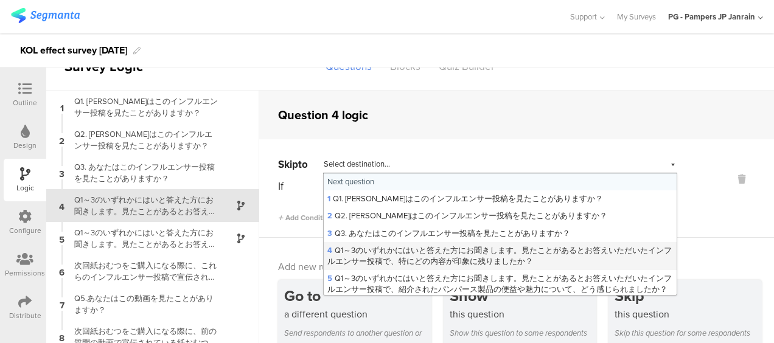
scroll to position [61, 0]
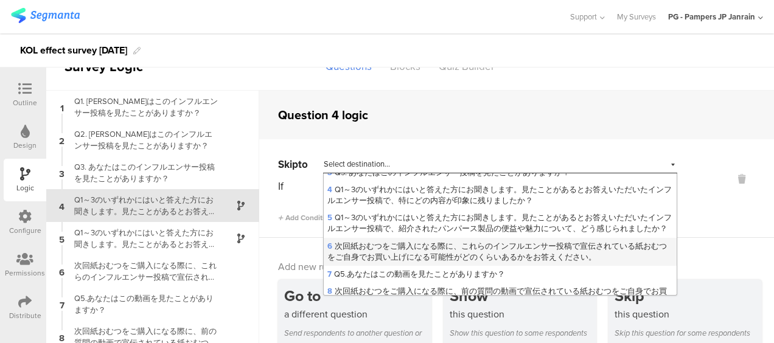
click at [445, 263] on span "6 次回紙おむつをご購入になる際に、これらのインフルエンサー投稿で宣伝されている紙おむつをご自身でお買い上げになる可能性がどのくらいあるかをお答えください。" at bounding box center [496, 251] width 339 height 23
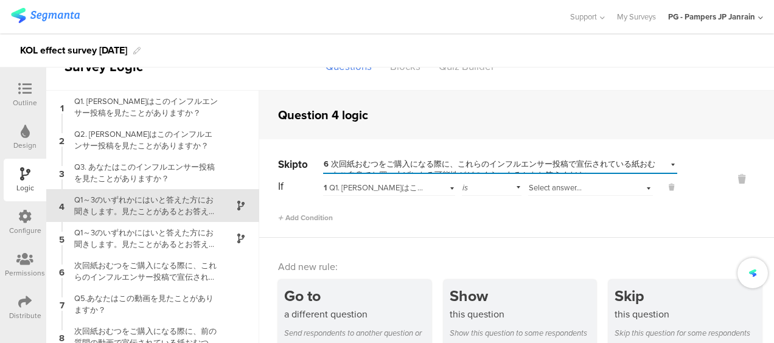
click at [361, 192] on span "1 Q1. [PERSON_NAME]はこのインフルエンサー投稿を見たことがありますか？" at bounding box center [461, 188] width 275 height 12
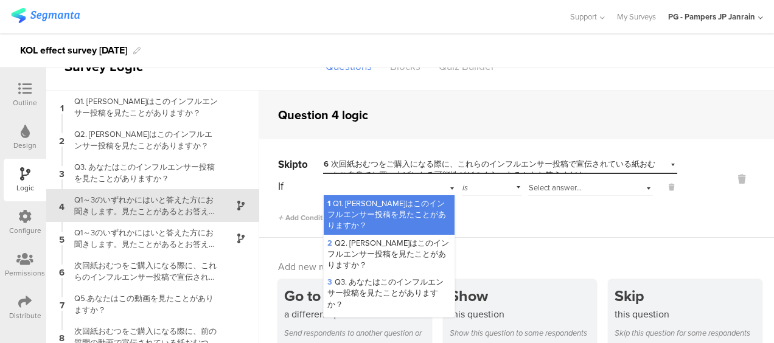
click at [361, 206] on span "1 Q1. [PERSON_NAME]はこのインフルエンサー投稿を見たことがありますか？" at bounding box center [386, 214] width 119 height 33
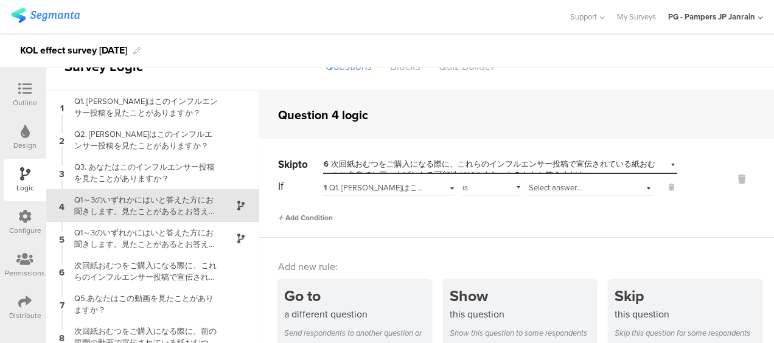
click at [301, 216] on span "Add Condition" at bounding box center [305, 217] width 55 height 11
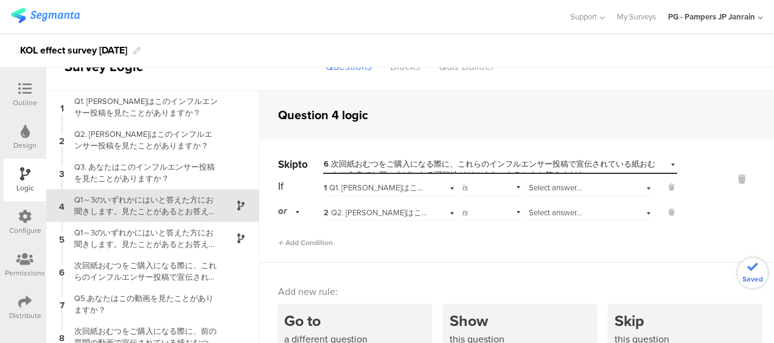
drag, startPoint x: 298, startPoint y: 248, endPoint x: 291, endPoint y: 230, distance: 18.5
click at [298, 248] on div "Skip to Select destination... 6 次回紙おむつをご購入になる際に、これらのインフルエンサー投稿で宣伝されている紙おむつをご自身で…" at bounding box center [516, 200] width 514 height 123
click at [288, 249] on div "Skip to Select destination... 6 次回紙おむつをご購入になる際に、これらのインフルエンサー投稿で宣伝されている紙おむつをご自身で…" at bounding box center [516, 200] width 514 height 123
click at [289, 240] on span "Add Condition" at bounding box center [305, 242] width 55 height 11
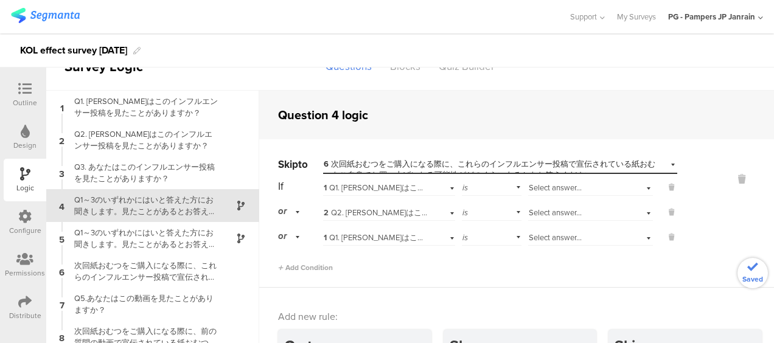
click at [296, 214] on div "or" at bounding box center [291, 211] width 26 height 19
click at [297, 241] on div "and" at bounding box center [300, 245] width 43 height 17
click at [535, 184] on span "Select answer..." at bounding box center [554, 188] width 53 height 12
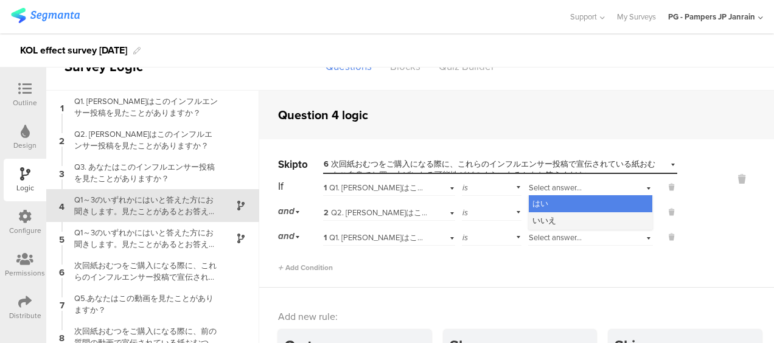
click at [538, 212] on div "いいえ" at bounding box center [589, 220] width 123 height 17
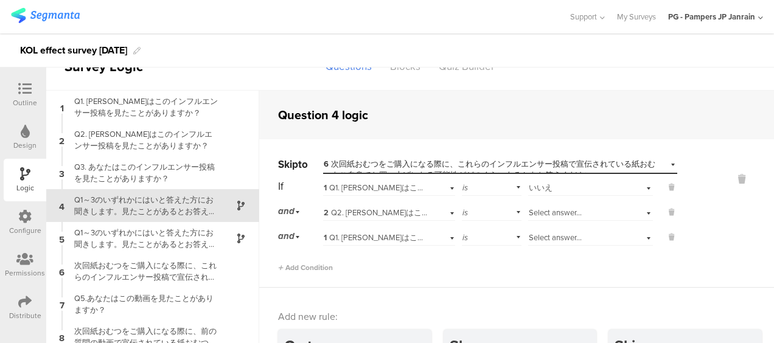
click at [539, 212] on span "Select answer..." at bounding box center [554, 213] width 53 height 12
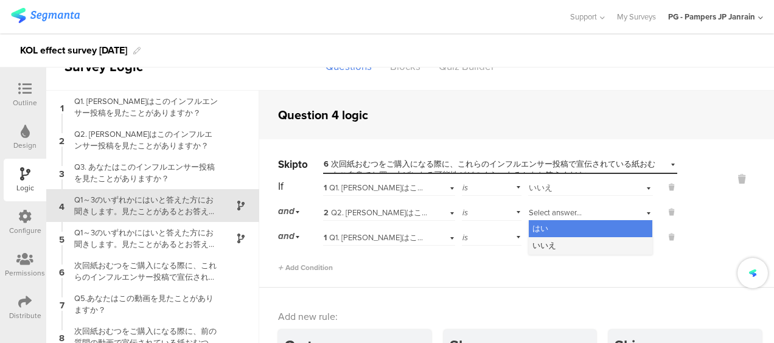
click at [533, 237] on div "いいえ" at bounding box center [589, 245] width 123 height 17
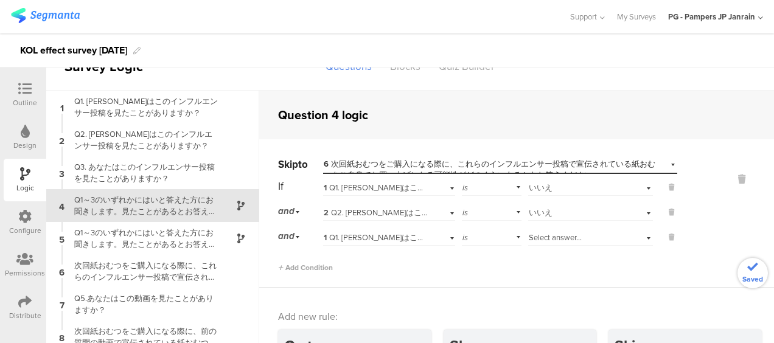
click at [533, 237] on span "Select answer..." at bounding box center [554, 238] width 53 height 12
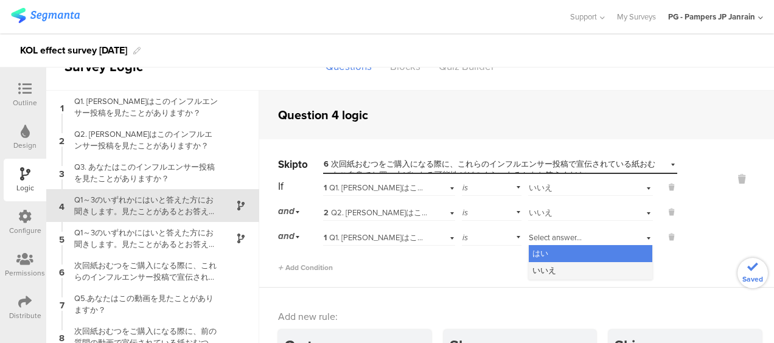
click at [528, 263] on div "いいえ" at bounding box center [589, 270] width 123 height 17
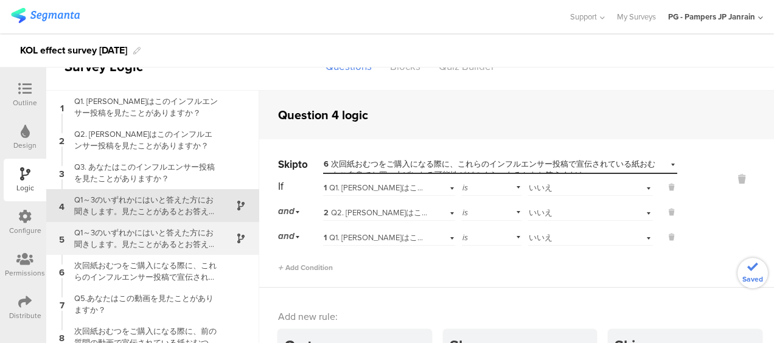
click at [152, 244] on div "Q1～3のいずれかにはいと答えた方にお聞きします。見たことがあるとお答えいただいたインフルエンサー投稿で、紹介されたパンパース製品の便益や魅力について、どう感…" at bounding box center [143, 238] width 152 height 23
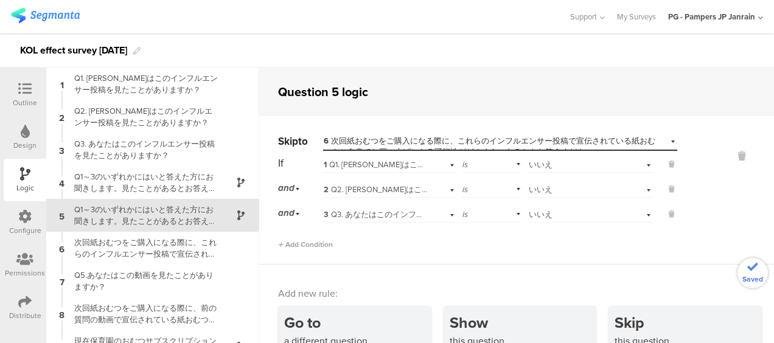
scroll to position [10, 0]
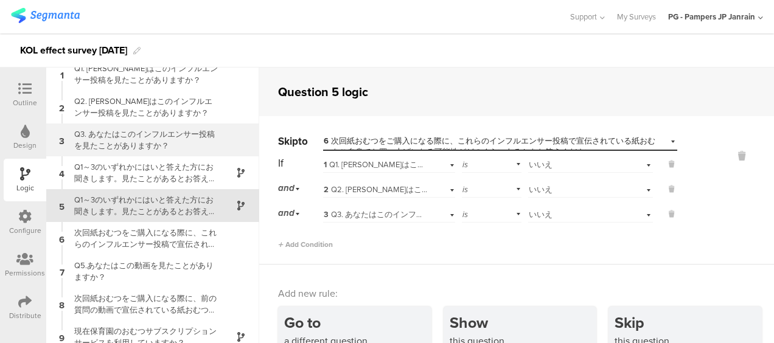
click at [190, 144] on div "Q3. あなたはこのインフルエンサー投稿を見たことがありますか？" at bounding box center [143, 139] width 152 height 23
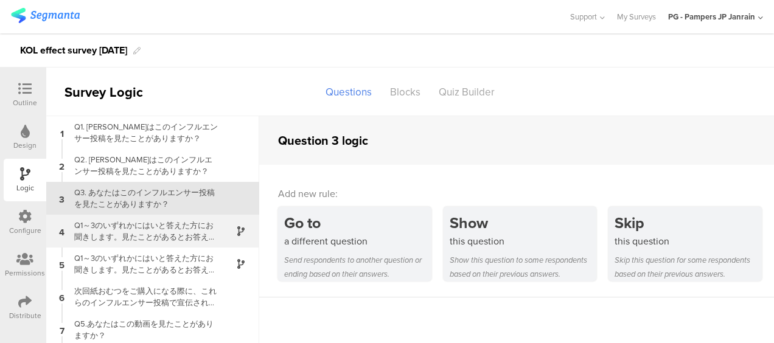
click at [147, 235] on div "Q1～3のいずれかにはいと答えた方にお聞きします。見たことがあるとお答えいただいたインフルエンサー投稿で、特にどの内容が印象に残りましたか？" at bounding box center [143, 231] width 152 height 23
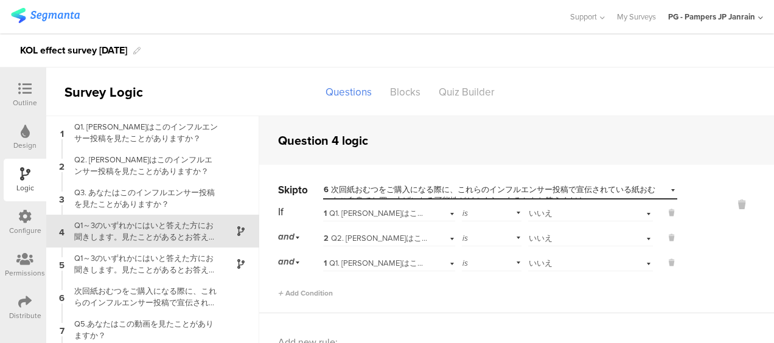
scroll to position [26, 0]
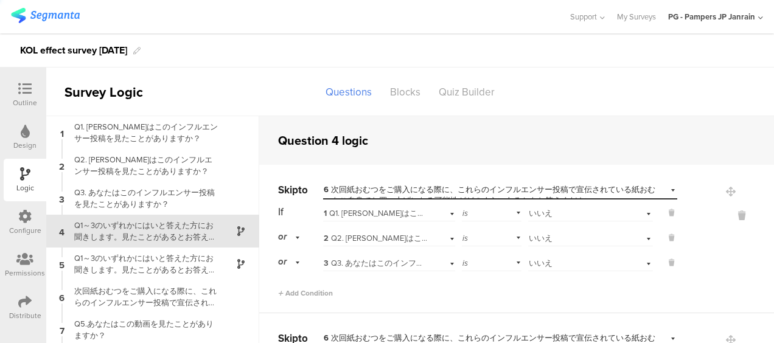
scroll to position [26, 0]
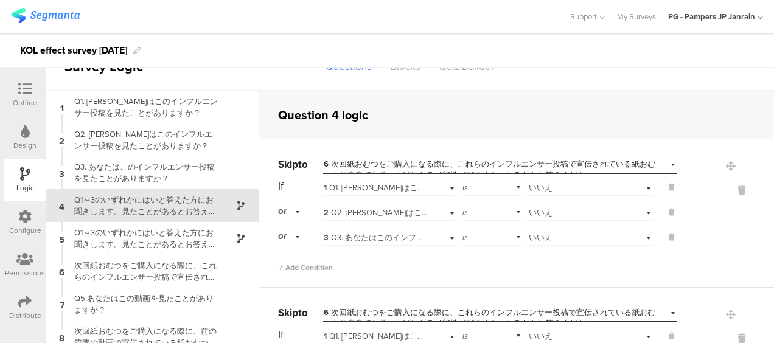
click at [23, 94] on icon at bounding box center [24, 88] width 13 height 13
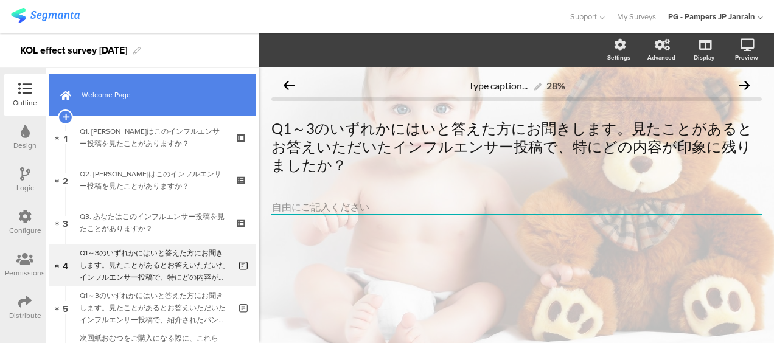
click at [156, 106] on link "Welcome Page" at bounding box center [152, 95] width 207 height 43
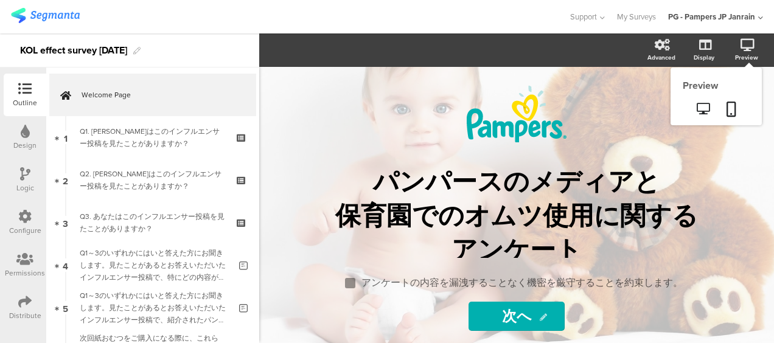
click at [758, 58] on div "Preview" at bounding box center [752, 50] width 43 height 30
click at [716, 107] on link at bounding box center [703, 110] width 30 height 20
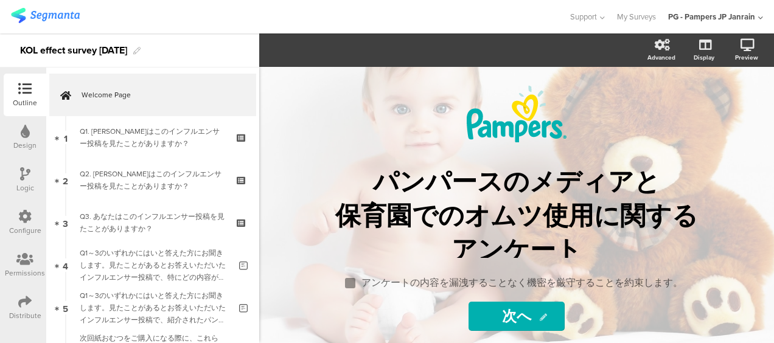
click at [33, 181] on div "Logic" at bounding box center [25, 180] width 43 height 43
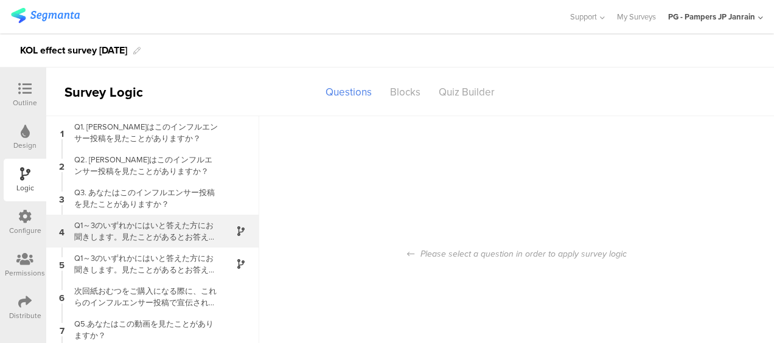
click at [88, 226] on div "Q1～3のいずれかにはいと答えた方にお聞きします。見たことがあるとお答えいただいたインフルエンサー投稿で、特にどの内容が印象に残りましたか？" at bounding box center [143, 231] width 152 height 23
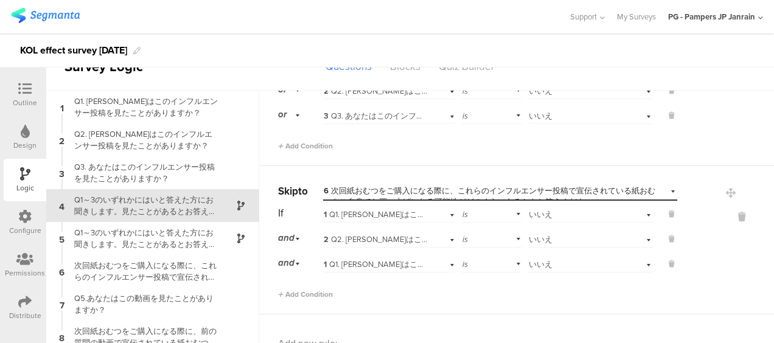
scroll to position [215, 0]
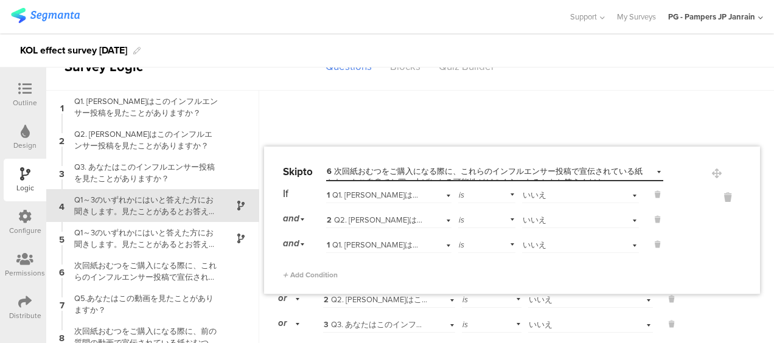
scroll to position [208, 0]
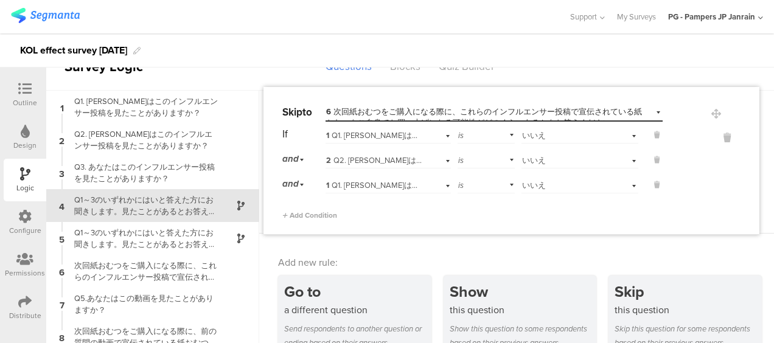
drag, startPoint x: 712, startPoint y: 248, endPoint x: 716, endPoint y: 106, distance: 141.8
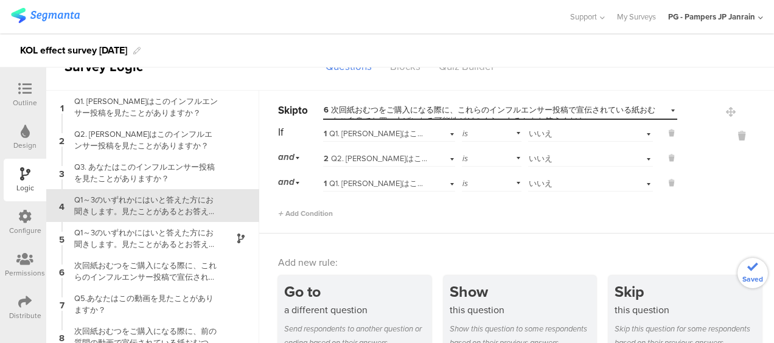
scroll to position [86, 0]
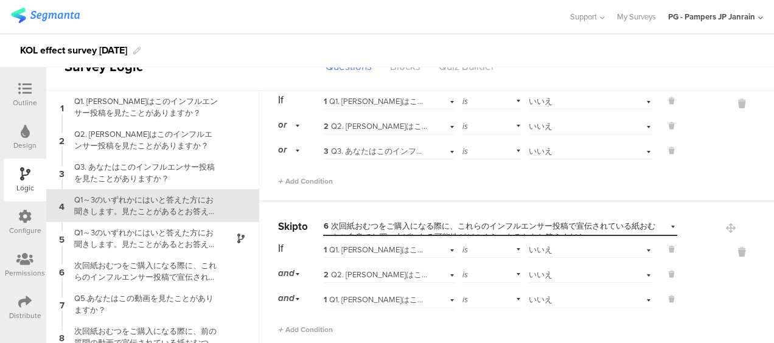
click at [300, 122] on div "or" at bounding box center [291, 125] width 26 height 19
click at [304, 162] on div "and" at bounding box center [300, 159] width 43 height 17
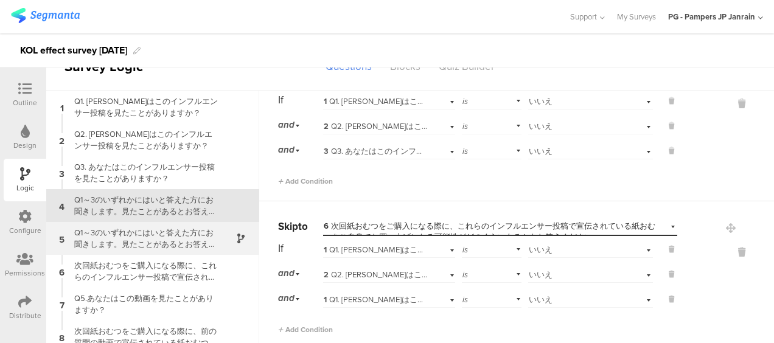
click at [157, 251] on div "5 Q1～3のいずれかにはいと答えた方にお聞きします。見たことがあるとお答えいただいたインフルエンサー投稿で、紹介されたパンパース製品の便益や魅力について、ど…" at bounding box center [152, 238] width 213 height 33
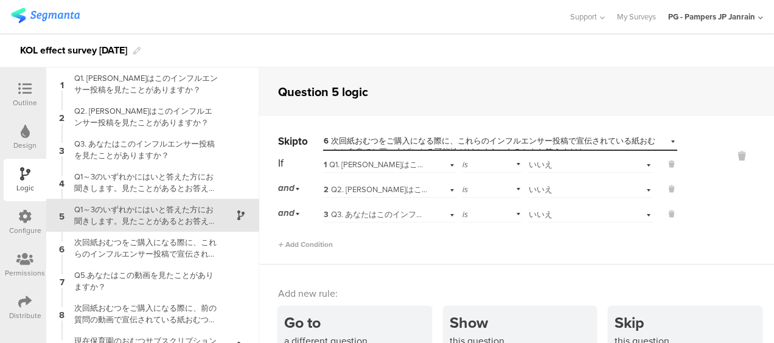
scroll to position [10, 0]
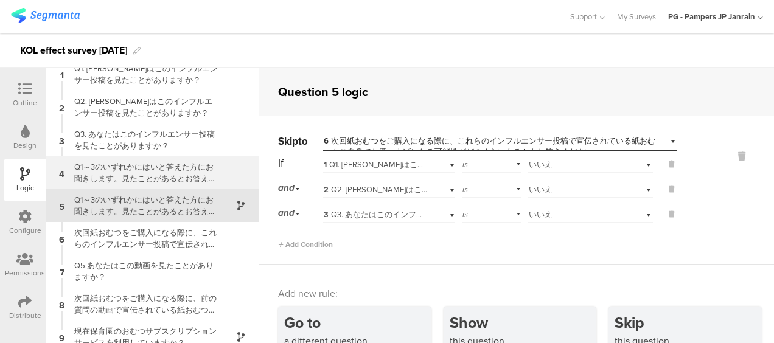
click at [191, 170] on div "Q1～3のいずれかにはいと答えた方にお聞きします。見たことがあるとお答えいただいたインフルエンサー投稿で、特にどの内容が印象に残りましたか？" at bounding box center [143, 172] width 152 height 23
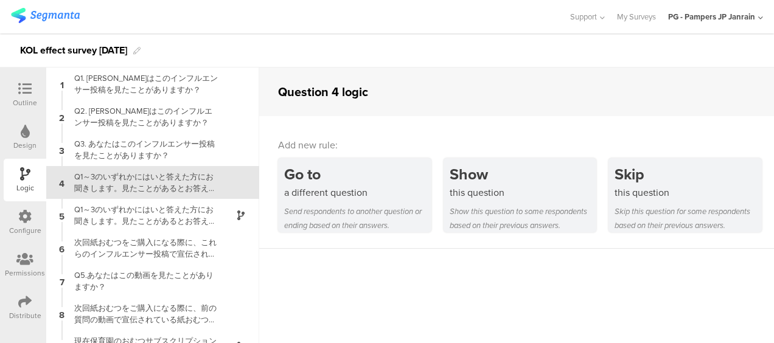
scroll to position [26, 0]
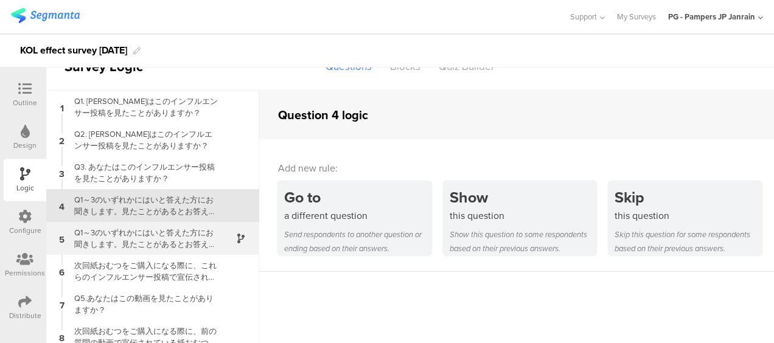
click at [163, 227] on div "Q1～3のいずれかにはいと答えた方にお聞きします。見たことがあるとお答えいただいたインフルエンサー投稿で、紹介されたパンパース製品の便益や魅力について、どう感…" at bounding box center [143, 238] width 152 height 23
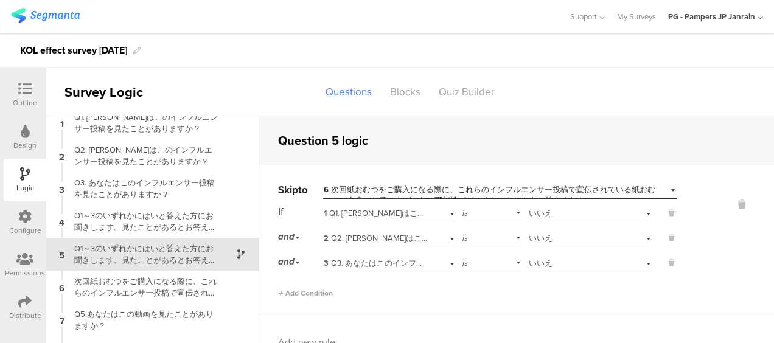
click at [41, 100] on div "Outline" at bounding box center [25, 95] width 43 height 43
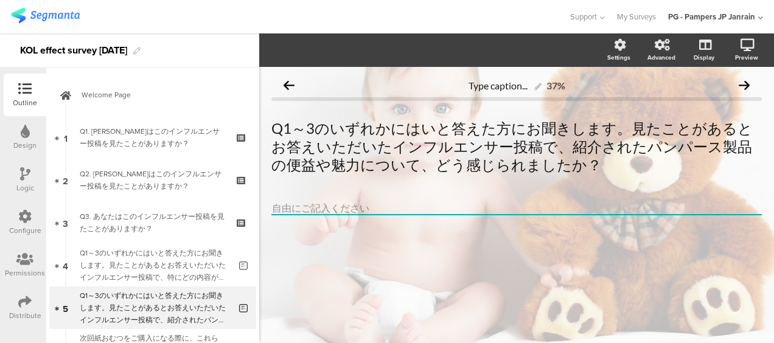
scroll to position [102, 0]
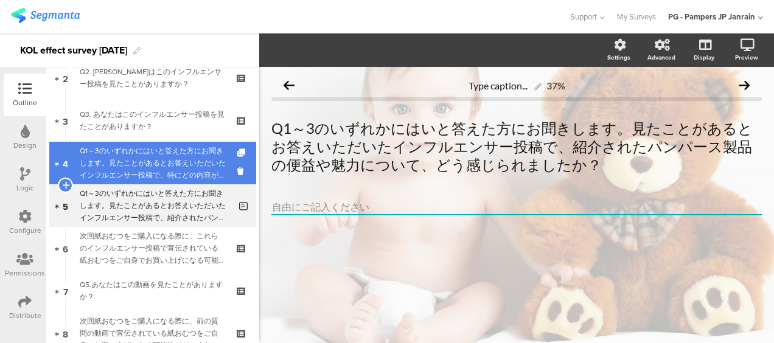
click at [161, 180] on div "Q1～3のいずれかにはいと答えた方にお聞きします。見たことがあるとお答えいただいたインフルエンサー投稿で、特にどの内容が印象に残りましたか？" at bounding box center [155, 163] width 150 height 36
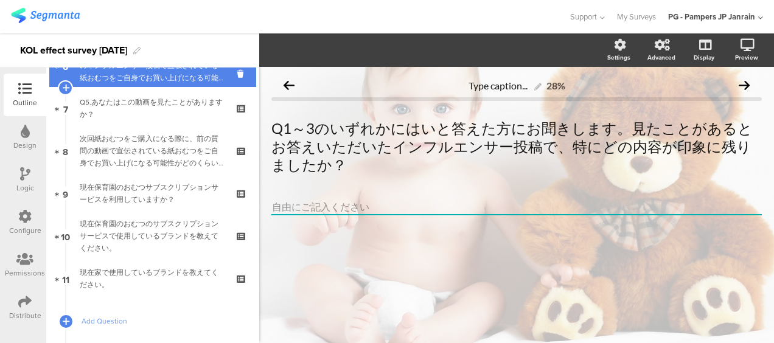
scroll to position [345, 0]
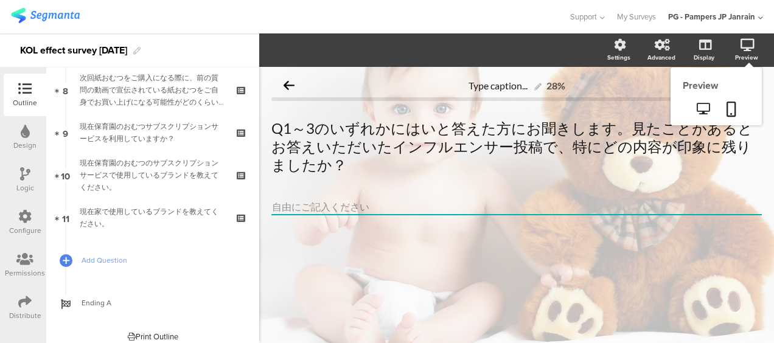
click at [749, 51] on div "Preview" at bounding box center [752, 50] width 43 height 30
click at [703, 110] on icon at bounding box center [702, 109] width 13 height 12
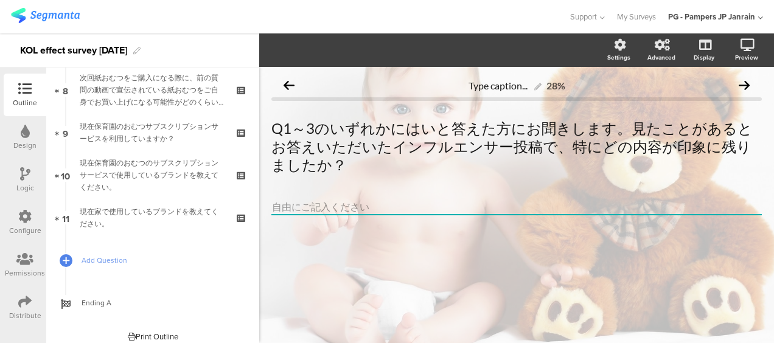
click at [18, 195] on div "Logic" at bounding box center [25, 180] width 43 height 43
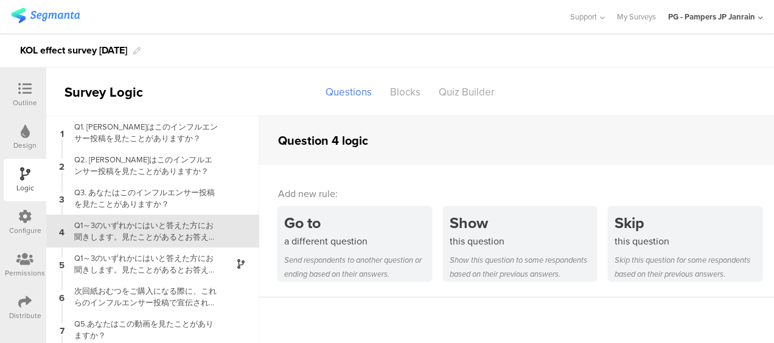
scroll to position [26, 0]
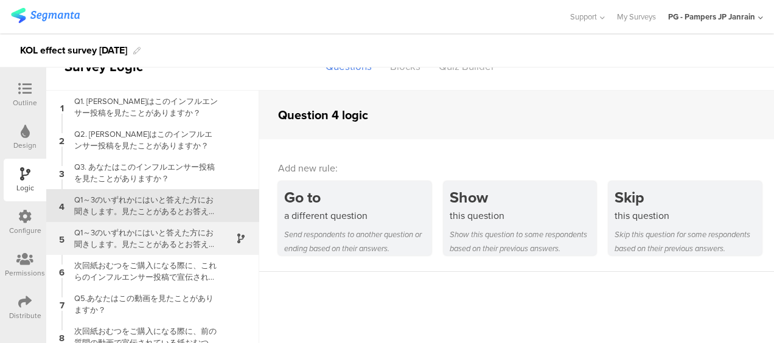
click at [163, 241] on div "Q1～3のいずれかにはいと答えた方にお聞きします。見たことがあるとお答えいただいたインフルエンサー投稿で、紹介されたパンパース製品の便益や魅力について、どう感…" at bounding box center [143, 238] width 152 height 23
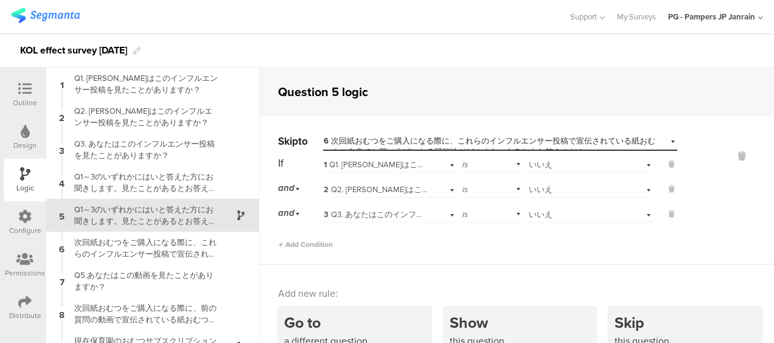
scroll to position [10, 0]
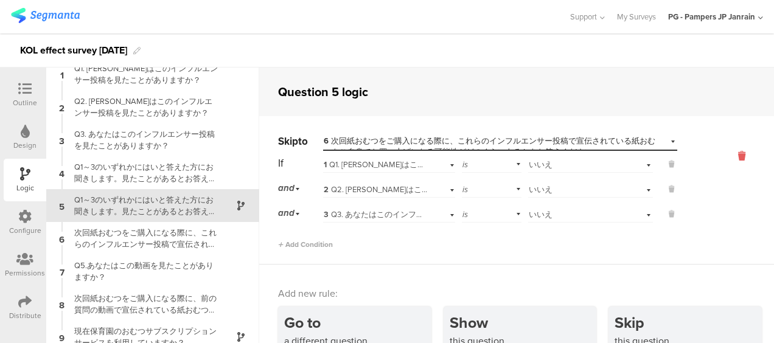
click at [727, 153] on icon at bounding box center [741, 156] width 29 height 14
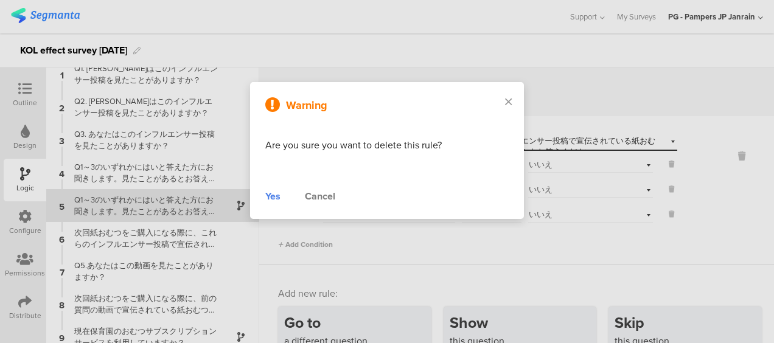
click at [269, 198] on div "Yes" at bounding box center [272, 196] width 15 height 15
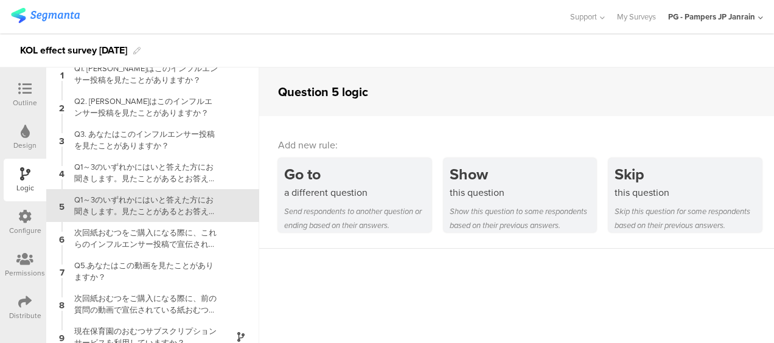
click at [22, 85] on icon at bounding box center [24, 88] width 13 height 13
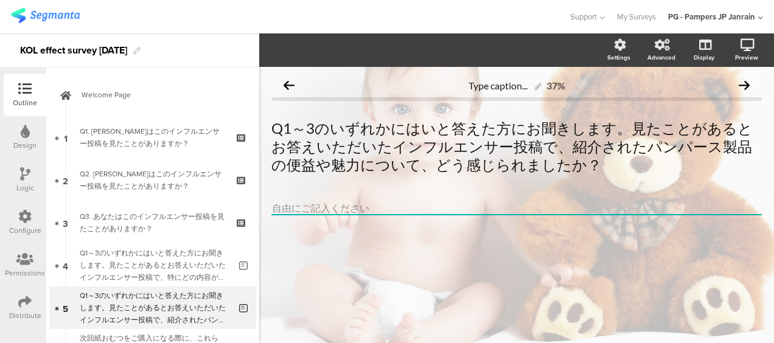
scroll to position [1, 0]
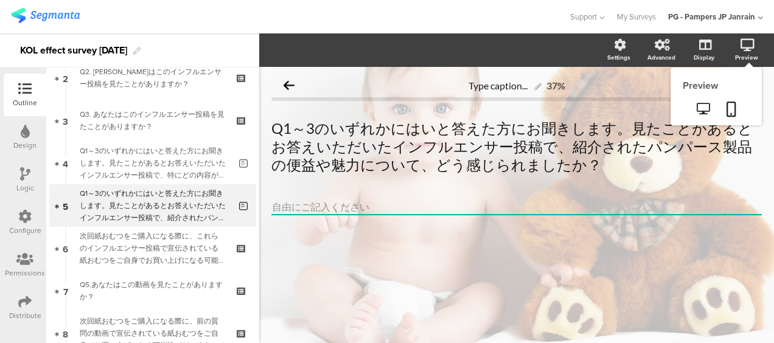
click at [757, 44] on div "Preview" at bounding box center [752, 50] width 43 height 30
click at [705, 105] on icon at bounding box center [702, 109] width 13 height 12
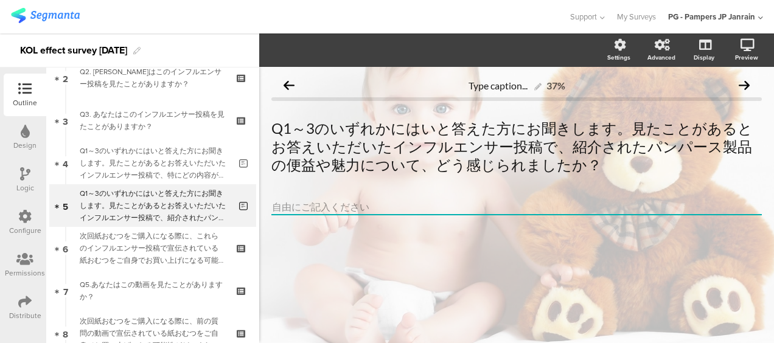
click at [34, 192] on div "Logic" at bounding box center [25, 180] width 43 height 43
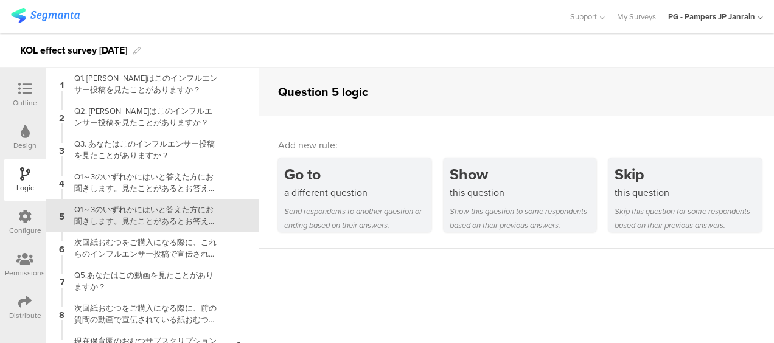
scroll to position [10, 0]
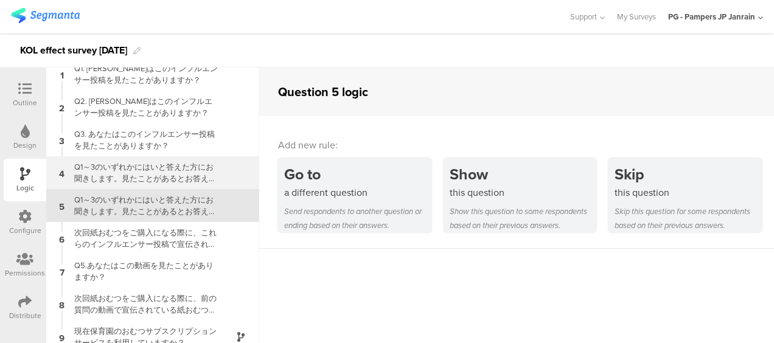
click at [102, 178] on div "Q1～3のいずれかにはいと答えた方にお聞きします。見たことがあるとお答えいただいたインフルエンサー投稿で、特にどの内容が印象に残りましたか？" at bounding box center [143, 172] width 152 height 23
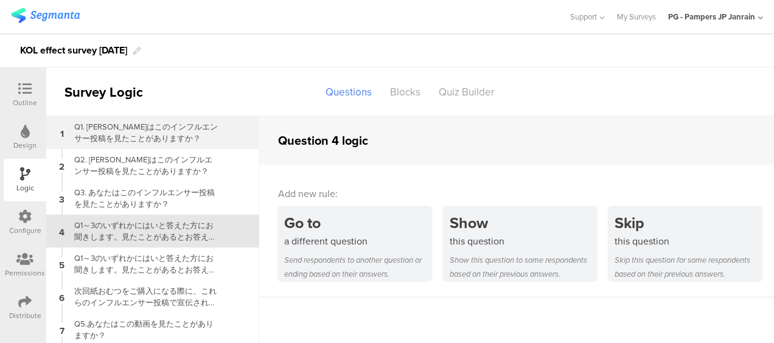
click at [161, 139] on div "Q1. あなたはこのインフルエンサー投稿を見たことがありますか？" at bounding box center [143, 132] width 152 height 23
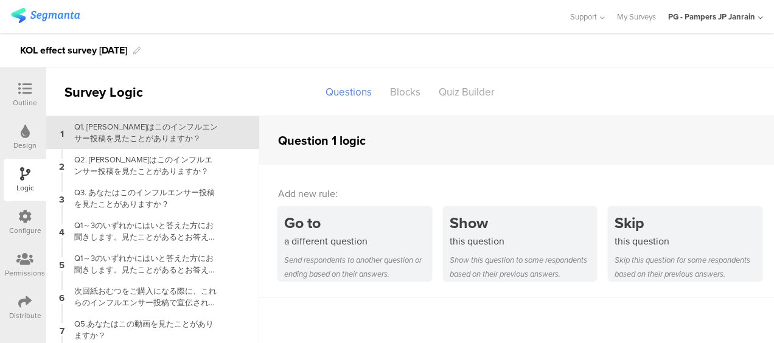
click at [753, 23] on div "PG - Pampers JP Janrain" at bounding box center [715, 16] width 95 height 33
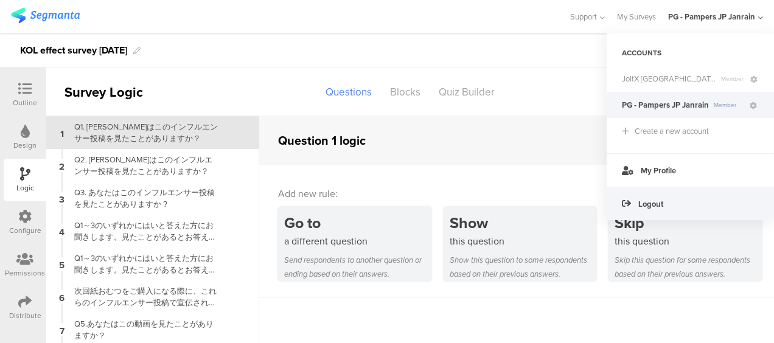
click at [716, 193] on div "Logout" at bounding box center [689, 203] width 167 height 33
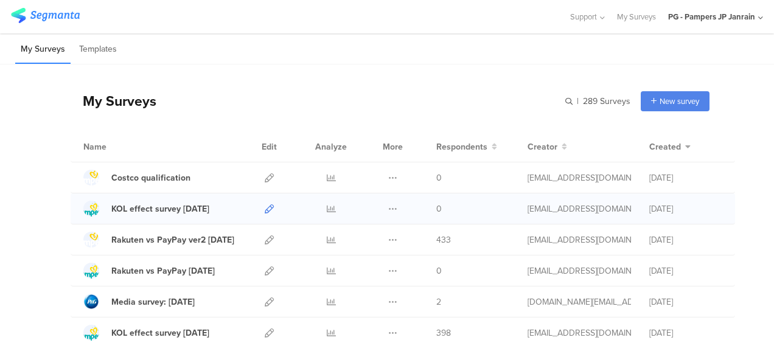
click at [265, 208] on icon at bounding box center [269, 208] width 9 height 9
click at [265, 212] on icon at bounding box center [269, 208] width 9 height 9
click at [265, 209] on icon at bounding box center [269, 208] width 9 height 9
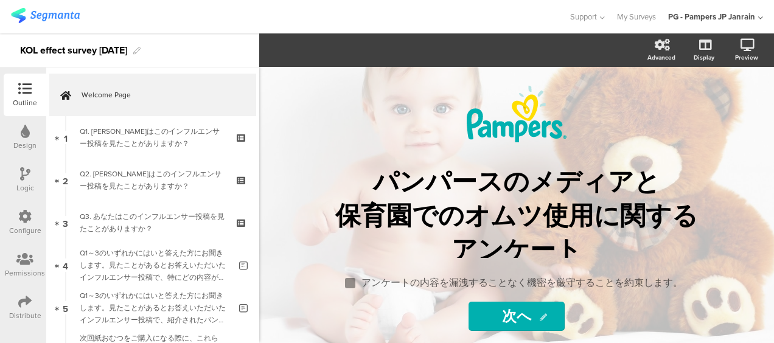
click at [10, 162] on div "Logic" at bounding box center [25, 180] width 43 height 43
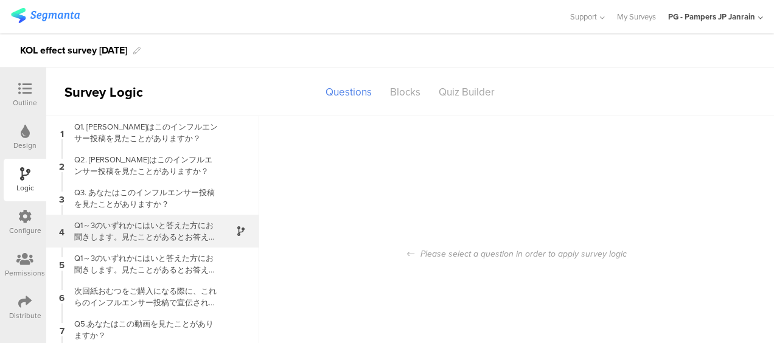
click at [145, 234] on div "Q1～3のいずれかにはいと答えた方にお聞きします。見たことがあるとお答えいただいたインフルエンサー投稿で、特にどの内容が印象に残りましたか？" at bounding box center [143, 231] width 152 height 23
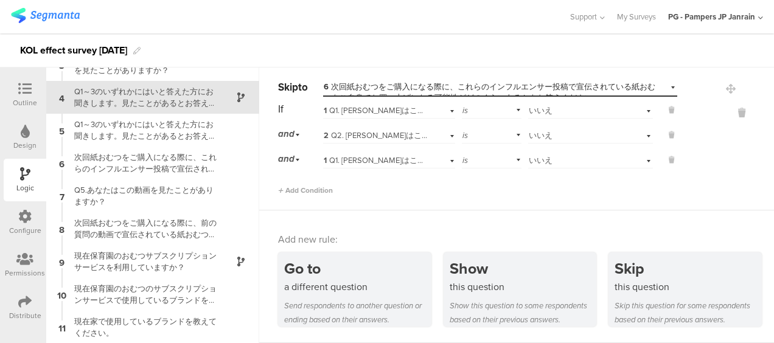
scroll to position [154, 0]
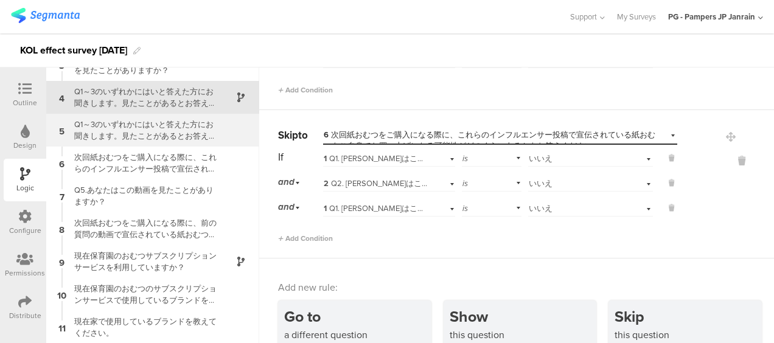
click at [144, 137] on div "Q1～3のいずれかにはいと答えた方にお聞きします。見たことがあるとお答えいただいたインフルエンサー投稿で、紹介されたパンパース製品の便益や魅力について、どう感…" at bounding box center [143, 130] width 152 height 23
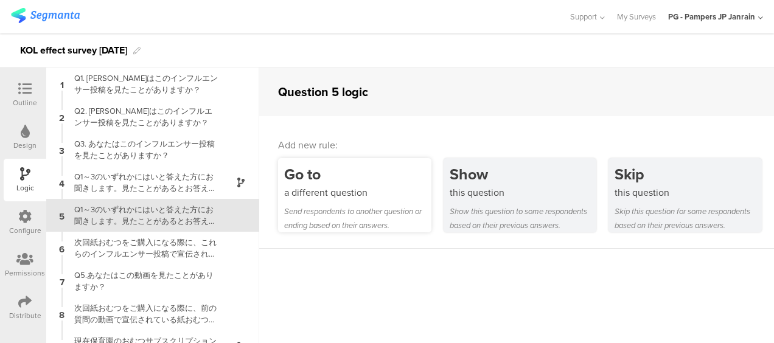
scroll to position [10, 0]
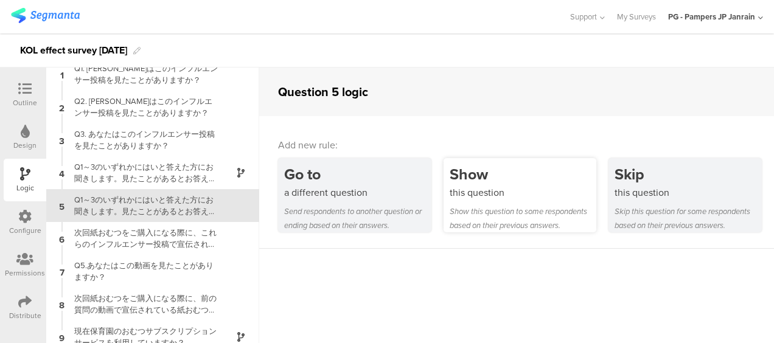
click at [475, 179] on div "Show" at bounding box center [522, 174] width 147 height 23
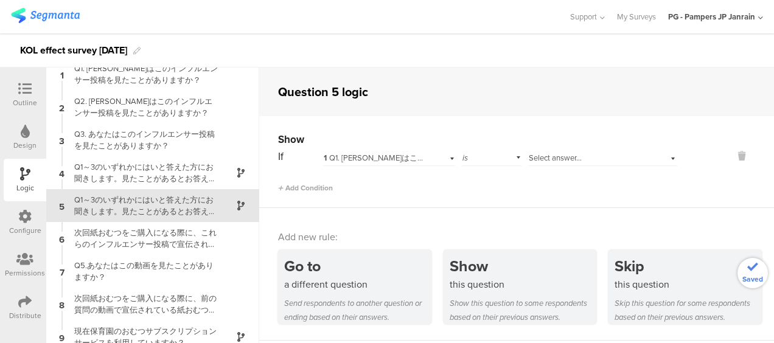
click at [415, 154] on span "1 Q1. あなたはこのインフルエンサー投稿を見たことがありますか？" at bounding box center [461, 158] width 275 height 12
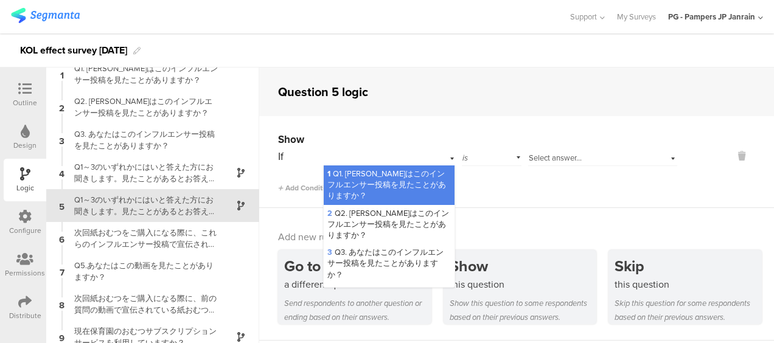
click at [398, 171] on span "1 Q1. あなたはこのインフルエンサー投稿を見たことがありますか？" at bounding box center [386, 184] width 119 height 33
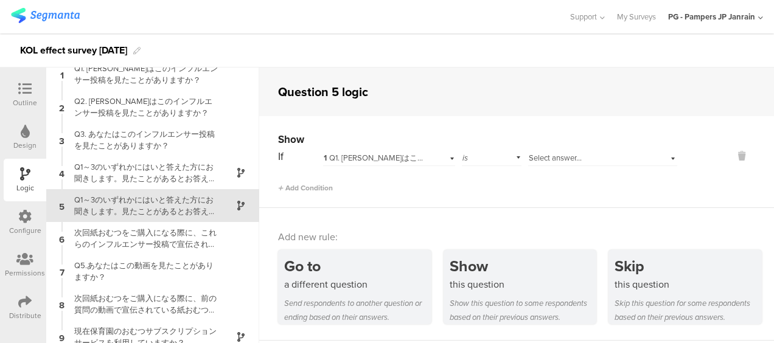
click at [491, 147] on div "is" at bounding box center [492, 156] width 60 height 19
click at [533, 150] on div "Select answer..." at bounding box center [602, 156] width 149 height 19
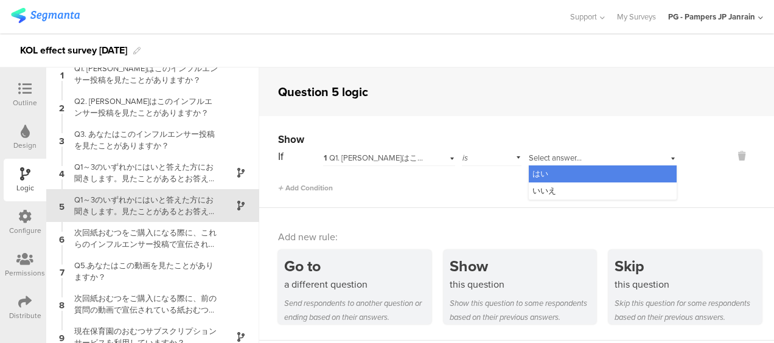
click at [538, 175] on span "はい" at bounding box center [540, 174] width 16 height 12
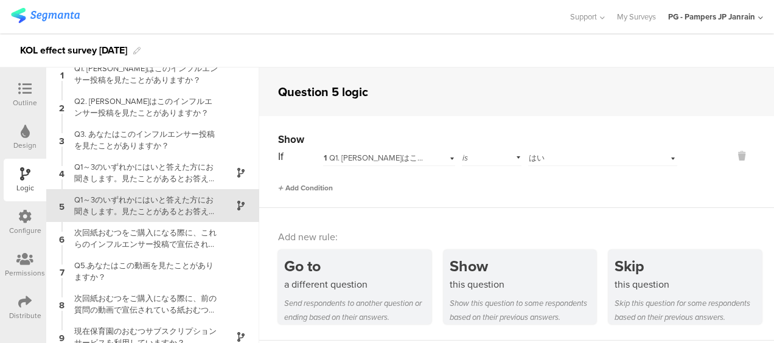
click at [311, 190] on span "Add Condition" at bounding box center [305, 187] width 55 height 11
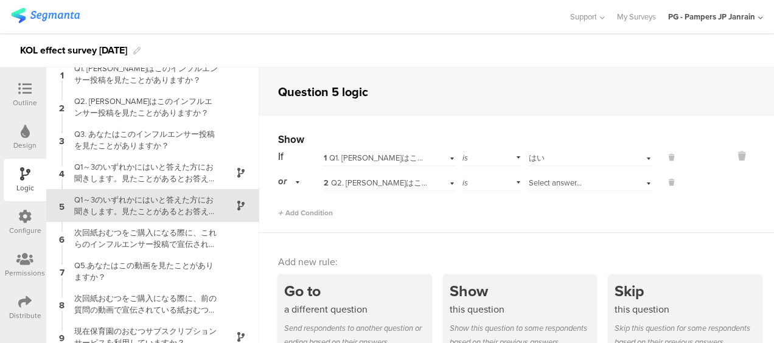
click at [363, 187] on span "2 Q2. あなたはこのインフルエンサー投稿を見たことがありますか？" at bounding box center [464, 183] width 280 height 12
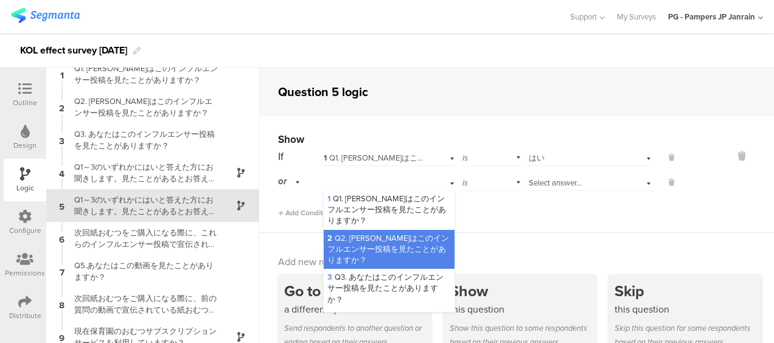
click at [547, 178] on span "Select answer..." at bounding box center [554, 183] width 53 height 12
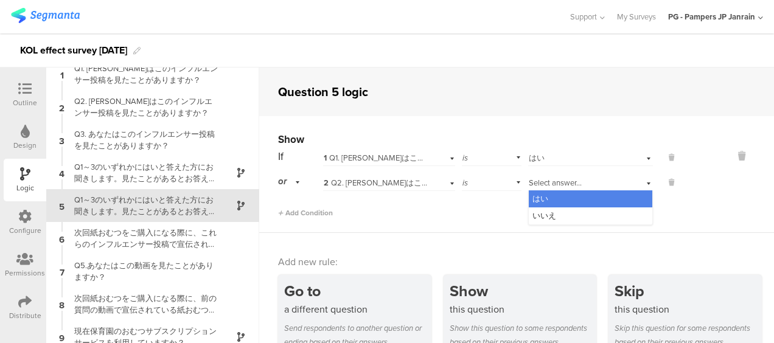
click at [541, 198] on div "はい" at bounding box center [589, 198] width 123 height 17
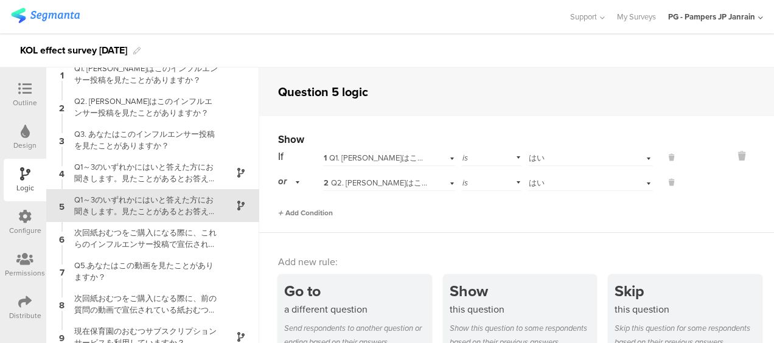
click at [324, 216] on span "Add Condition" at bounding box center [305, 212] width 55 height 11
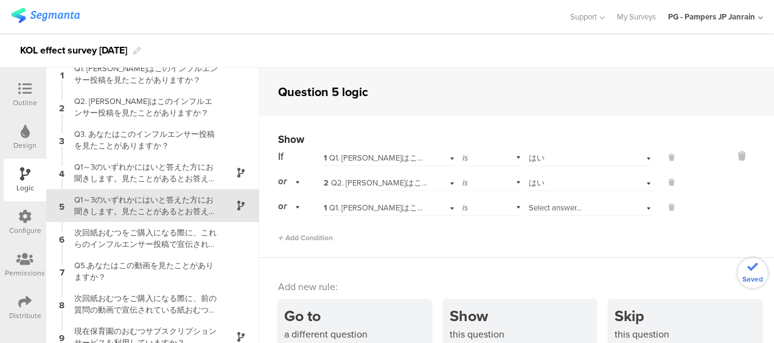
click at [358, 208] on span "1 Q1. あなたはこのインフルエンサー投稿を見たことがありますか？" at bounding box center [461, 208] width 275 height 12
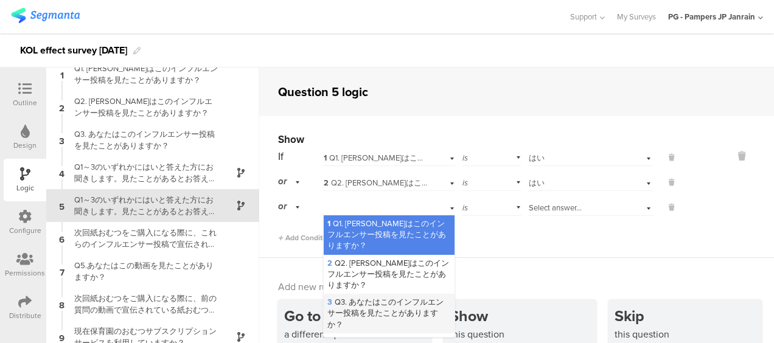
click at [348, 303] on span "3 Q3. あなたはこのインフルエンサー投稿を見たことがありますか？" at bounding box center [385, 312] width 116 height 33
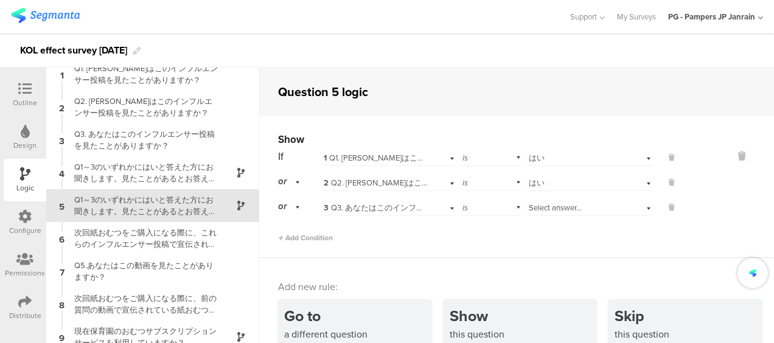
click at [580, 209] on div "Select answer..." at bounding box center [576, 208] width 97 height 11
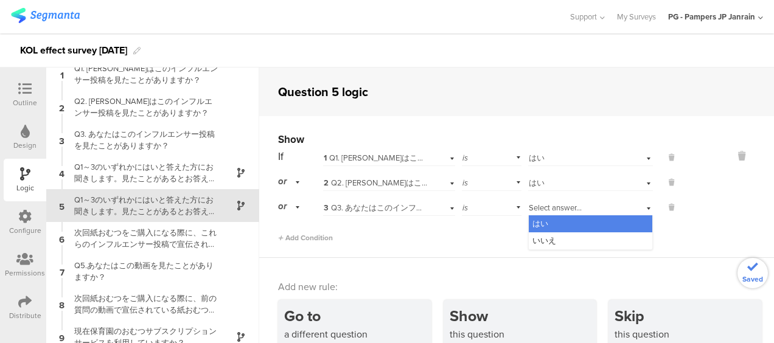
click at [569, 230] on div "はい" at bounding box center [589, 223] width 123 height 17
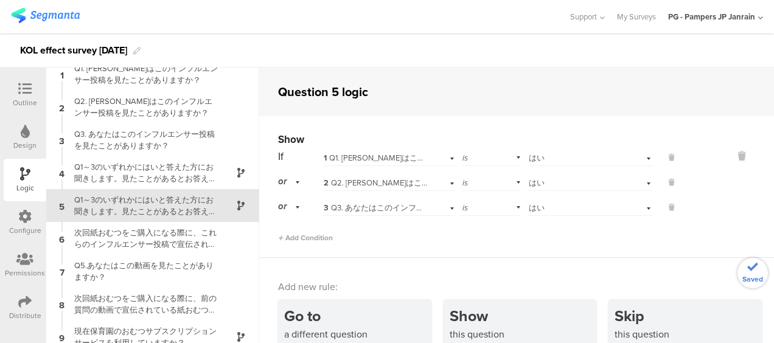
scroll to position [0, 0]
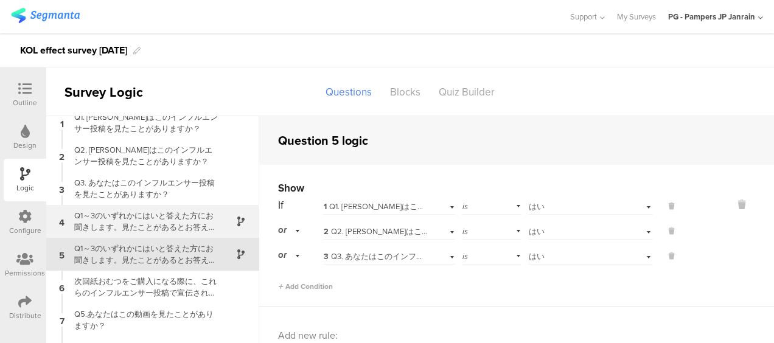
click at [165, 221] on div "Q1～3のいずれかにはいと答えた方にお聞きします。見たことがあるとお答えいただいたインフルエンサー投稿で、特にどの内容が印象に残りましたか？" at bounding box center [143, 221] width 152 height 23
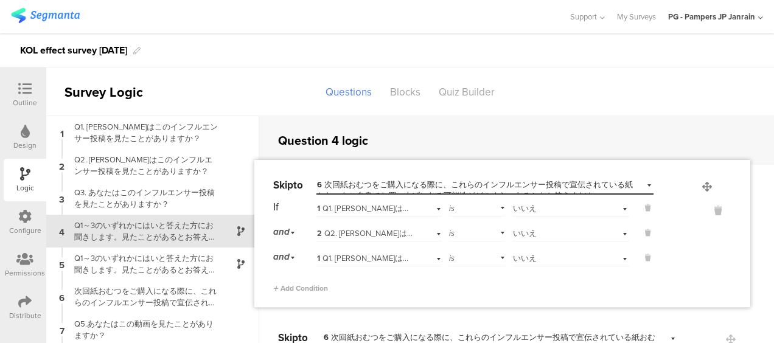
drag, startPoint x: 711, startPoint y: 342, endPoint x: 706, endPoint y: 189, distance: 152.7
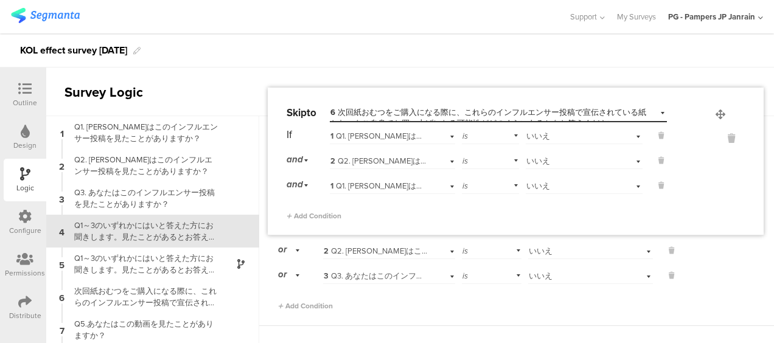
scroll to position [62, 0]
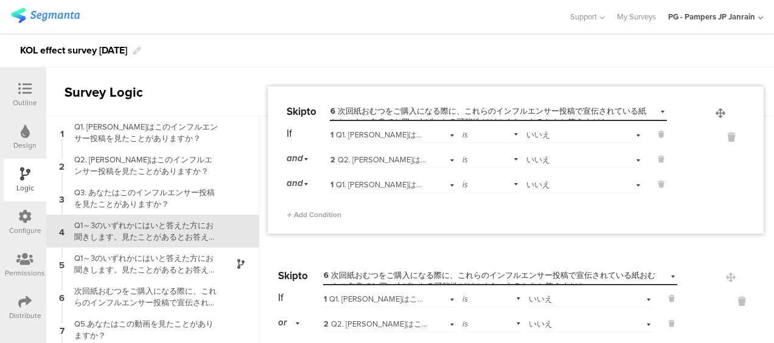
drag, startPoint x: 712, startPoint y: 277, endPoint x: 718, endPoint y: 112, distance: 164.9
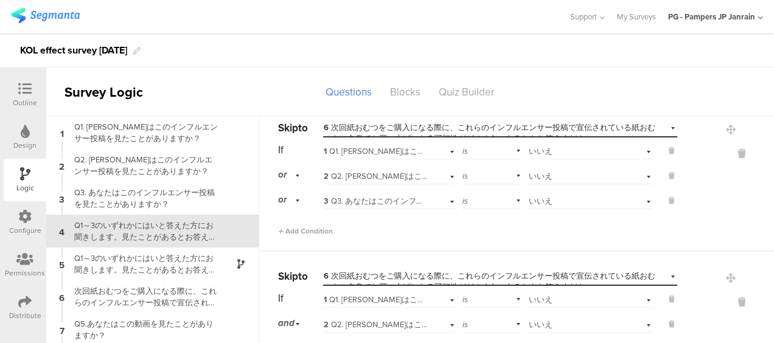
click at [285, 175] on span "or" at bounding box center [282, 174] width 9 height 13
click at [292, 203] on span "and" at bounding box center [288, 209] width 13 height 12
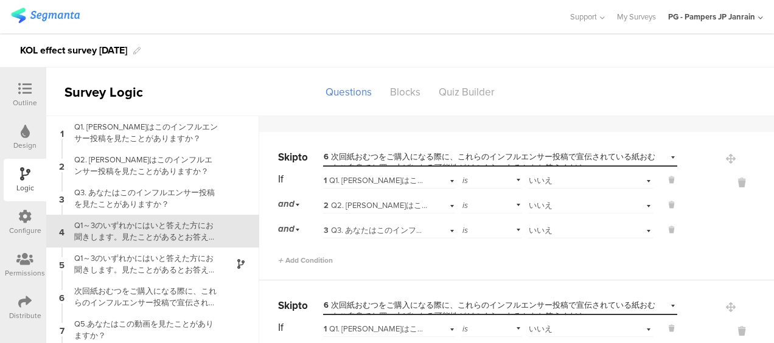
scroll to position [154, 0]
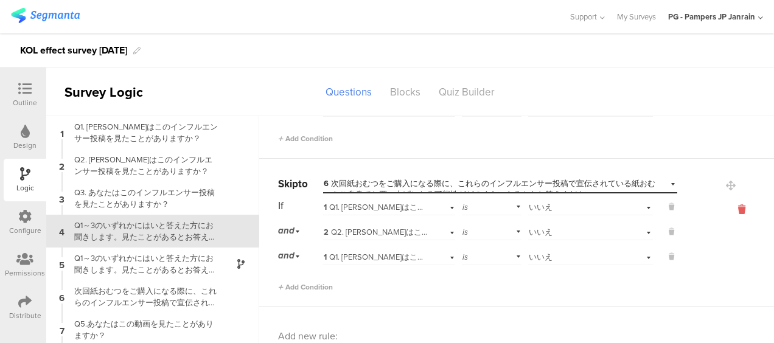
click at [727, 206] on icon at bounding box center [741, 210] width 29 height 14
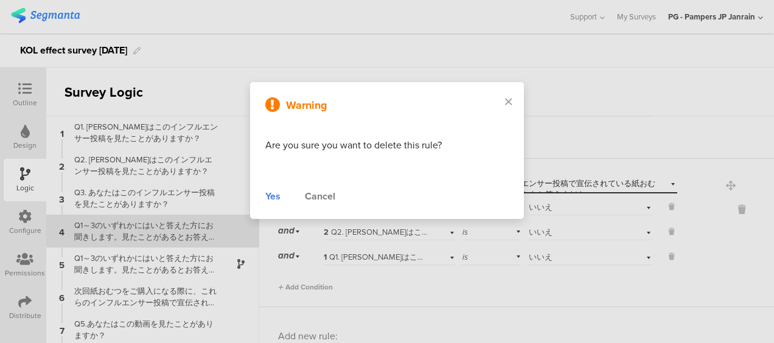
click at [263, 193] on div "Warning Are you sure you want to delete this rule? Yes Cancel" at bounding box center [387, 150] width 274 height 137
click at [267, 195] on div "Yes" at bounding box center [272, 196] width 15 height 15
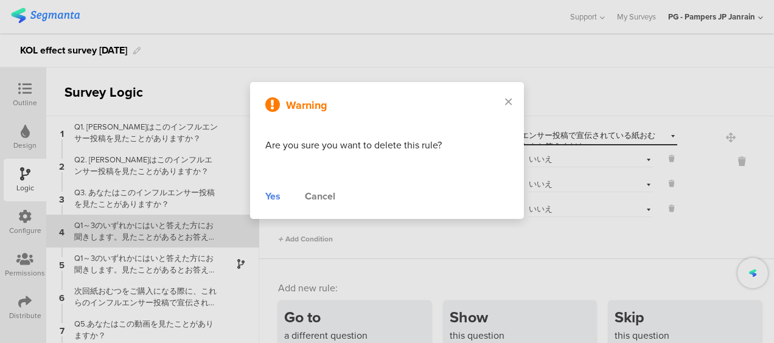
scroll to position [68, 0]
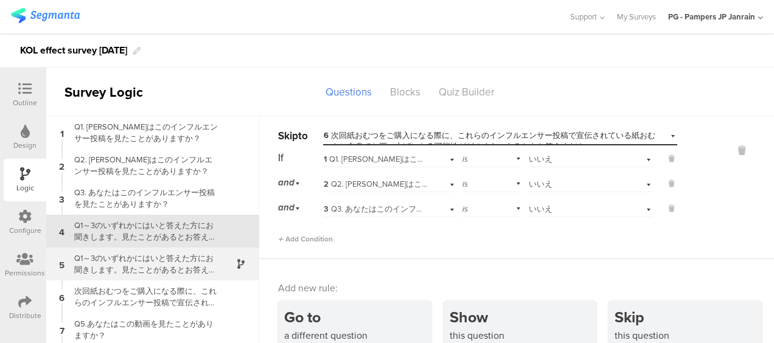
click at [158, 262] on div "Q1～3のいずれかにはいと答えた方にお聞きします。見たことがあるとお答えいただいたインフルエンサー投稿で、紹介されたパンパース製品の便益や魅力について、どう感…" at bounding box center [143, 263] width 152 height 23
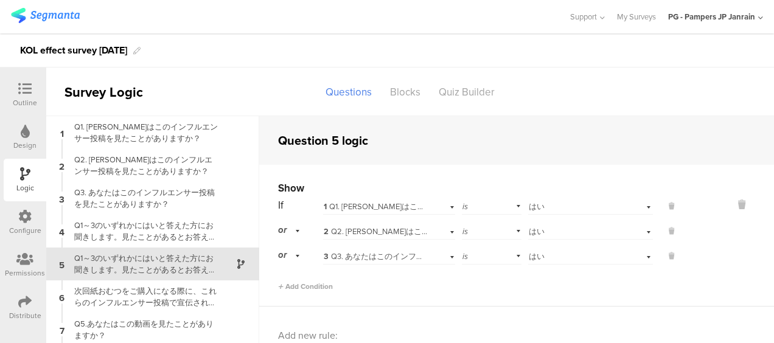
scroll to position [49, 0]
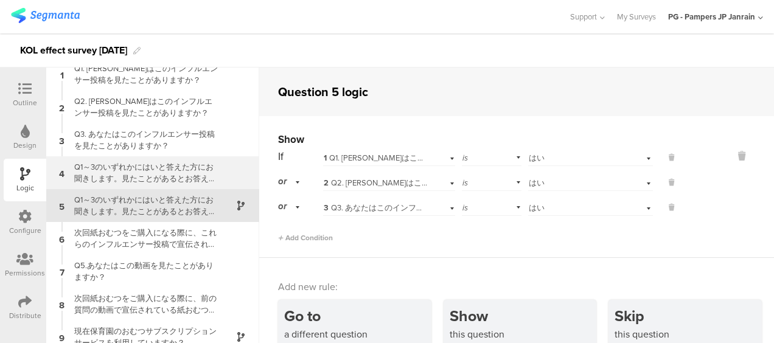
click at [184, 175] on div "Q1～3のいずれかにはいと答えた方にお聞きします。見たことがあるとお答えいただいたインフルエンサー投稿で、特にどの内容が印象に残りましたか？" at bounding box center [143, 172] width 152 height 23
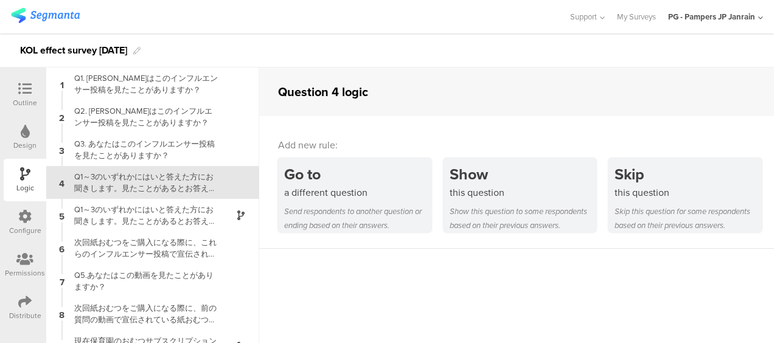
scroll to position [26, 0]
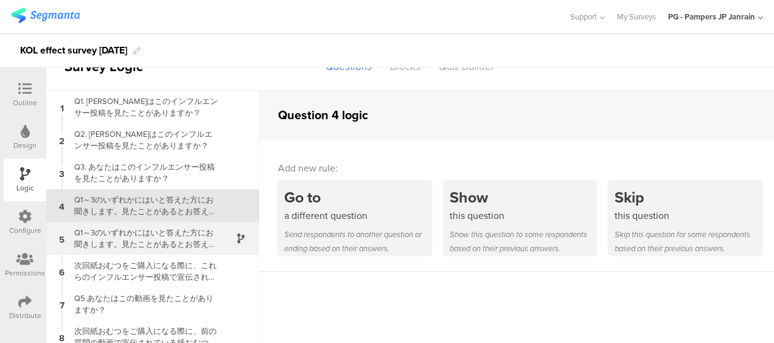
click at [135, 247] on div "Q1～3のいずれかにはいと答えた方にお聞きします。見たことがあるとお答えいただいたインフルエンサー投稿で、紹介されたパンパース製品の便益や魅力について、どう感…" at bounding box center [143, 238] width 152 height 23
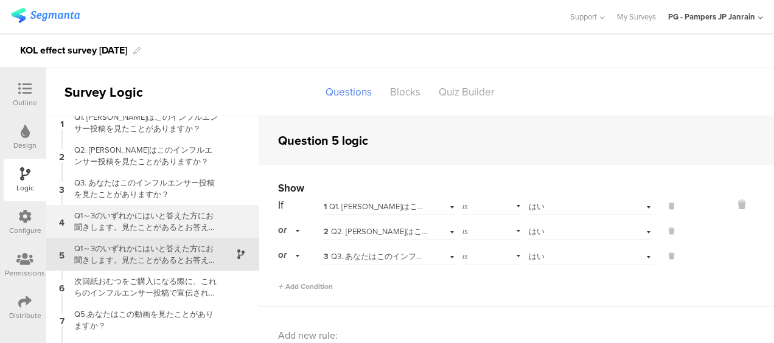
click at [85, 224] on div "Q1～3のいずれかにはいと答えた方にお聞きします。見たことがあるとお答えいただいたインフルエンサー投稿で、特にどの内容が印象に残りましたか？" at bounding box center [143, 221] width 152 height 23
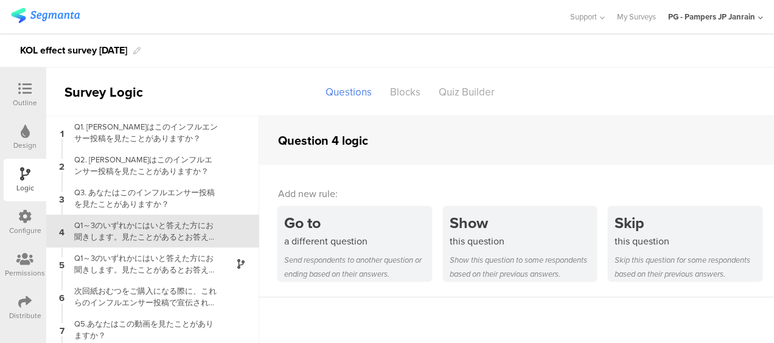
scroll to position [26, 0]
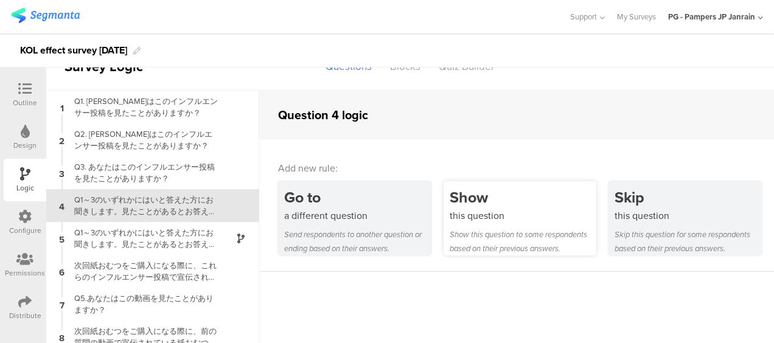
click at [564, 236] on div "Show this question to some respondents based on their previous answers." at bounding box center [522, 241] width 147 height 28
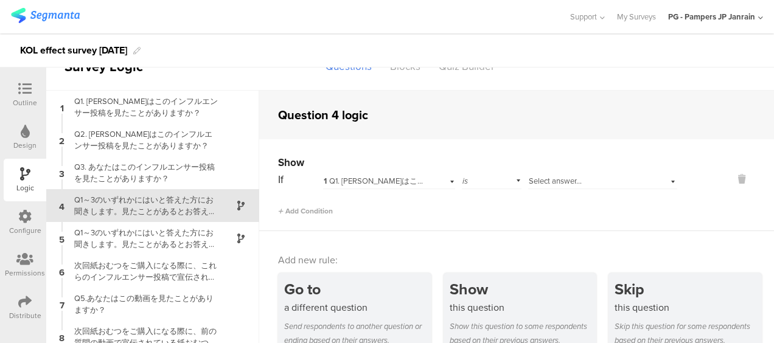
click at [311, 203] on div "Add Condition" at bounding box center [477, 205] width 399 height 21
click at [312, 214] on span "Add Condition" at bounding box center [305, 211] width 55 height 11
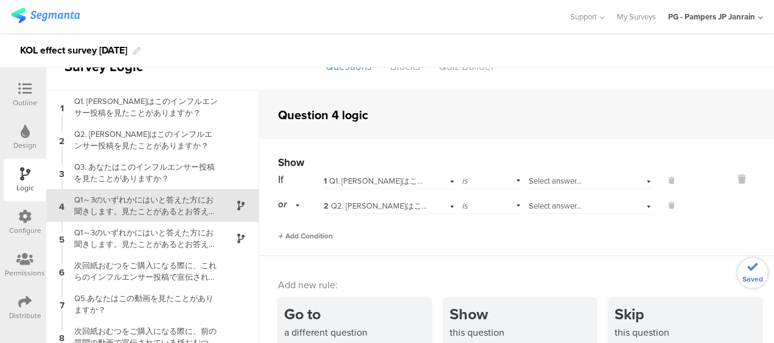
click at [307, 237] on span "Add Condition" at bounding box center [305, 235] width 55 height 11
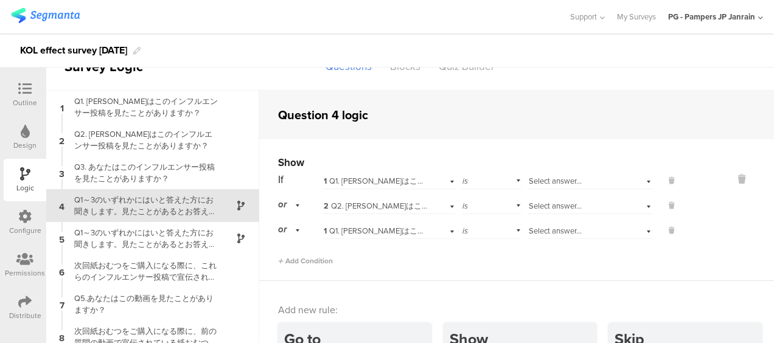
click at [550, 182] on span "Select answer..." at bounding box center [554, 181] width 53 height 12
click at [552, 203] on div "はい" at bounding box center [589, 197] width 123 height 17
click at [553, 208] on span "Select answer..." at bounding box center [554, 206] width 53 height 12
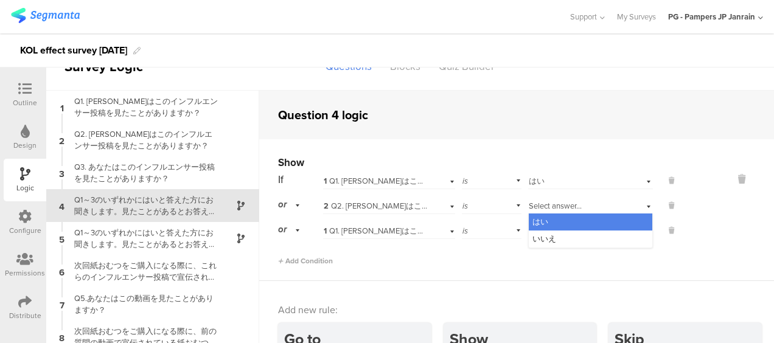
click at [552, 214] on div "はい" at bounding box center [589, 221] width 123 height 17
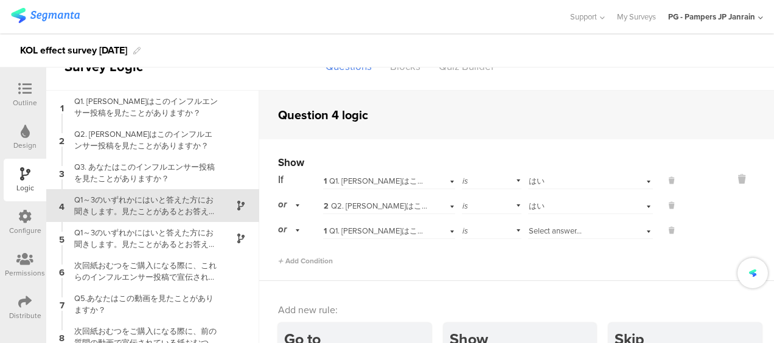
click at [549, 224] on div "Select answer..." at bounding box center [590, 229] width 125 height 19
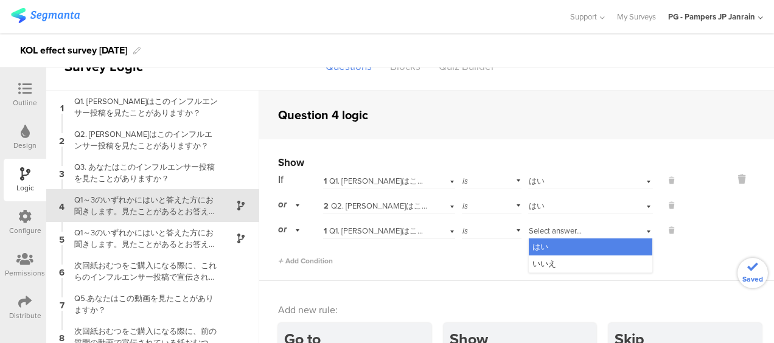
click at [542, 243] on div "はい" at bounding box center [589, 246] width 123 height 17
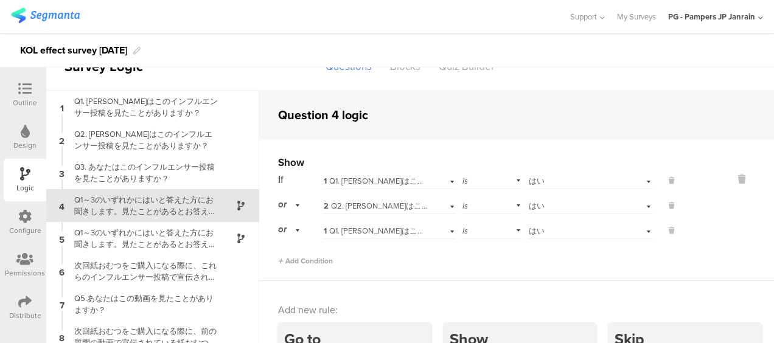
click at [45, 223] on div "Configure" at bounding box center [25, 222] width 43 height 43
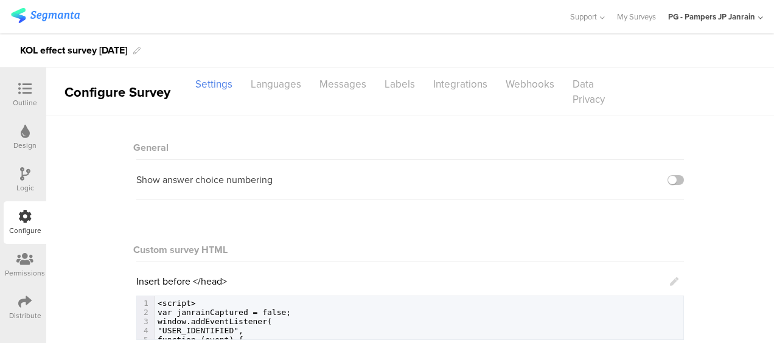
scroll to position [122, 0]
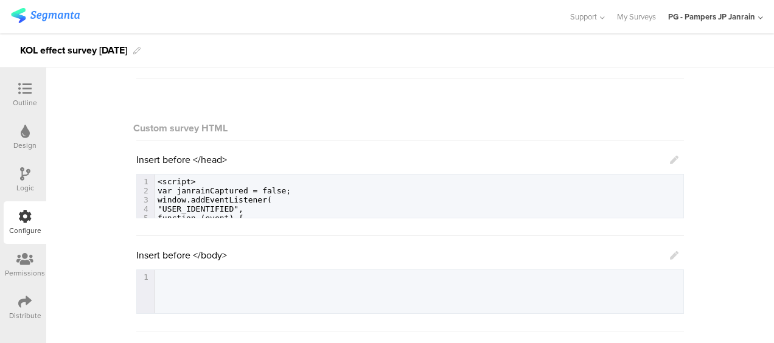
click at [23, 263] on icon at bounding box center [24, 258] width 17 height 13
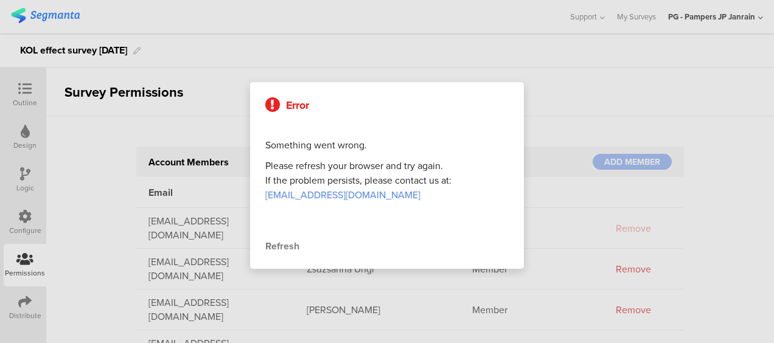
click at [24, 207] on div at bounding box center [387, 171] width 774 height 343
click at [255, 67] on div at bounding box center [387, 171] width 774 height 343
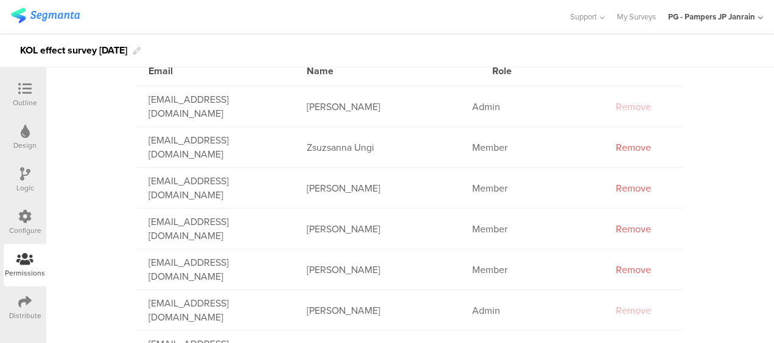
scroll to position [304, 0]
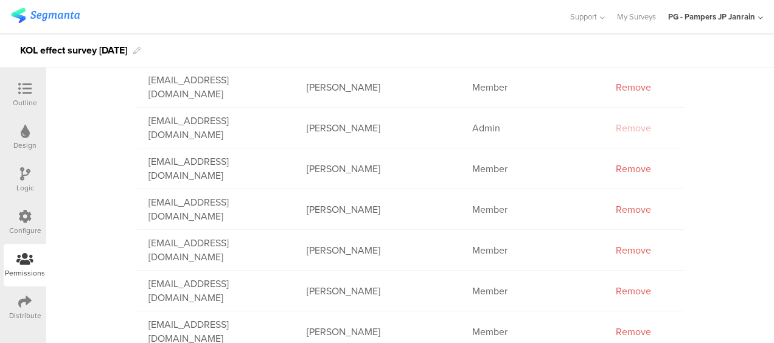
click at [33, 92] on div at bounding box center [25, 89] width 24 height 15
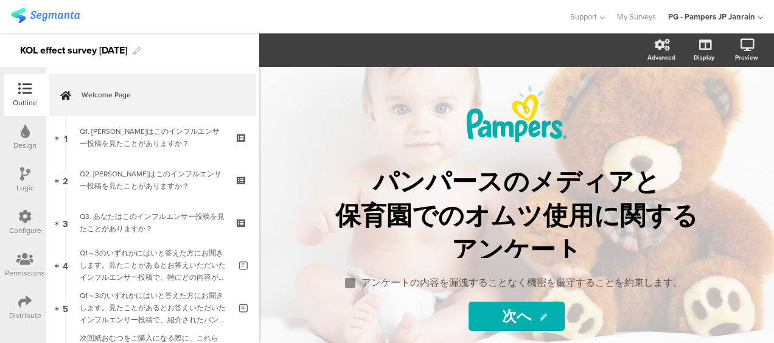
click at [26, 193] on div "Logic" at bounding box center [25, 180] width 43 height 43
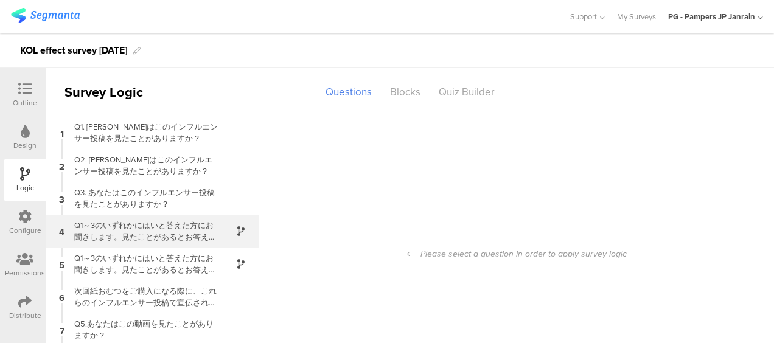
click at [75, 231] on div "Q1～3のいずれかにはいと答えた方にお聞きします。見たことがあるとお答えいただいたインフルエンサー投稿で、特にどの内容が印象に残りましたか？" at bounding box center [143, 231] width 152 height 23
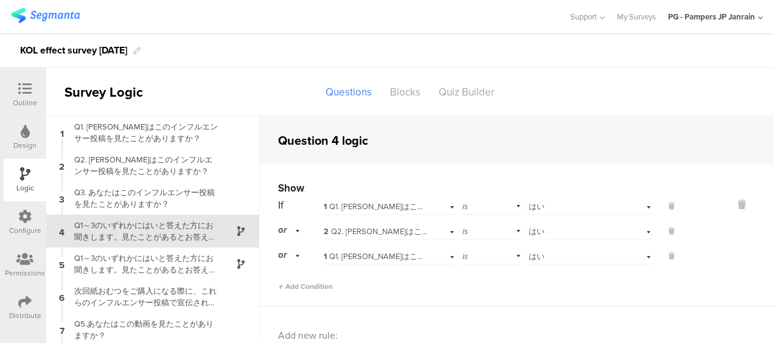
scroll to position [26, 0]
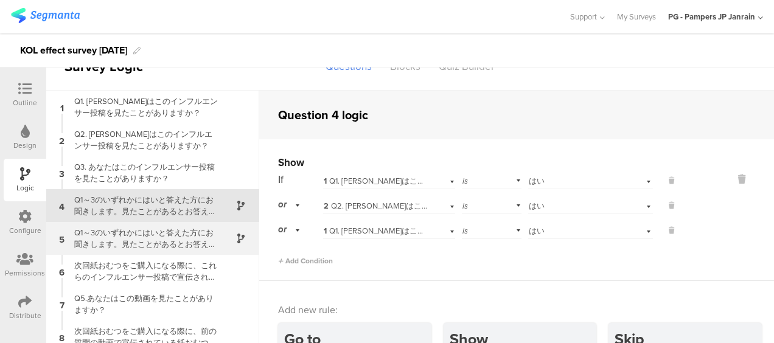
click at [100, 238] on div "Q1～3のいずれかにはいと答えた方にお聞きします。見たことがあるとお答えいただいたインフルエンサー投稿で、紹介されたパンパース製品の便益や魅力について、どう感…" at bounding box center [143, 238] width 152 height 23
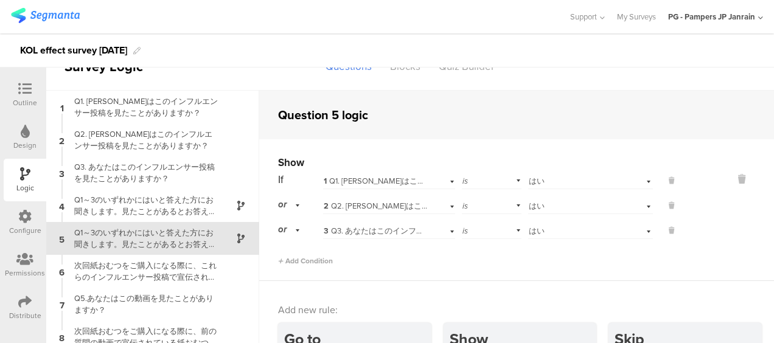
scroll to position [10, 0]
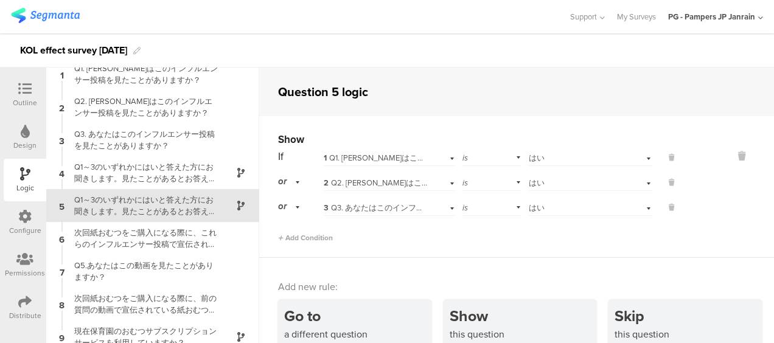
click at [21, 95] on div at bounding box center [25, 89] width 24 height 15
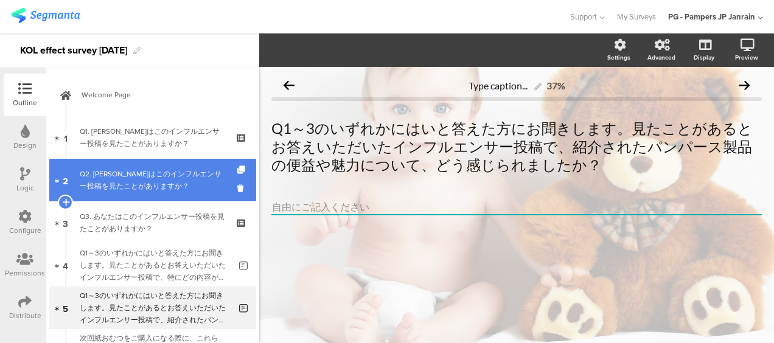
click at [148, 94] on span "Welcome Page" at bounding box center [159, 95] width 156 height 12
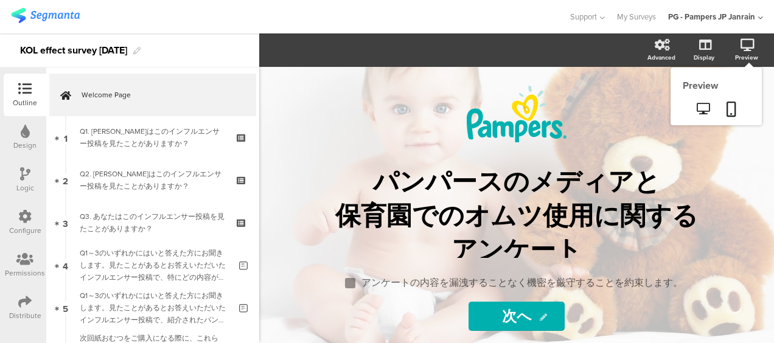
click at [766, 52] on div "Preview" at bounding box center [752, 50] width 43 height 30
click at [705, 108] on icon at bounding box center [702, 109] width 13 height 12
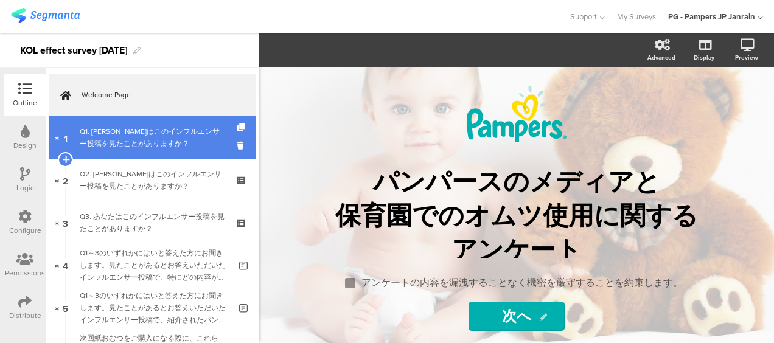
click at [145, 151] on link "1 Q1. [PERSON_NAME]はこのインフルエンサー投稿を見たことがありますか？" at bounding box center [152, 137] width 207 height 43
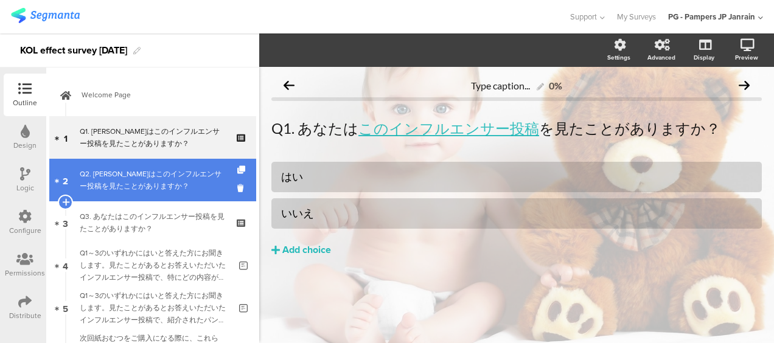
click at [147, 179] on div "Q2. [PERSON_NAME]はこのインフルエンサー投稿を見たことがありますか？" at bounding box center [152, 180] width 145 height 24
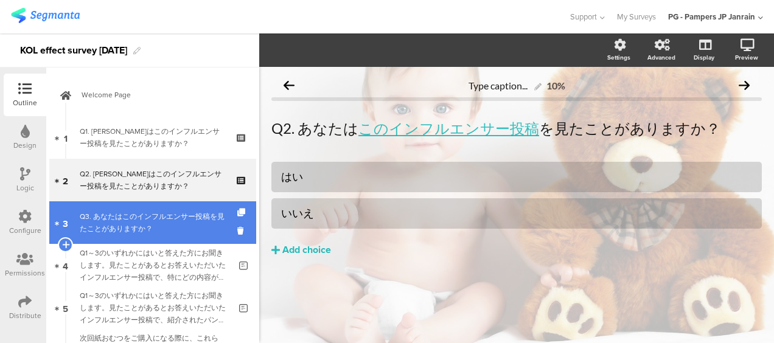
click at [144, 213] on div "Q3. あなたはこのインフルエンサー投稿を見たことがありますか？" at bounding box center [152, 222] width 145 height 24
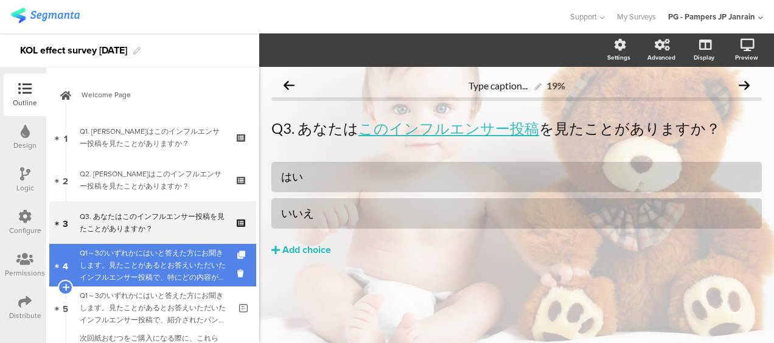
click at [137, 265] on div "Q1～3のいずれかにはいと答えた方にお聞きします。見たことがあるとお答えいただいたインフルエンサー投稿で、特にどの内容が印象に残りましたか？" at bounding box center [155, 265] width 150 height 36
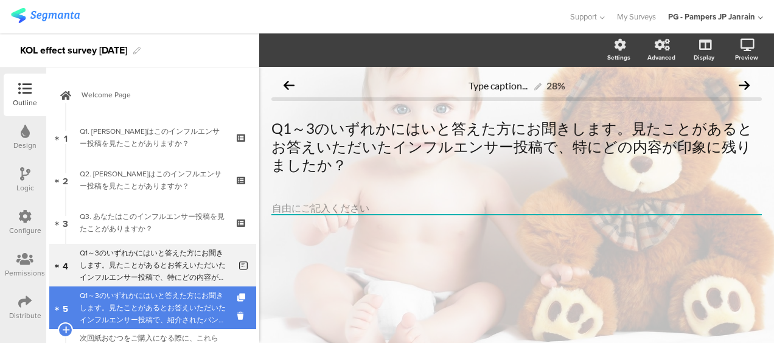
scroll to position [1, 0]
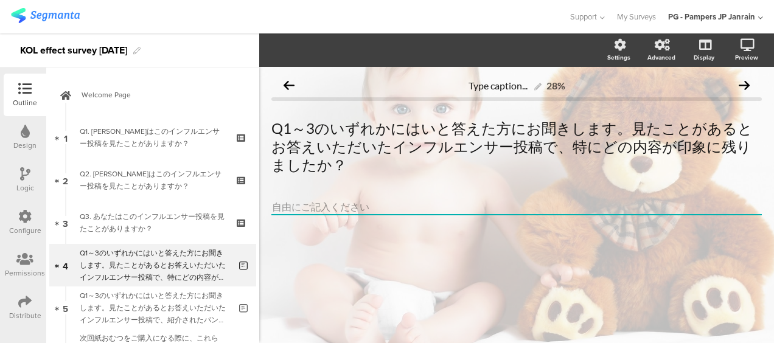
click at [34, 176] on div "Logic" at bounding box center [25, 180] width 43 height 43
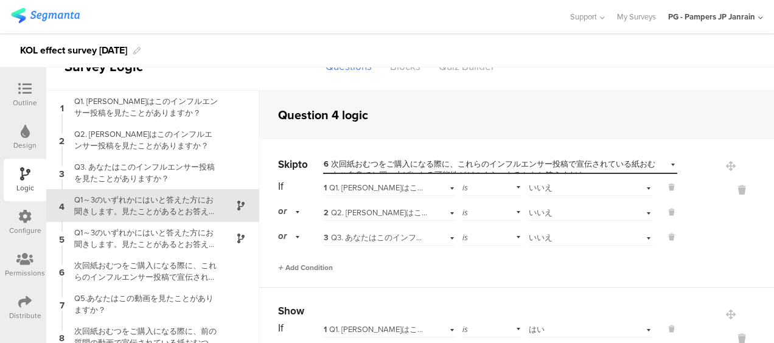
scroll to position [61, 0]
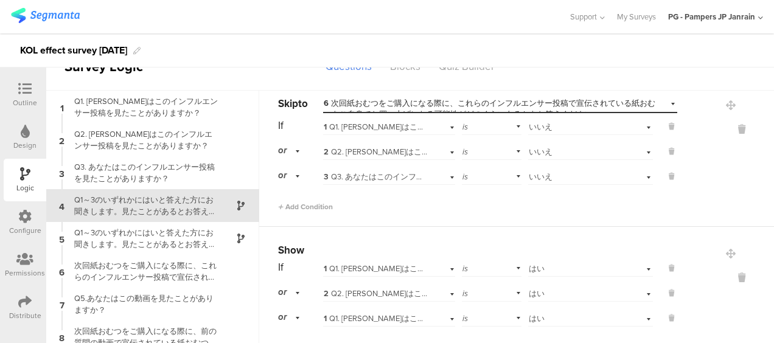
click at [291, 148] on div "or" at bounding box center [291, 150] width 26 height 19
click at [307, 187] on div "and" at bounding box center [300, 184] width 43 height 17
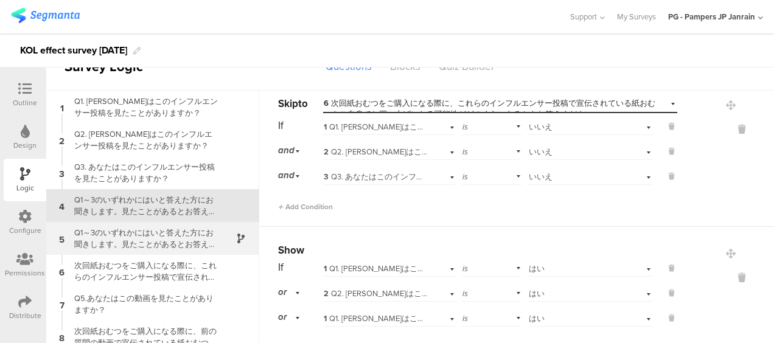
click at [182, 232] on div "Q1～3のいずれかにはいと答えた方にお聞きします。見たことがあるとお答えいただいたインフルエンサー投稿で、紹介されたパンパース製品の便益や魅力について、どう感…" at bounding box center [143, 238] width 152 height 23
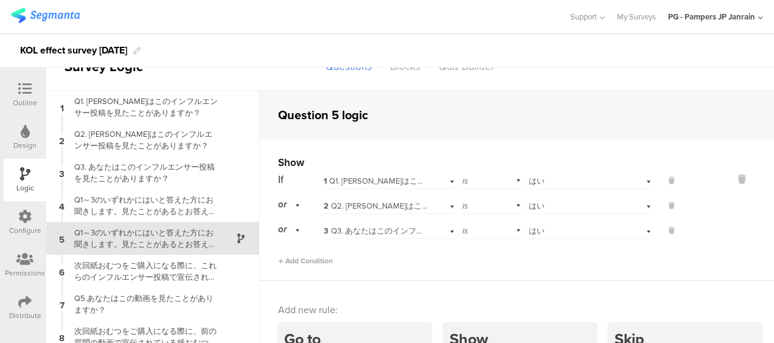
scroll to position [10, 0]
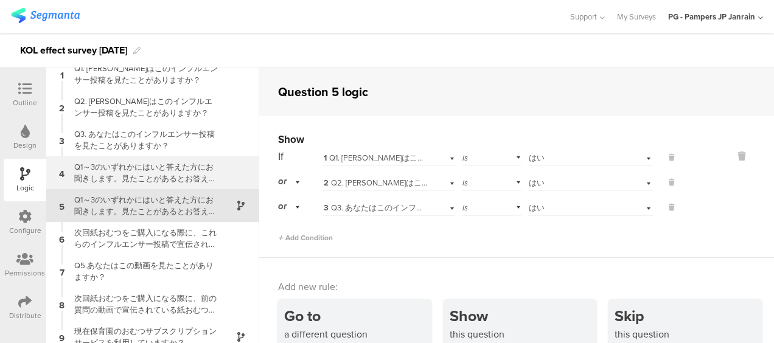
click at [185, 165] on div "Q1～3のいずれかにはいと答えた方にお聞きします。見たことがあるとお答えいただいたインフルエンサー投稿で、特にどの内容が印象に残りましたか？" at bounding box center [143, 172] width 152 height 23
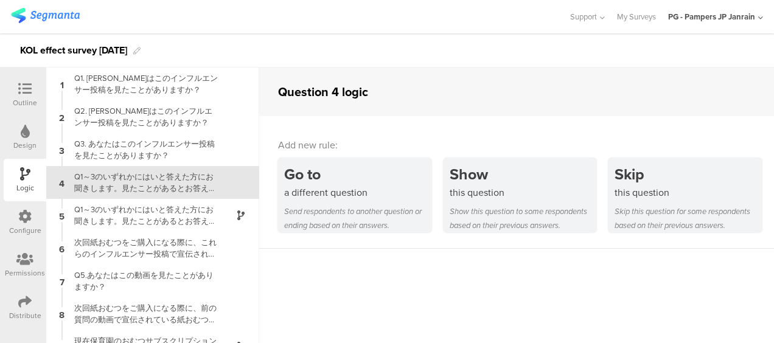
scroll to position [26, 0]
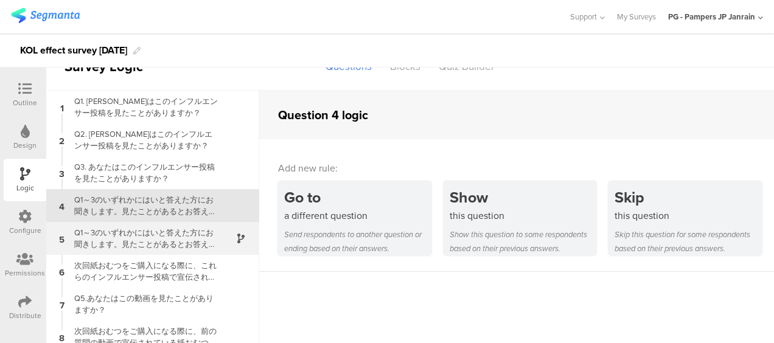
click at [116, 246] on div "Q1～3のいずれかにはいと答えた方にお聞きします。見たことがあるとお答えいただいたインフルエンサー投稿で、紹介されたパンパース製品の便益や魅力について、どう感…" at bounding box center [143, 238] width 152 height 23
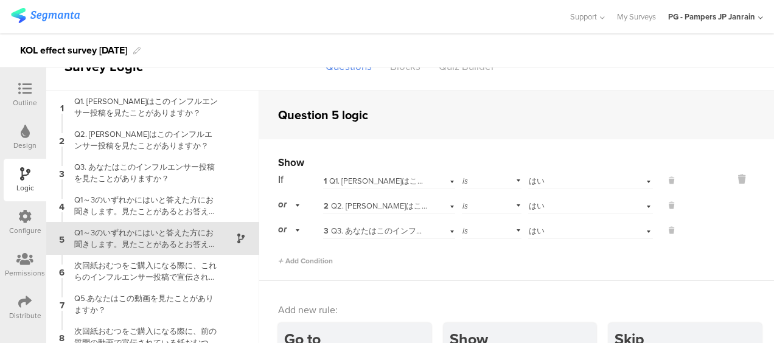
scroll to position [10, 0]
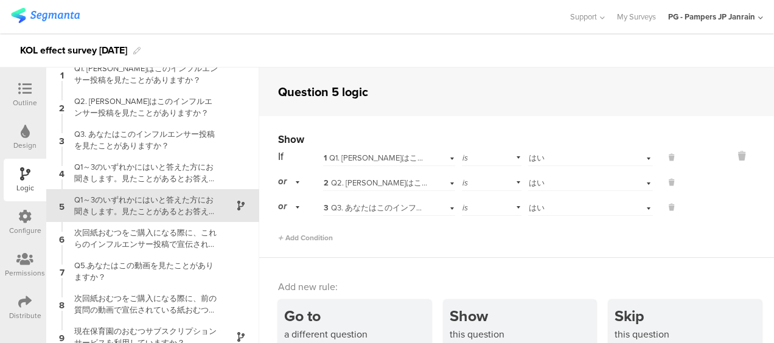
click at [19, 145] on div "Design" at bounding box center [24, 145] width 23 height 11
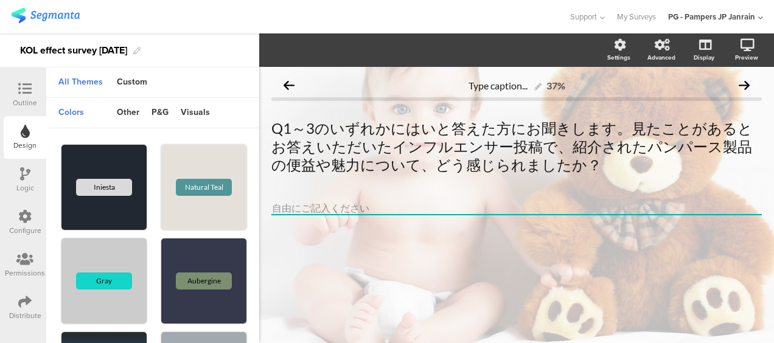
scroll to position [1, 0]
click at [26, 105] on div "Outline" at bounding box center [25, 102] width 24 height 11
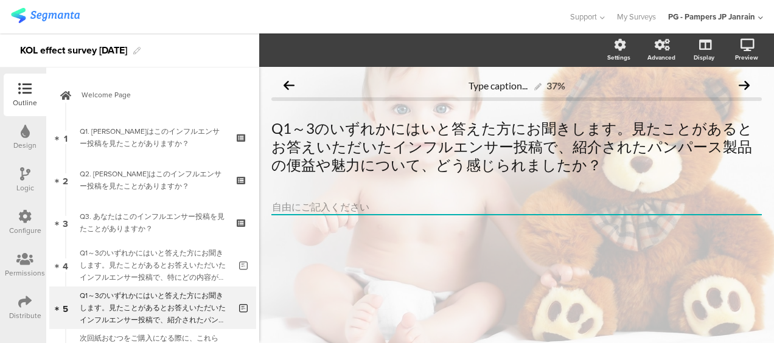
scroll to position [102, 0]
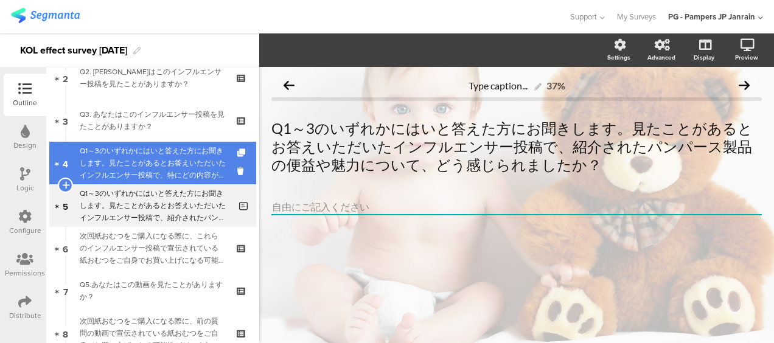
click at [135, 170] on div "Q1～3のいずれかにはいと答えた方にお聞きします。見たことがあるとお答えいただいたインフルエンサー投稿で、特にどの内容が印象に残りましたか？" at bounding box center [155, 163] width 150 height 36
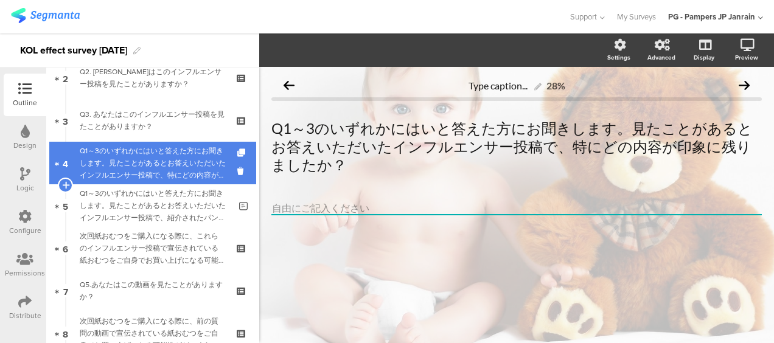
scroll to position [1, 0]
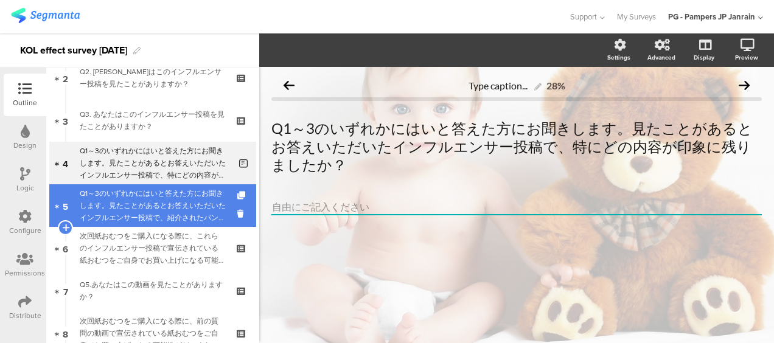
click at [140, 216] on div "Q1～3のいずれかにはいと答えた方にお聞きします。見たことがあるとお答えいただいたインフルエンサー投稿で、紹介されたパンパース製品の便益や魅力について、どう感…" at bounding box center [155, 205] width 150 height 36
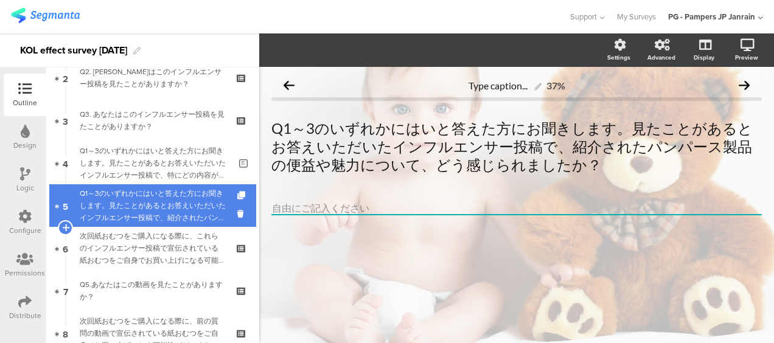
scroll to position [1, 0]
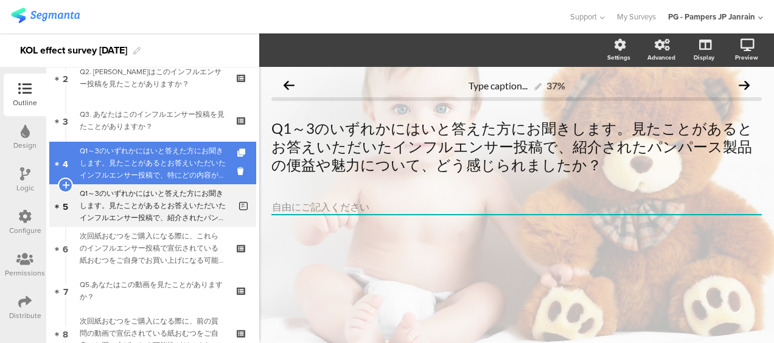
click at [145, 161] on div "Q1～3のいずれかにはいと答えた方にお聞きします。見たことがあるとお答えいただいたインフルエンサー投稿で、特にどの内容が印象に残りましたか？" at bounding box center [155, 163] width 150 height 36
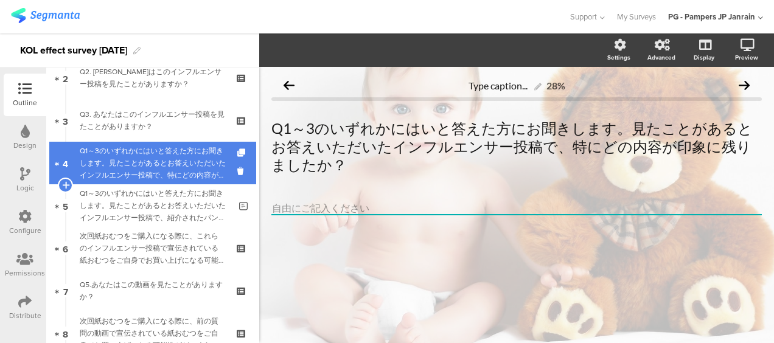
scroll to position [1, 0]
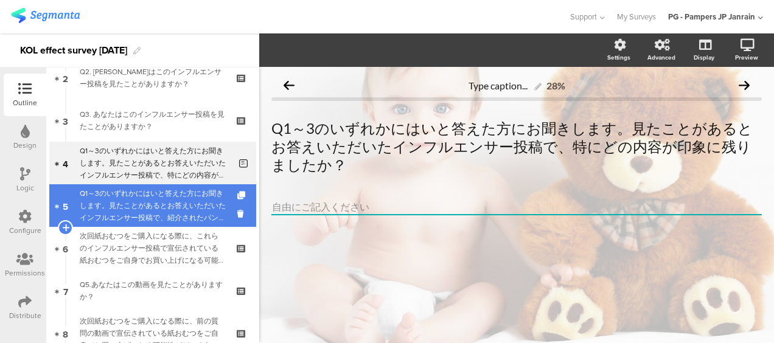
click at [135, 197] on div "Q1～3のいずれかにはいと答えた方にお聞きします。見たことがあるとお答えいただいたインフルエンサー投稿で、紹介されたパンパース製品の便益や魅力について、どう感…" at bounding box center [155, 205] width 150 height 36
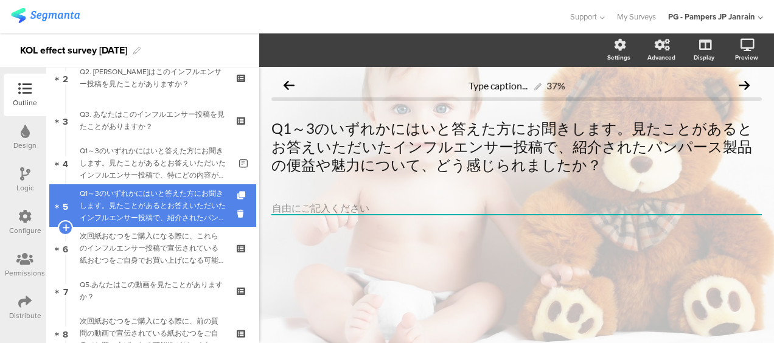
scroll to position [1, 0]
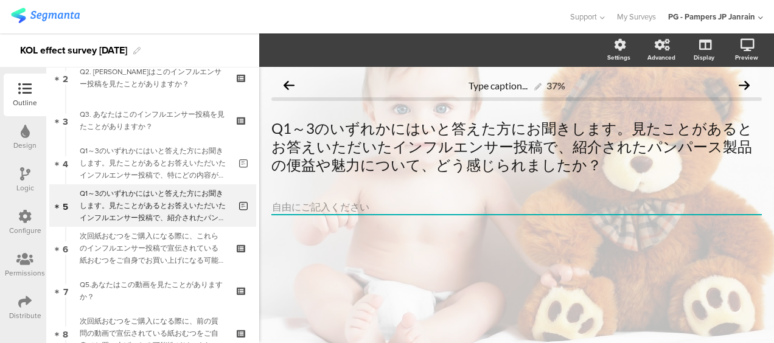
click at [17, 192] on div "Logic" at bounding box center [25, 187] width 18 height 11
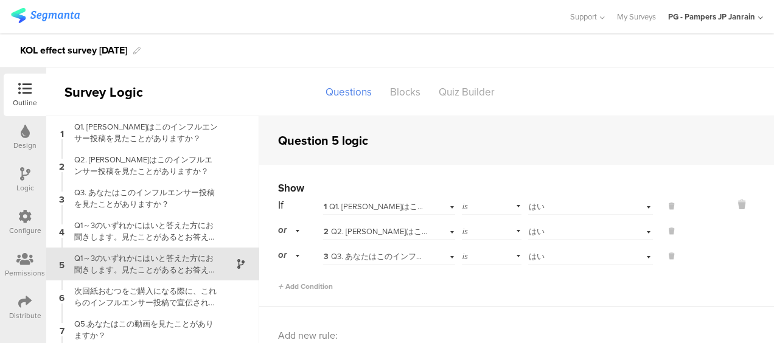
scroll to position [49, 0]
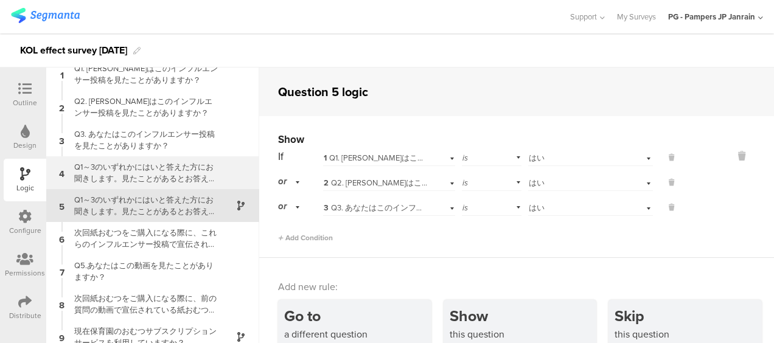
click at [133, 173] on div "Q1～3のいずれかにはいと答えた方にお聞きします。見たことがあるとお答えいただいたインフルエンサー投稿で、特にどの内容が印象に残りましたか？" at bounding box center [143, 172] width 152 height 23
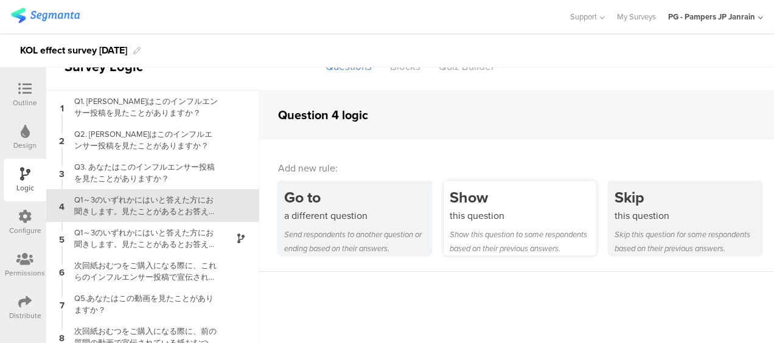
click at [518, 197] on div "Show" at bounding box center [522, 197] width 147 height 23
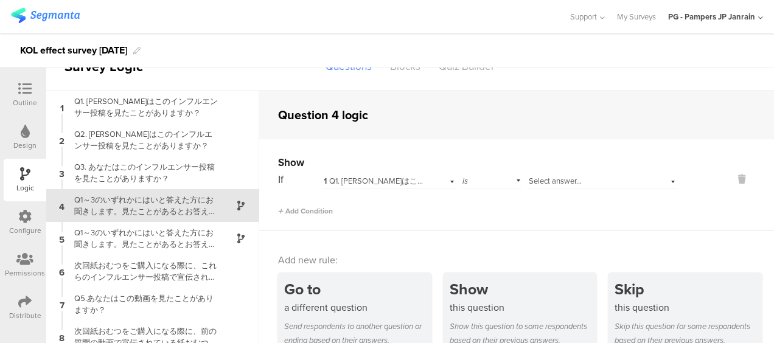
click at [572, 178] on span "Select answer..." at bounding box center [554, 181] width 53 height 12
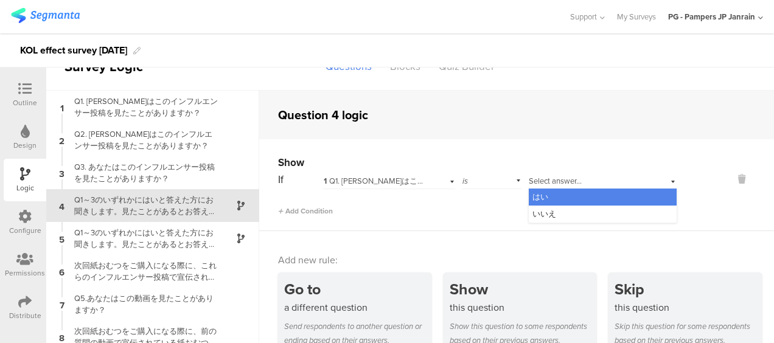
click at [583, 193] on div "はい" at bounding box center [602, 197] width 148 height 17
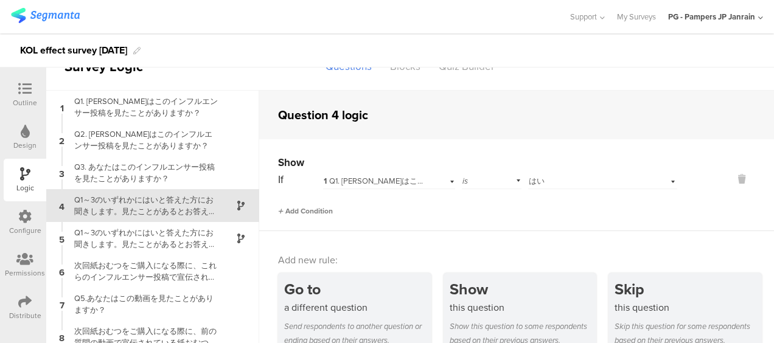
click at [330, 208] on span "Add Condition" at bounding box center [305, 211] width 55 height 11
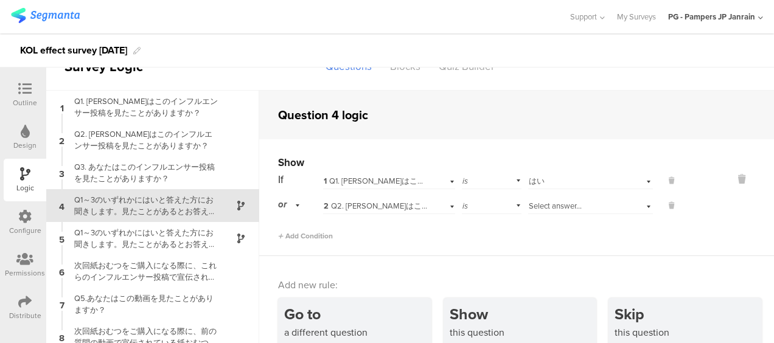
click at [404, 215] on div "If 1 Q1. あなたはこのインフルエンサー投稿を見たことがありますか？ is Select answer... はい or 2 Q2. あなたはこのインフ…" at bounding box center [477, 205] width 399 height 71
click at [403, 207] on span "2 Q2. あなたはこのインフルエンサー投稿を見たことがありますか？" at bounding box center [464, 206] width 280 height 12
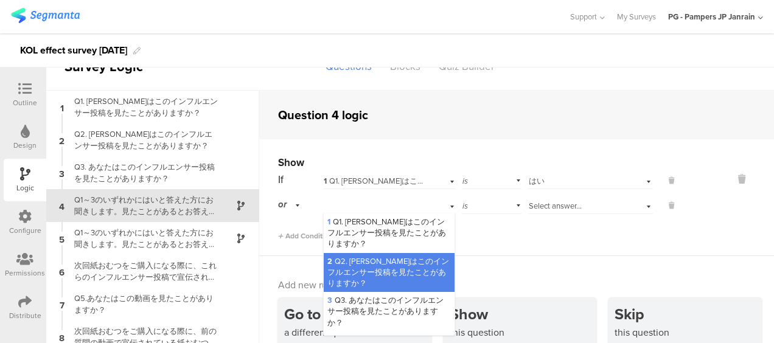
click at [354, 260] on span "2 Q2. あなたはこのインフルエンサー投稿を見たことがありますか？" at bounding box center [388, 271] width 122 height 33
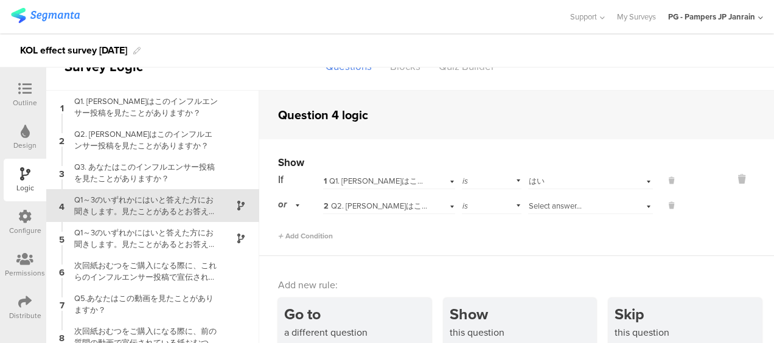
click at [546, 203] on span "Select answer..." at bounding box center [554, 206] width 53 height 12
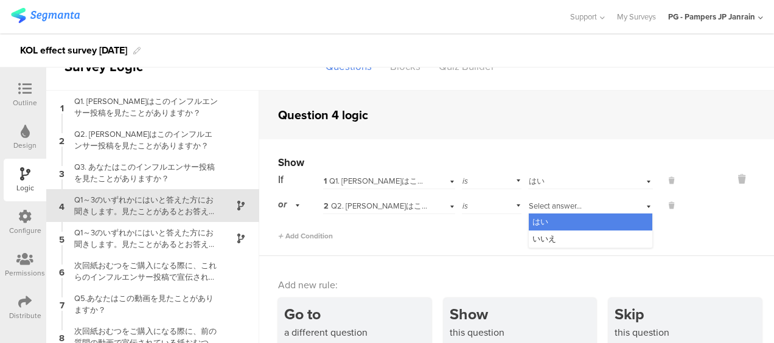
click at [547, 225] on div "はい" at bounding box center [589, 221] width 123 height 17
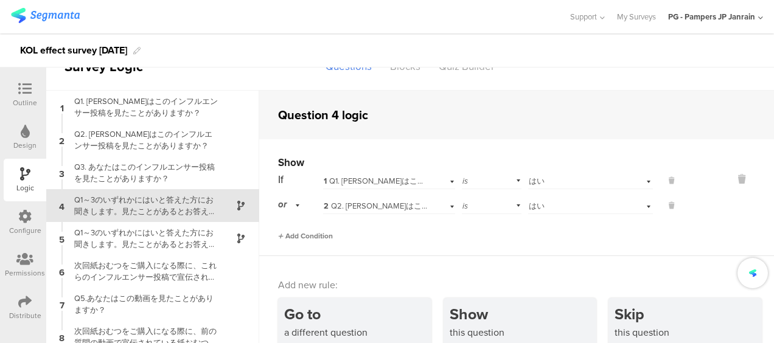
click at [307, 231] on span "Add Condition" at bounding box center [305, 235] width 55 height 11
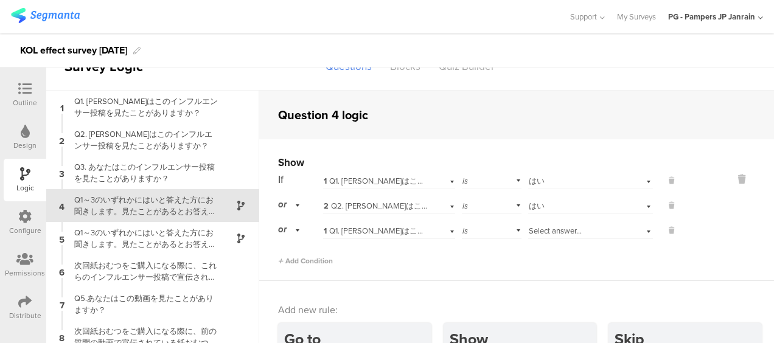
click at [368, 227] on span "1 Q1. あなたはこのインフルエンサー投稿を見たことがありますか？" at bounding box center [461, 231] width 275 height 12
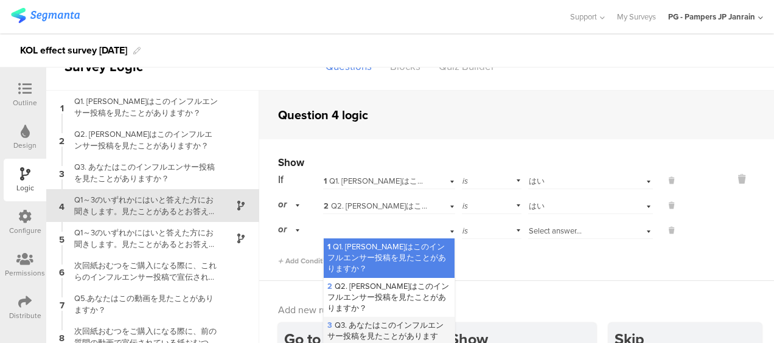
click at [338, 317] on div "3 Q3. あなたはこのインフルエンサー投稿を見たことがありますか？" at bounding box center [389, 337] width 130 height 40
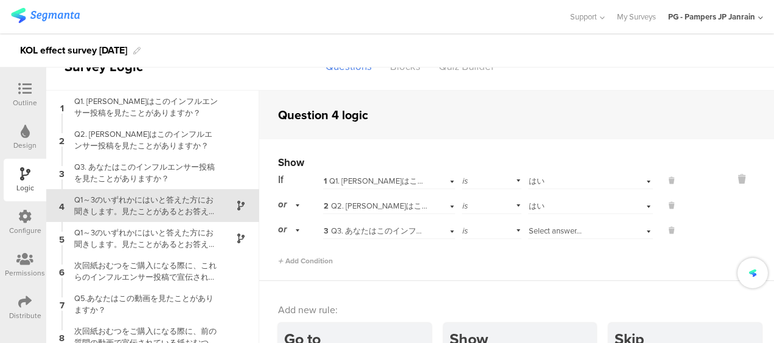
click at [529, 223] on div "Select answer..." at bounding box center [590, 229] width 125 height 19
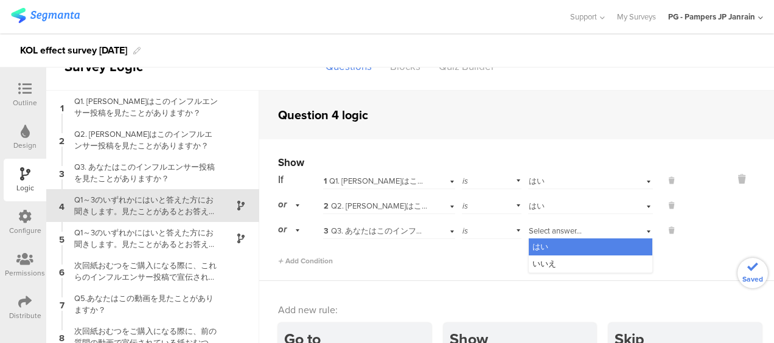
click at [541, 250] on div "はい" at bounding box center [589, 246] width 123 height 17
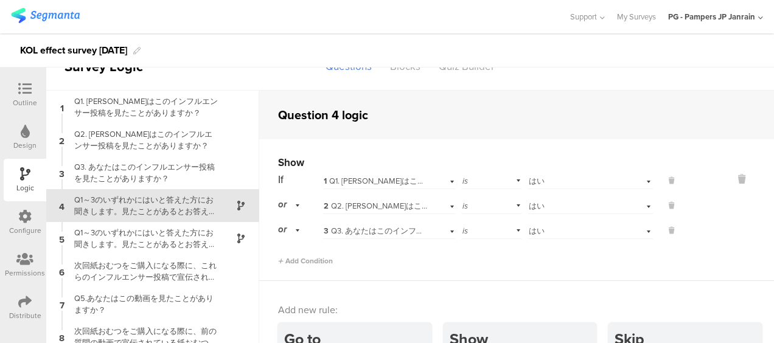
scroll to position [61, 0]
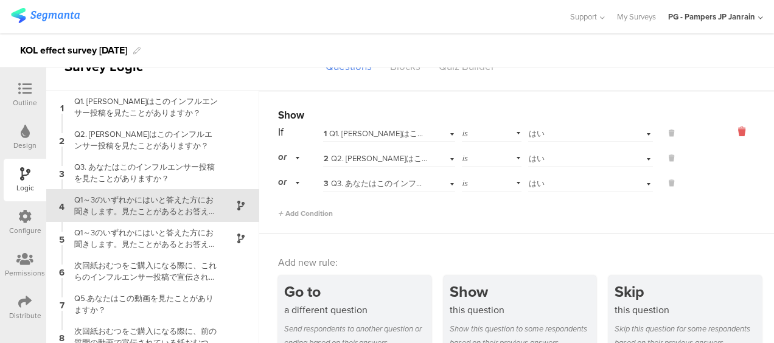
click at [727, 125] on icon at bounding box center [741, 132] width 29 height 14
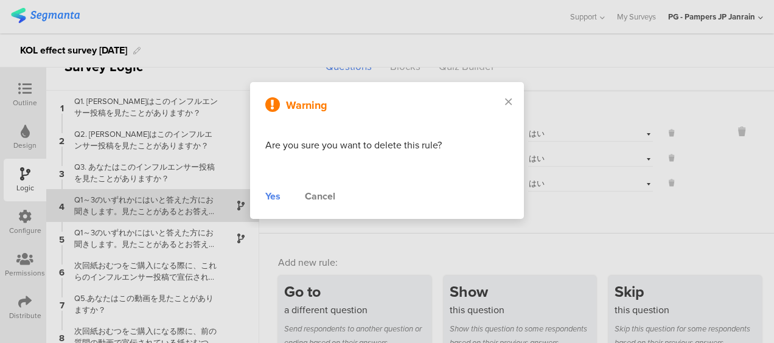
click at [270, 195] on div "Yes" at bounding box center [272, 196] width 15 height 15
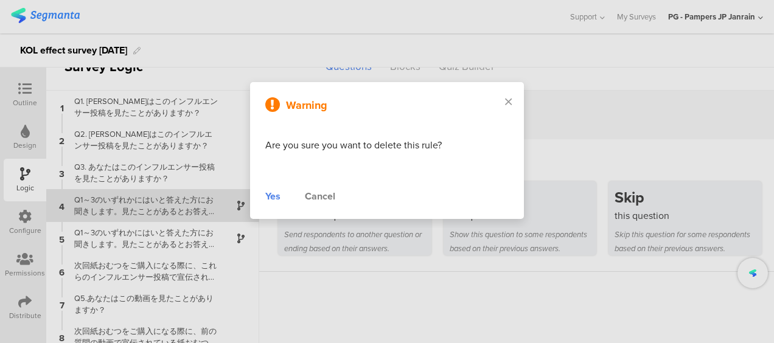
scroll to position [0, 0]
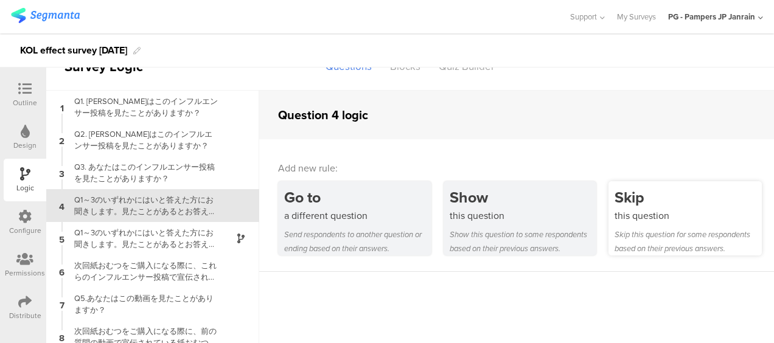
click at [705, 222] on div "this question" at bounding box center [687, 216] width 147 height 14
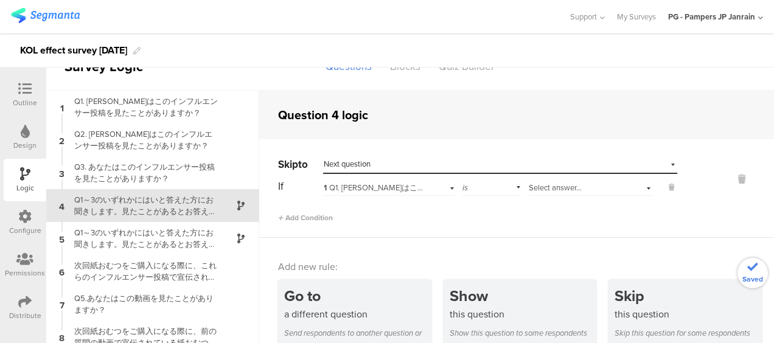
click at [487, 159] on div "Select destination... Next question" at bounding box center [493, 164] width 338 height 11
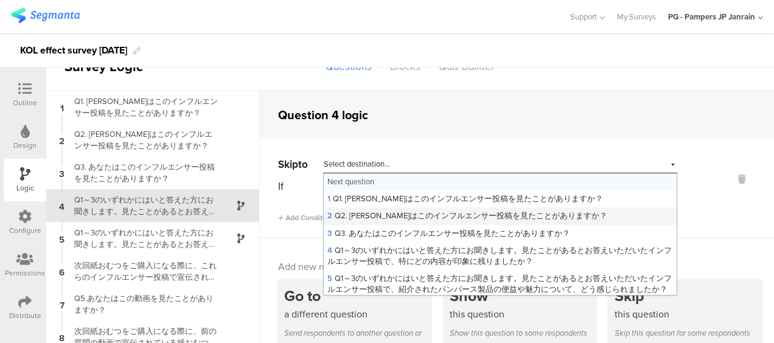
scroll to position [61, 0]
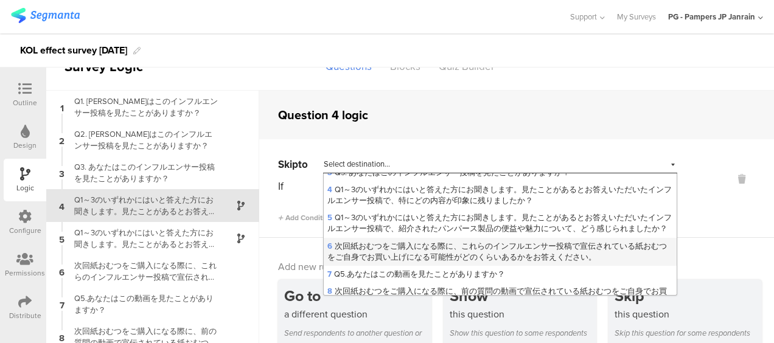
click at [508, 254] on span "6 次回紙おむつをご購入になる際に、これらのインフルエンサー投稿で宣伝されている紙おむつをご自身でお買い上げになる可能性がどのくらいあるかをお答えください。" at bounding box center [496, 251] width 339 height 23
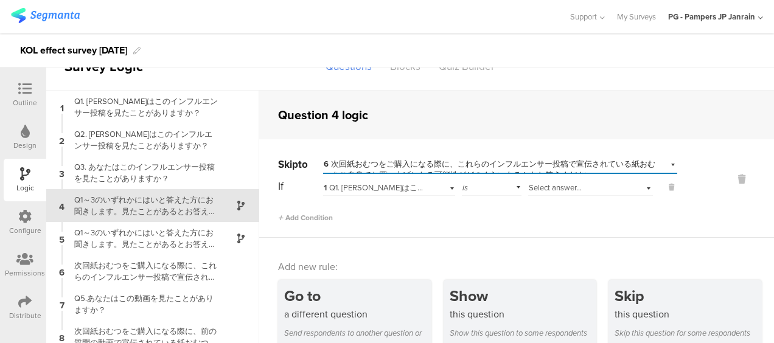
scroll to position [18, 0]
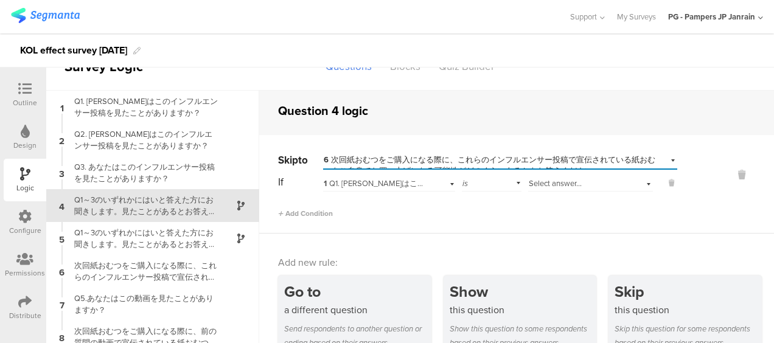
click at [560, 178] on span "Select answer..." at bounding box center [554, 184] width 53 height 12
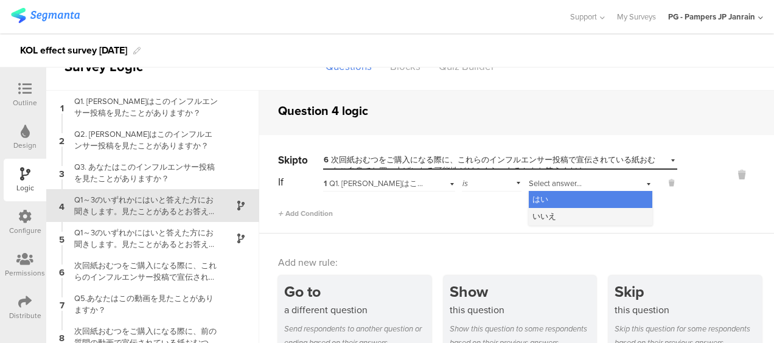
click at [535, 210] on span "いいえ" at bounding box center [544, 216] width 24 height 12
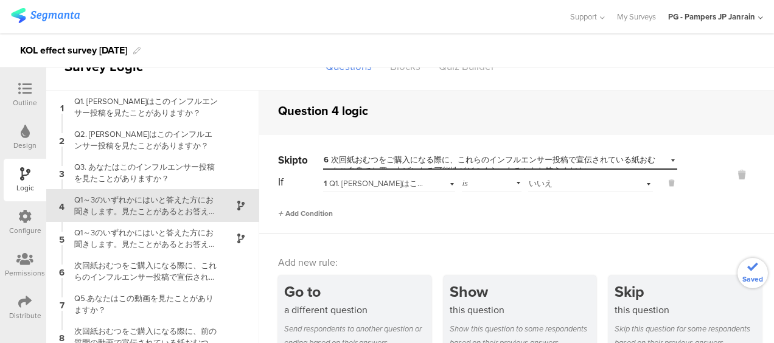
click at [302, 208] on span "Add Condition" at bounding box center [305, 213] width 55 height 11
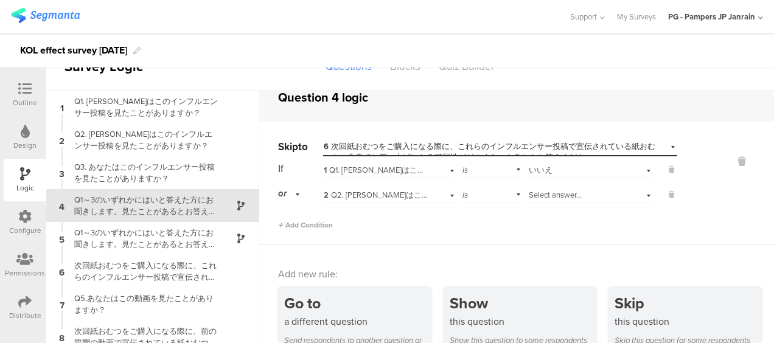
click at [288, 198] on div "or" at bounding box center [291, 193] width 26 height 19
click at [287, 222] on span "and" at bounding box center [288, 228] width 13 height 12
click at [547, 192] on span "Select answer..." at bounding box center [554, 195] width 53 height 12
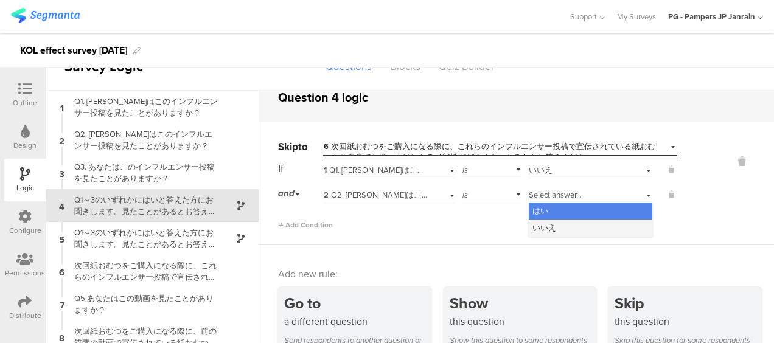
click at [546, 223] on div "いいえ" at bounding box center [589, 228] width 123 height 17
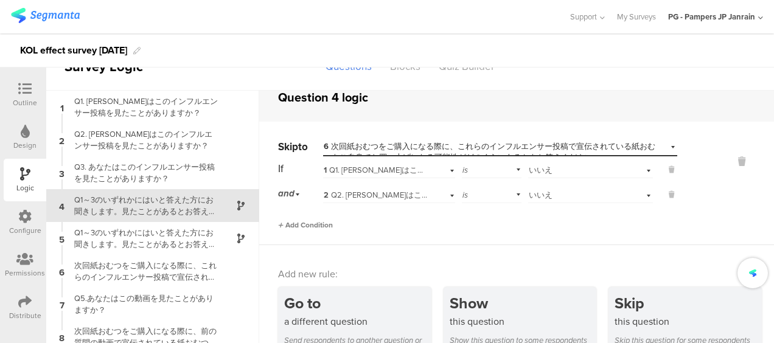
click at [308, 220] on span "Add Condition" at bounding box center [305, 225] width 55 height 11
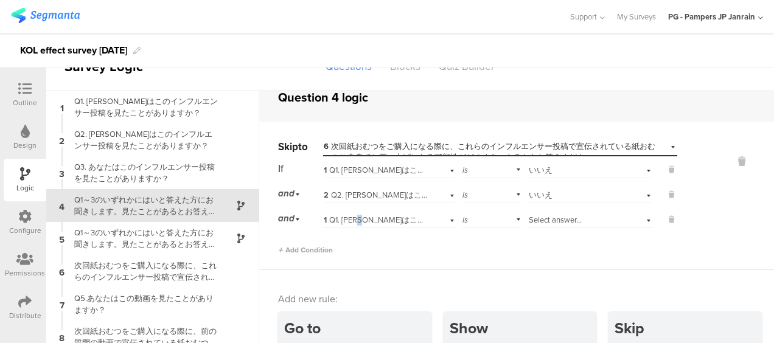
click at [375, 218] on span "1 Q1. あなたはこのインフルエンサー投稿を見たことがありますか？" at bounding box center [461, 220] width 275 height 12
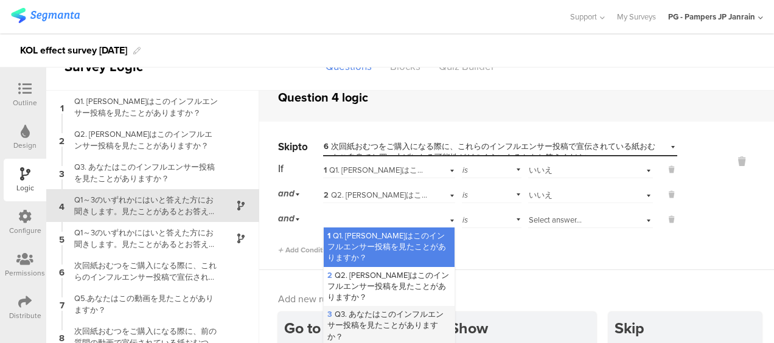
click at [343, 324] on span "3 Q3. あなたはこのインフルエンサー投稿を見たことがありますか？" at bounding box center [385, 324] width 116 height 33
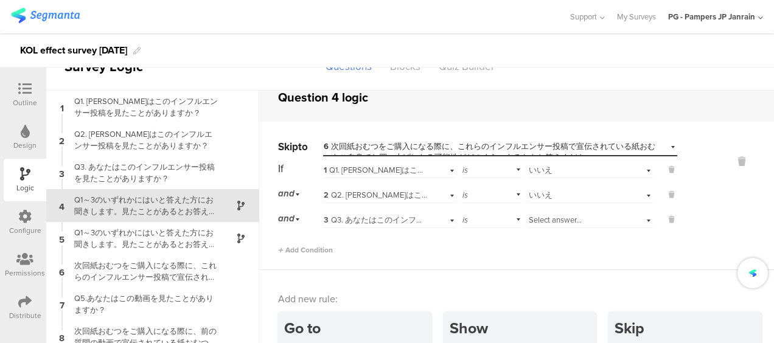
click at [528, 219] on span "Select answer..." at bounding box center [554, 220] width 53 height 12
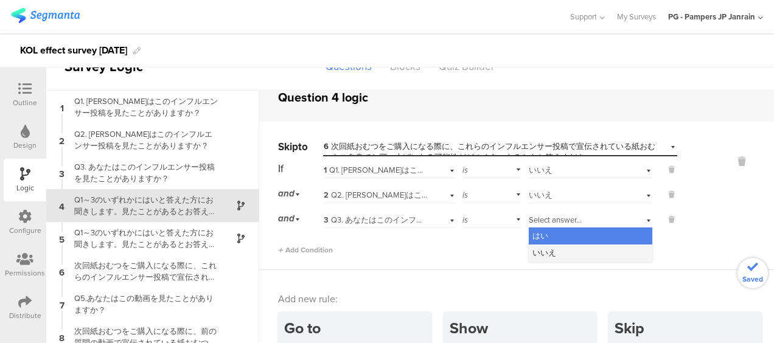
click at [532, 252] on span "いいえ" at bounding box center [544, 253] width 24 height 12
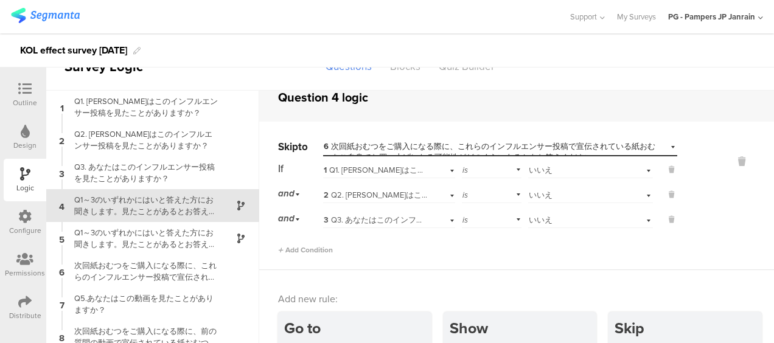
click at [27, 91] on icon at bounding box center [24, 88] width 13 height 13
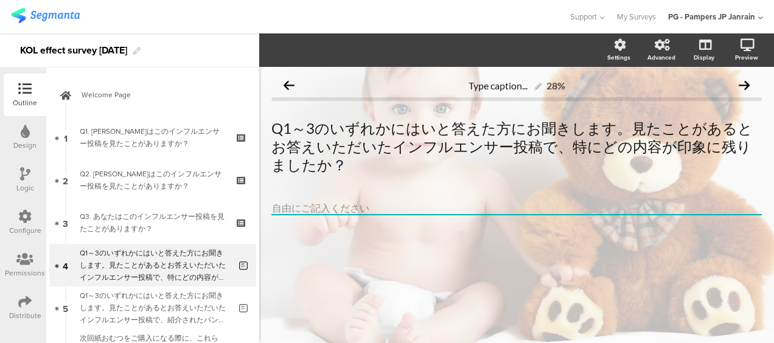
scroll to position [60, 0]
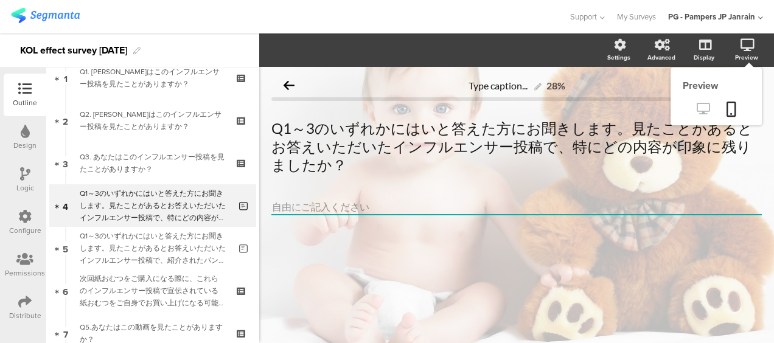
click at [702, 103] on icon at bounding box center [702, 109] width 13 height 12
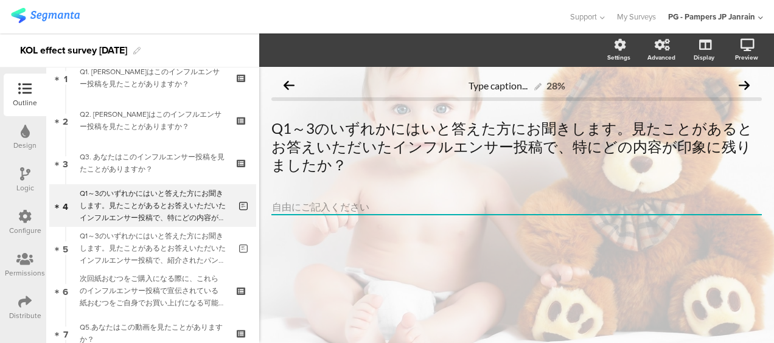
click at [15, 182] on div "Logic" at bounding box center [25, 180] width 43 height 43
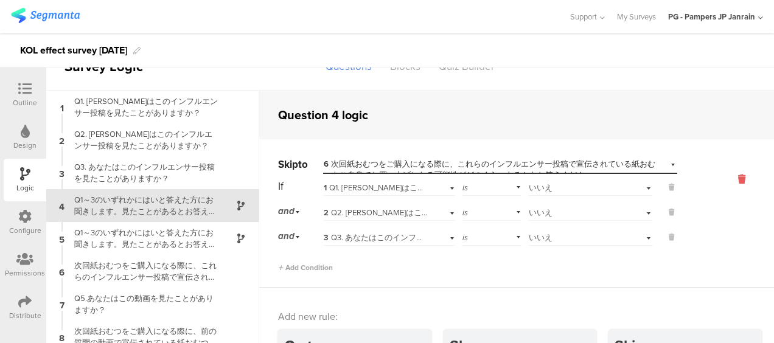
click at [727, 181] on icon at bounding box center [741, 179] width 29 height 14
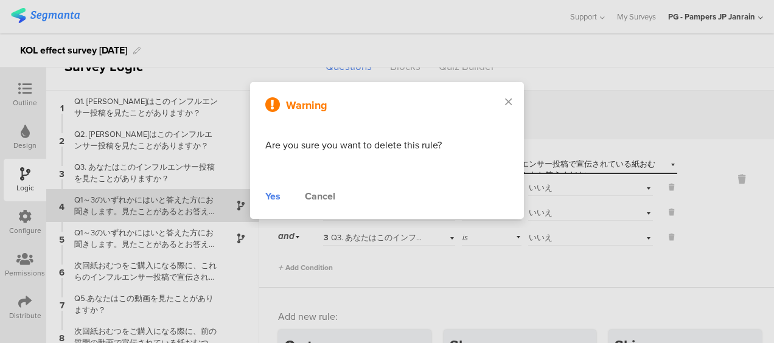
click at [265, 195] on div "Yes" at bounding box center [272, 196] width 15 height 15
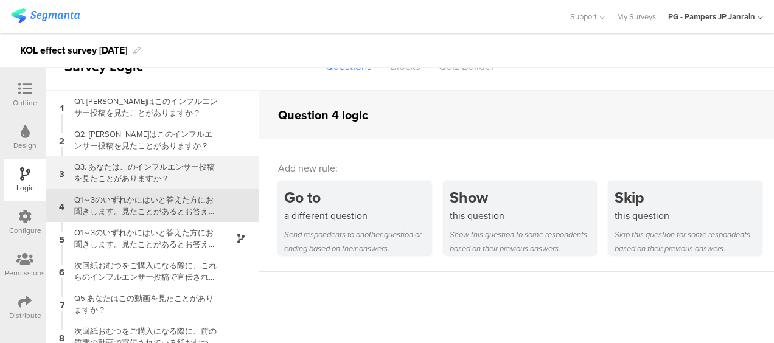
click at [168, 171] on div "Q3. あなたはこのインフルエンサー投稿を見たことがありますか？" at bounding box center [143, 172] width 152 height 23
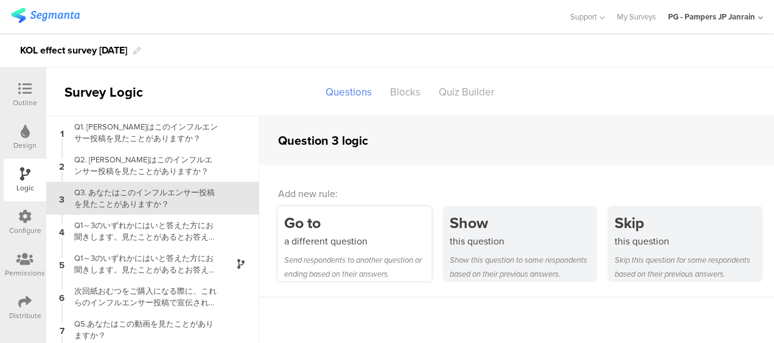
click at [333, 230] on div "Go to" at bounding box center [357, 223] width 147 height 23
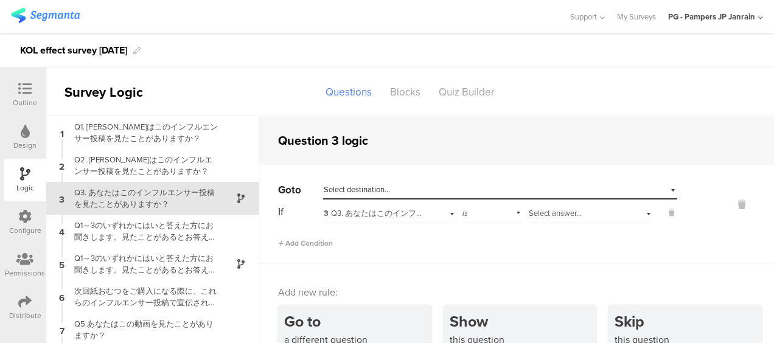
click at [369, 189] on span "Select destination..." at bounding box center [357, 190] width 66 height 12
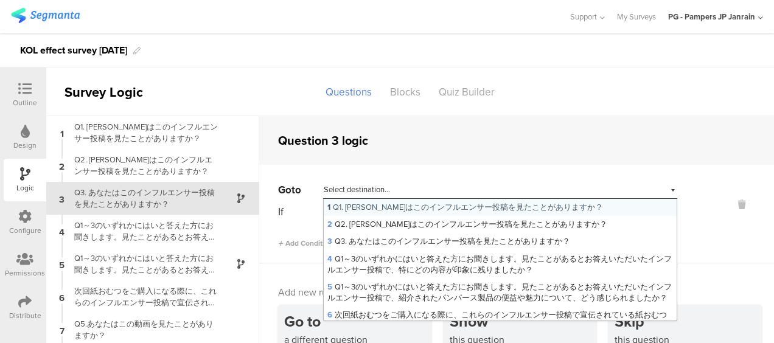
click at [336, 167] on div "Go to Select destination... 1 Q1. あなたはこのインフルエンサー投稿を見たことがありますか？ 2 Q2. あなたはこのインフル…" at bounding box center [516, 214] width 514 height 99
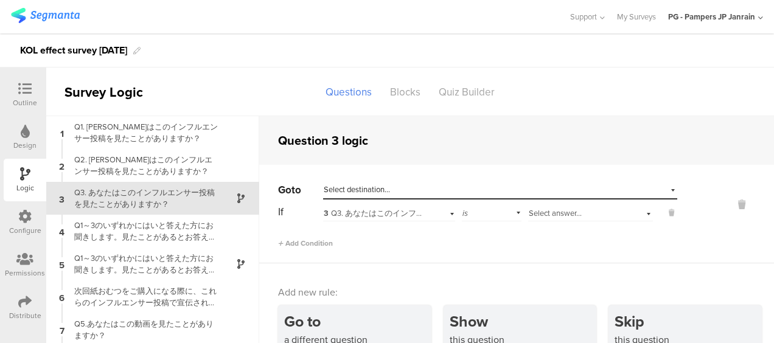
click at [332, 214] on span "3 Q3. あなたはこのインフルエンサー投稿を見たことがありますか？" at bounding box center [445, 213] width 243 height 12
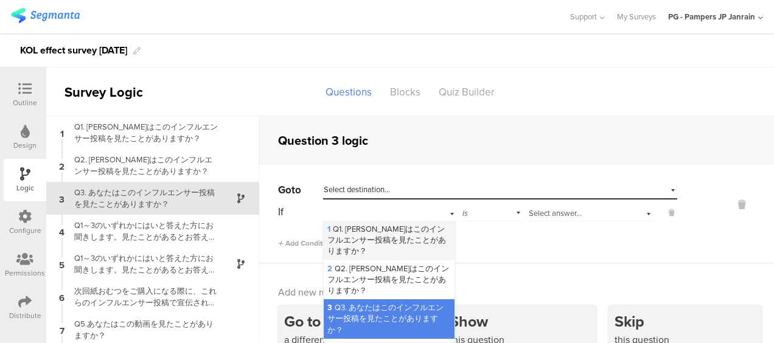
click at [339, 231] on span "1 Q1. あなたはこのインフルエンサー投稿を見たことがありますか？" at bounding box center [386, 239] width 119 height 33
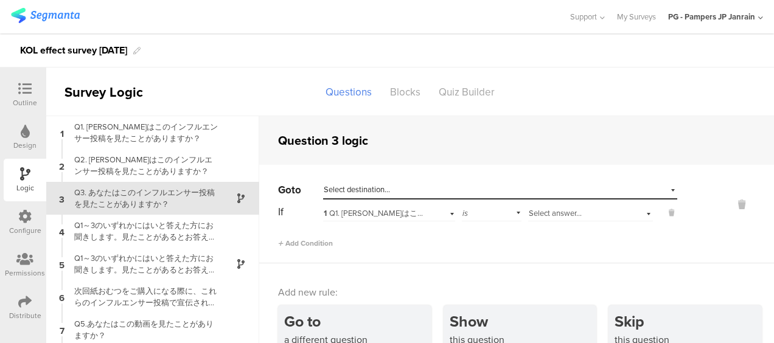
click at [530, 208] on span "Select answer..." at bounding box center [554, 213] width 53 height 12
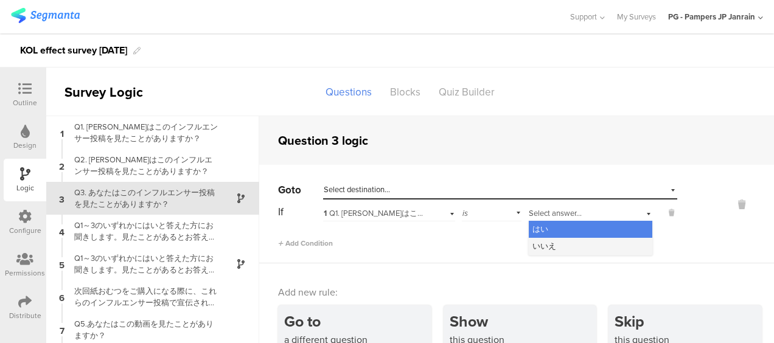
click at [532, 241] on span "いいえ" at bounding box center [544, 246] width 24 height 12
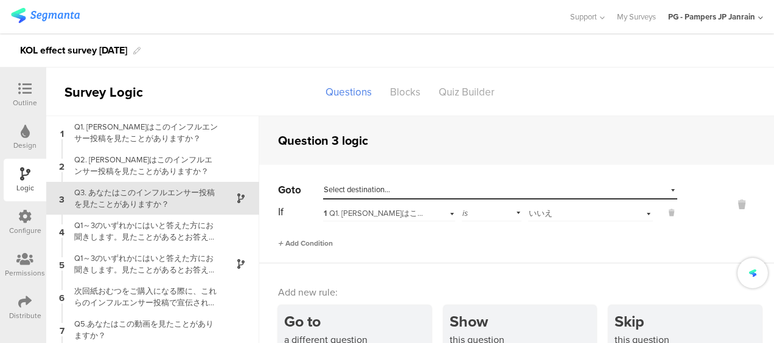
click at [318, 244] on span "Add Condition" at bounding box center [305, 243] width 55 height 11
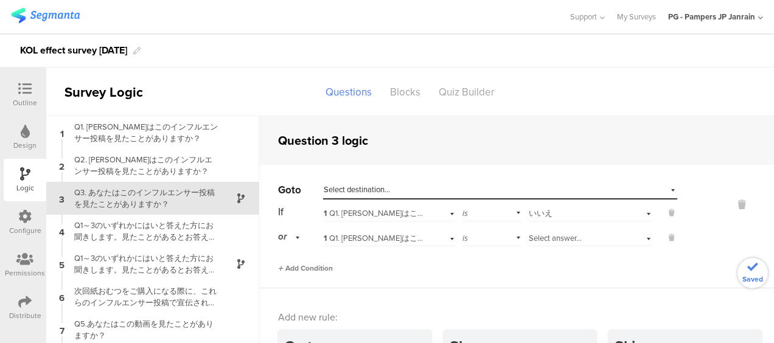
click at [305, 263] on span "Add Condition" at bounding box center [305, 268] width 55 height 11
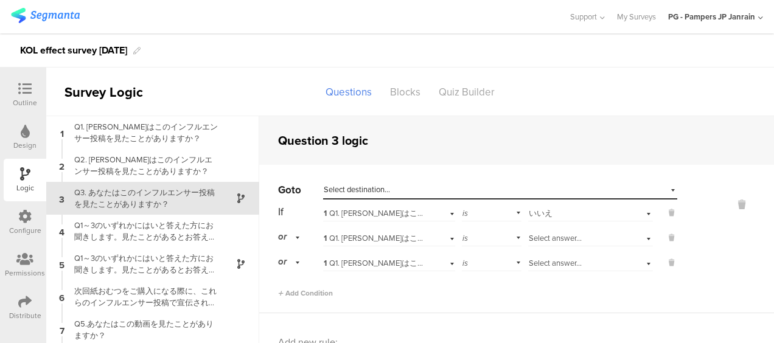
click at [367, 243] on span "1 Q1. あなたはこのインフルエンサー投稿を見たことがありますか？" at bounding box center [461, 238] width 275 height 12
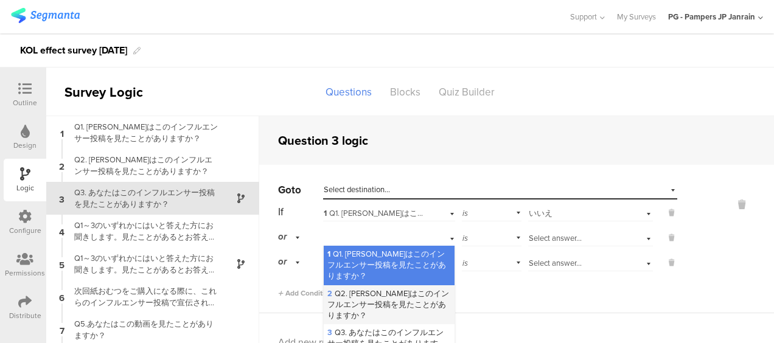
click at [366, 297] on span "2 Q2. あなたはこのインフルエンサー投稿を見たことがありますか？" at bounding box center [388, 304] width 122 height 33
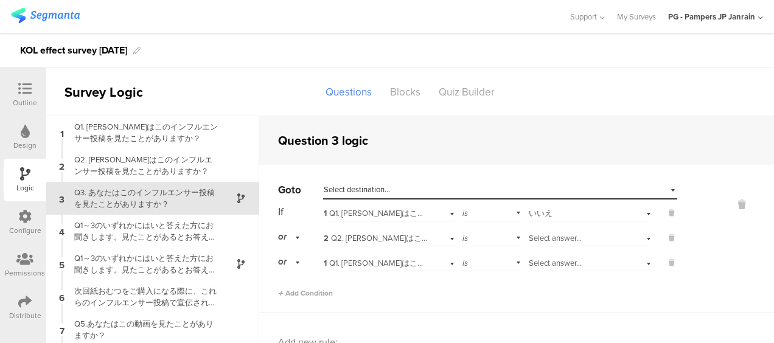
click at [369, 258] on span "1 Q1. あなたはこのインフルエンサー投稿を見たことがありますか？" at bounding box center [461, 263] width 275 height 12
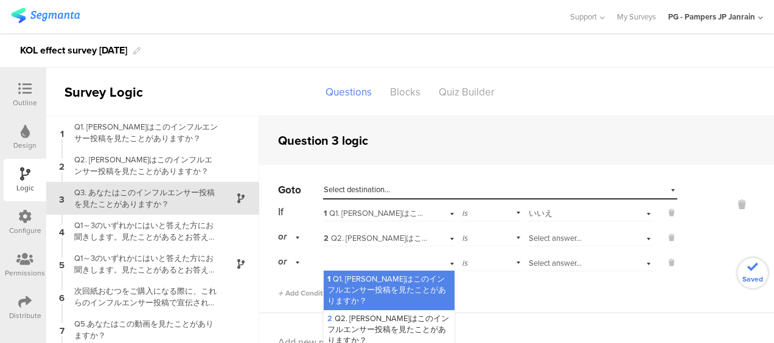
scroll to position [61, 0]
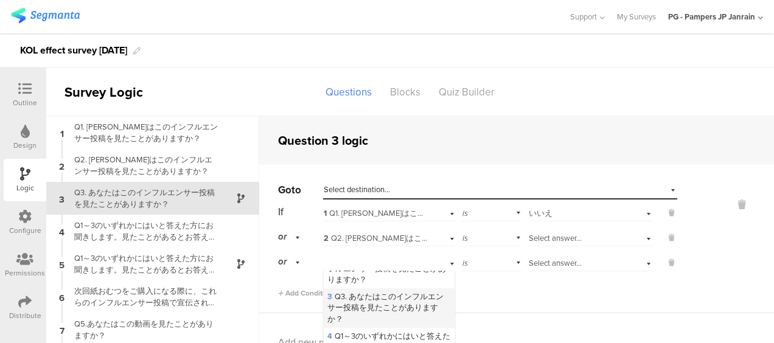
click at [376, 313] on span "3 Q3. あなたはこのインフルエンサー投稿を見たことがありますか？" at bounding box center [385, 307] width 116 height 33
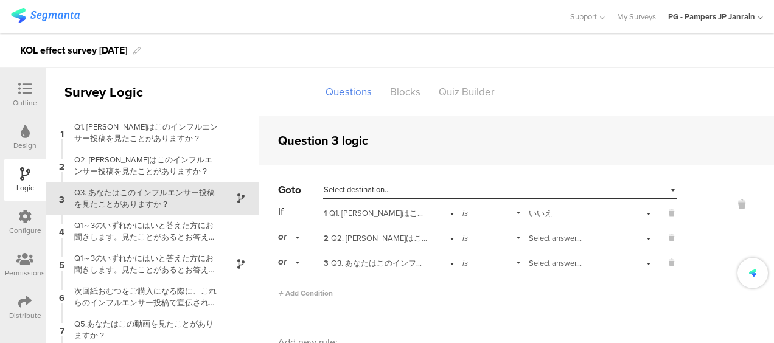
click at [544, 236] on span "Select answer..." at bounding box center [554, 238] width 53 height 12
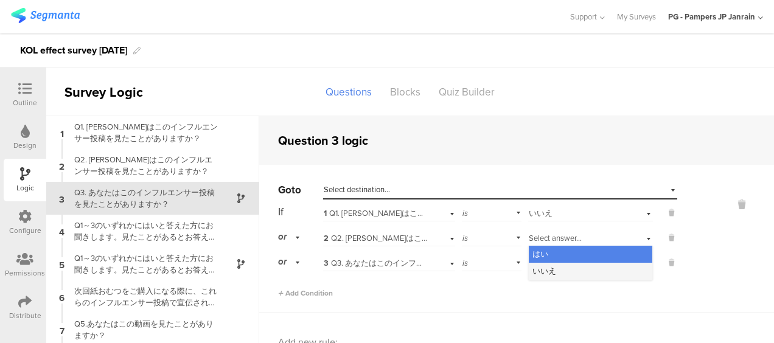
click at [532, 269] on span "いいえ" at bounding box center [544, 271] width 24 height 12
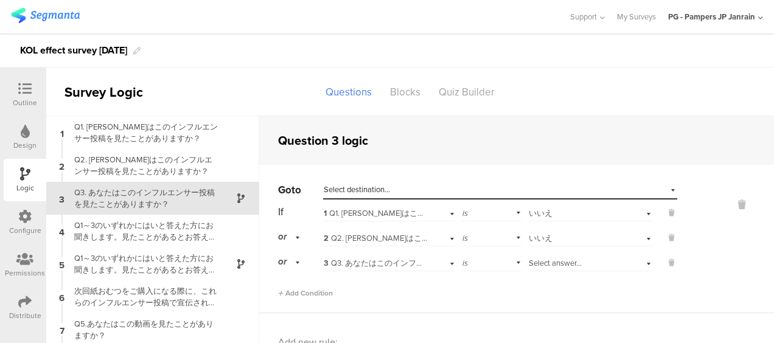
click at [535, 249] on div "If 1 Q1. あなたはこのインフルエンサー投稿を見たことがありますか？ is Select answer... いいえ or 2 Q2. あなたはこのイン…" at bounding box center [477, 237] width 399 height 69
click at [533, 261] on span "Select answer..." at bounding box center [554, 263] width 53 height 12
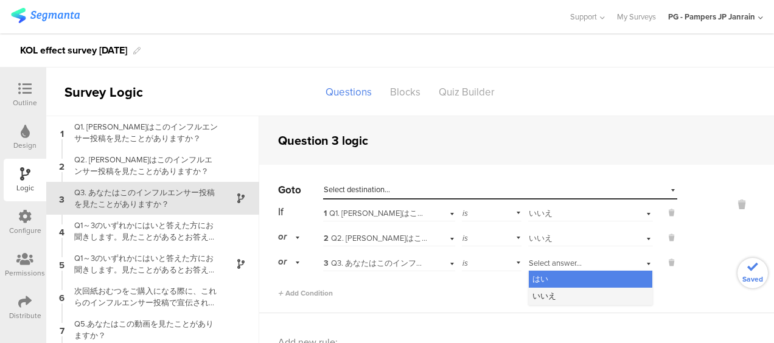
click at [533, 291] on span "いいえ" at bounding box center [544, 296] width 24 height 12
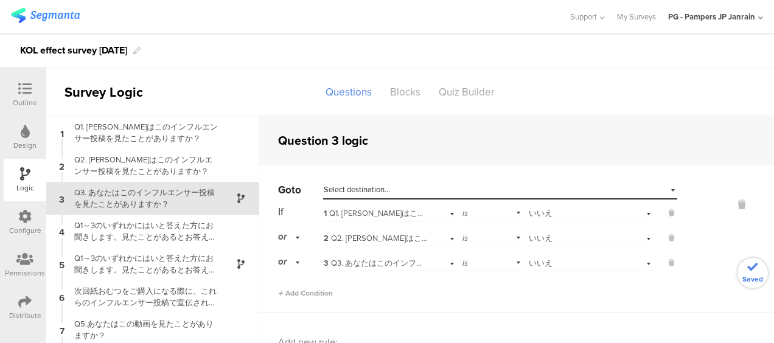
click at [282, 238] on span "or" at bounding box center [282, 236] width 9 height 13
click at [289, 270] on span "and" at bounding box center [288, 271] width 13 height 12
click at [293, 263] on span "and" at bounding box center [286, 261] width 16 height 13
click at [291, 292] on span "and" at bounding box center [288, 296] width 13 height 12
click at [357, 191] on span "Select destination..." at bounding box center [357, 190] width 66 height 12
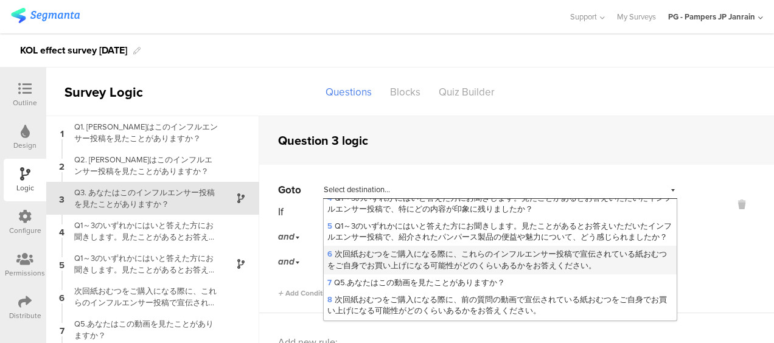
click at [422, 265] on span "6 次回紙おむつをご購入になる際に、これらのインフルエンサー投稿で宣伝されている紙おむつをご自身でお買い上げになる可能性がどのくらいあるかをお答えください。" at bounding box center [496, 259] width 339 height 23
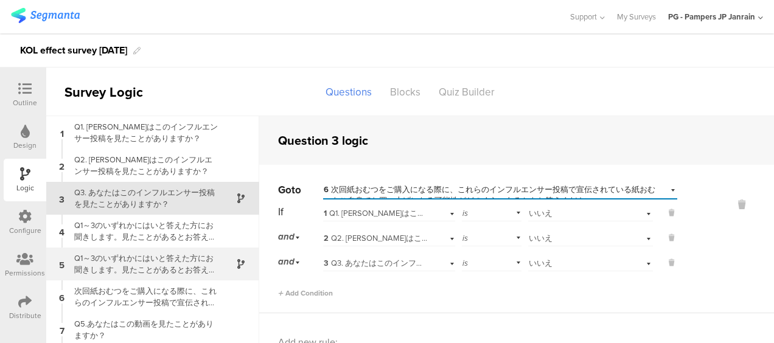
click at [231, 269] on div at bounding box center [234, 264] width 30 height 14
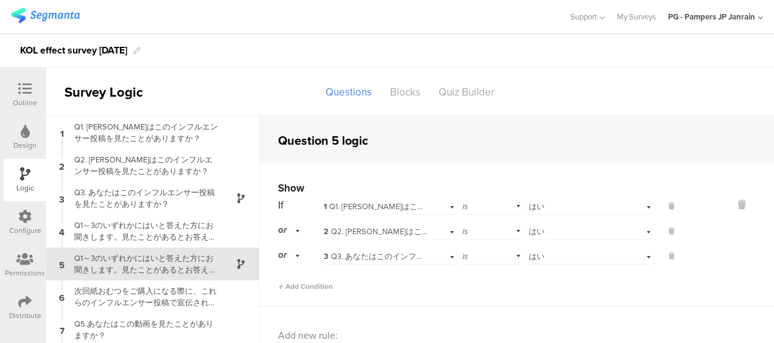
scroll to position [49, 0]
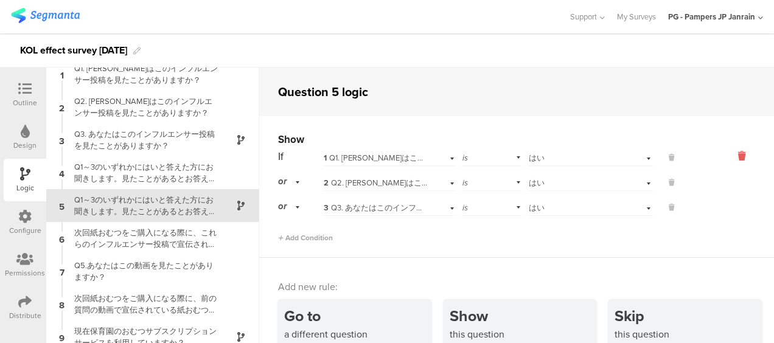
click at [727, 159] on icon at bounding box center [741, 156] width 29 height 14
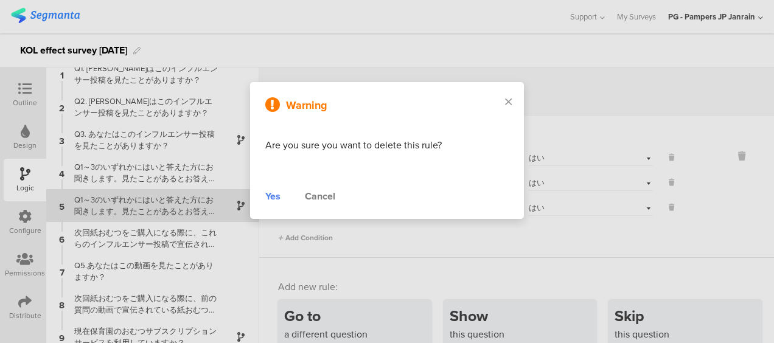
click at [268, 196] on div "Yes" at bounding box center [272, 196] width 15 height 15
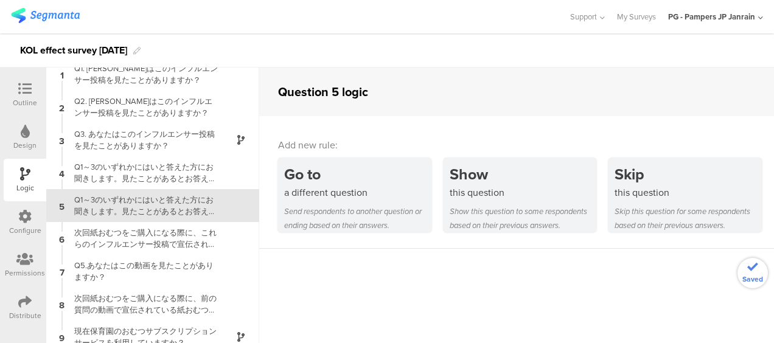
click at [31, 90] on icon at bounding box center [24, 88] width 13 height 13
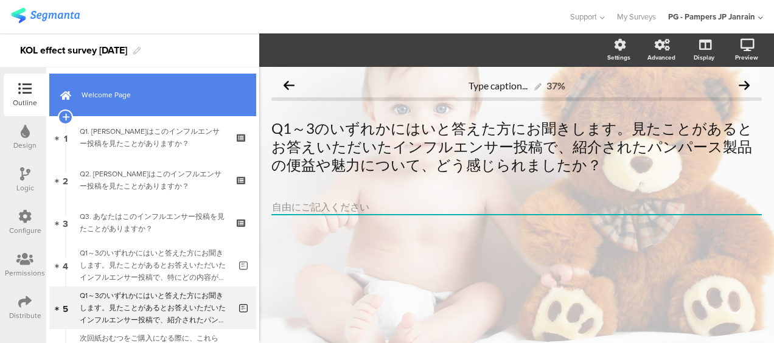
click at [153, 109] on link "Welcome Page" at bounding box center [152, 95] width 207 height 43
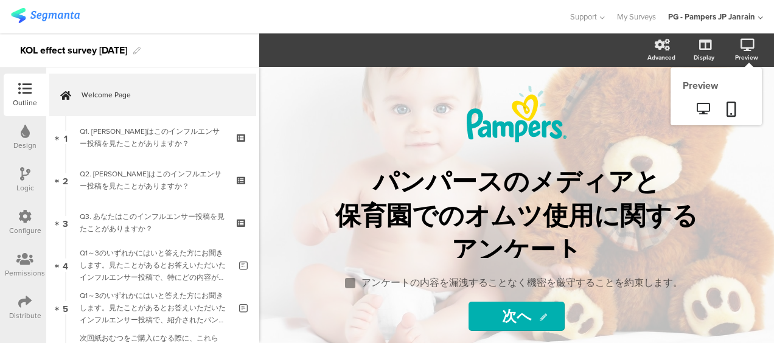
click at [752, 49] on icon at bounding box center [747, 45] width 14 height 12
click at [701, 106] on icon at bounding box center [702, 109] width 13 height 12
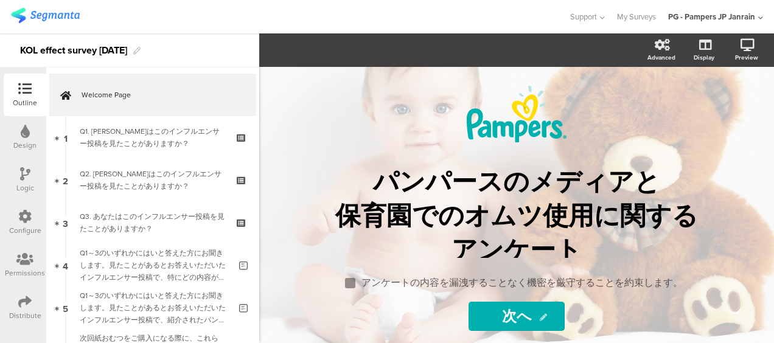
click at [16, 192] on div "Logic" at bounding box center [25, 180] width 43 height 43
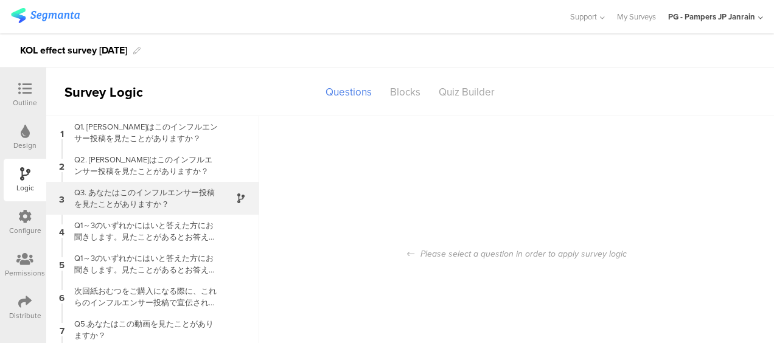
click at [152, 199] on div "Q3. あなたはこのインフルエンサー投稿を見たことがありますか？" at bounding box center [143, 198] width 152 height 23
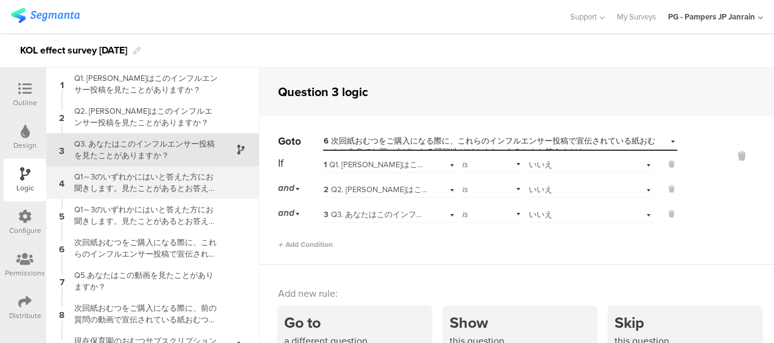
click at [172, 193] on div "Q1～3のいずれかにはいと答えた方にお聞きします。見たことがあるとお答えいただいたインフルエンサー投稿で、特にどの内容が印象に残りましたか？" at bounding box center [143, 182] width 152 height 23
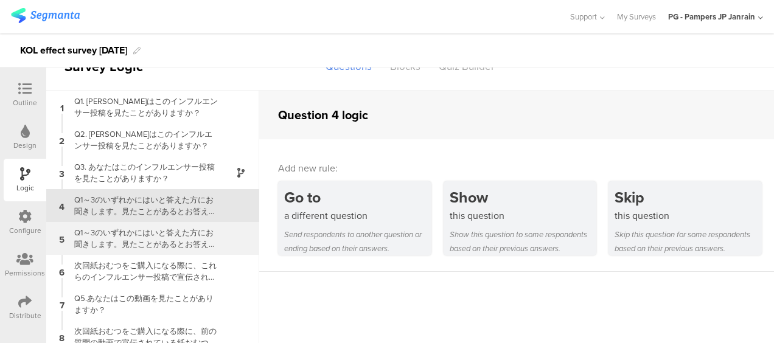
click at [175, 232] on div "Q1～3のいずれかにはいと答えた方にお聞きします。見たことがあるとお答えいただいたインフルエンサー投稿で、紹介されたパンパース製品の便益や魅力について、どう感…" at bounding box center [143, 238] width 152 height 23
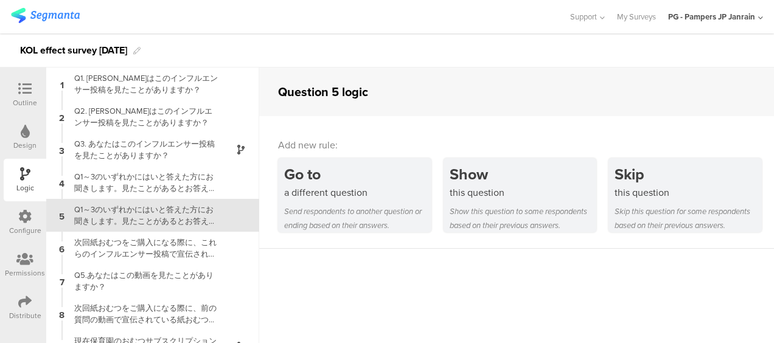
scroll to position [10, 0]
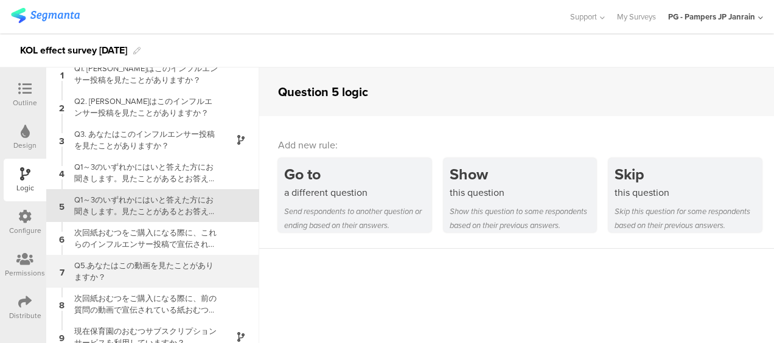
click at [168, 265] on div "Q5.あなたはこの動画を見たことがありますか？" at bounding box center [143, 271] width 152 height 23
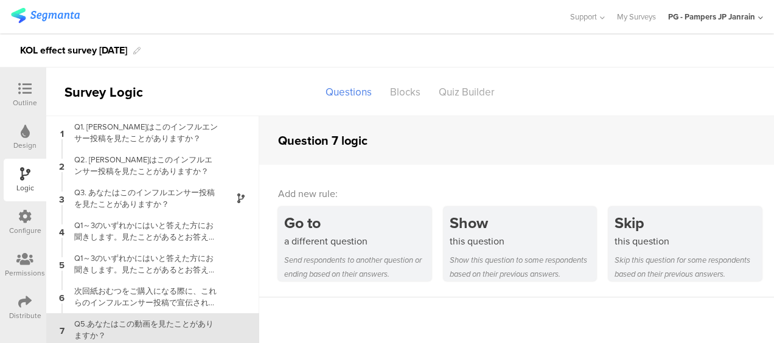
click at [16, 102] on div "Outline" at bounding box center [25, 102] width 24 height 11
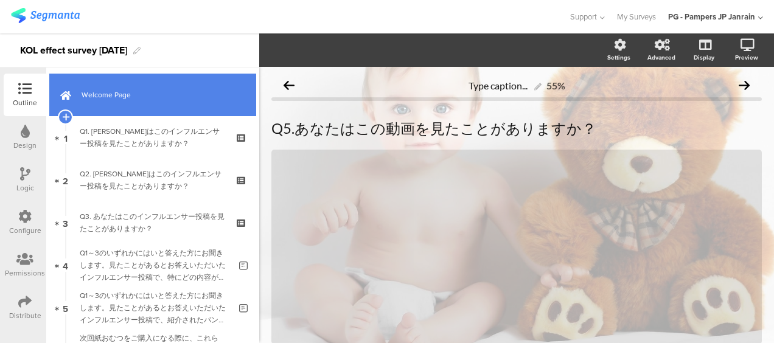
click at [93, 101] on link "Welcome Page" at bounding box center [152, 95] width 207 height 43
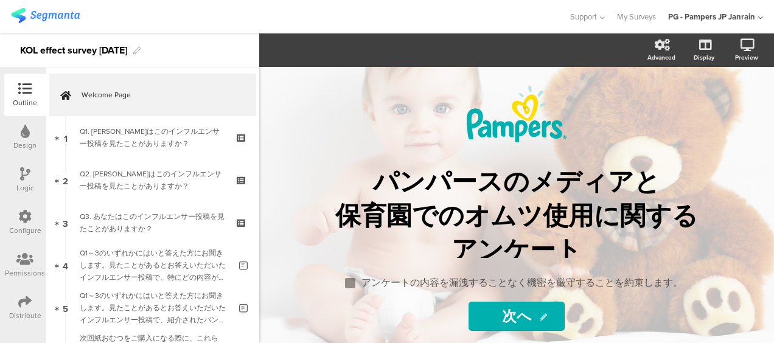
click at [29, 183] on div "Logic" at bounding box center [25, 187] width 18 height 11
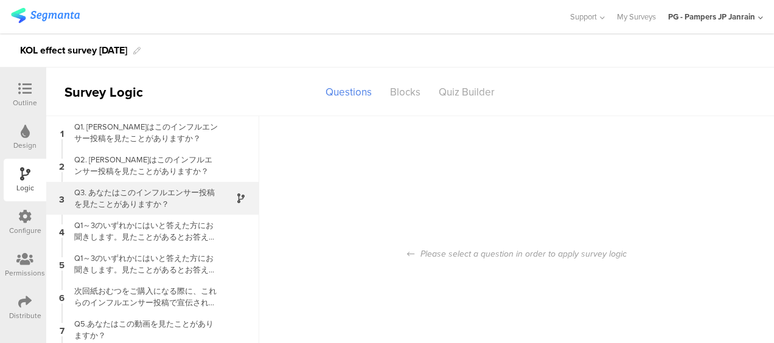
click at [91, 202] on div "Q3. あなたはこのインフルエンサー投稿を見たことがありますか？" at bounding box center [143, 198] width 152 height 23
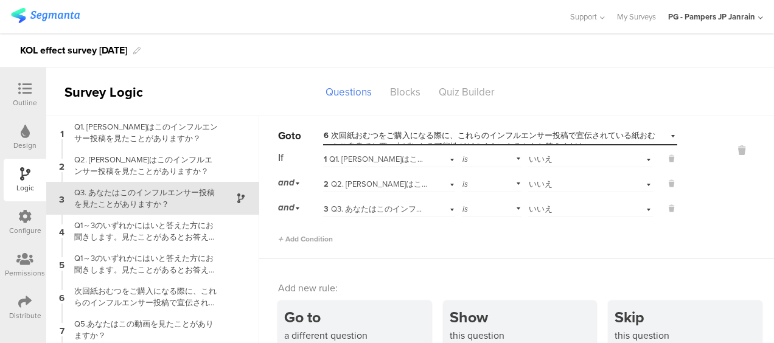
scroll to position [7, 0]
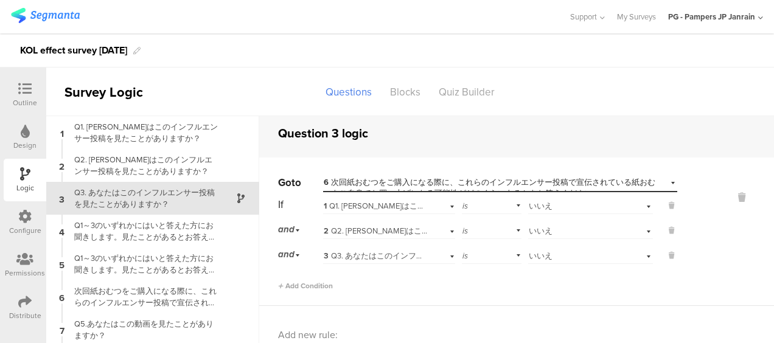
click at [29, 95] on div at bounding box center [25, 89] width 24 height 15
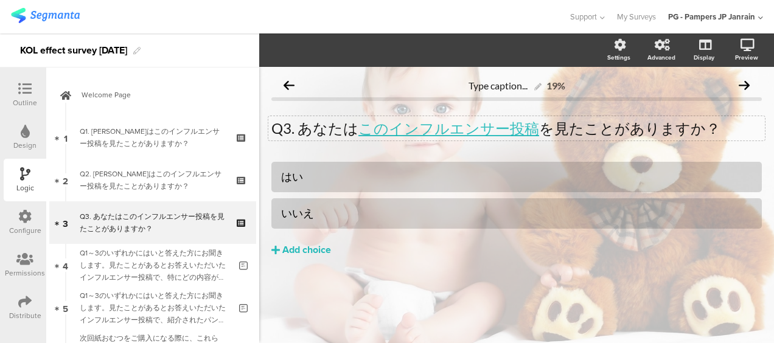
scroll to position [17, 0]
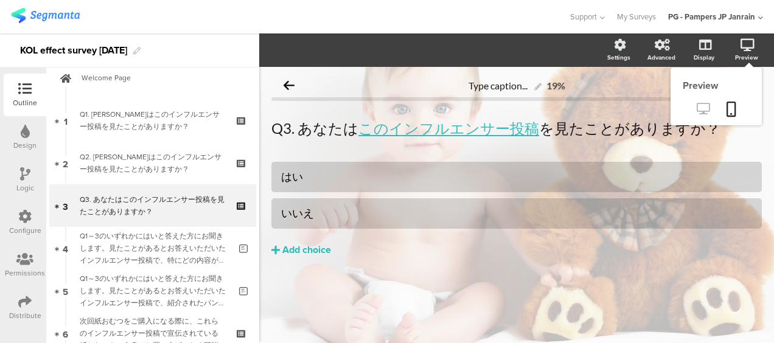
click at [705, 106] on icon at bounding box center [702, 109] width 13 height 12
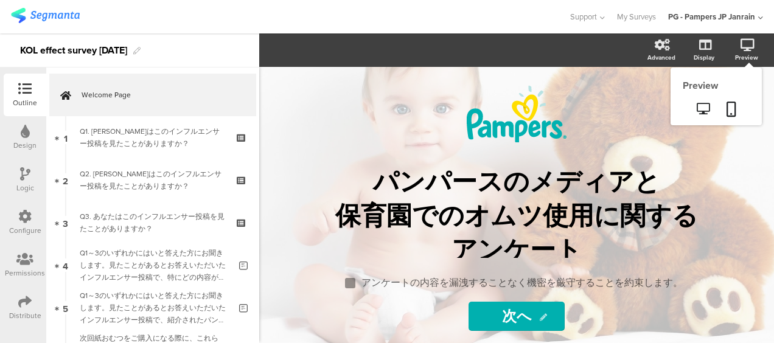
click at [742, 40] on icon at bounding box center [747, 45] width 14 height 12
click at [701, 106] on icon at bounding box center [702, 109] width 13 height 12
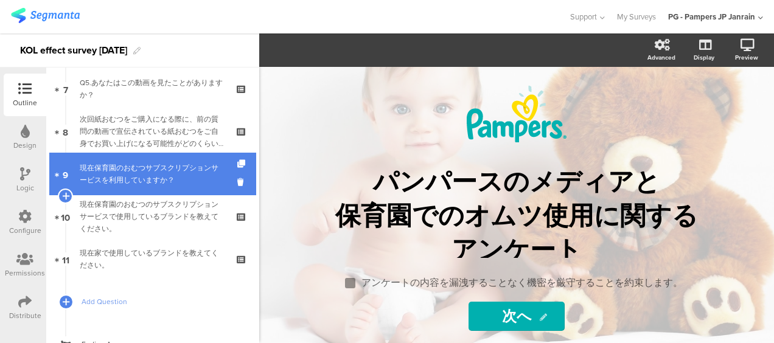
scroll to position [354, 0]
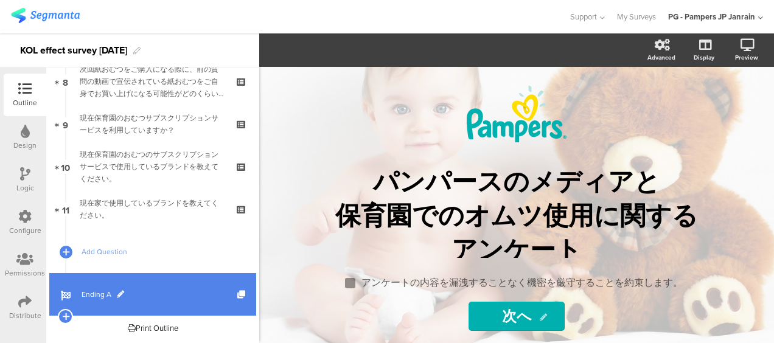
click at [156, 289] on span "Ending A" at bounding box center [159, 294] width 156 height 12
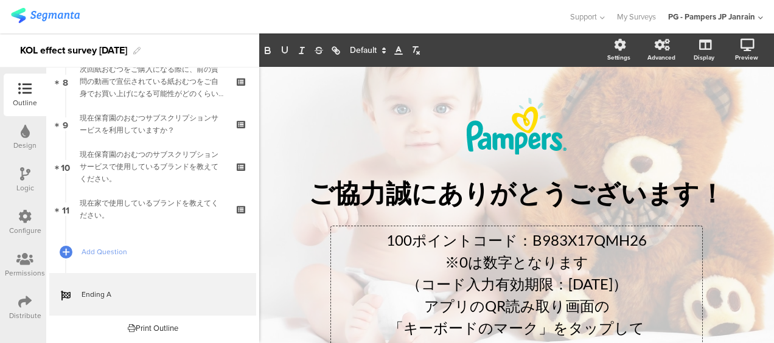
drag, startPoint x: 488, startPoint y: 204, endPoint x: 537, endPoint y: 259, distance: 73.2
click at [537, 259] on div "100ポイントコード：B983X17QMH26 ※0は数字となります （コード入力有効期限：[DATE]） アプリのQR読み取り画面の 「キーボードのマーク」…" at bounding box center [516, 305] width 371 height 159
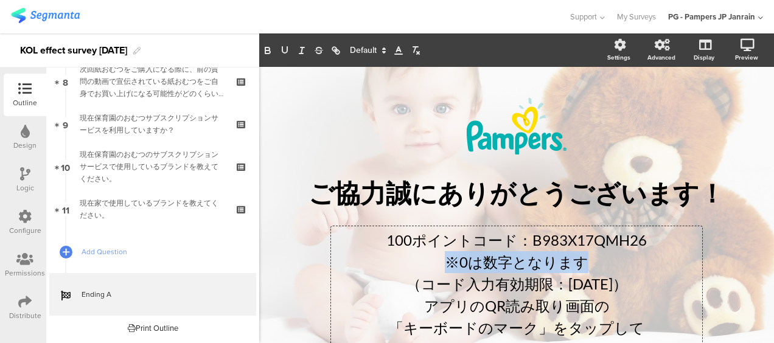
drag, startPoint x: 584, startPoint y: 262, endPoint x: 435, endPoint y: 269, distance: 149.2
click at [435, 269] on p "※0は数字となります" at bounding box center [516, 262] width 365 height 22
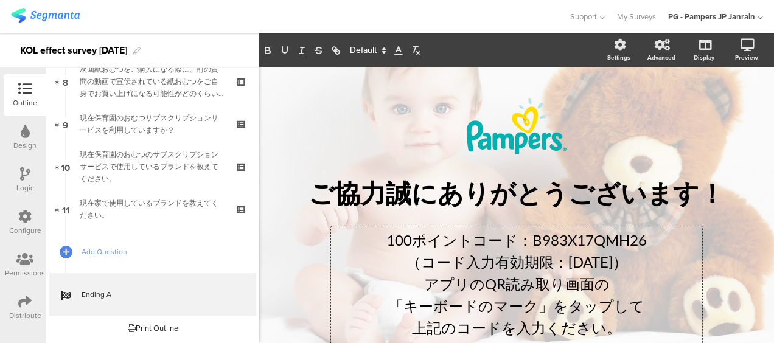
scroll to position [51, 0]
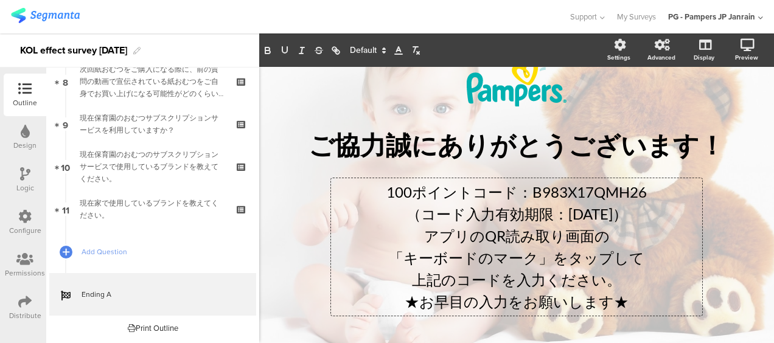
click at [19, 292] on div "Distribute" at bounding box center [25, 307] width 43 height 43
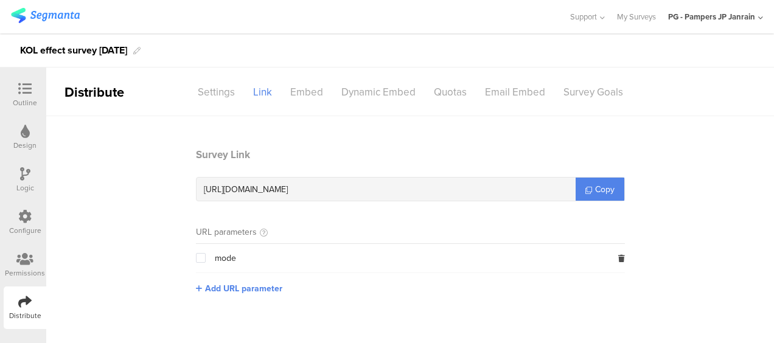
click at [288, 194] on span "[URL][DOMAIN_NAME]" at bounding box center [246, 189] width 84 height 13
click at [595, 185] on span "Copy" at bounding box center [604, 189] width 19 height 13
click at [15, 91] on div at bounding box center [25, 89] width 24 height 15
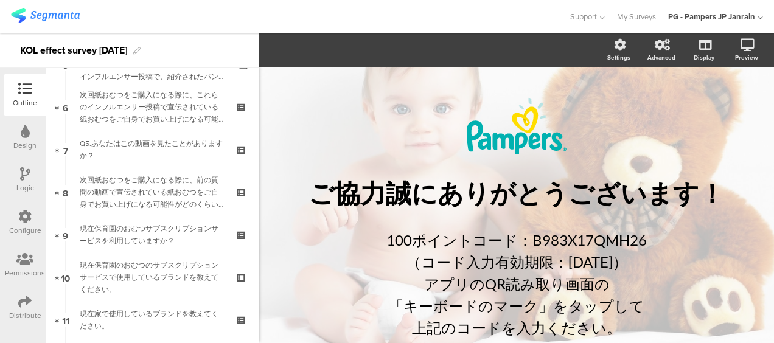
scroll to position [354, 0]
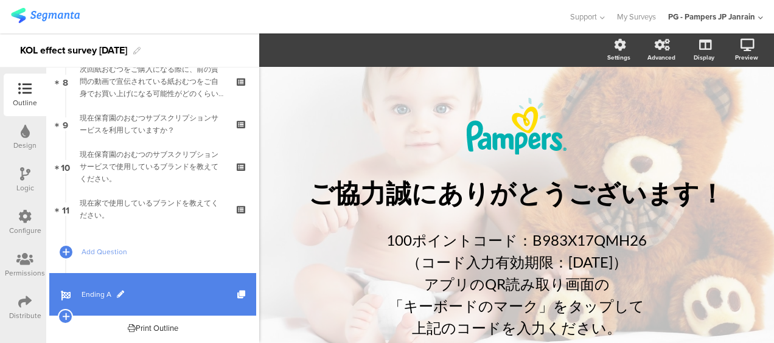
click at [99, 300] on link "Ending A" at bounding box center [152, 294] width 207 height 43
